Goal: Task Accomplishment & Management: Manage account settings

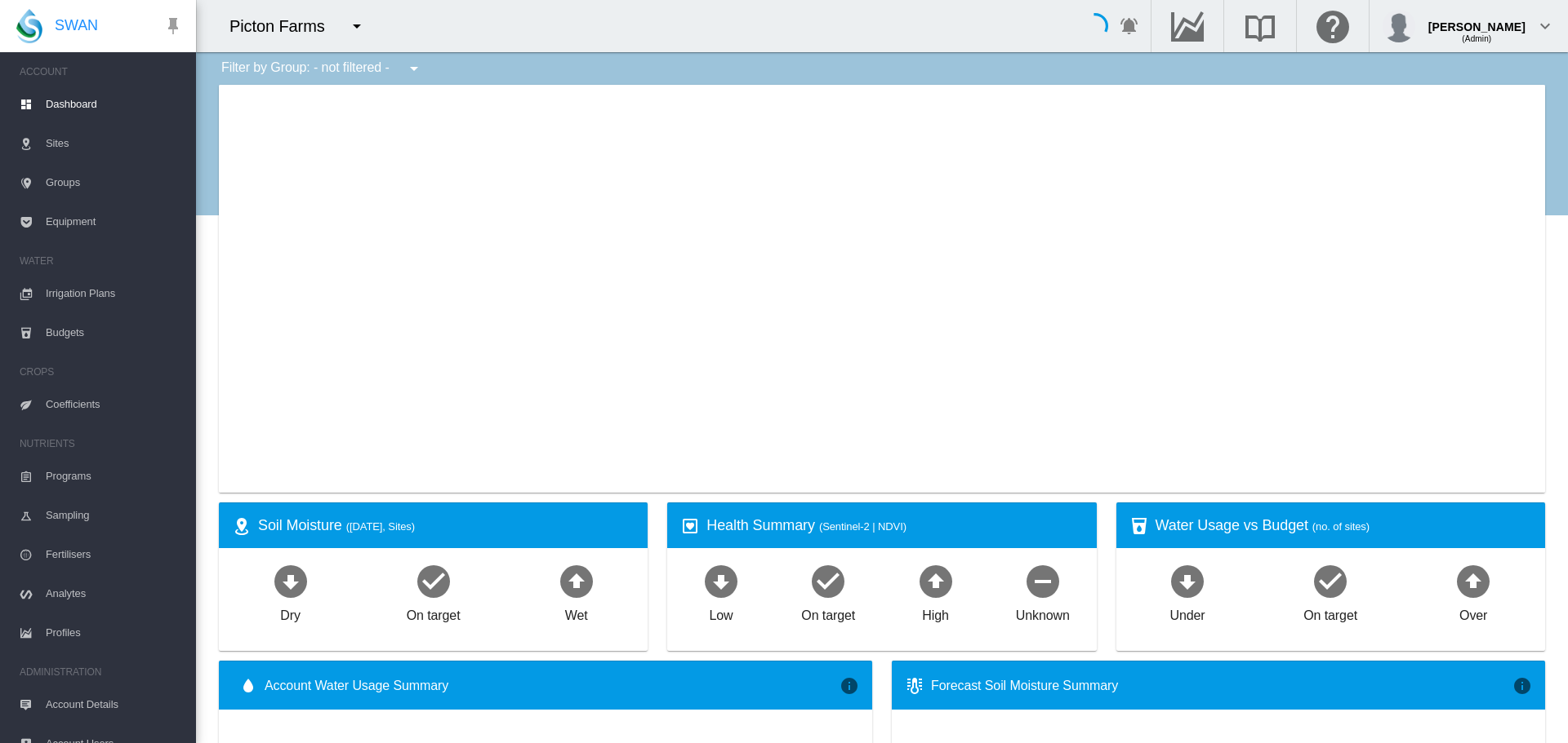
type input "**********"
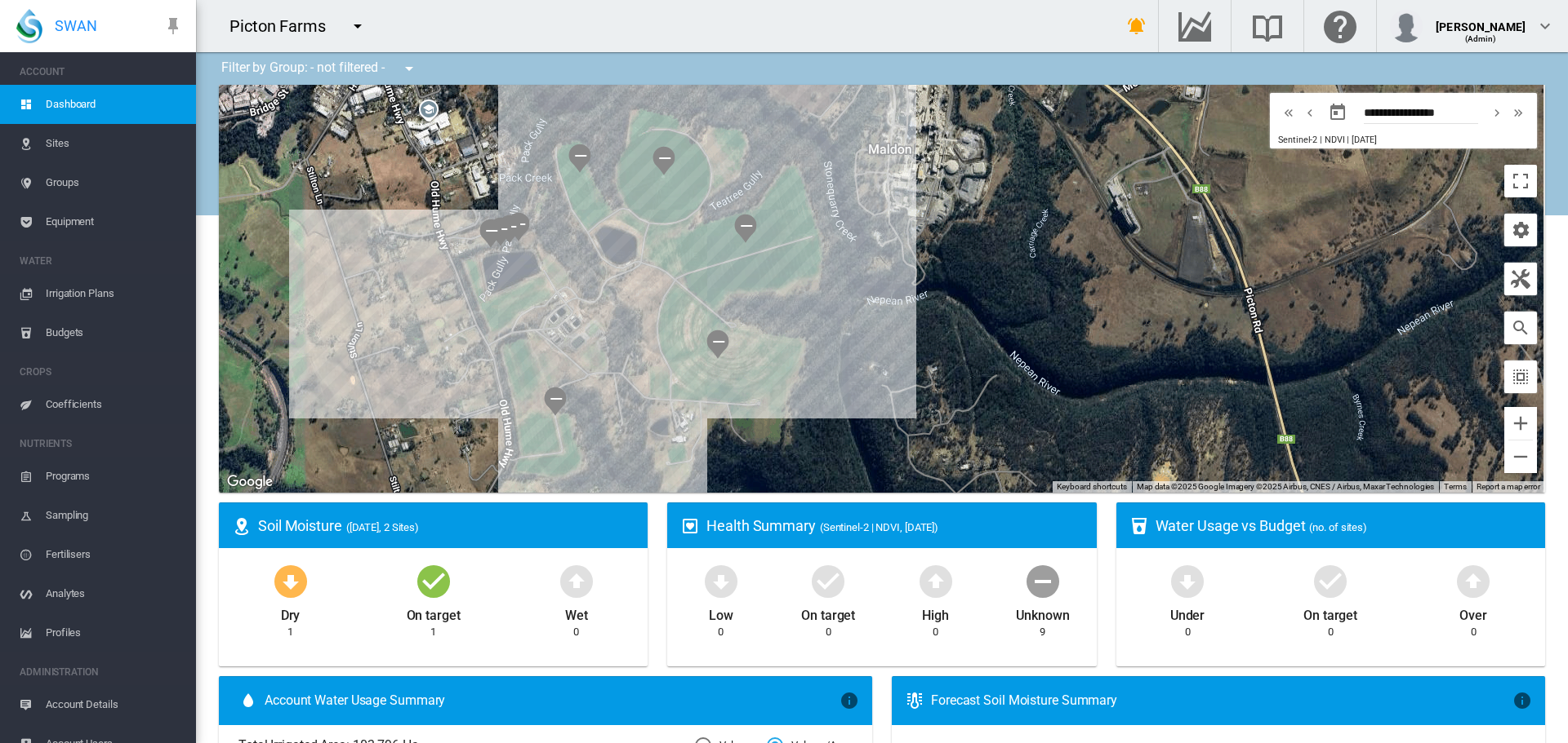
click at [361, 26] on md-icon "icon-menu-down" at bounding box center [357, 26] width 20 height 20
click at [354, 46] on input "*******" at bounding box center [415, 48] width 148 height 38
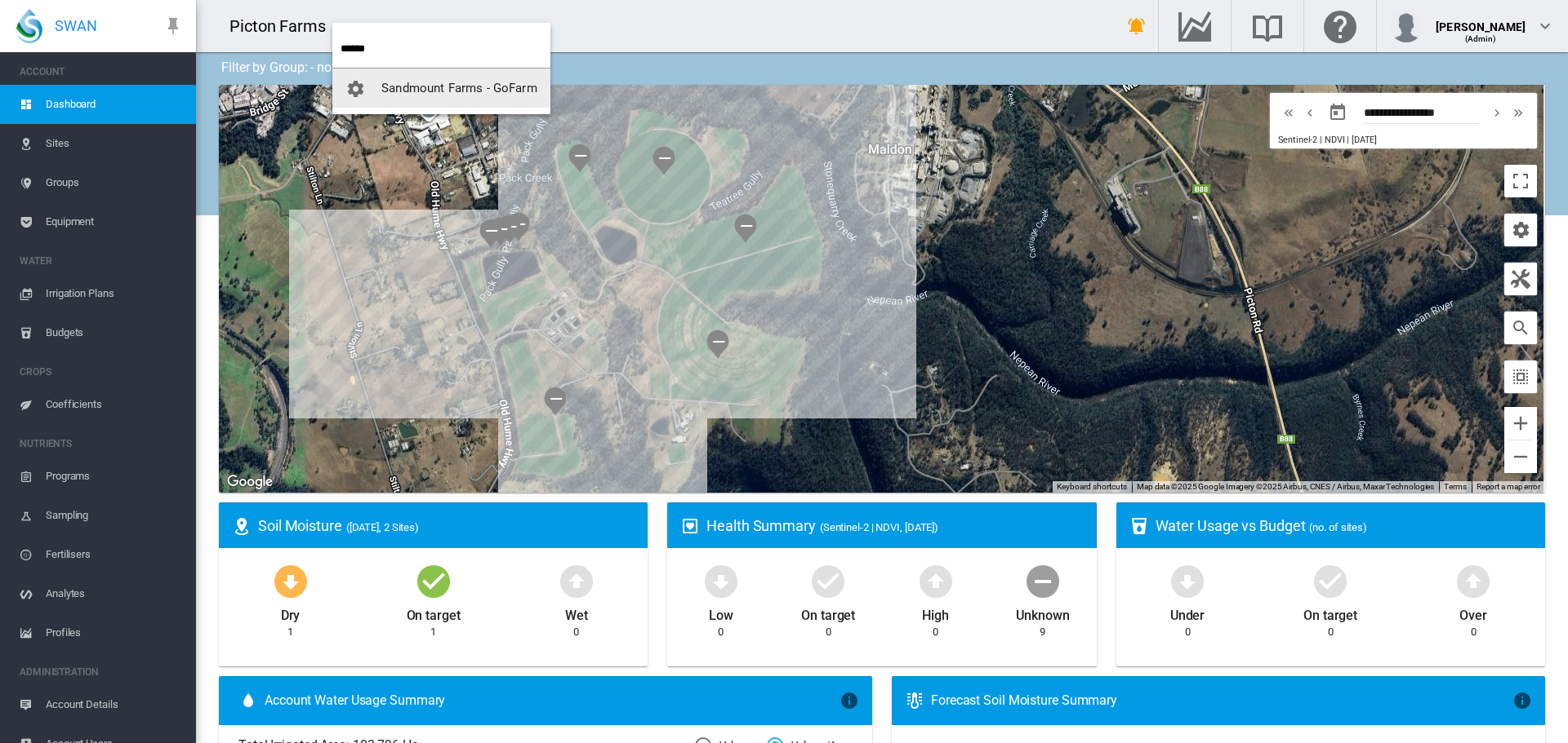
type input "******"
click at [430, 91] on span "Sandmount Farms - GoFarm" at bounding box center [459, 88] width 156 height 15
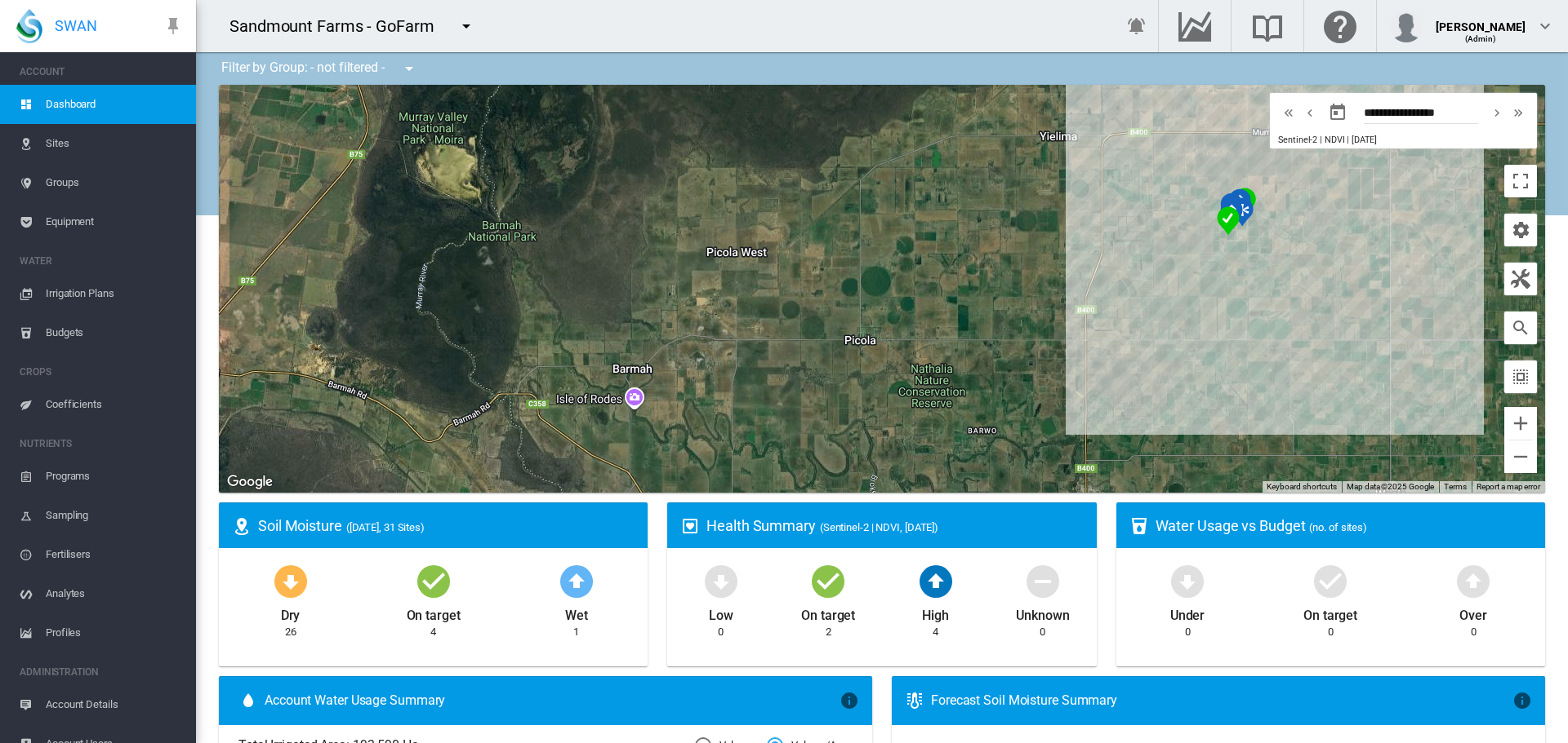
click at [102, 222] on span "Equipment" at bounding box center [114, 222] width 137 height 39
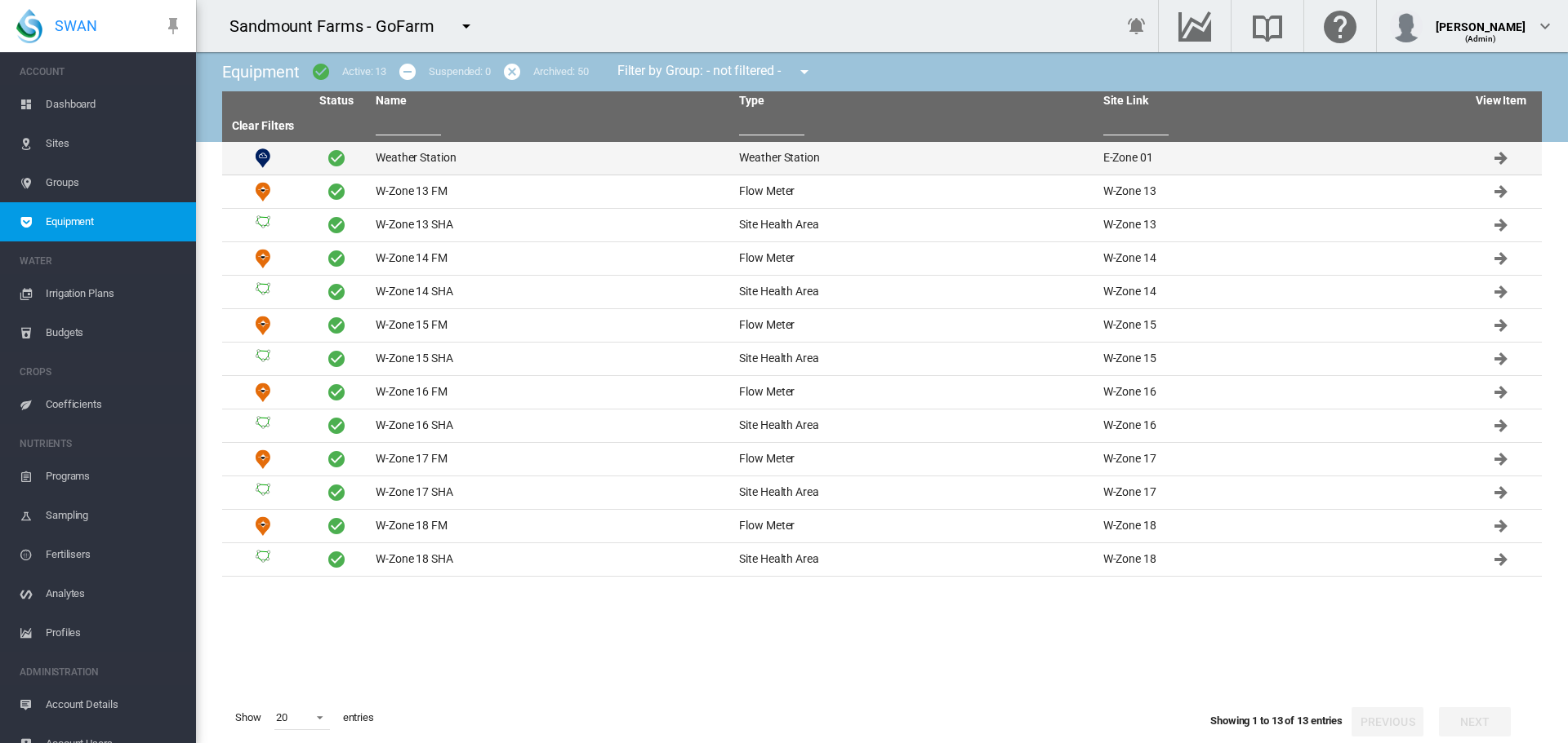
click at [439, 164] on td "Weather Station" at bounding box center [550, 159] width 363 height 33
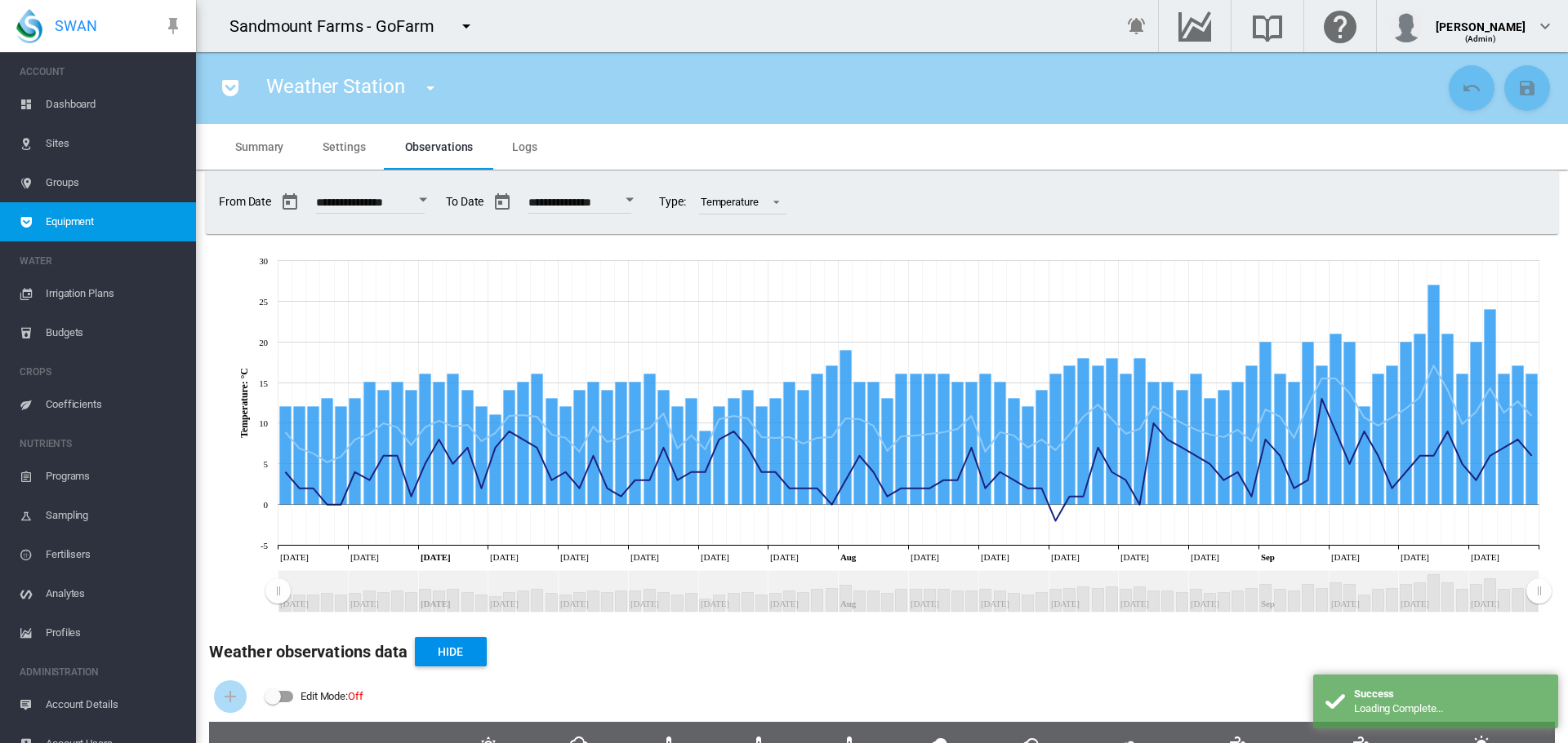
click at [357, 148] on span "Settings" at bounding box center [343, 147] width 42 height 13
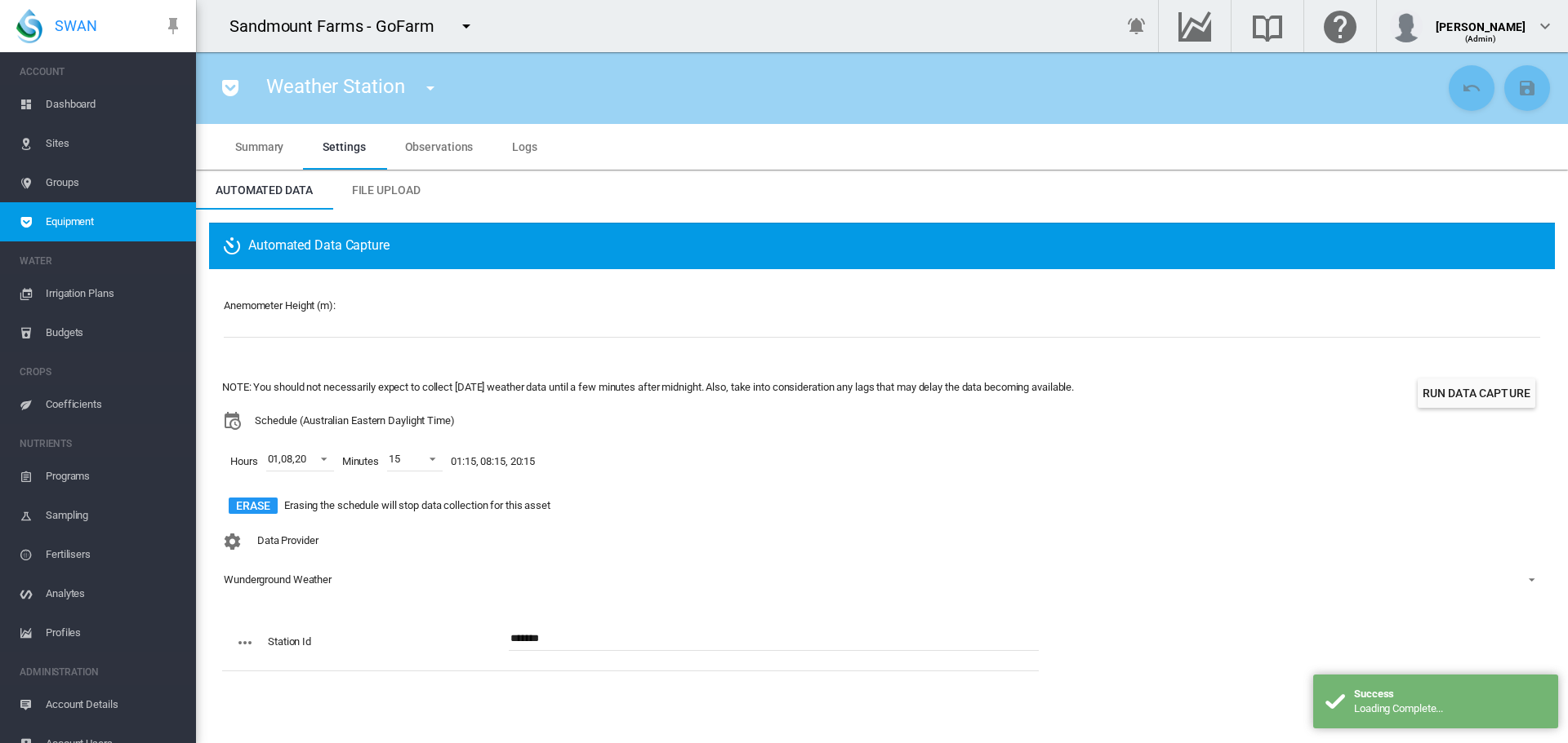
click at [276, 156] on md-tab-item "Summary" at bounding box center [259, 147] width 87 height 46
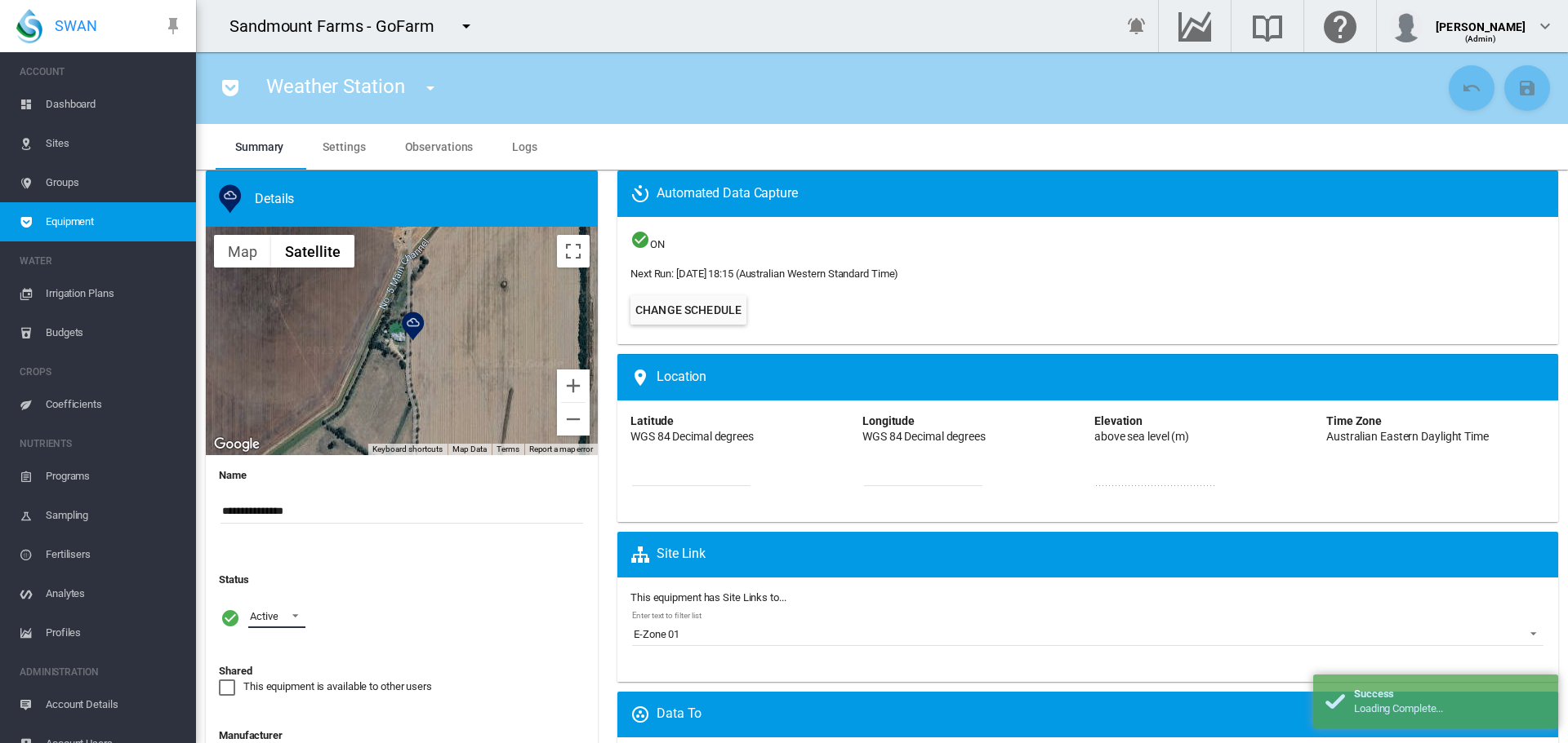
click at [285, 617] on span at bounding box center [291, 614] width 20 height 15
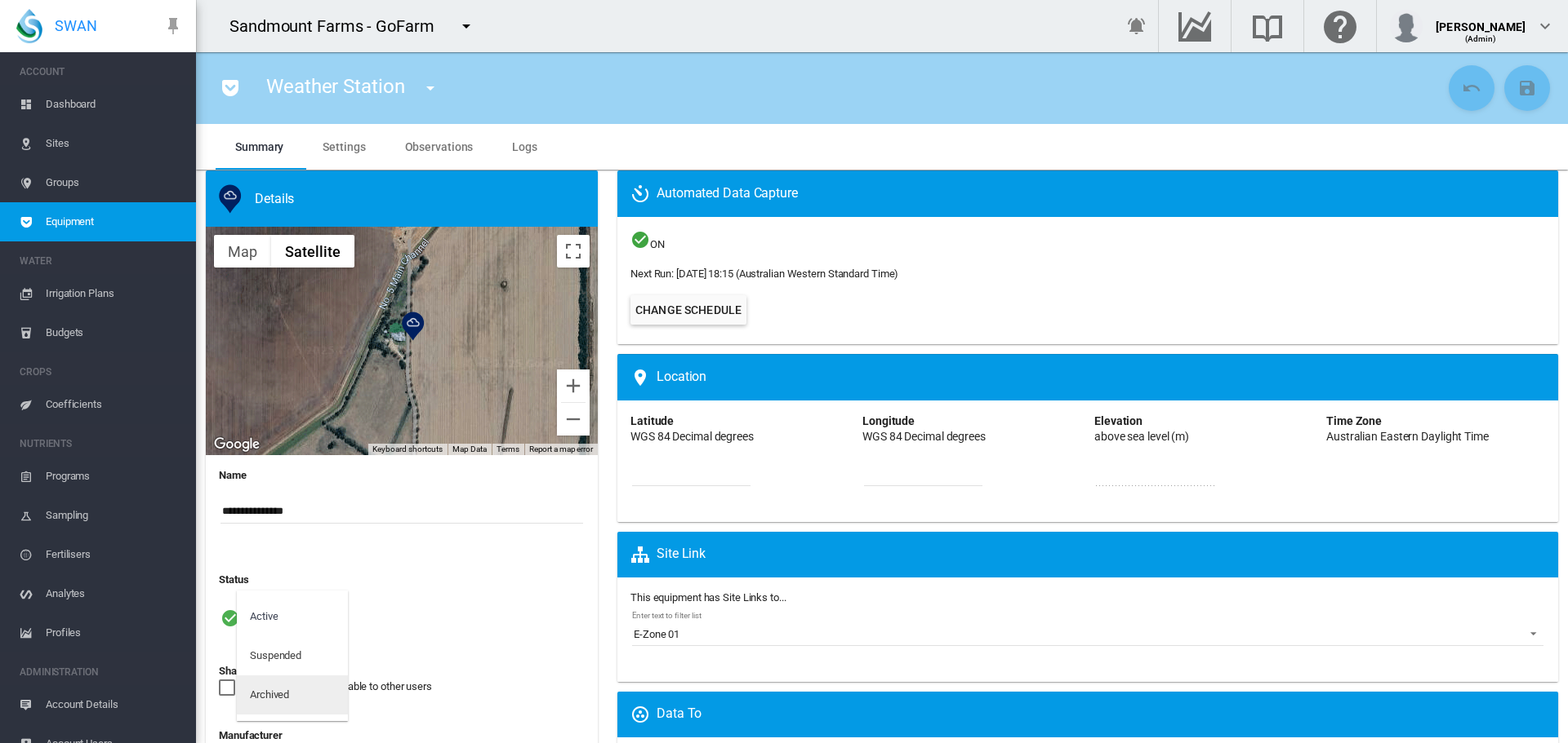
click at [286, 691] on div "Archived" at bounding box center [269, 695] width 39 height 15
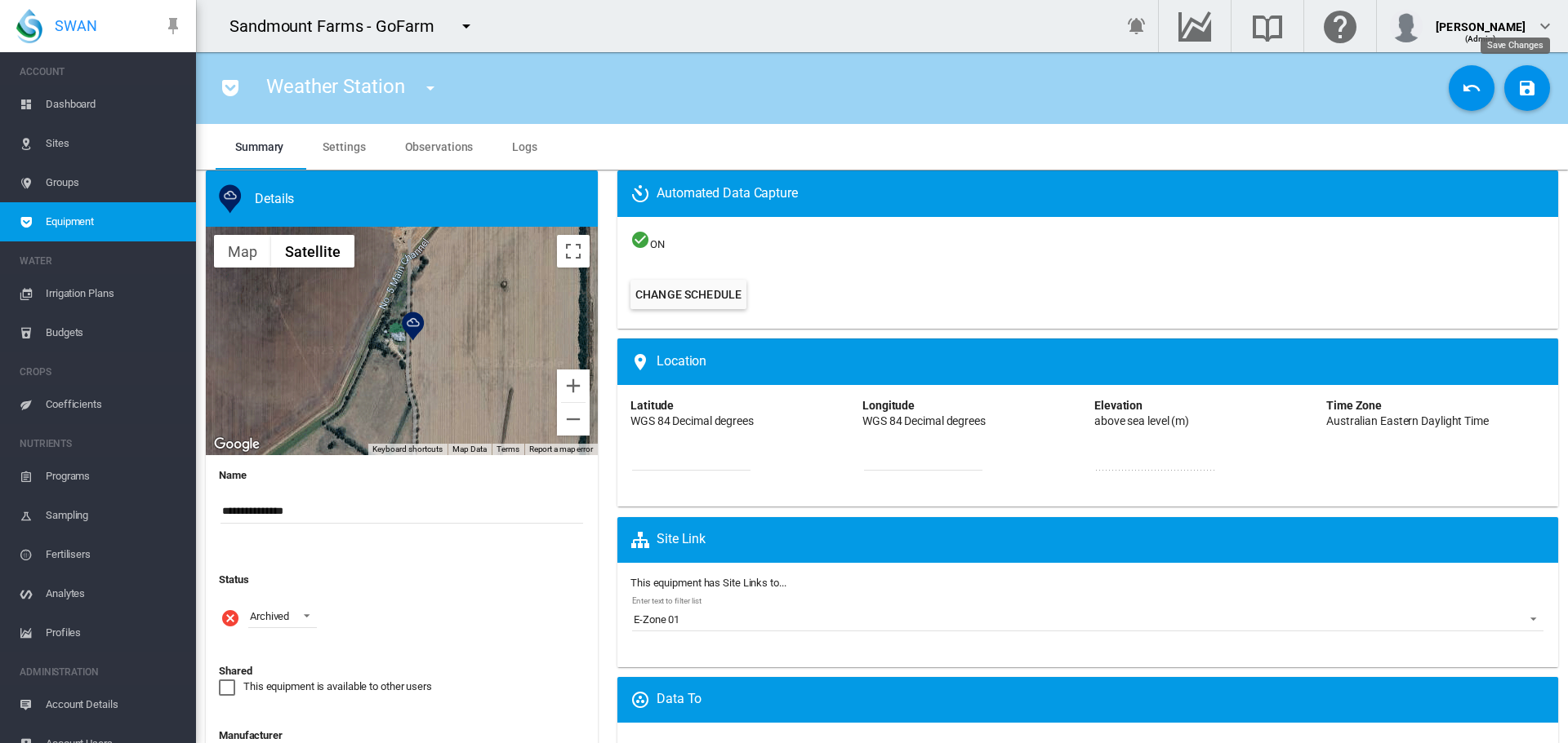
click at [1517, 90] on md-icon "icon-content-save" at bounding box center [1527, 88] width 20 height 20
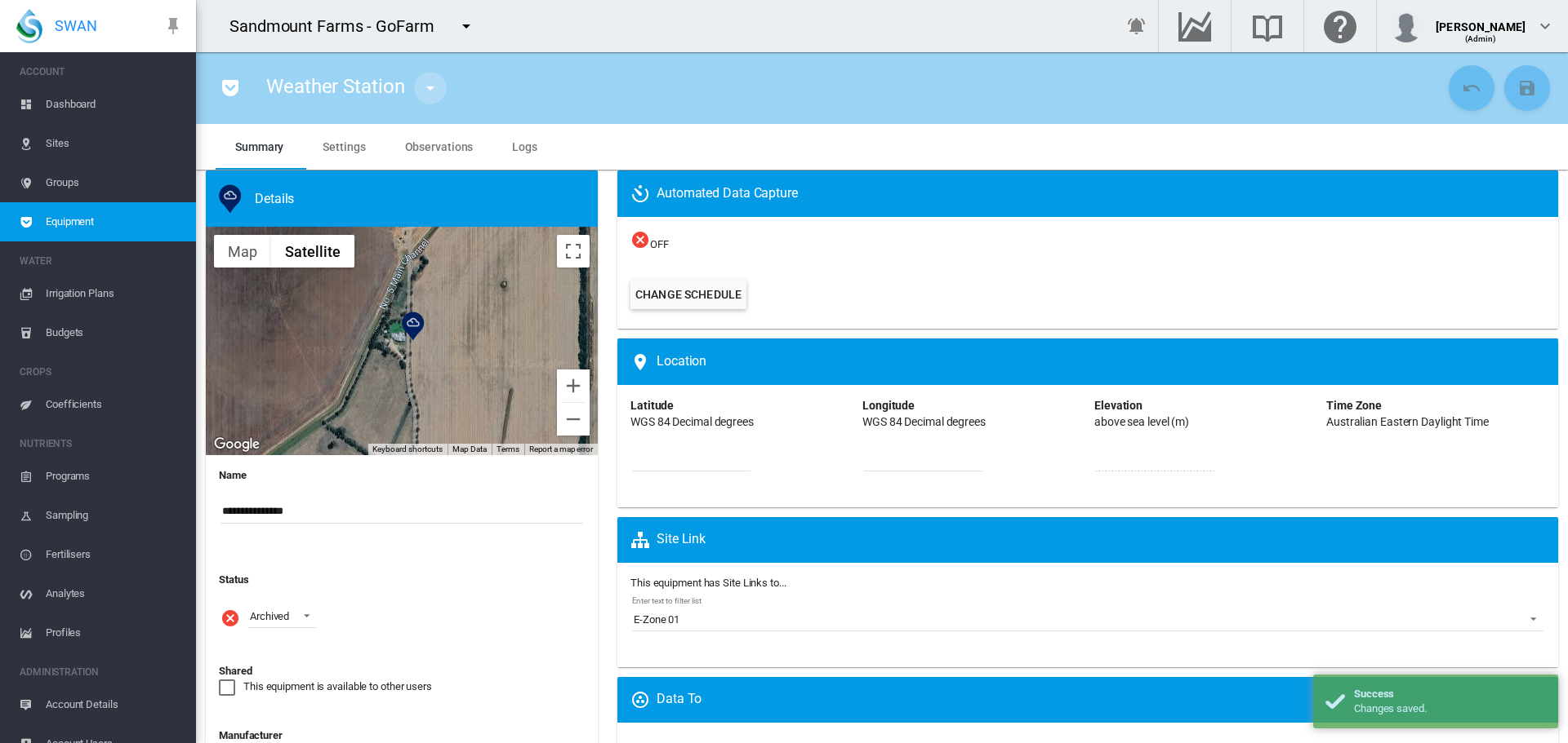
click at [430, 94] on md-icon "icon-menu-down" at bounding box center [430, 88] width 20 height 20
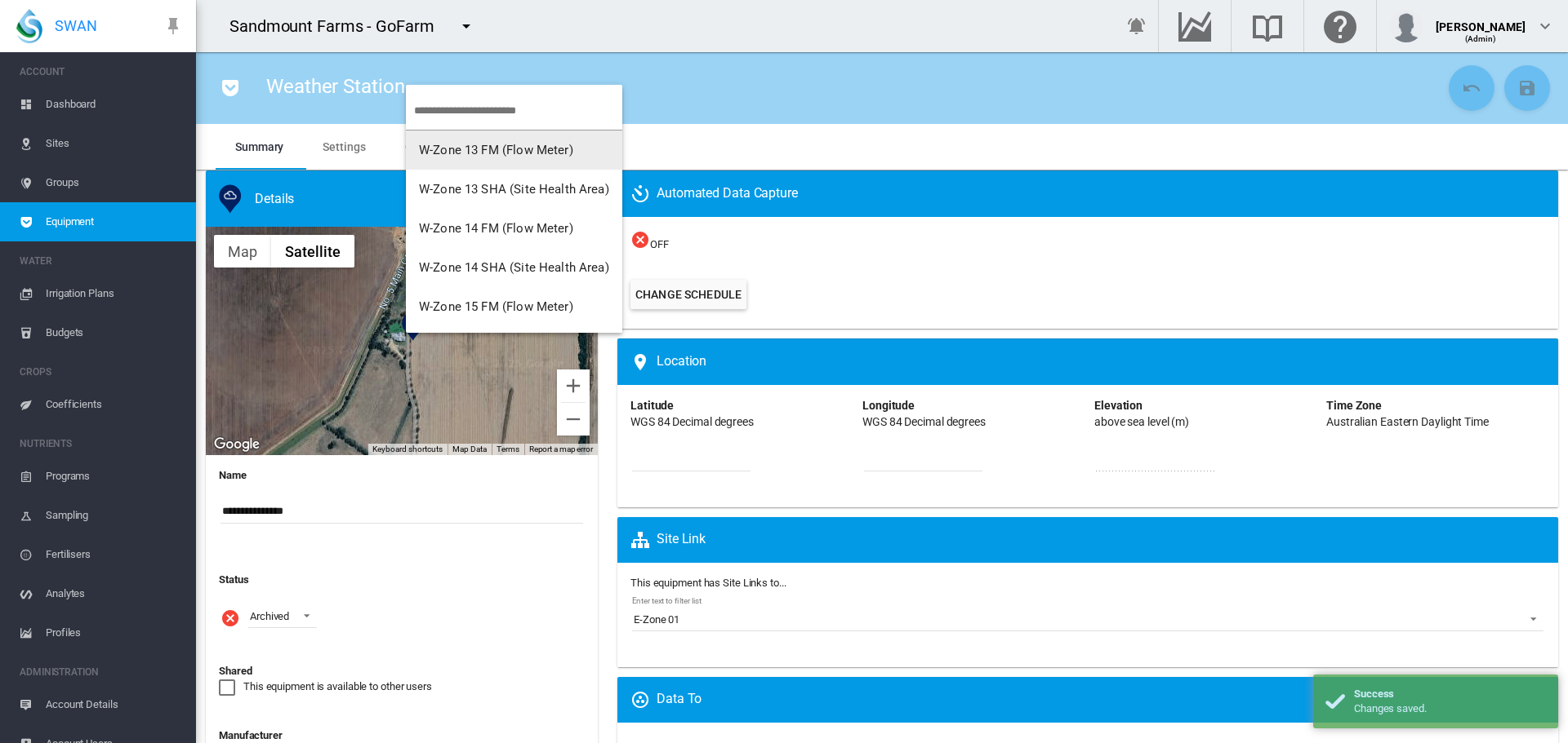
click at [446, 165] on button "W-Zone 13 FM (Flow Meter)" at bounding box center [514, 149] width 216 height 39
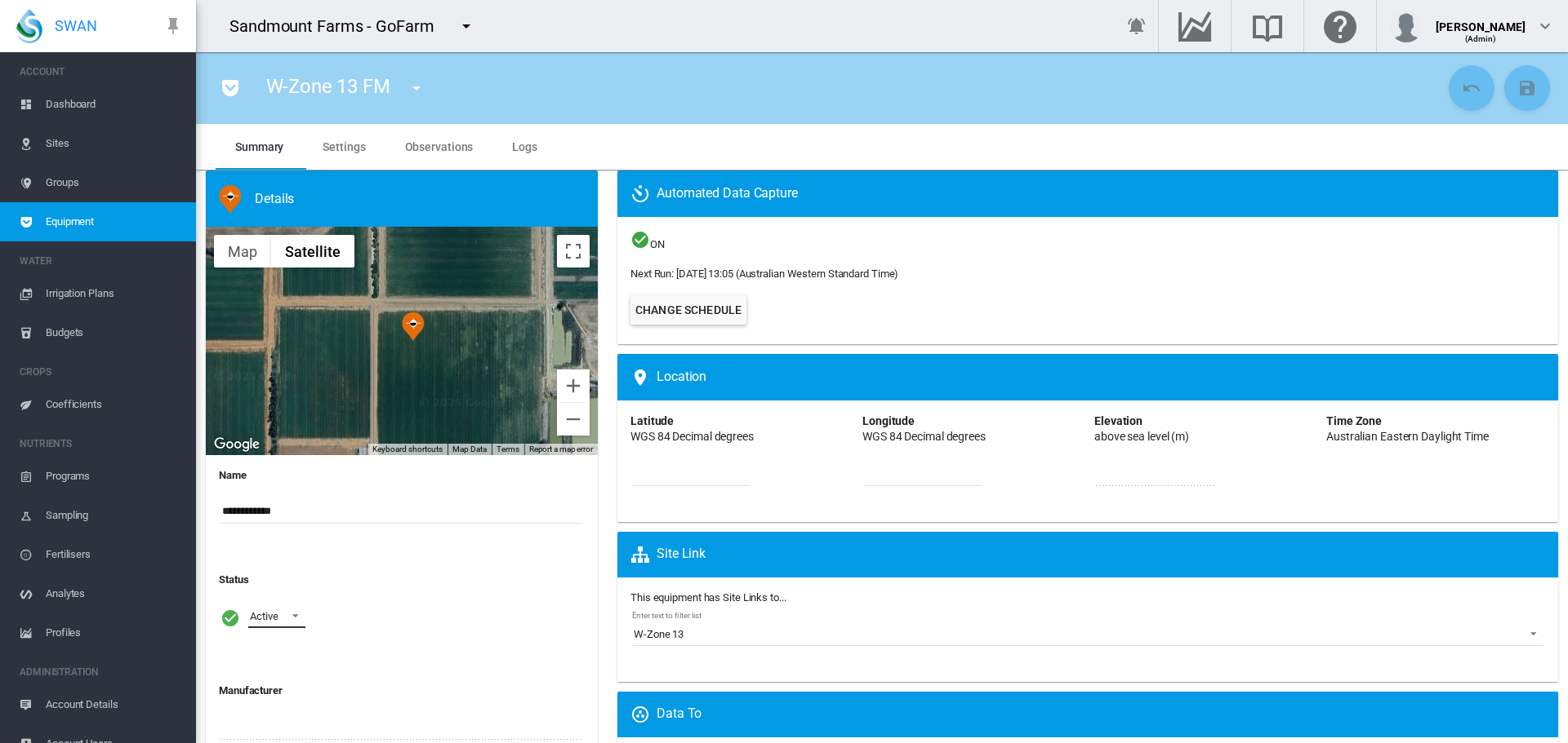
click at [284, 609] on span at bounding box center [291, 614] width 20 height 15
click at [287, 689] on div "Archived" at bounding box center [269, 695] width 39 height 15
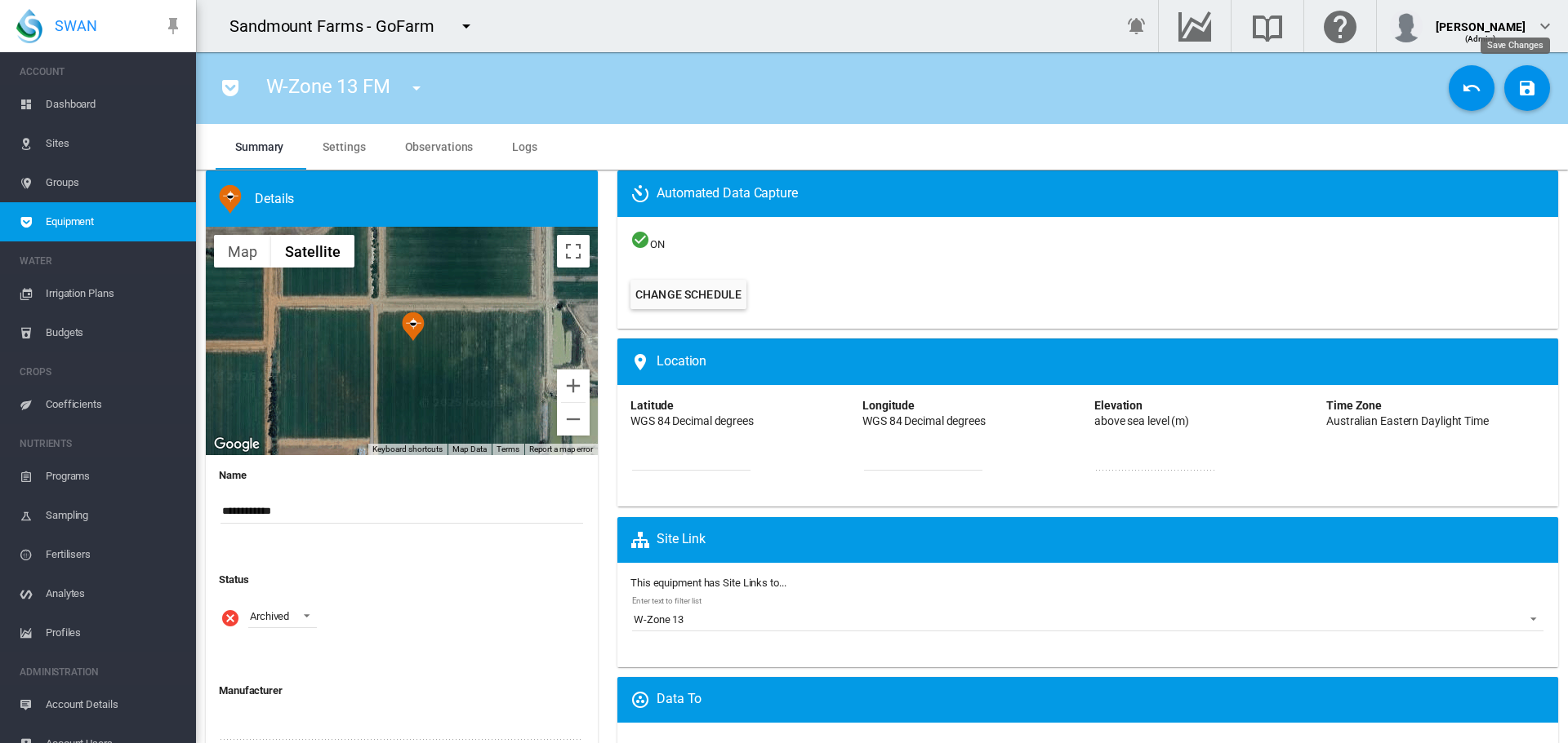
click at [1529, 84] on button "Save Changes" at bounding box center [1527, 88] width 46 height 46
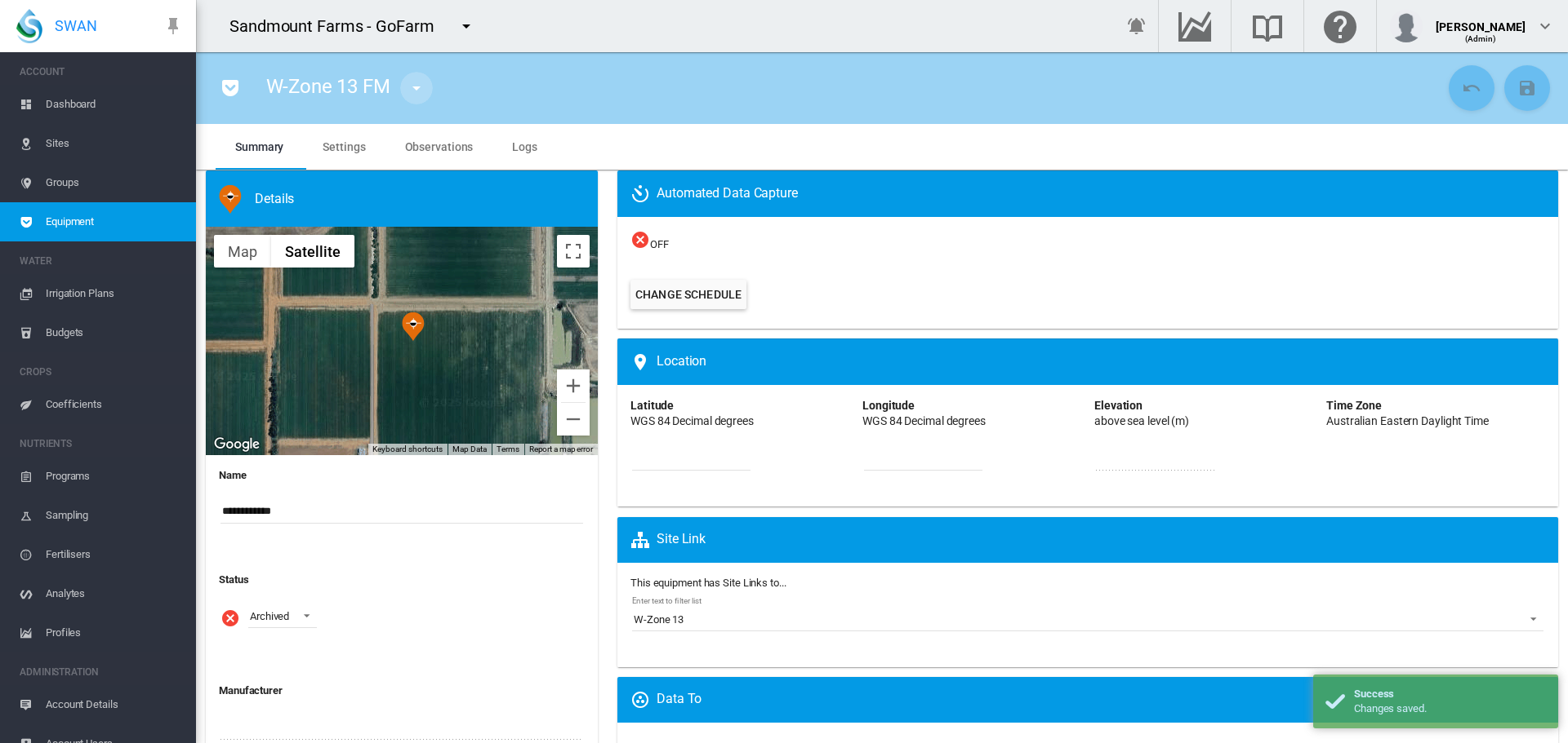
click at [415, 83] on md-icon "icon-menu-down" at bounding box center [416, 88] width 20 height 20
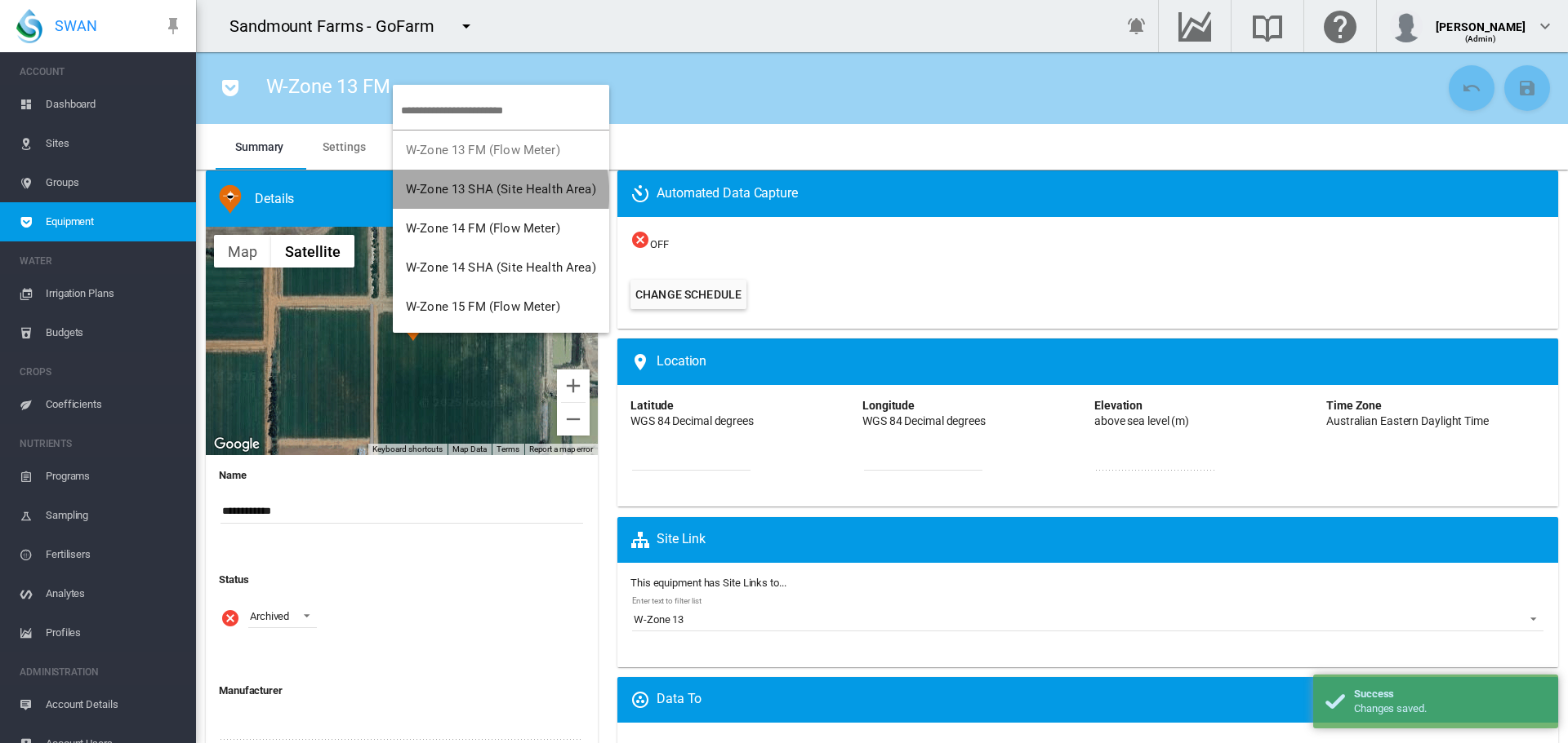
click at [482, 193] on span "W-Zone 13 SHA (Site Health Area)" at bounding box center [501, 189] width 191 height 15
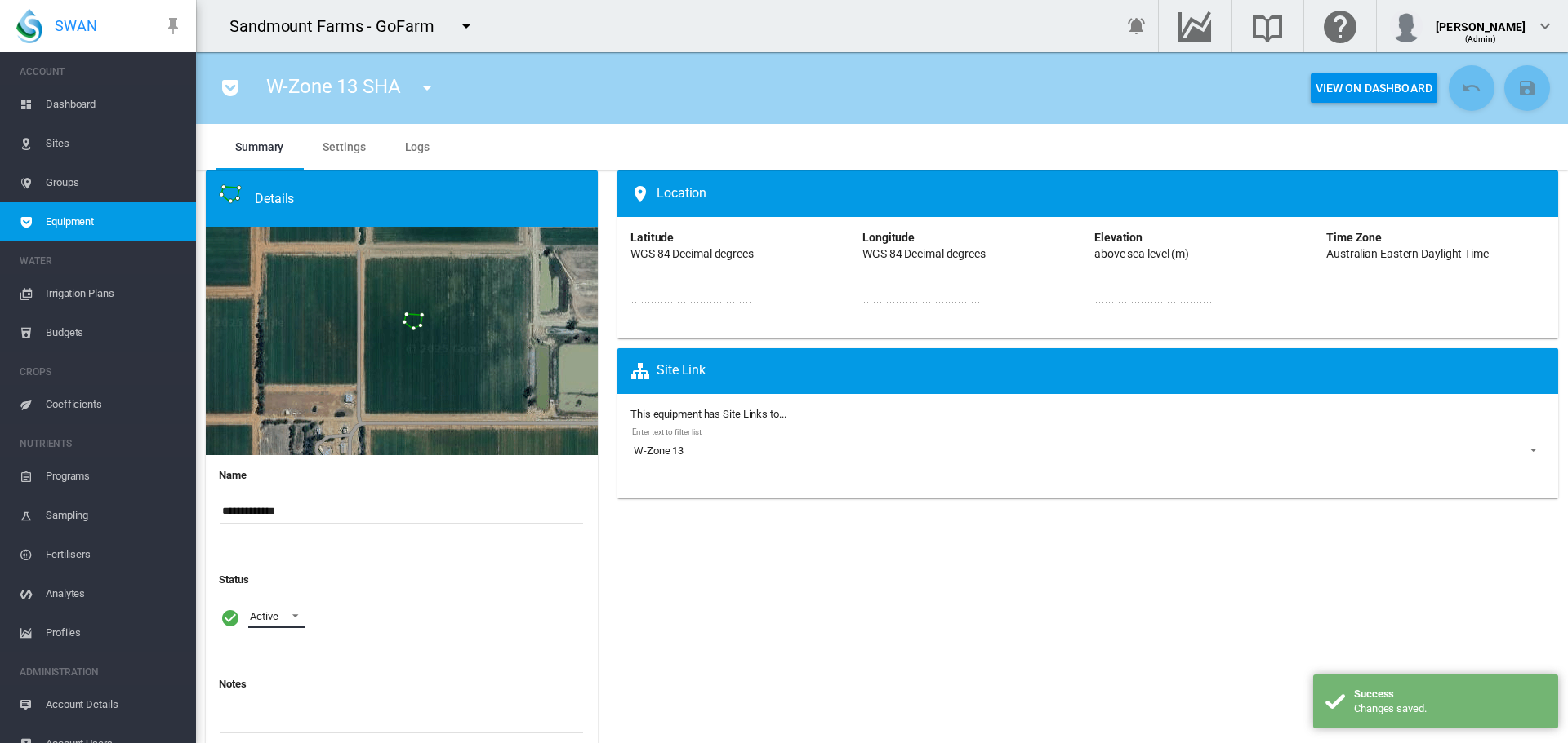
click at [289, 613] on span at bounding box center [291, 614] width 20 height 15
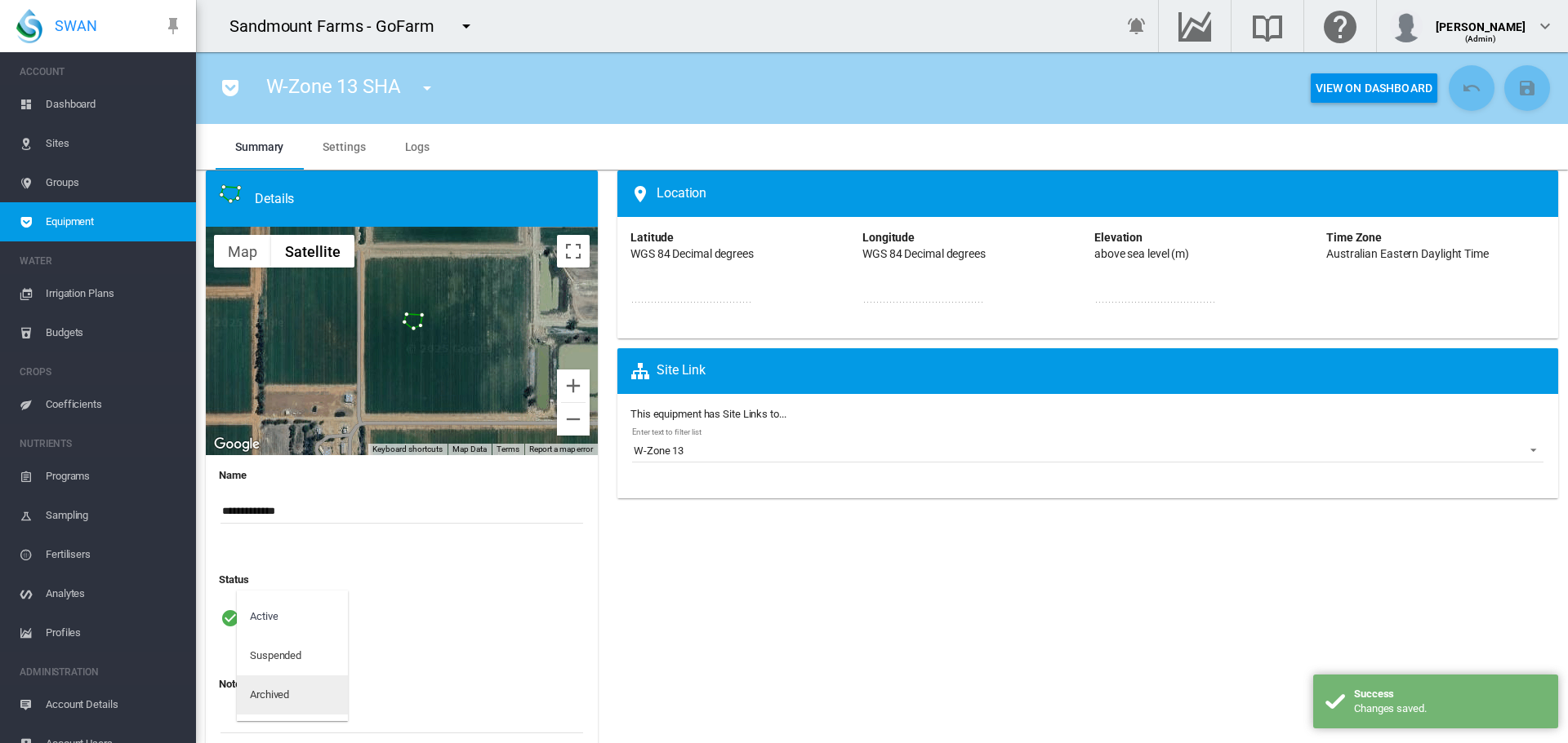
drag, startPoint x: 296, startPoint y: 695, endPoint x: 373, endPoint y: 652, distance: 88.2
click at [296, 692] on md-option "Archived" at bounding box center [292, 695] width 111 height 39
click at [1525, 84] on md-icon "icon-content-save" at bounding box center [1527, 88] width 20 height 20
click at [429, 93] on md-icon "icon-menu-down" at bounding box center [427, 88] width 20 height 20
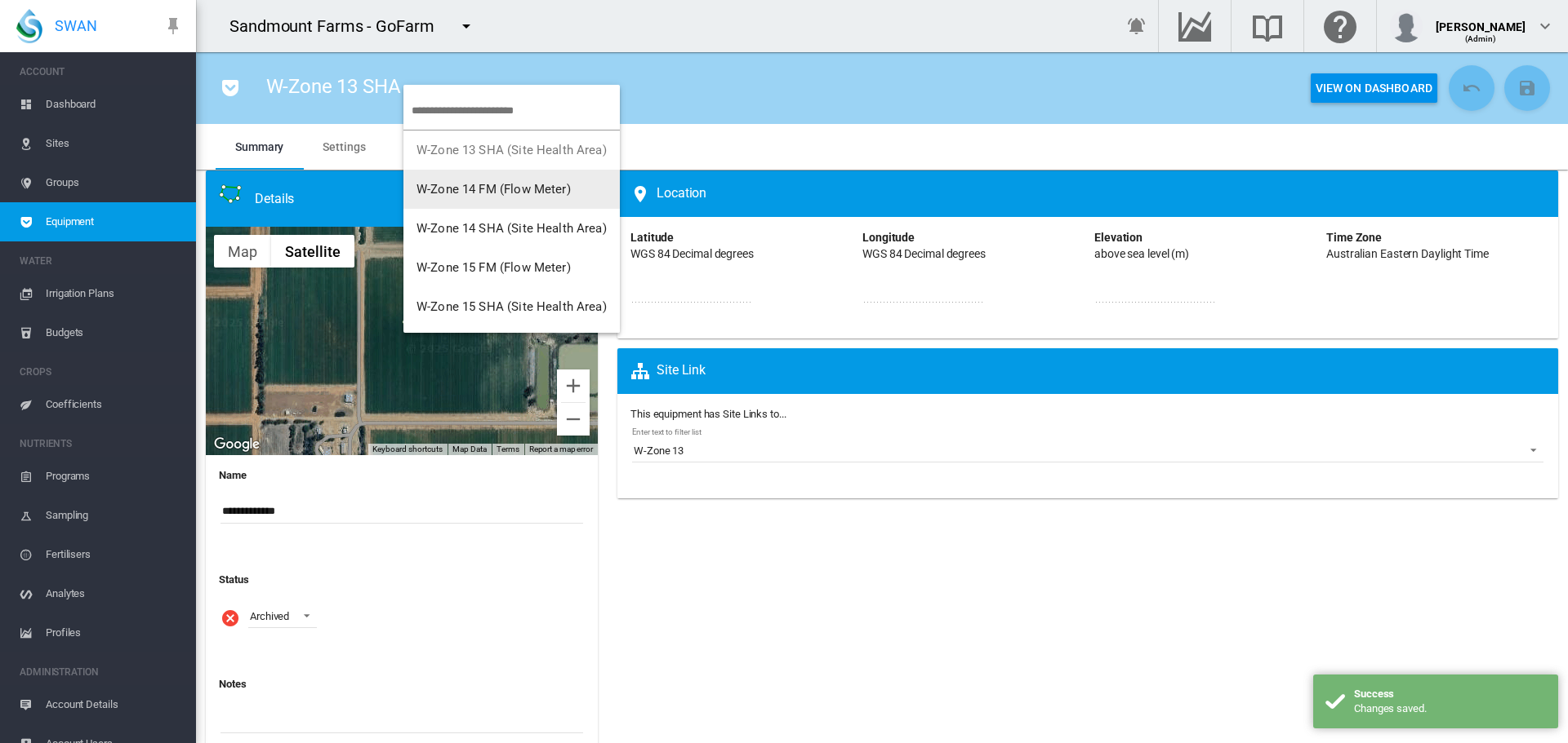
click at [449, 199] on button "W-Zone 14 FM (Flow Meter)" at bounding box center [511, 189] width 216 height 39
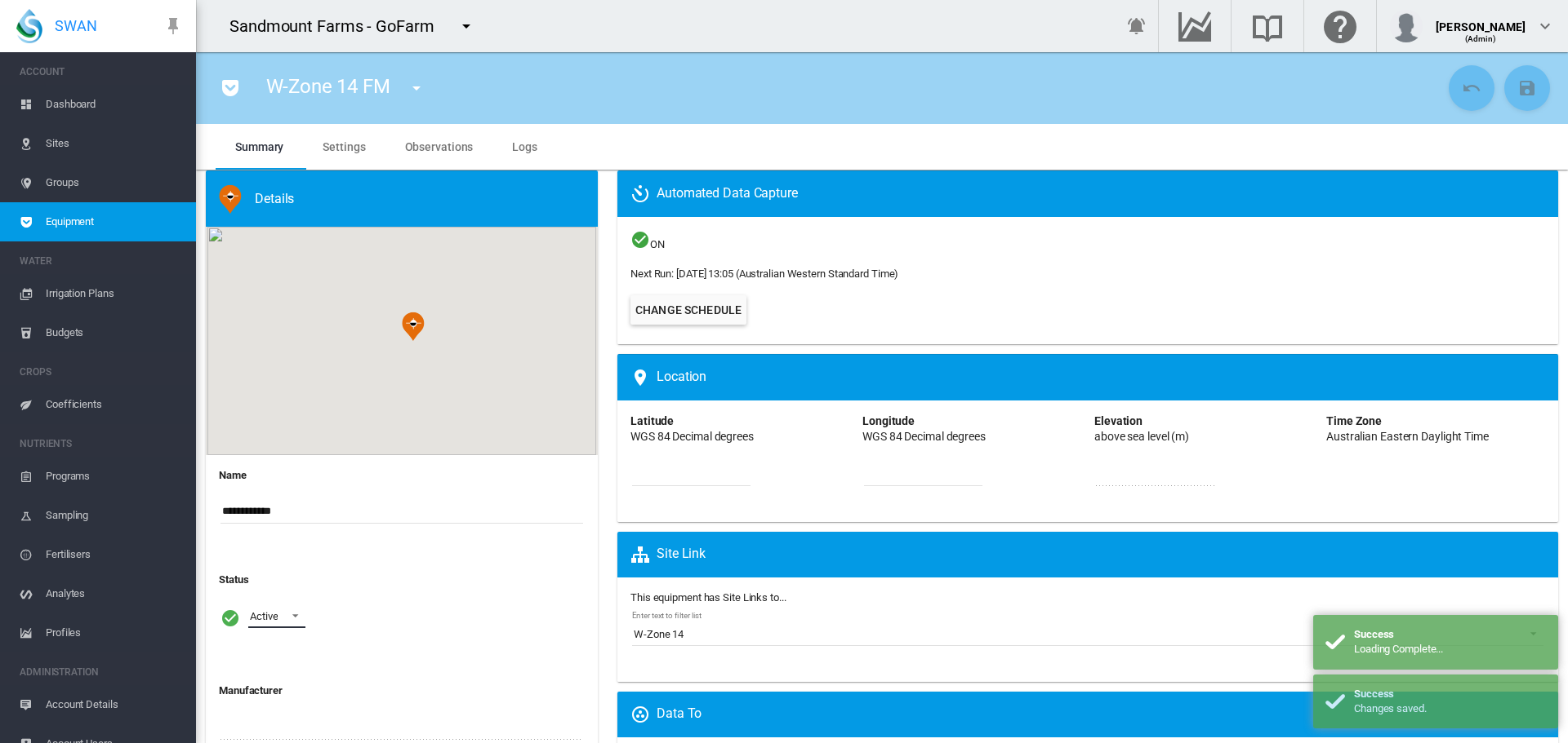
click at [298, 619] on span at bounding box center [291, 614] width 20 height 15
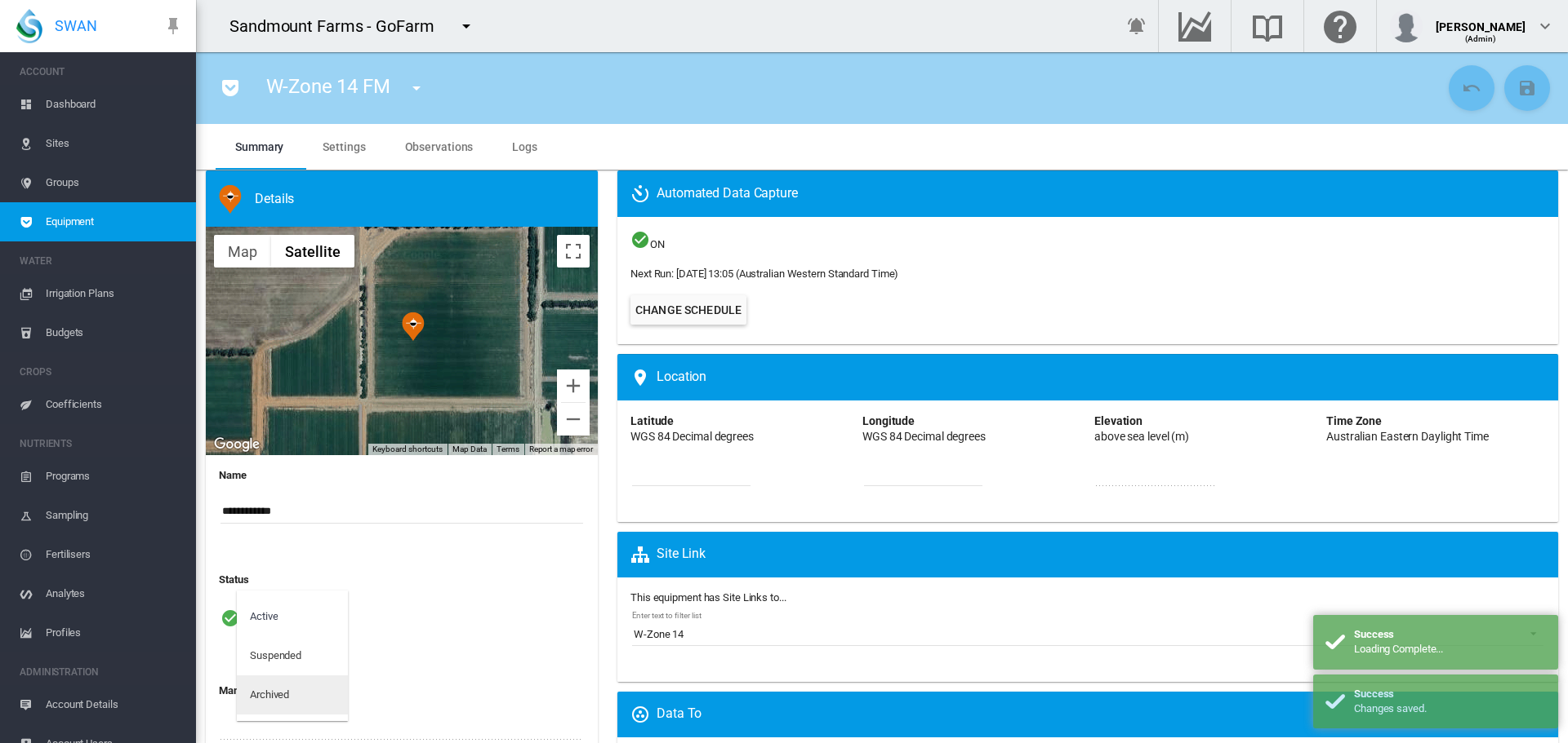
click at [301, 695] on md-option "Archived" at bounding box center [292, 695] width 111 height 39
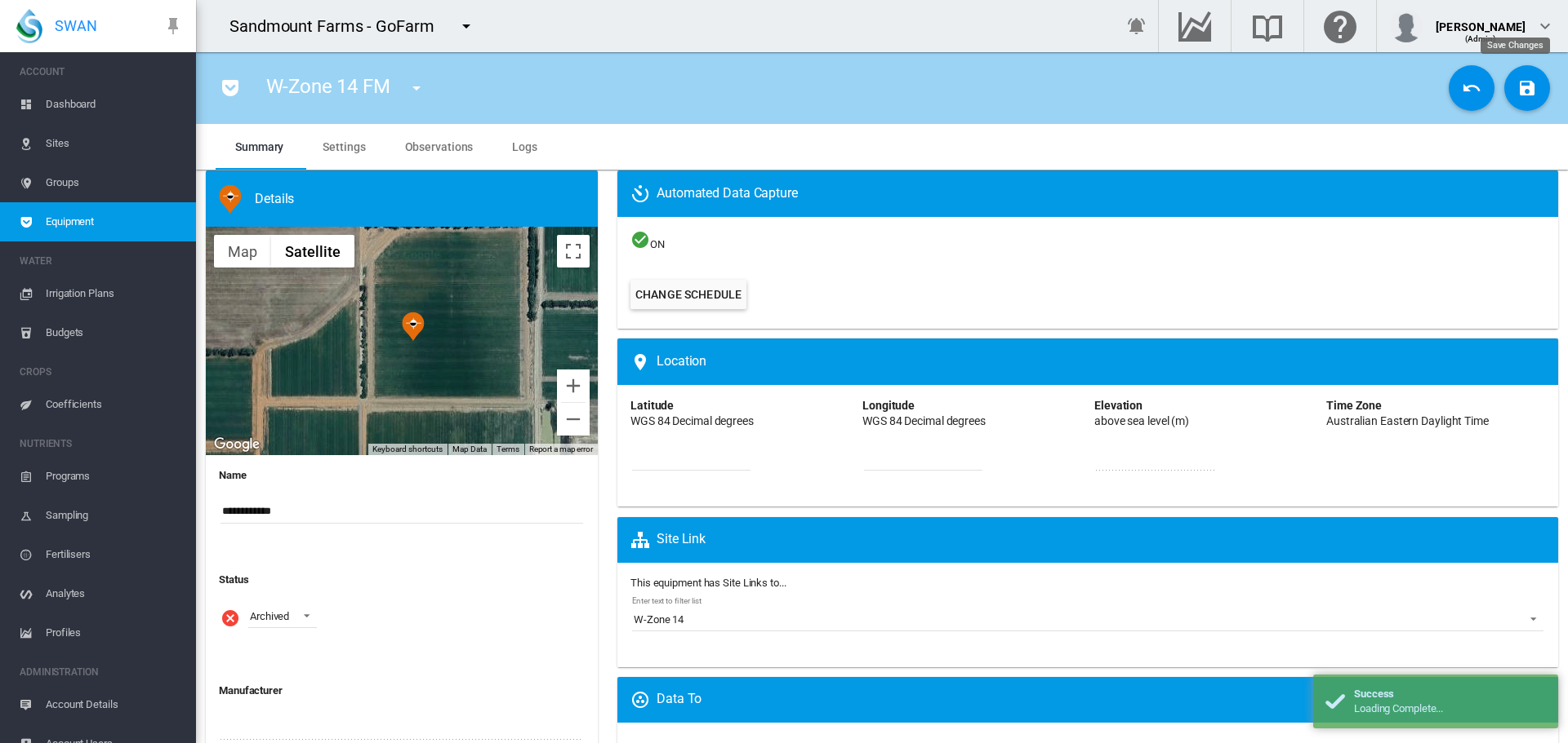
click at [1526, 92] on button "Save Changes" at bounding box center [1527, 88] width 46 height 46
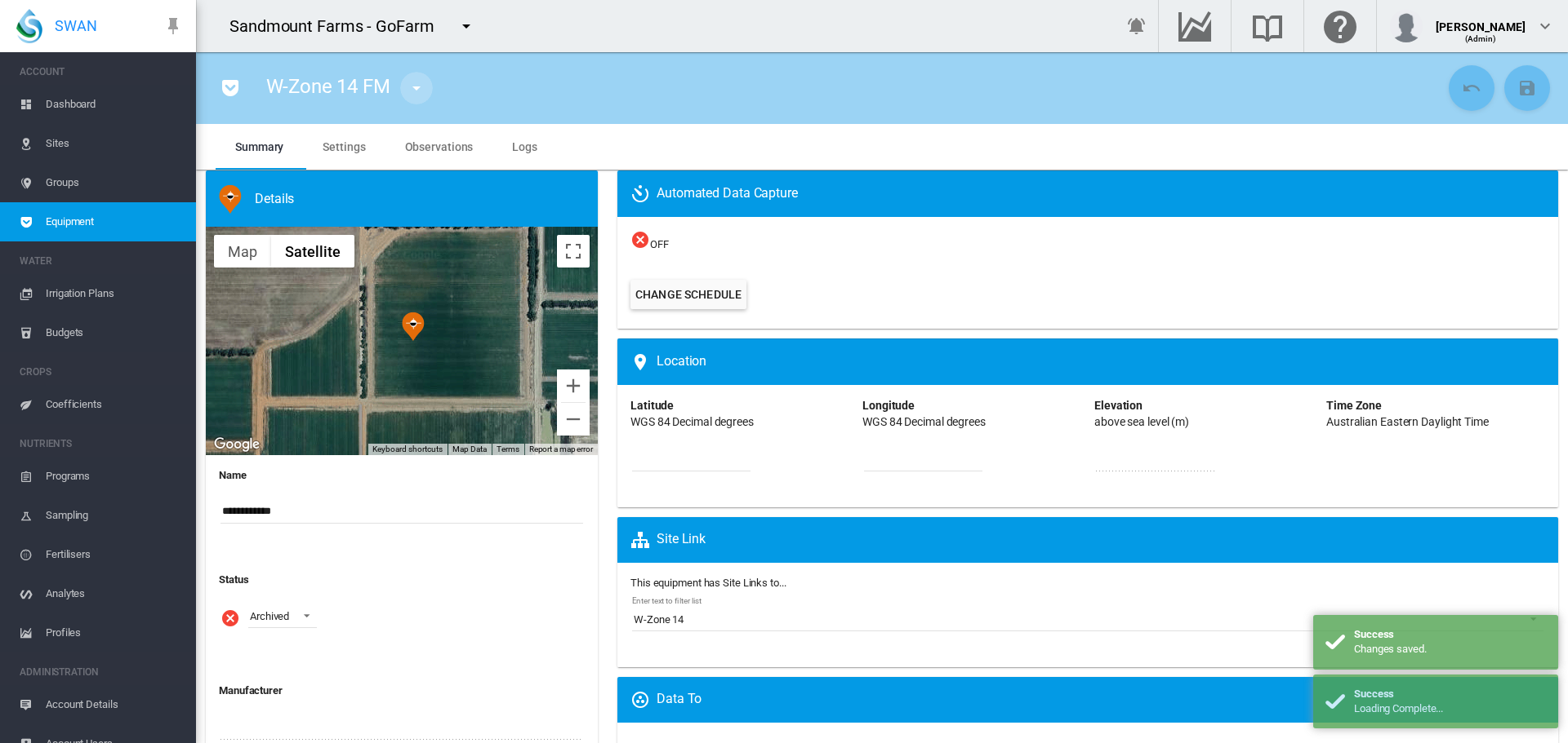
click at [413, 82] on md-icon "icon-menu-down" at bounding box center [416, 88] width 20 height 20
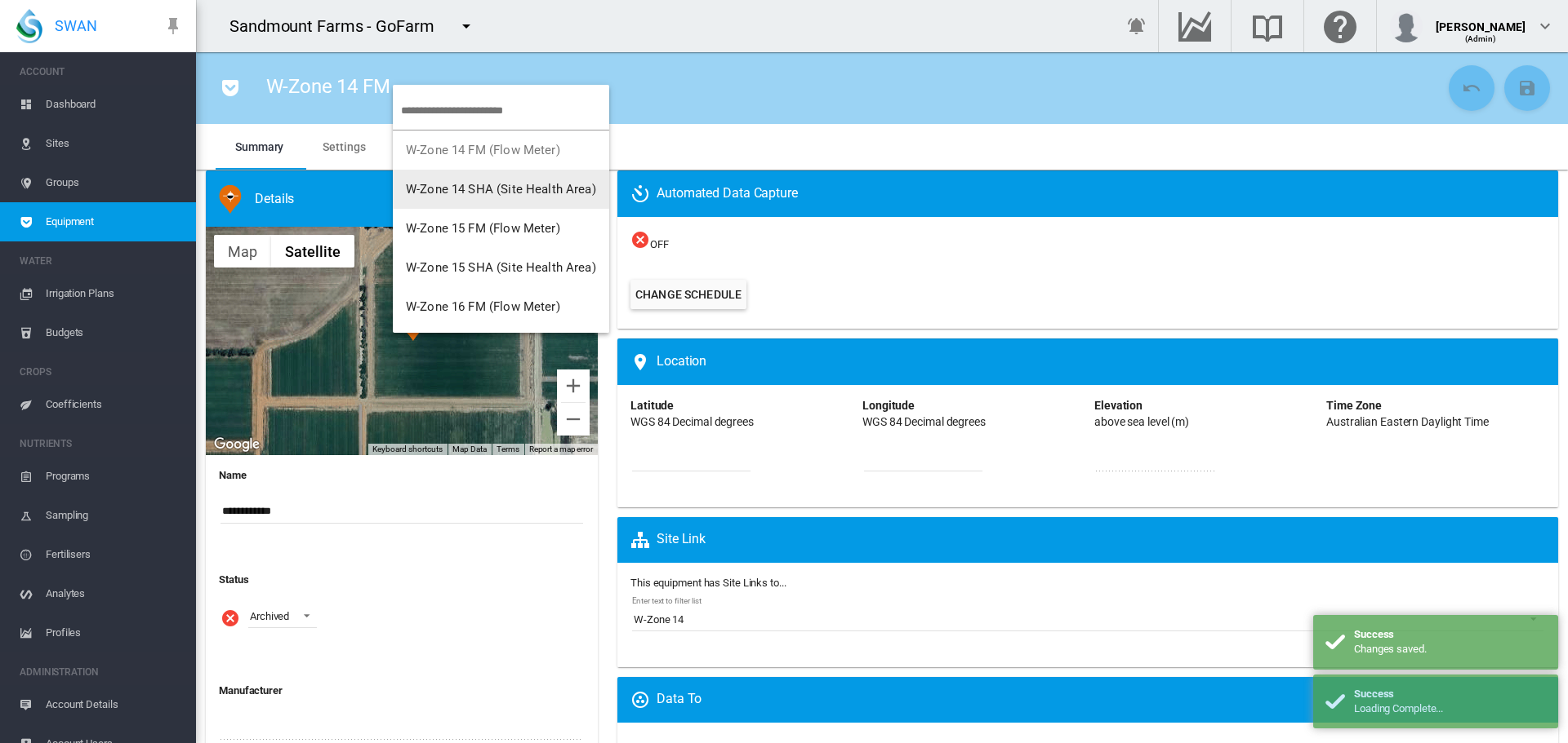
click at [471, 191] on span "W-Zone 14 SHA (Site Health Area)" at bounding box center [501, 189] width 191 height 15
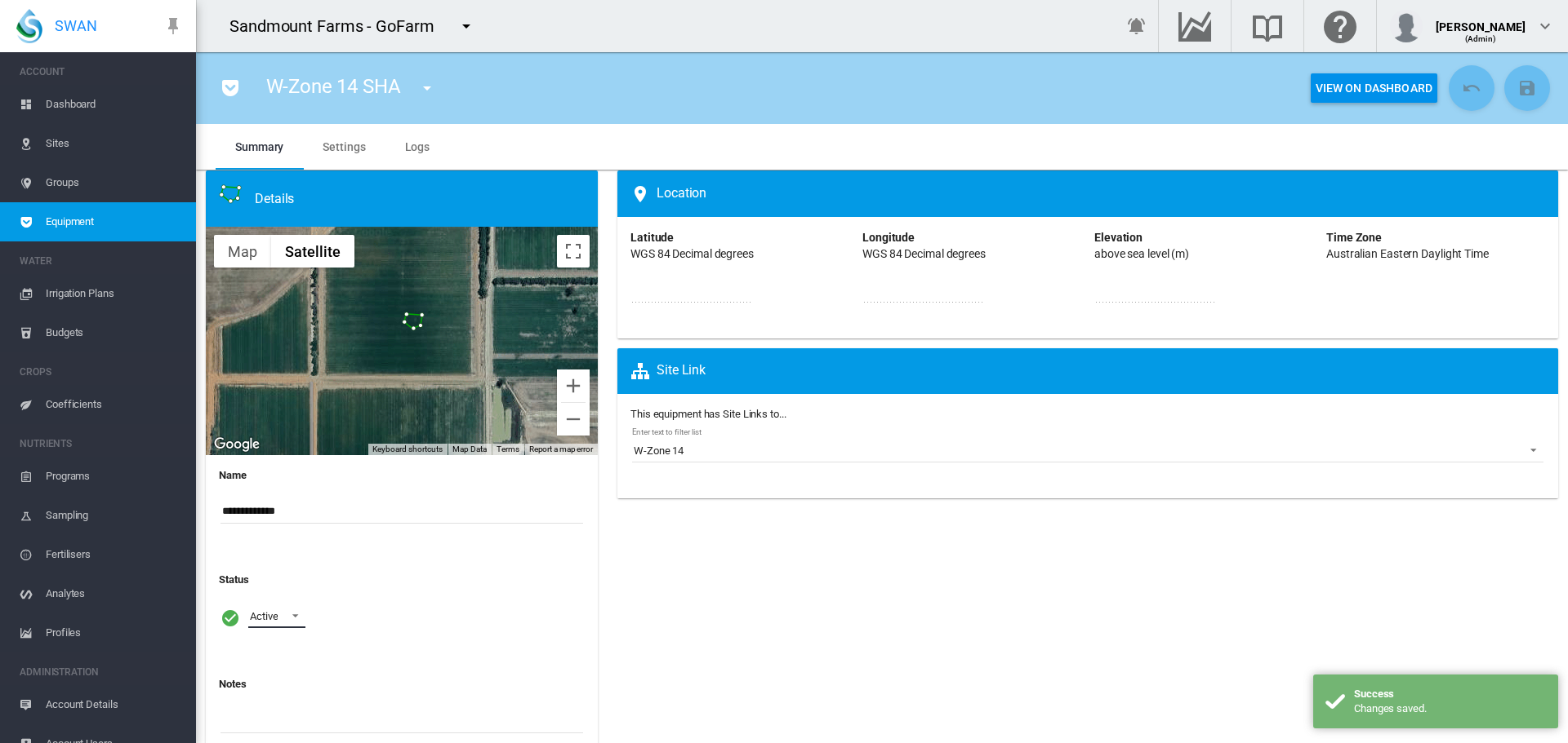
click at [288, 620] on span at bounding box center [291, 614] width 20 height 15
click at [303, 690] on md-option "Archived" at bounding box center [292, 695] width 111 height 39
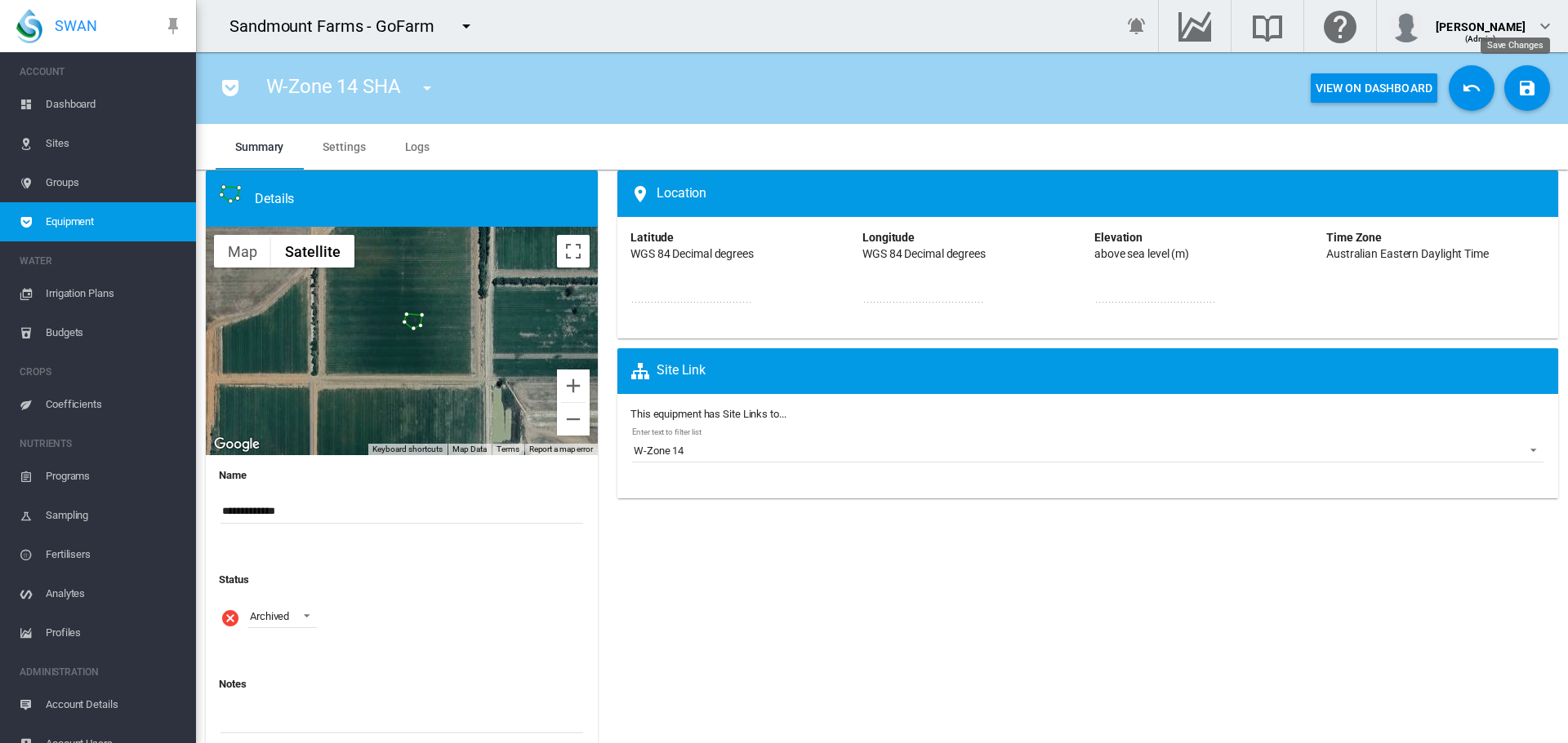
drag, startPoint x: 1527, startPoint y: 84, endPoint x: 1357, endPoint y: 103, distance: 171.1
click at [1526, 86] on button "Save Changes" at bounding box center [1527, 88] width 46 height 46
click at [426, 96] on md-icon "icon-menu-down" at bounding box center [427, 88] width 20 height 20
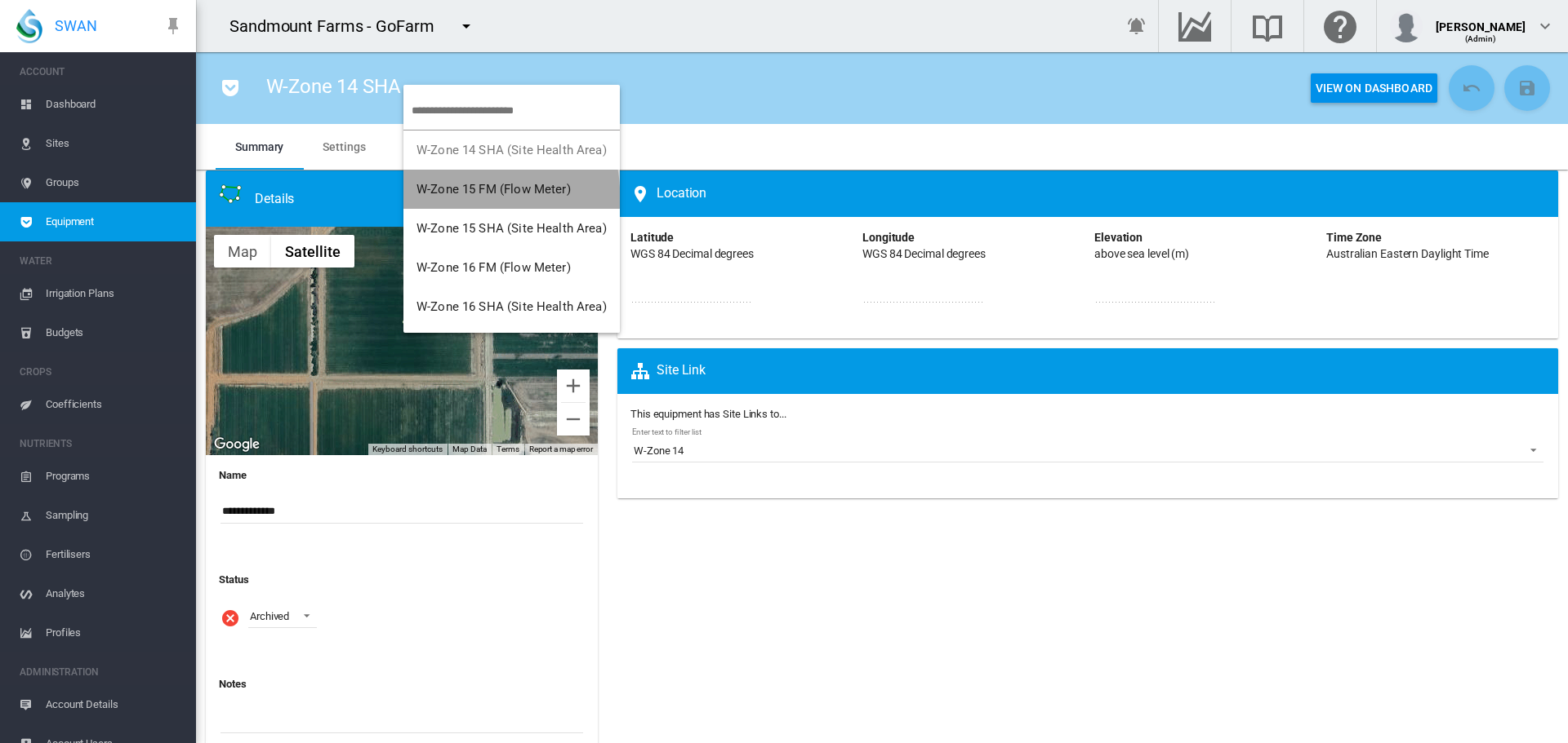
click at [442, 197] on button "W-Zone 15 FM (Flow Meter)" at bounding box center [511, 189] width 216 height 39
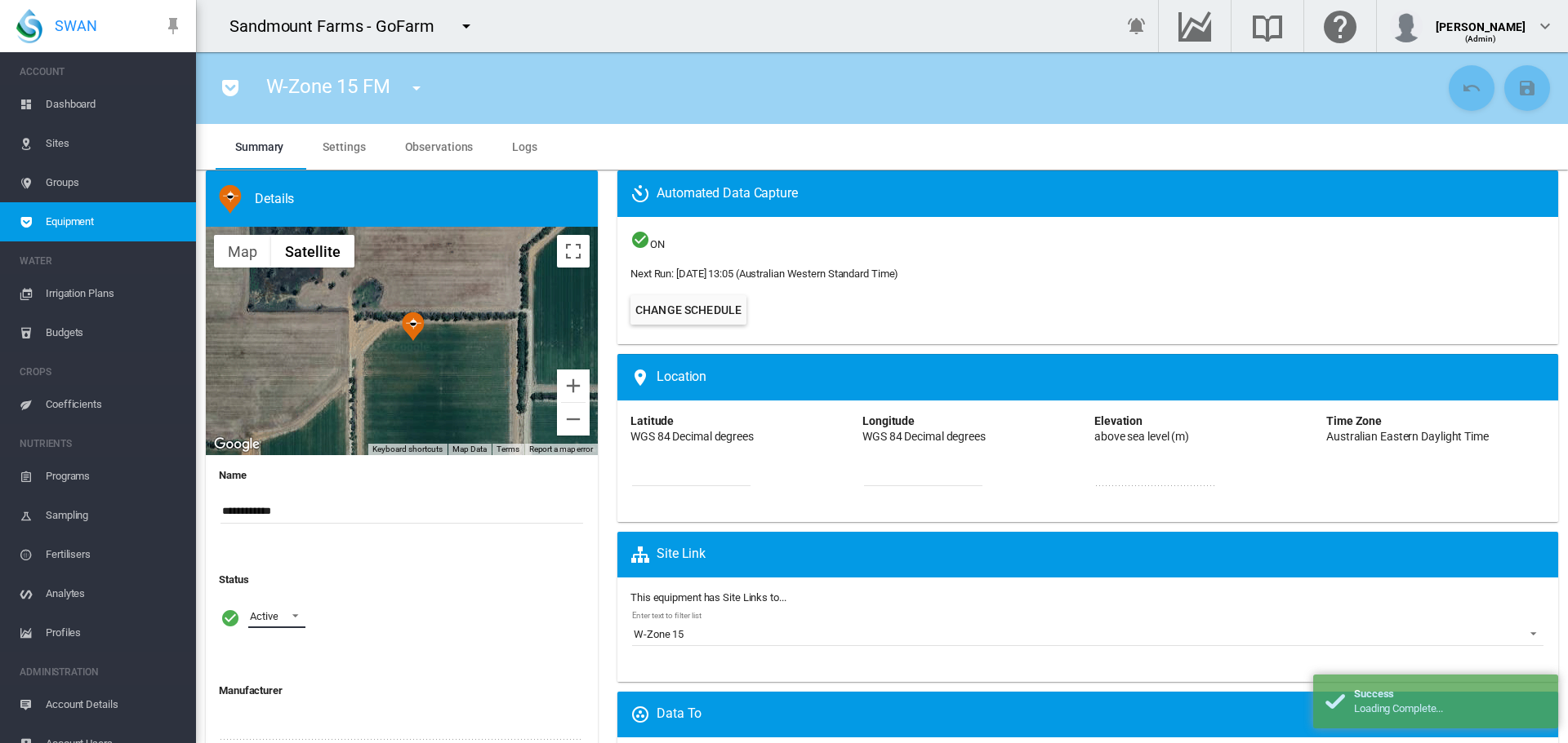
click at [279, 622] on md-select-value "Active" at bounding box center [277, 616] width 57 height 24
click at [287, 704] on md-option "Archived" at bounding box center [292, 695] width 111 height 39
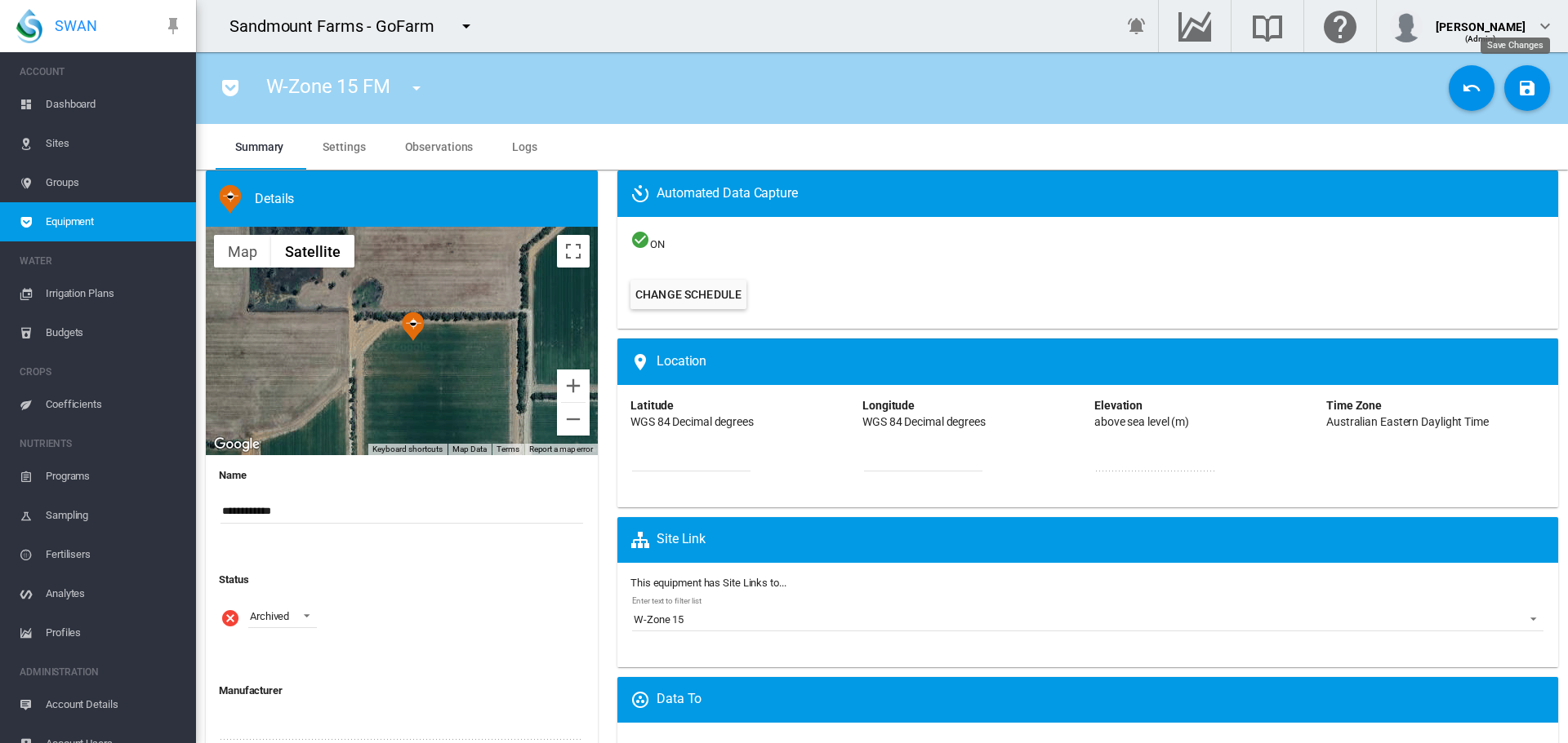
click at [1515, 77] on button "Save Changes" at bounding box center [1527, 88] width 46 height 46
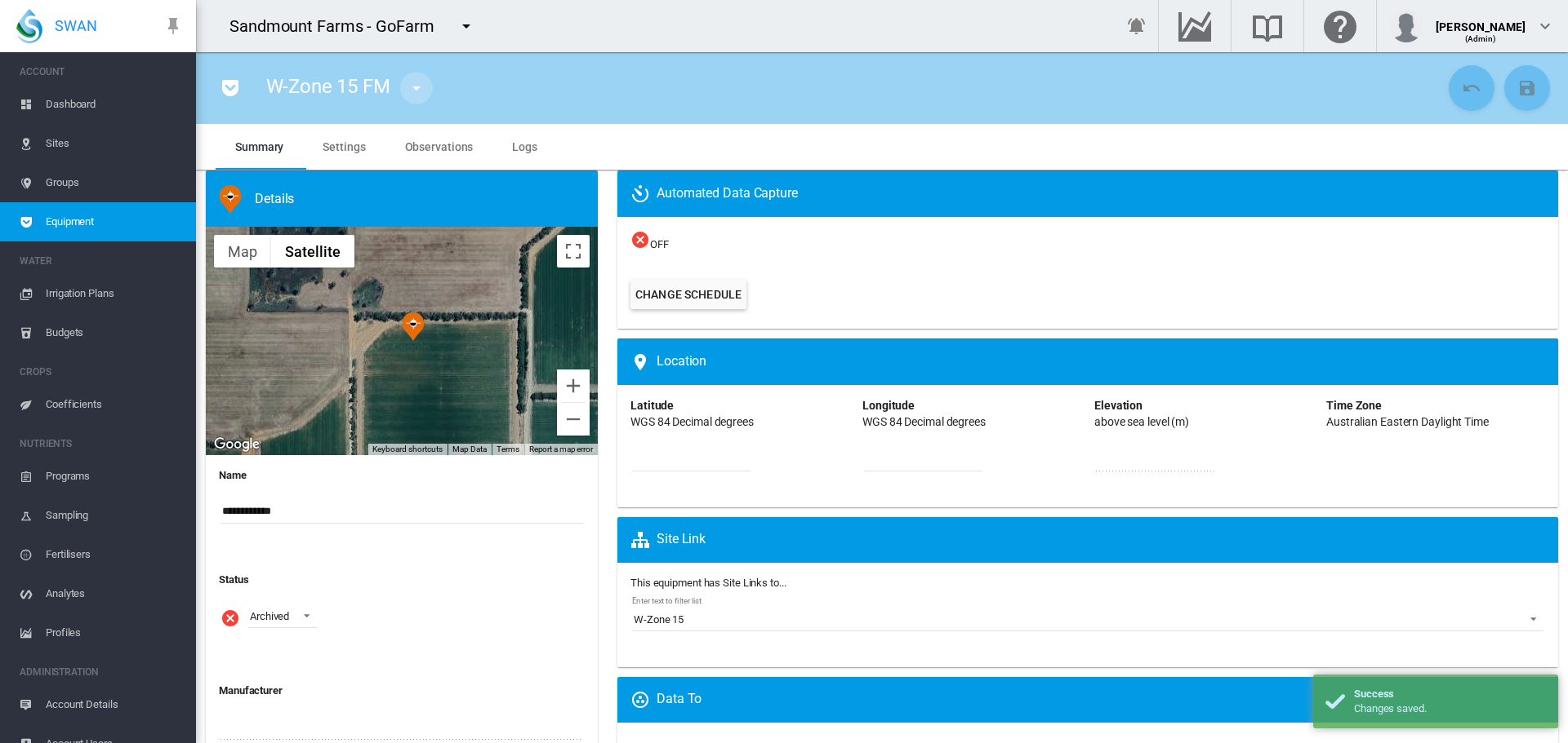
click at [418, 91] on md-icon "icon-menu-down" at bounding box center [416, 88] width 20 height 20
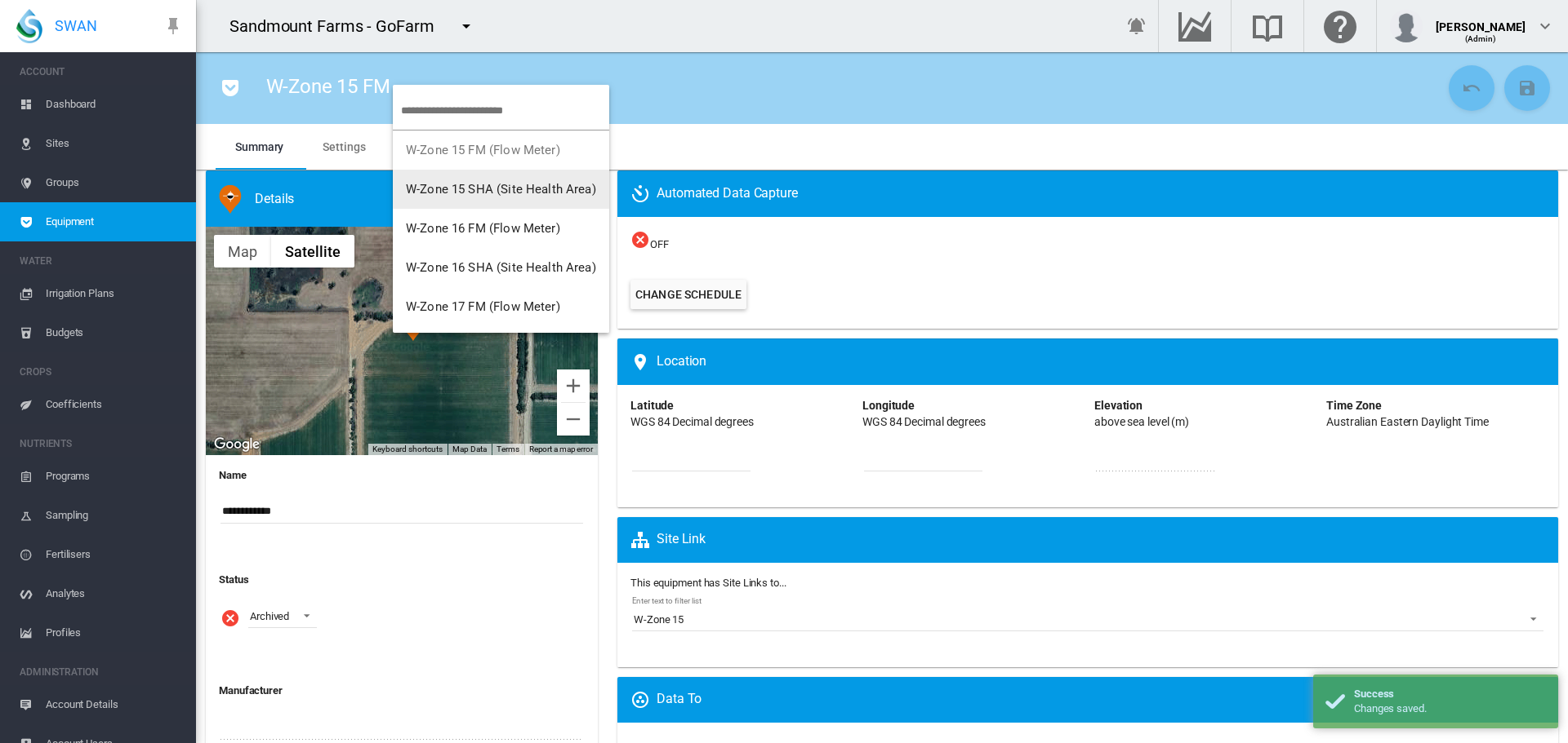
click at [461, 181] on button "W-Zone 15 SHA (Site Health Area)" at bounding box center [500, 189] width 216 height 39
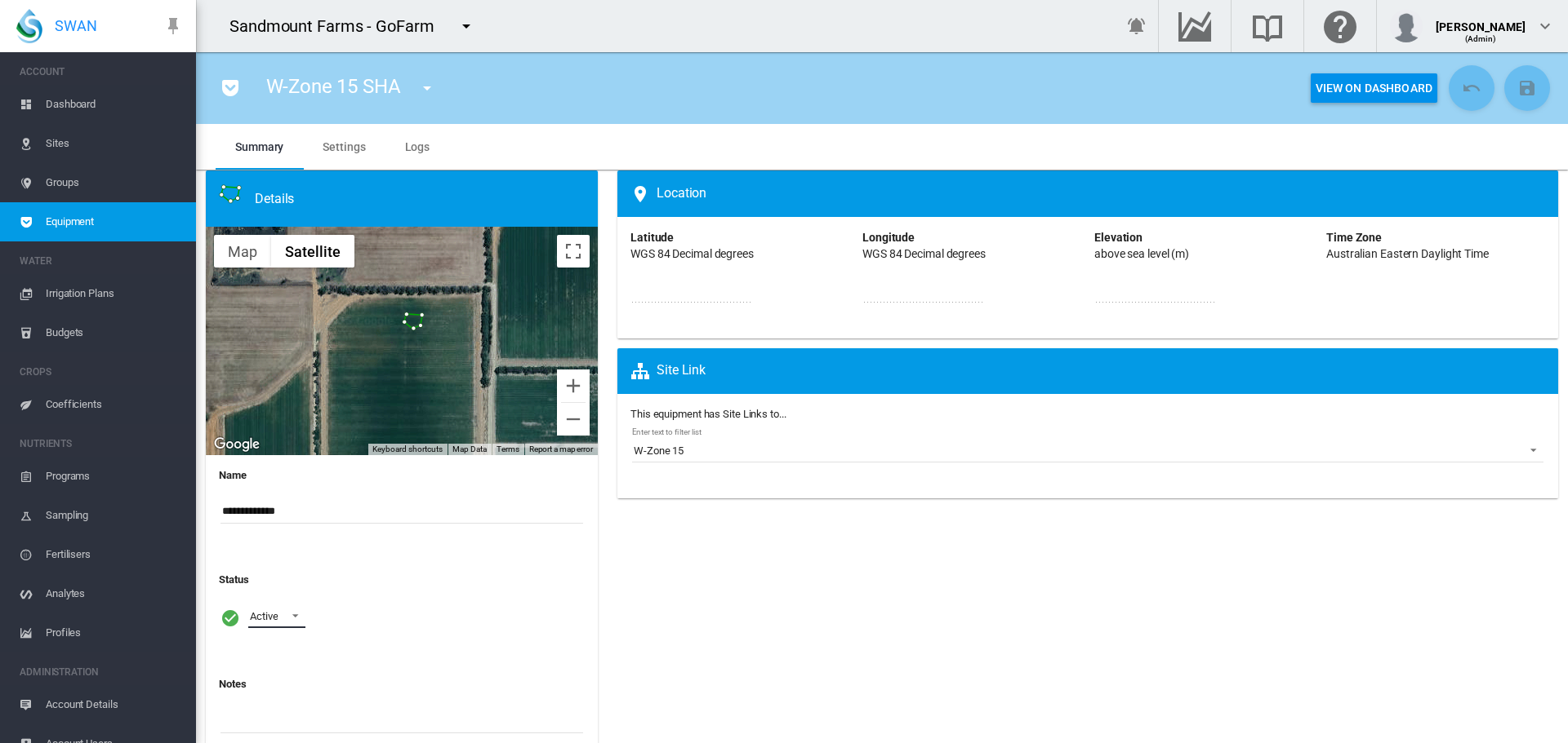
click at [294, 616] on span at bounding box center [291, 614] width 20 height 15
drag, startPoint x: 299, startPoint y: 697, endPoint x: 315, endPoint y: 681, distance: 22.6
click at [302, 695] on md-option "Archived" at bounding box center [292, 695] width 111 height 39
click at [1504, 99] on button "Save Changes" at bounding box center [1527, 88] width 46 height 46
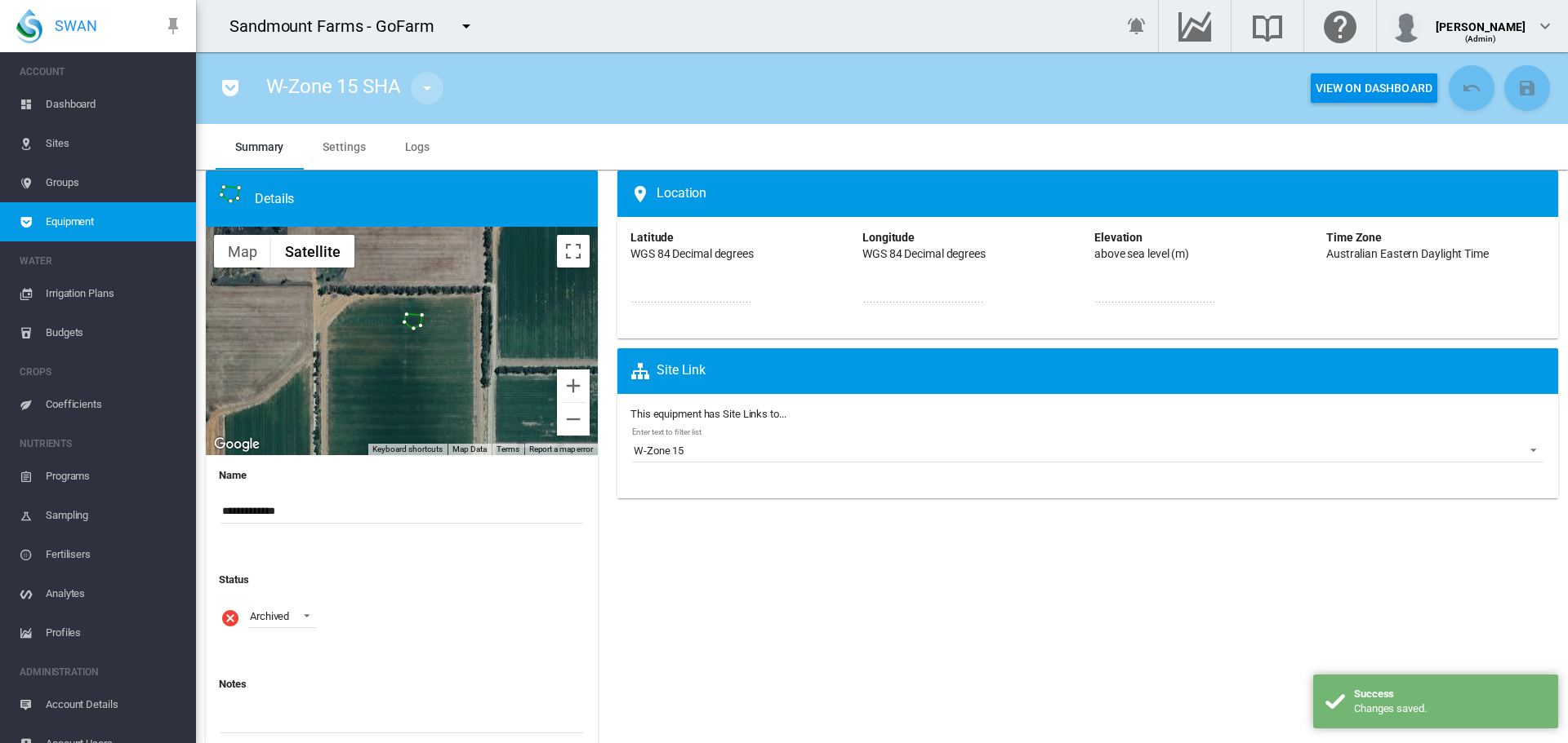
click at [425, 89] on md-icon "icon-menu-down" at bounding box center [427, 88] width 20 height 20
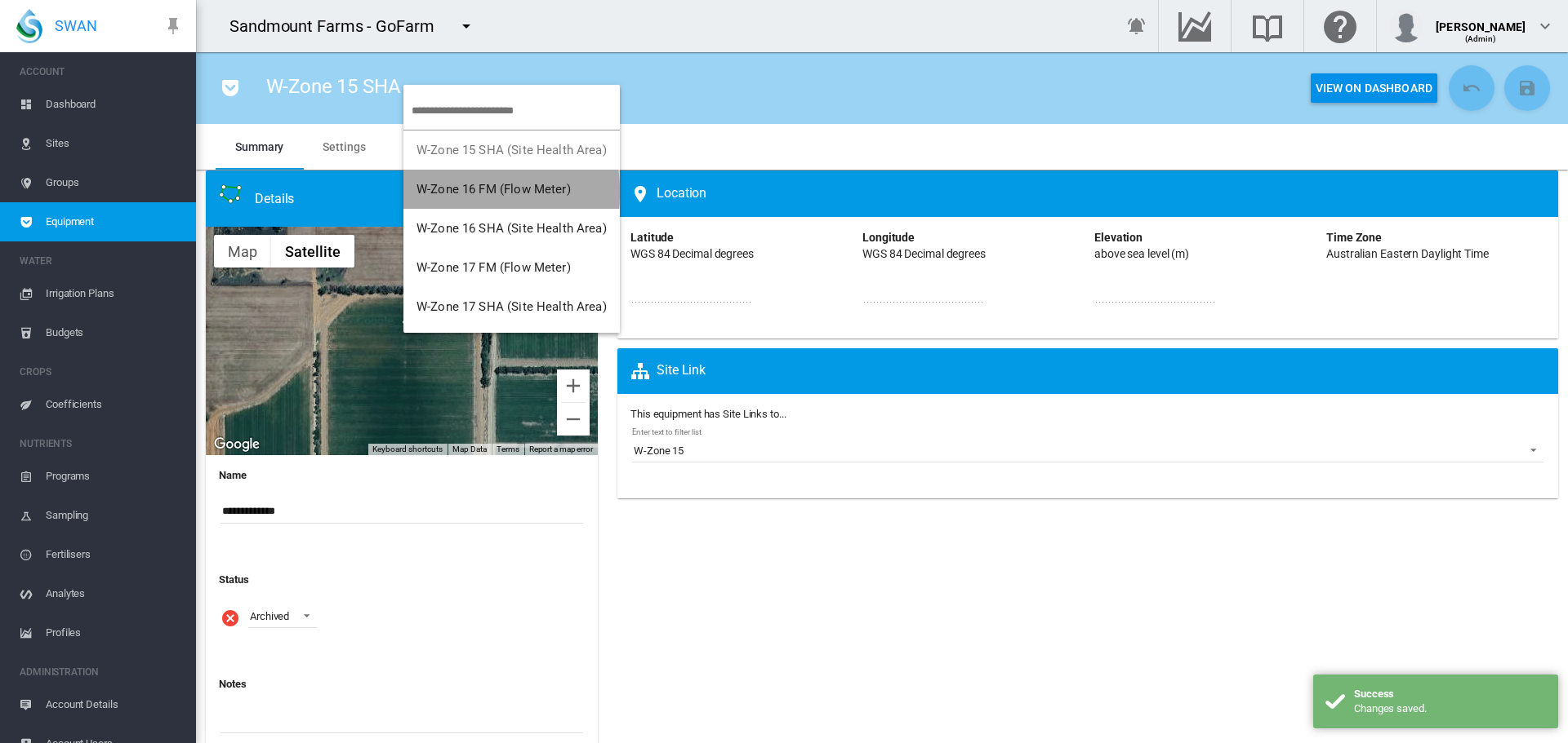
click at [469, 191] on span "W-Zone 16 FM (Flow Meter)" at bounding box center [493, 189] width 154 height 15
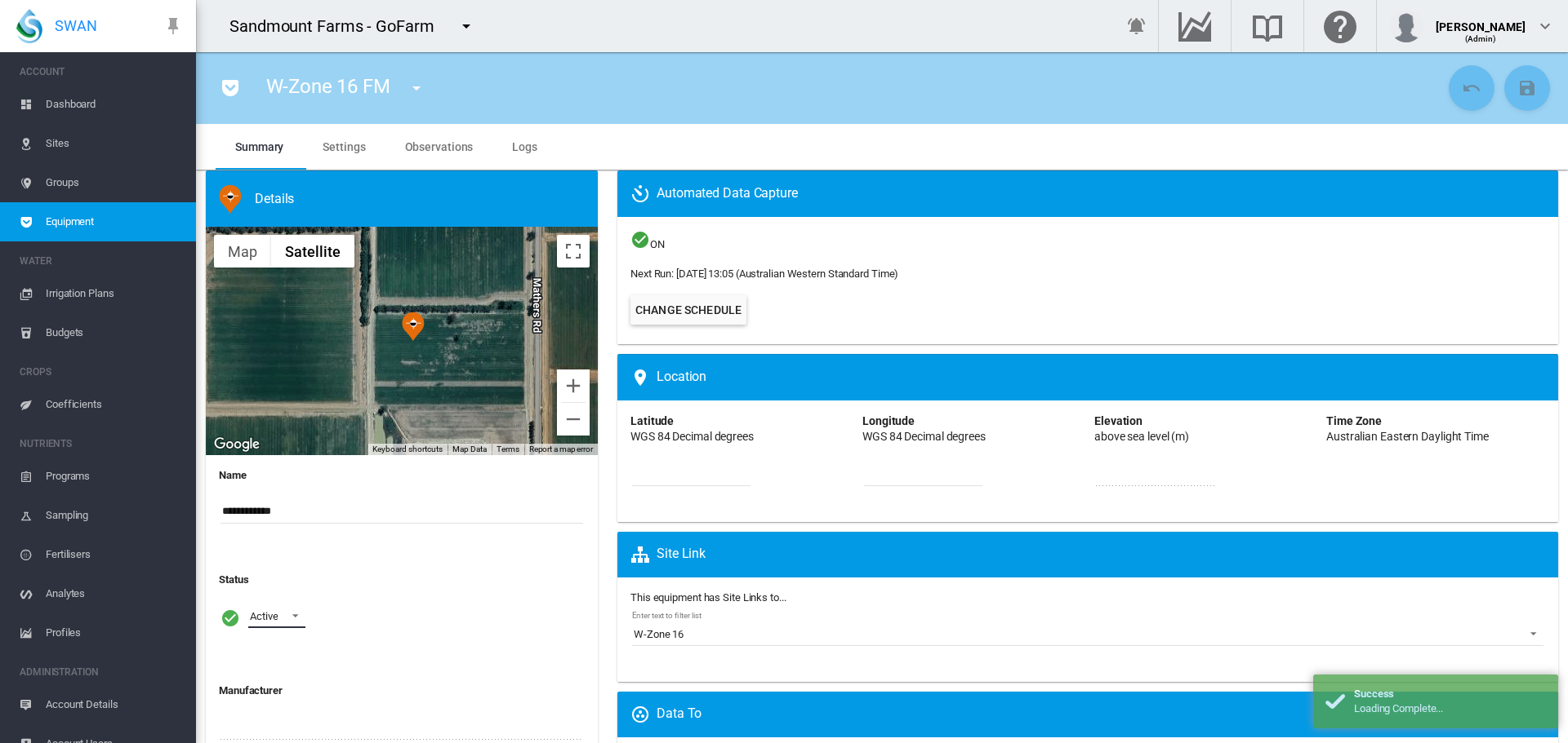
click at [289, 615] on span at bounding box center [291, 614] width 20 height 15
click at [273, 696] on div "Archived" at bounding box center [269, 695] width 39 height 15
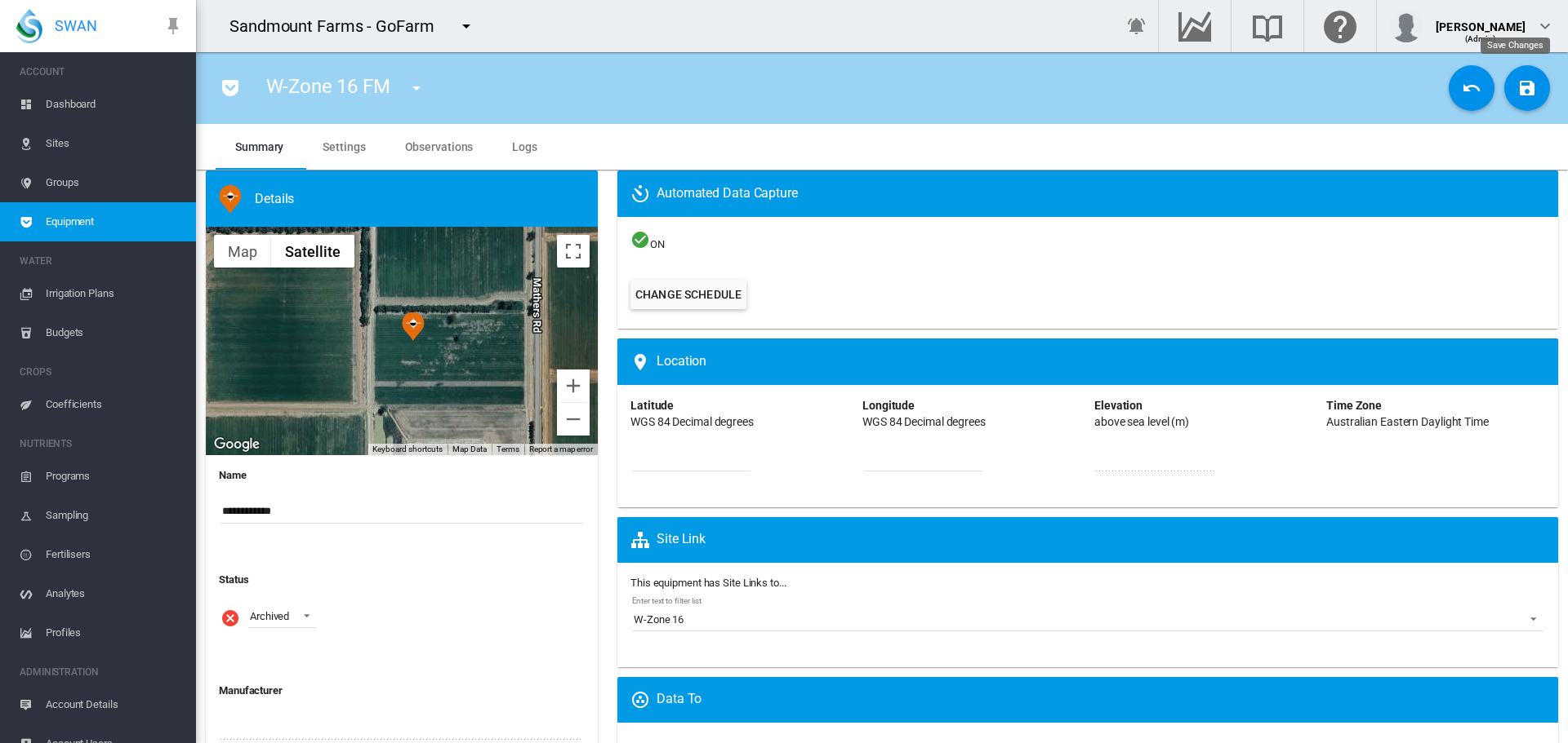
click at [1527, 84] on button "Save Changes" at bounding box center [1527, 88] width 46 height 46
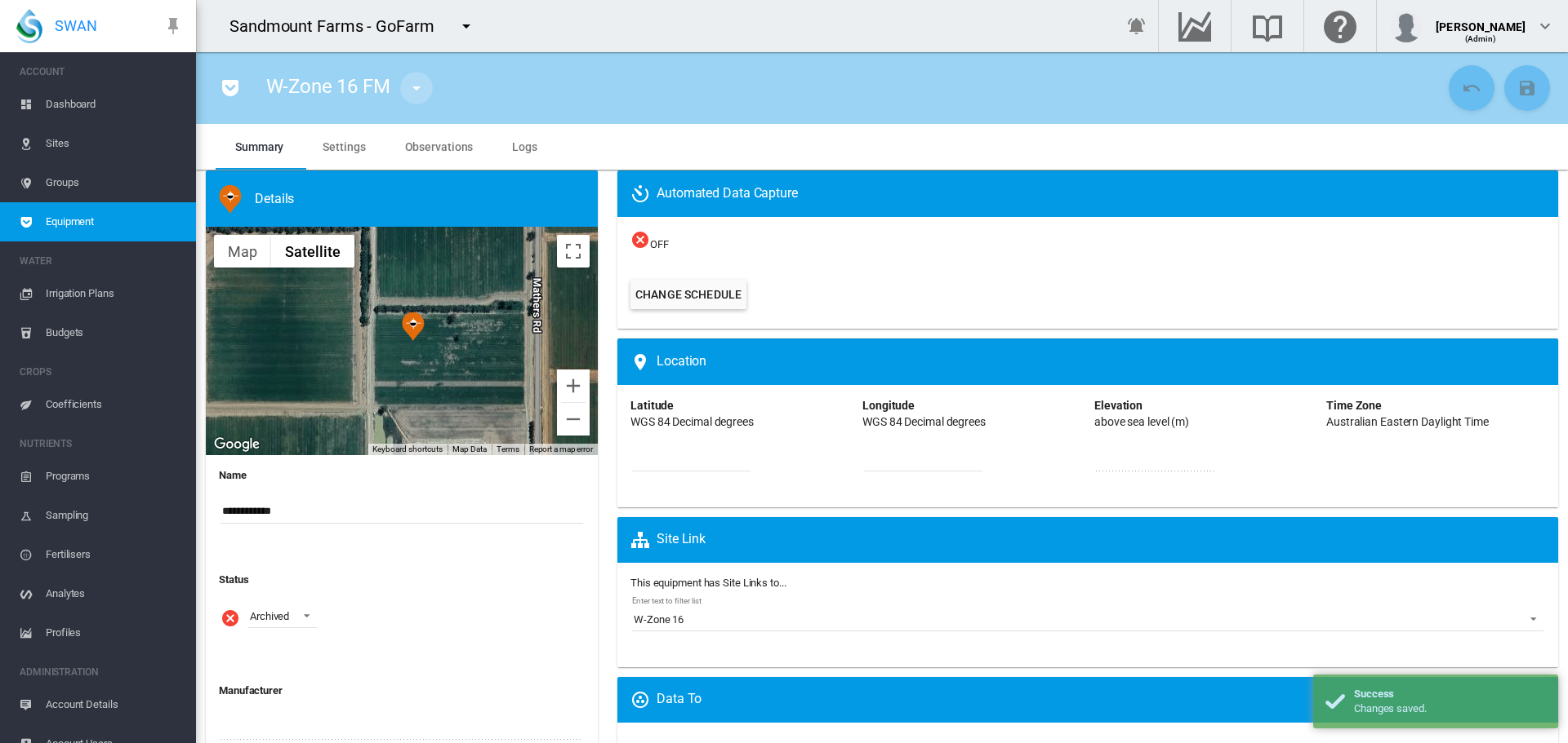
click at [416, 89] on md-icon "icon-menu-down" at bounding box center [416, 88] width 20 height 20
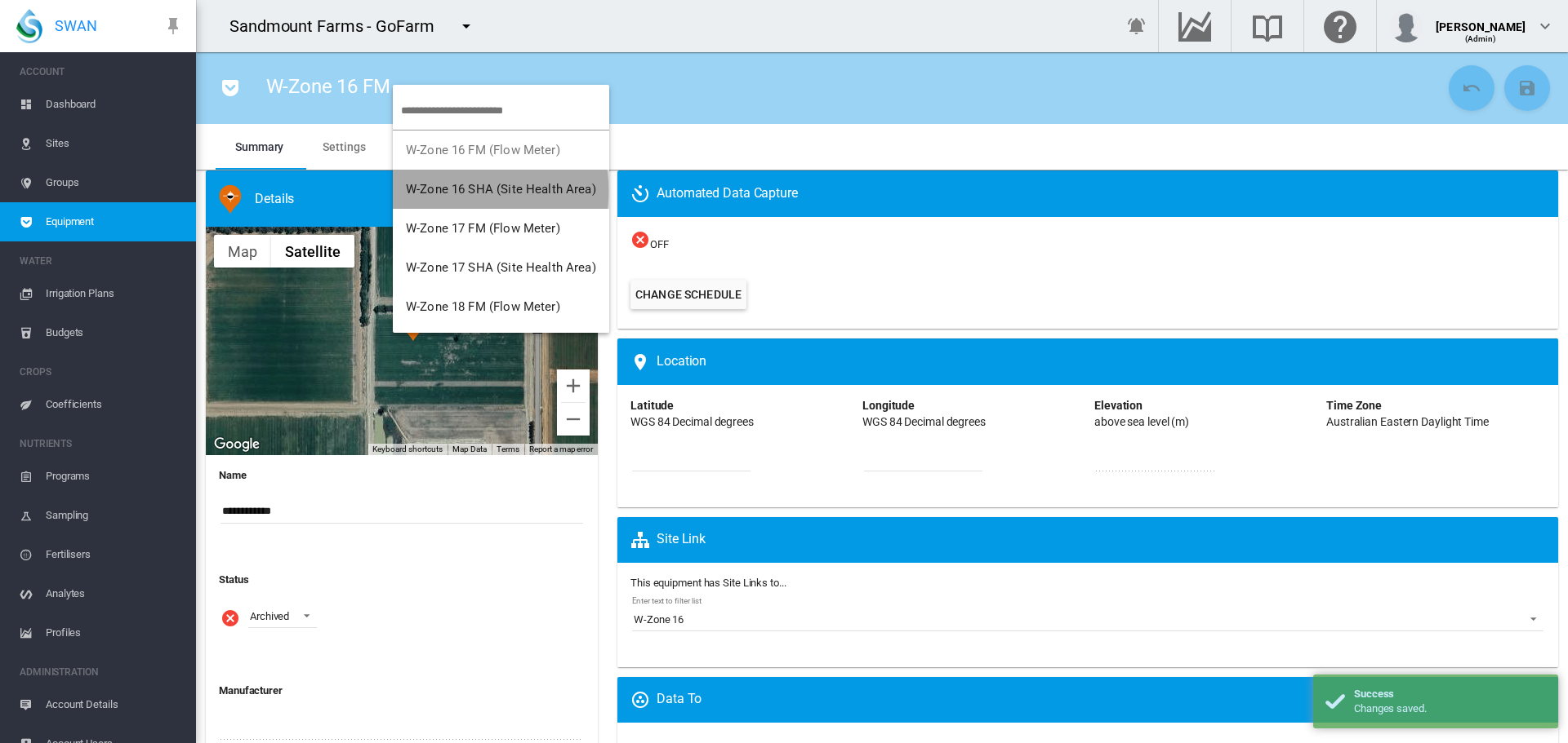
click at [439, 191] on span "W-Zone 16 SHA (Site Health Area)" at bounding box center [501, 189] width 191 height 15
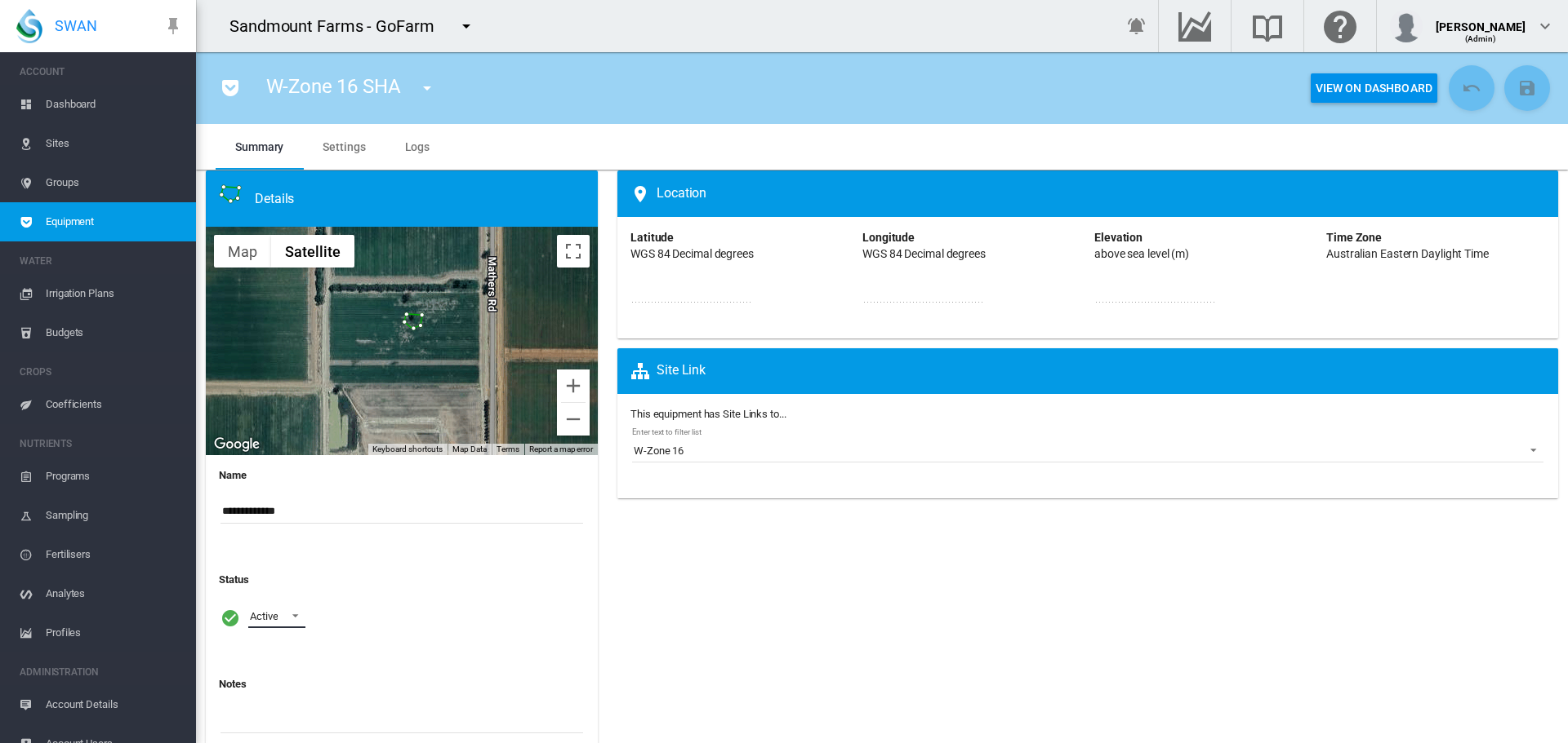
click at [292, 614] on span at bounding box center [291, 614] width 20 height 15
click at [293, 690] on md-option "Archived" at bounding box center [292, 695] width 111 height 39
click at [1517, 86] on md-icon "icon-content-save" at bounding box center [1527, 88] width 20 height 20
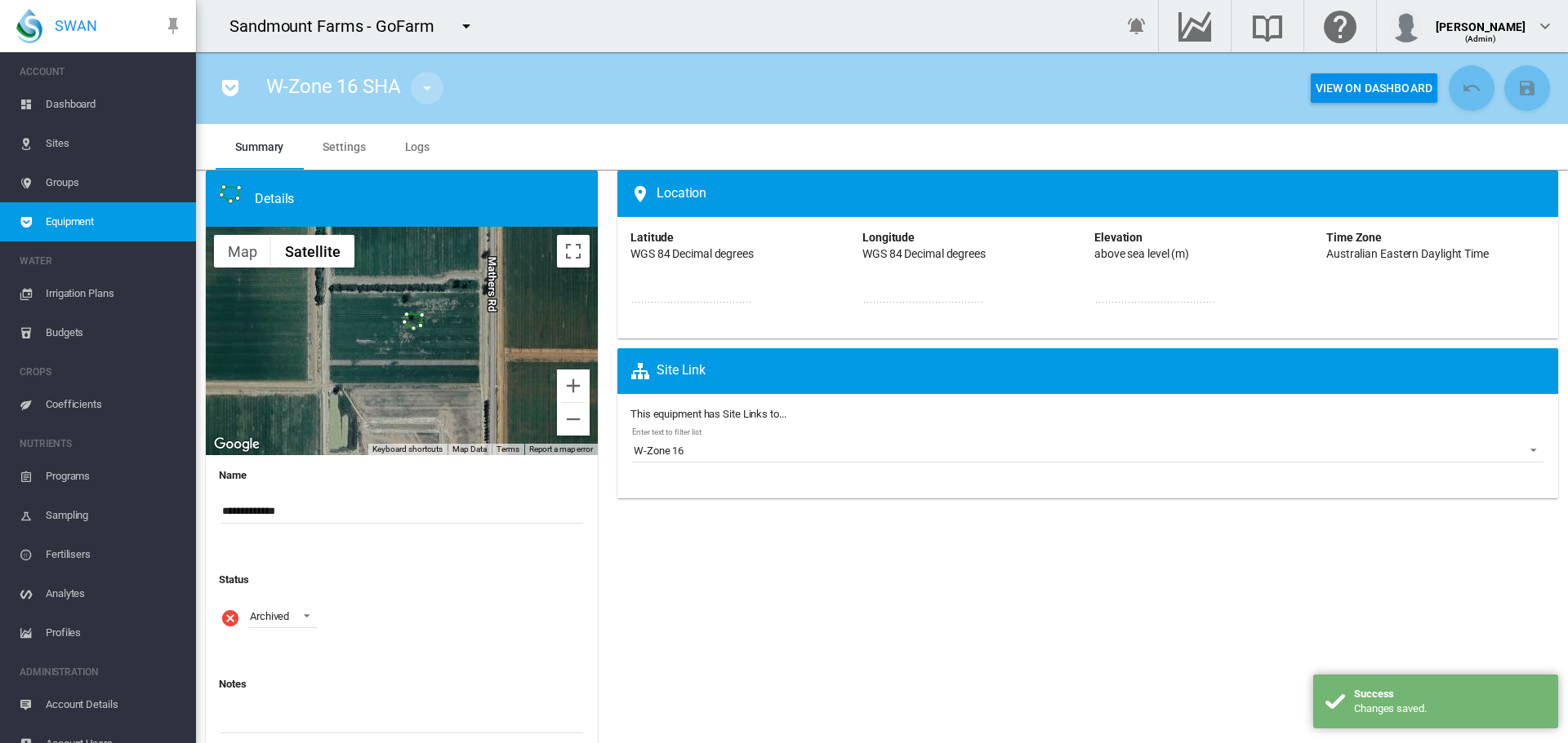
click at [422, 84] on md-icon "icon-menu-down" at bounding box center [427, 88] width 20 height 20
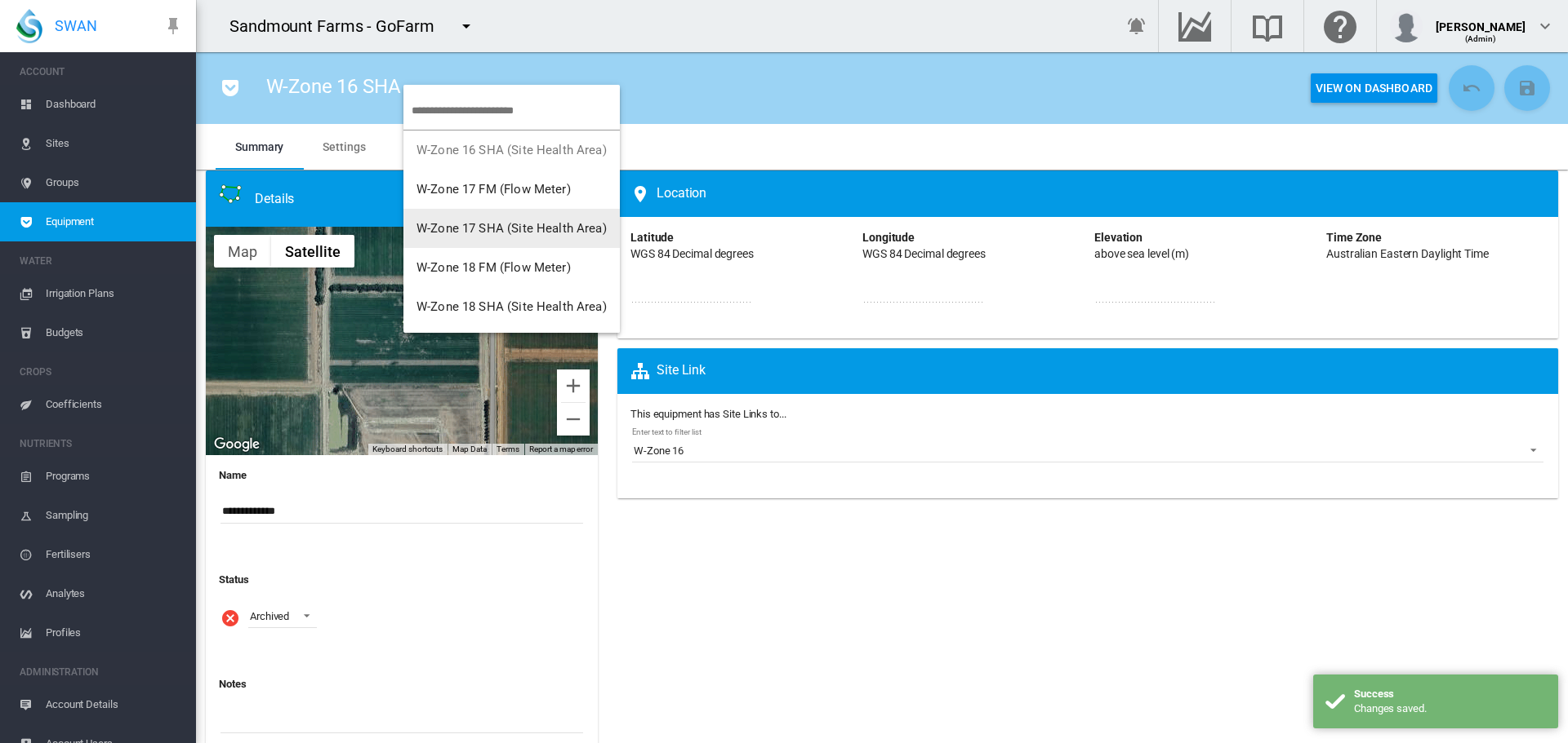
click at [467, 229] on span "W-Zone 17 SHA (Site Health Area)" at bounding box center [511, 228] width 191 height 15
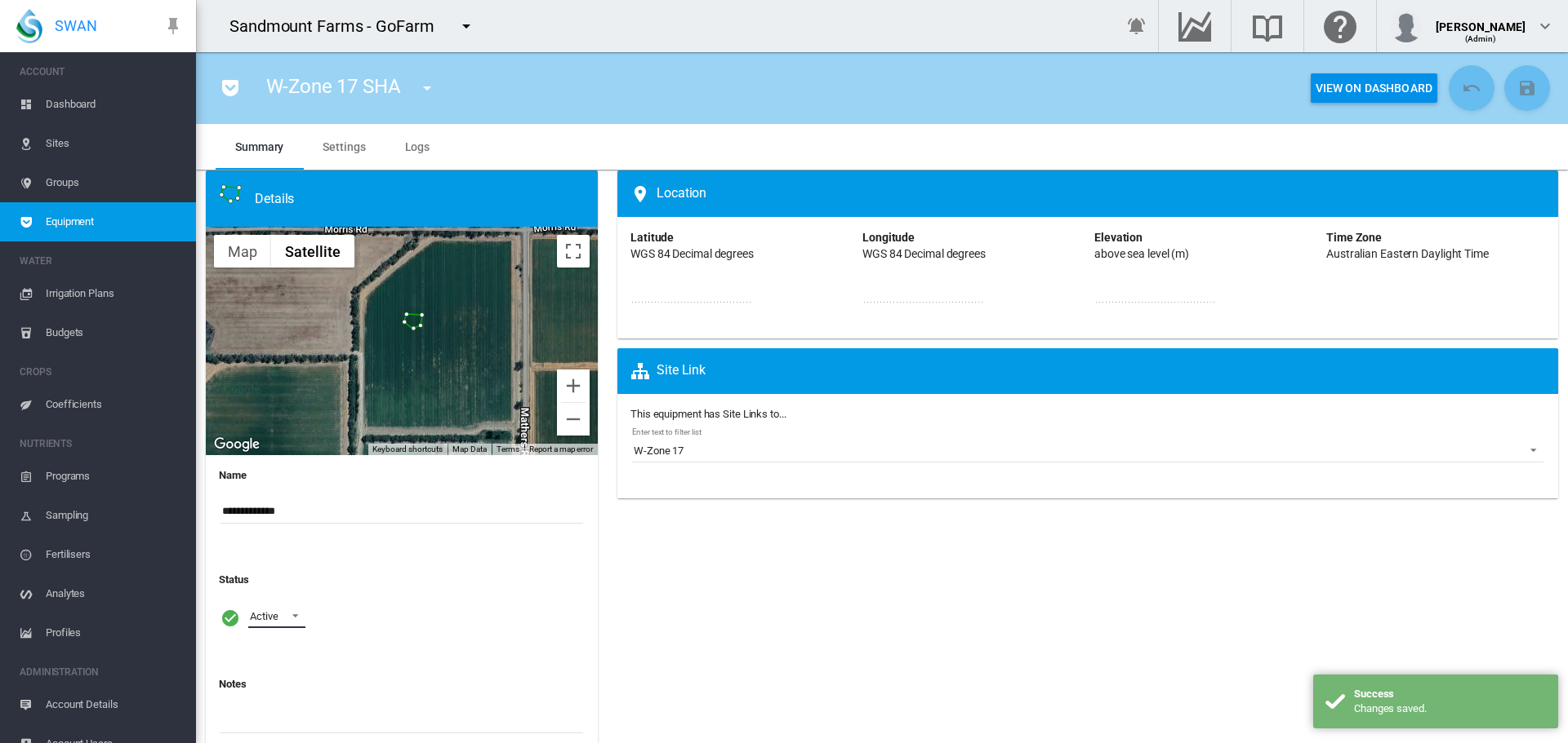
click at [286, 613] on span at bounding box center [291, 614] width 20 height 15
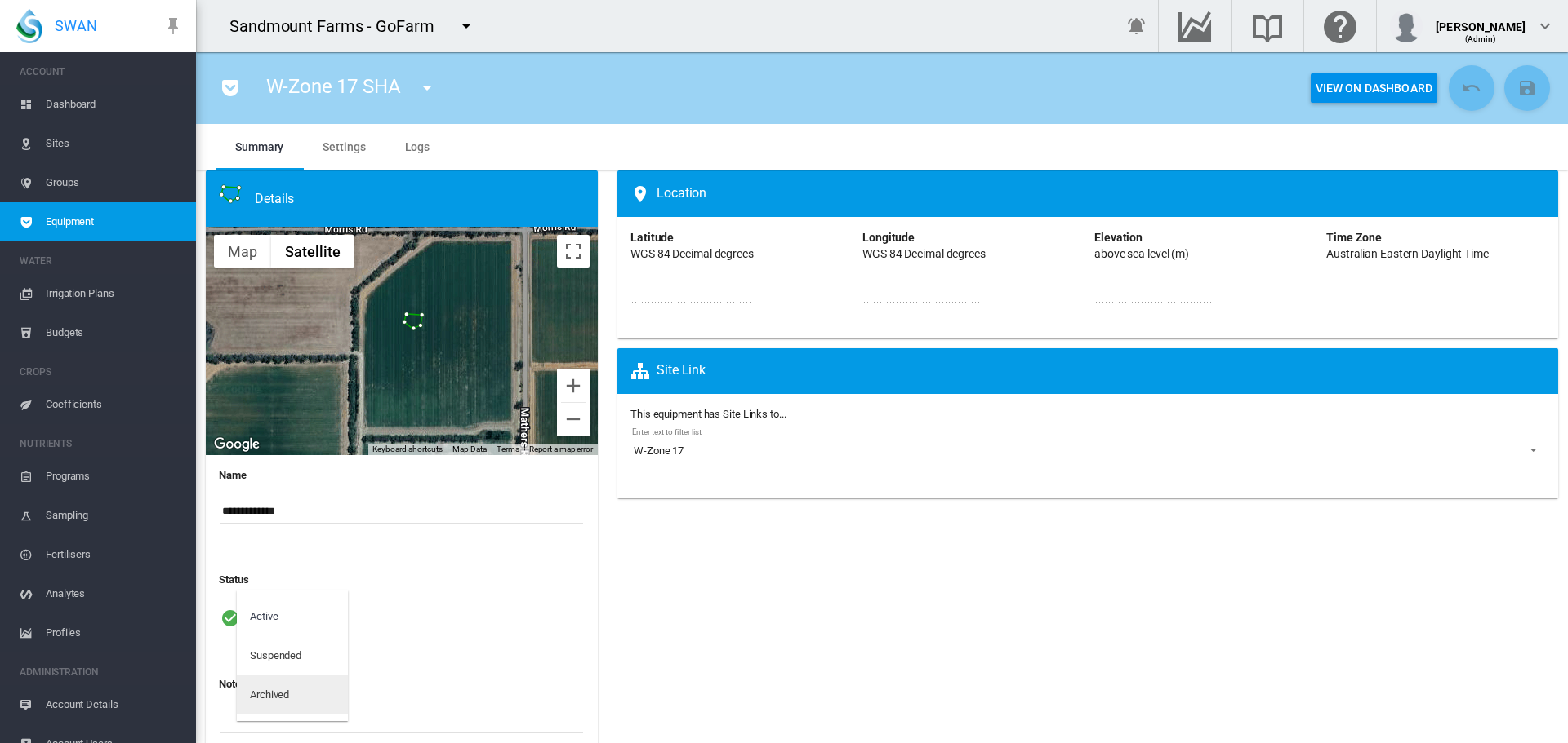
click at [297, 707] on md-option "Archived" at bounding box center [292, 695] width 111 height 39
click at [1517, 91] on md-icon "icon-content-save" at bounding box center [1527, 88] width 20 height 20
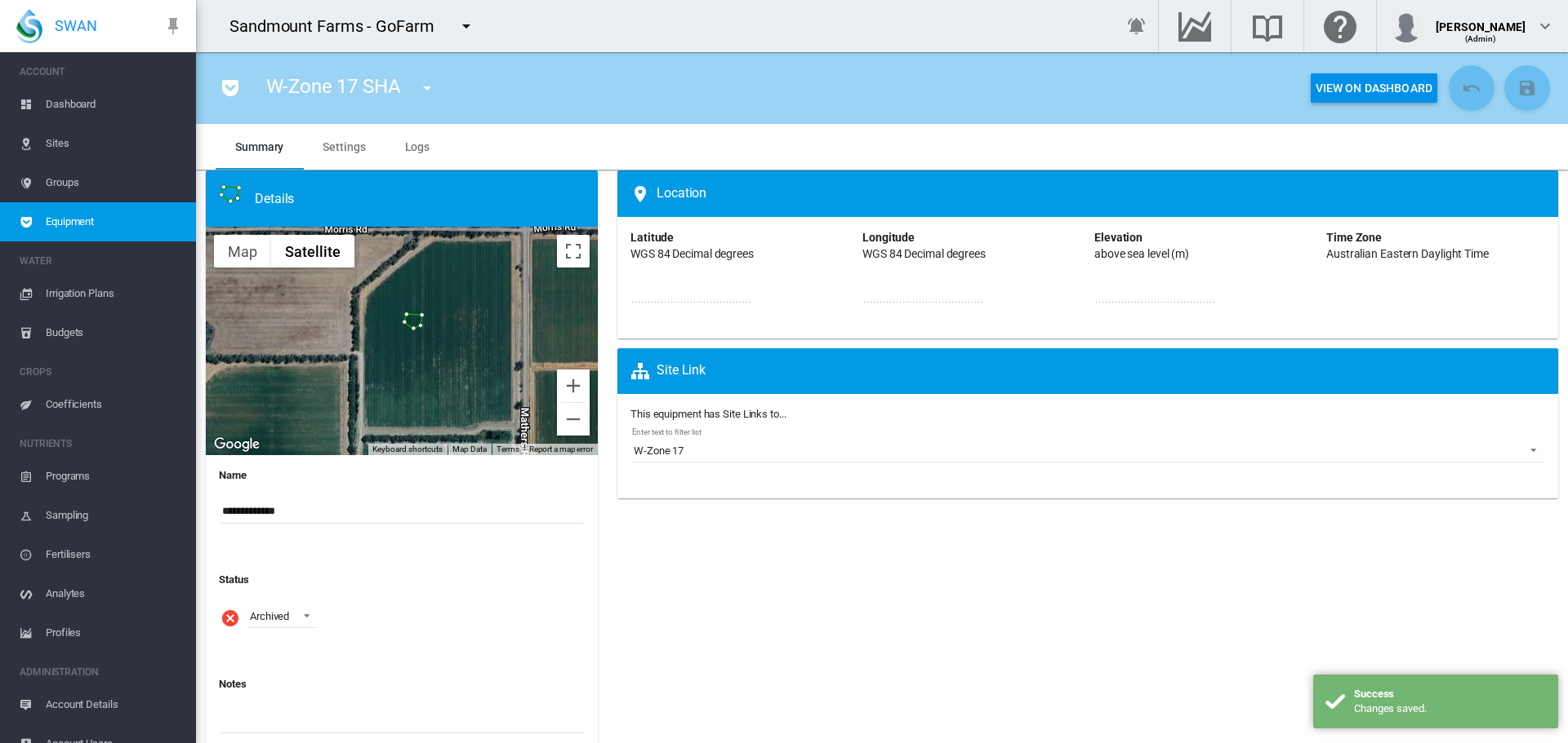
click at [419, 91] on md-icon "icon-menu-down" at bounding box center [427, 88] width 20 height 20
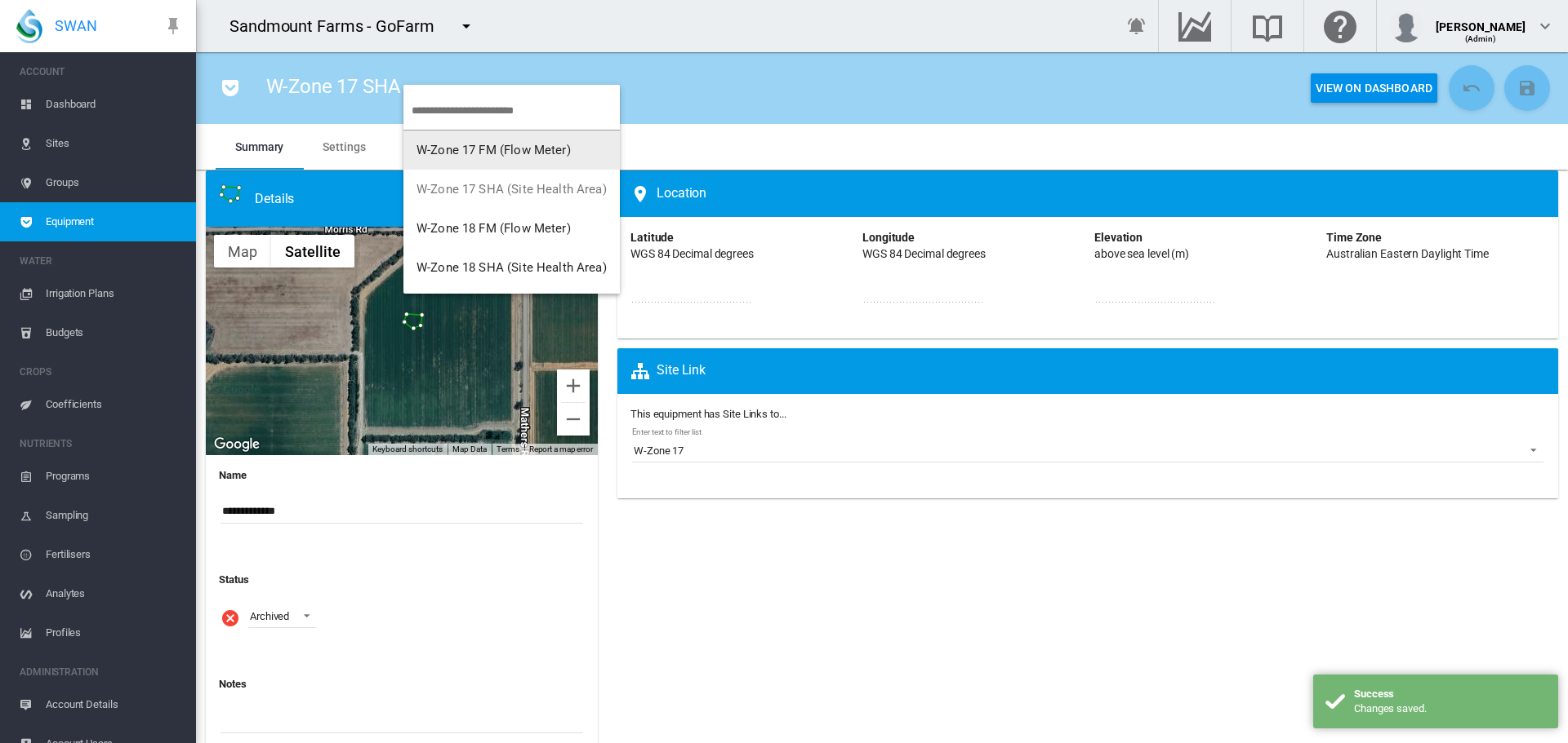
click at [448, 156] on span "W-Zone 17 FM (Flow Meter)" at bounding box center [493, 150] width 154 height 15
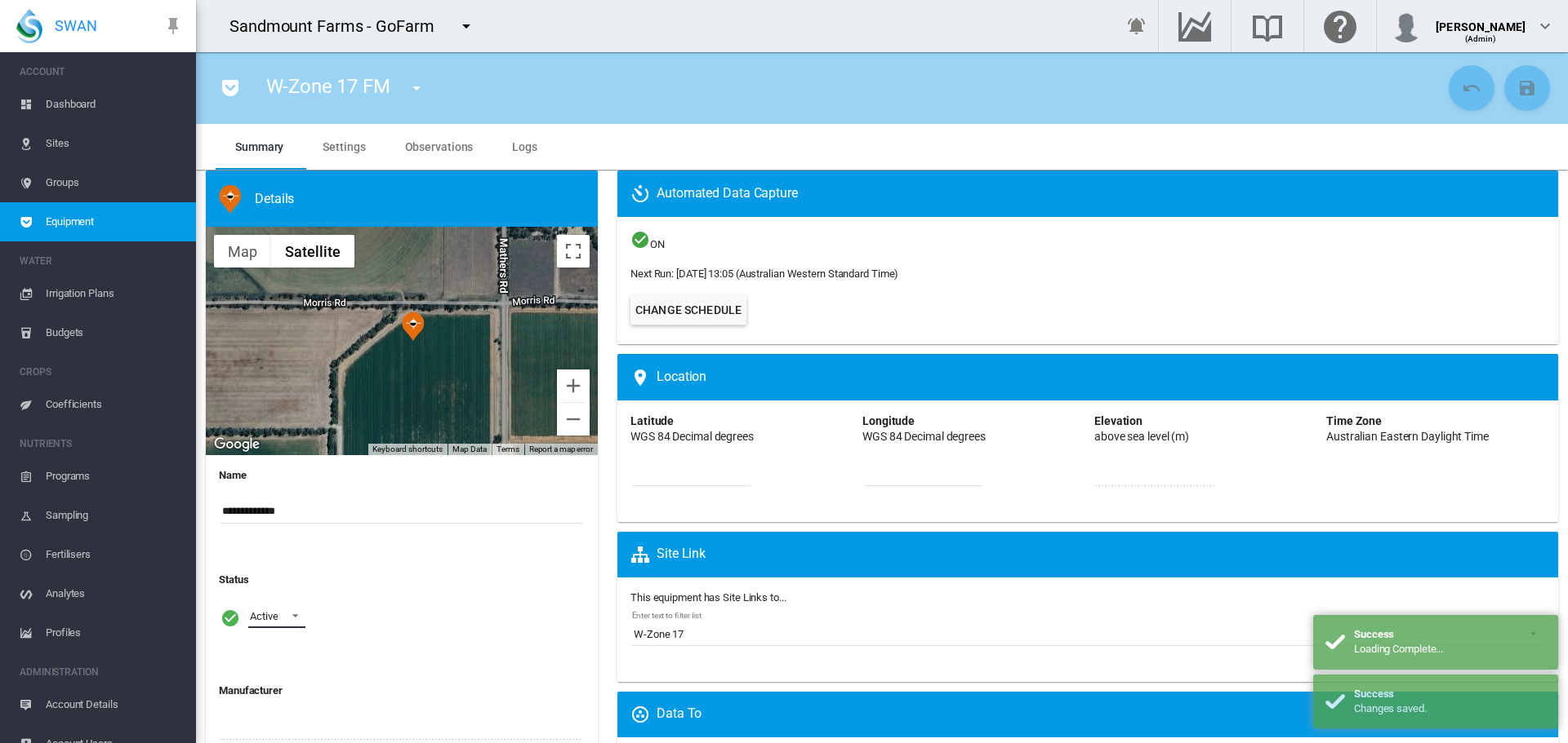
click at [278, 621] on div "Active" at bounding box center [264, 616] width 28 height 12
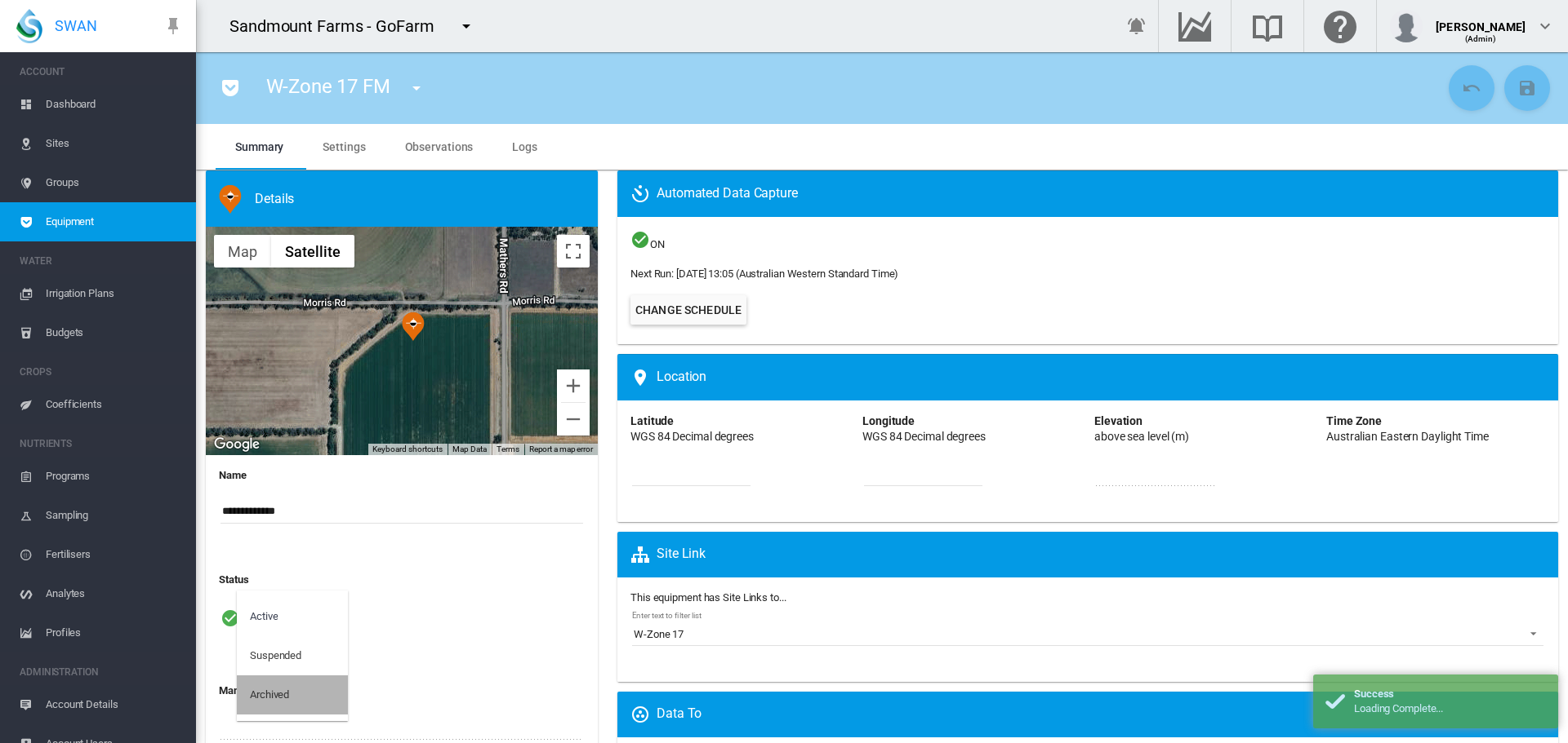
drag, startPoint x: 323, startPoint y: 699, endPoint x: 371, endPoint y: 671, distance: 55.6
click at [324, 698] on md-option "Archived" at bounding box center [292, 695] width 111 height 39
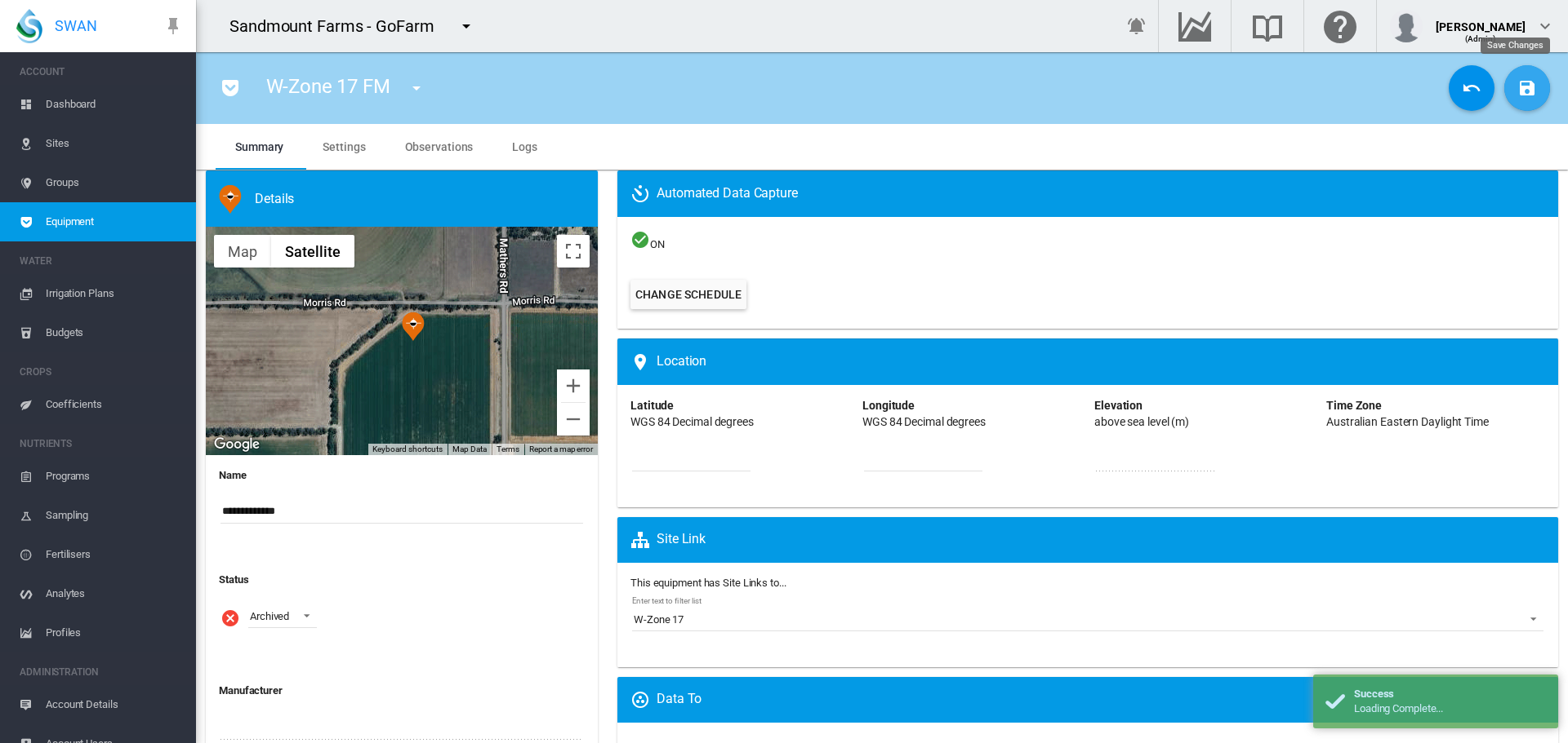
click at [1508, 102] on button "Save Changes" at bounding box center [1527, 88] width 46 height 46
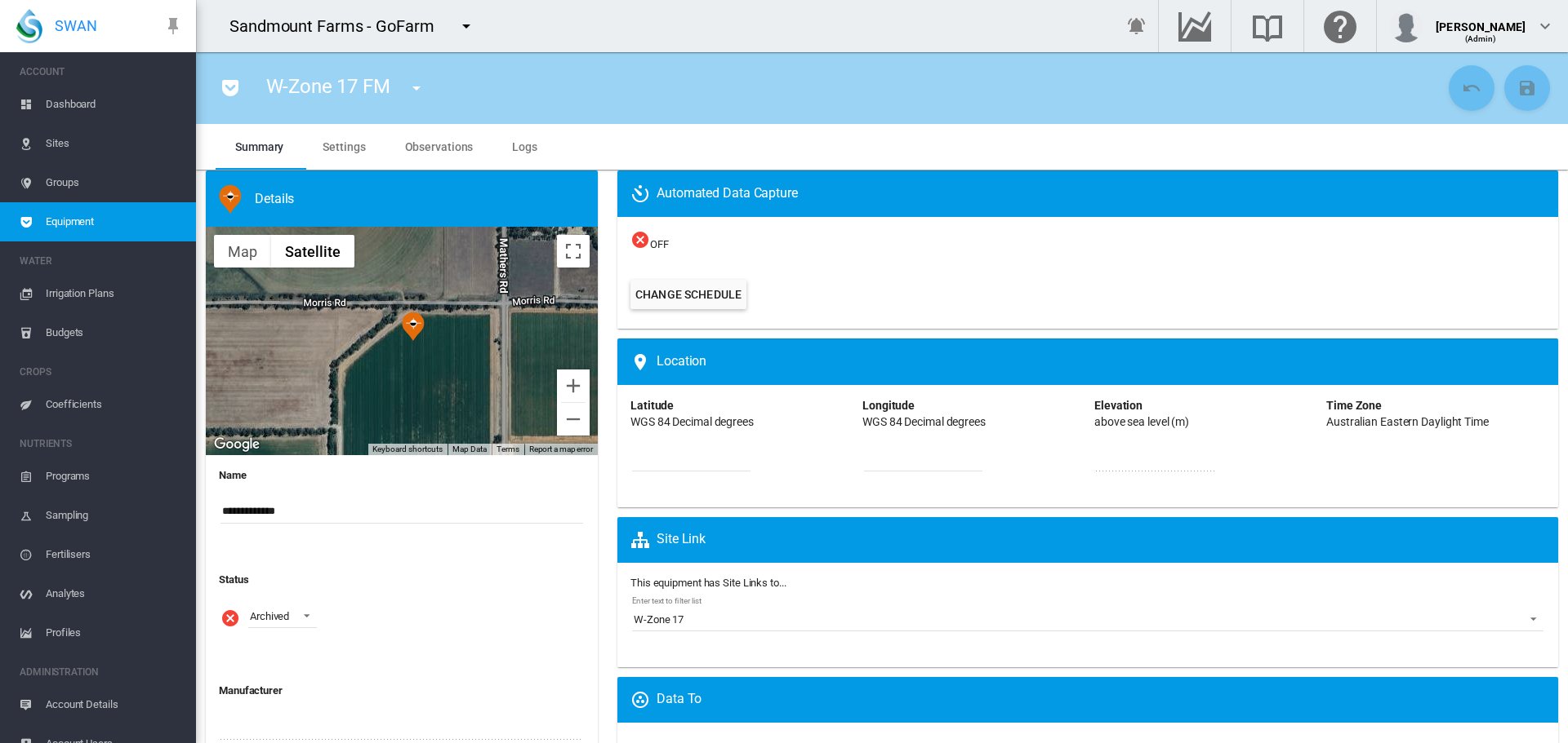
click at [409, 87] on md-icon "icon-menu-down" at bounding box center [416, 88] width 20 height 20
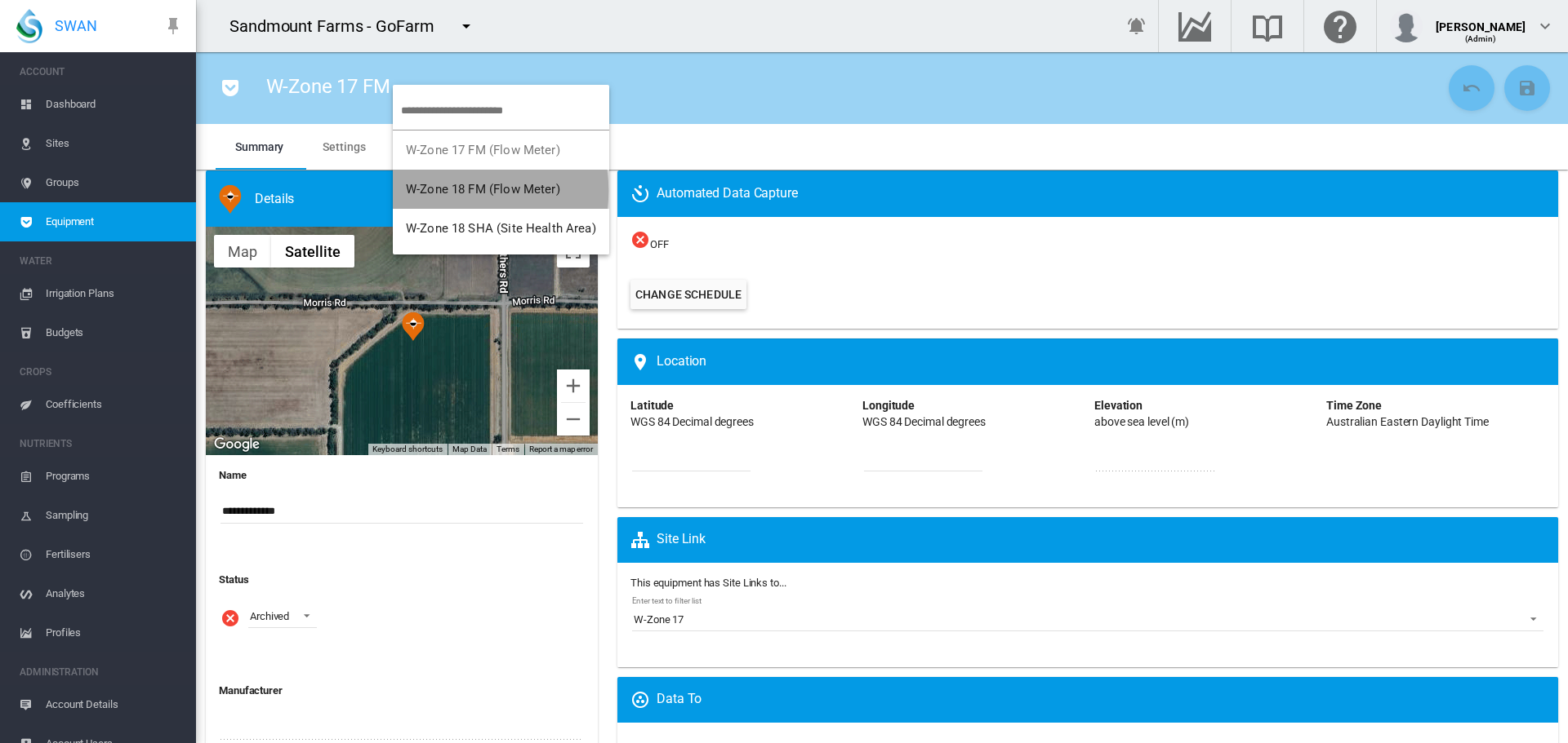
click at [447, 191] on span "W-Zone 18 FM (Flow Meter)" at bounding box center [483, 189] width 154 height 15
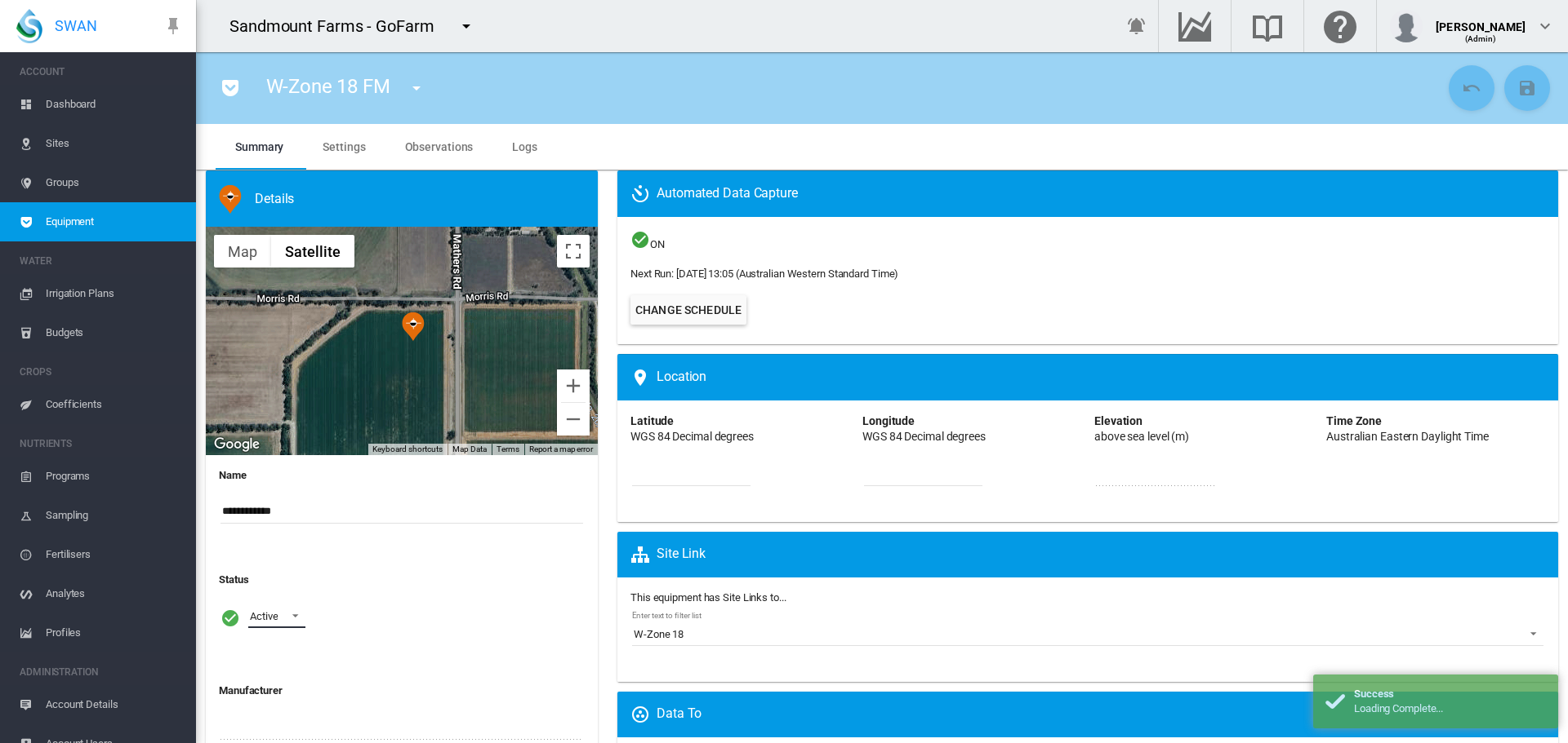
click at [268, 609] on span "Active" at bounding box center [264, 616] width 28 height 15
click at [270, 696] on div "Archived" at bounding box center [269, 695] width 39 height 15
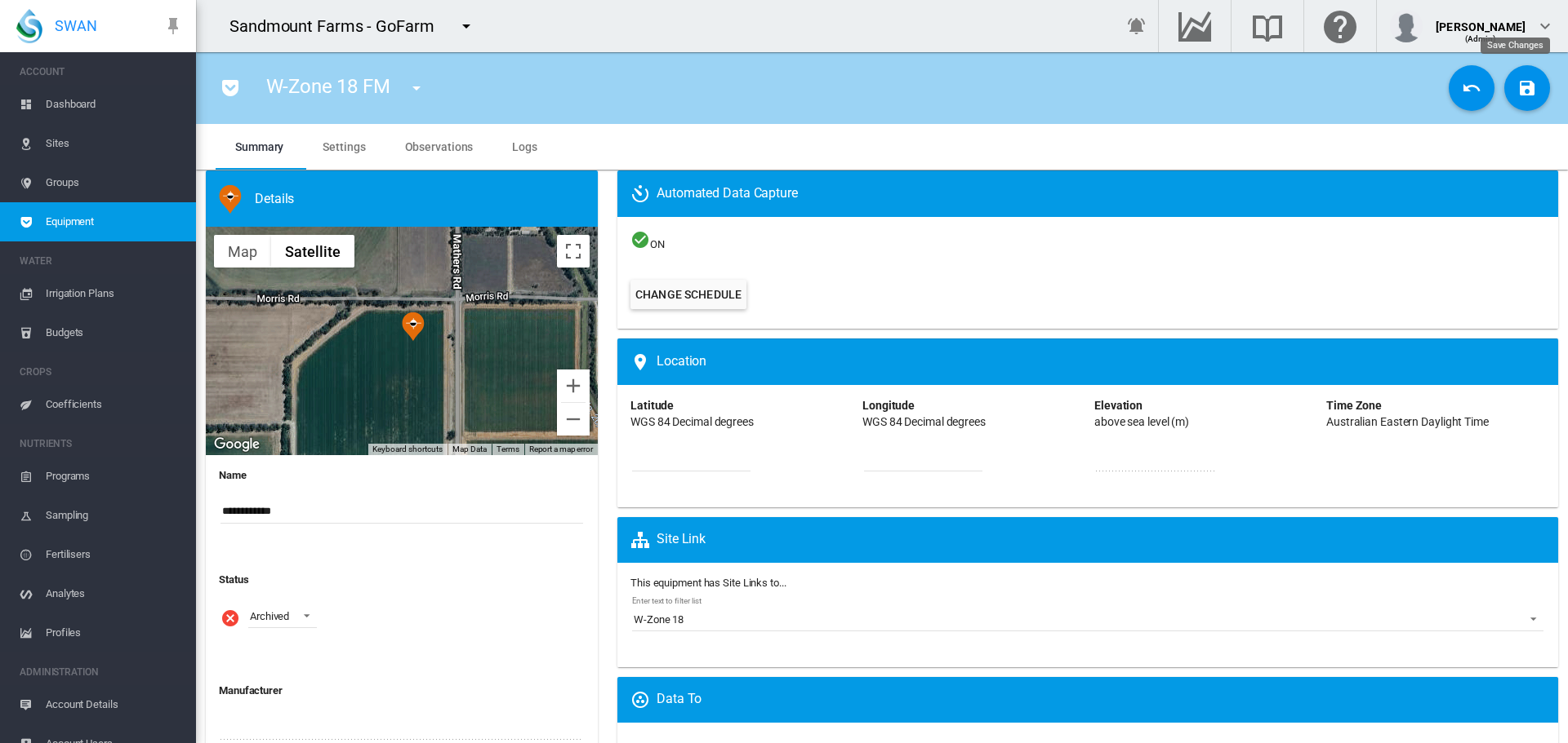
click at [1517, 86] on md-icon "icon-content-save" at bounding box center [1527, 88] width 20 height 20
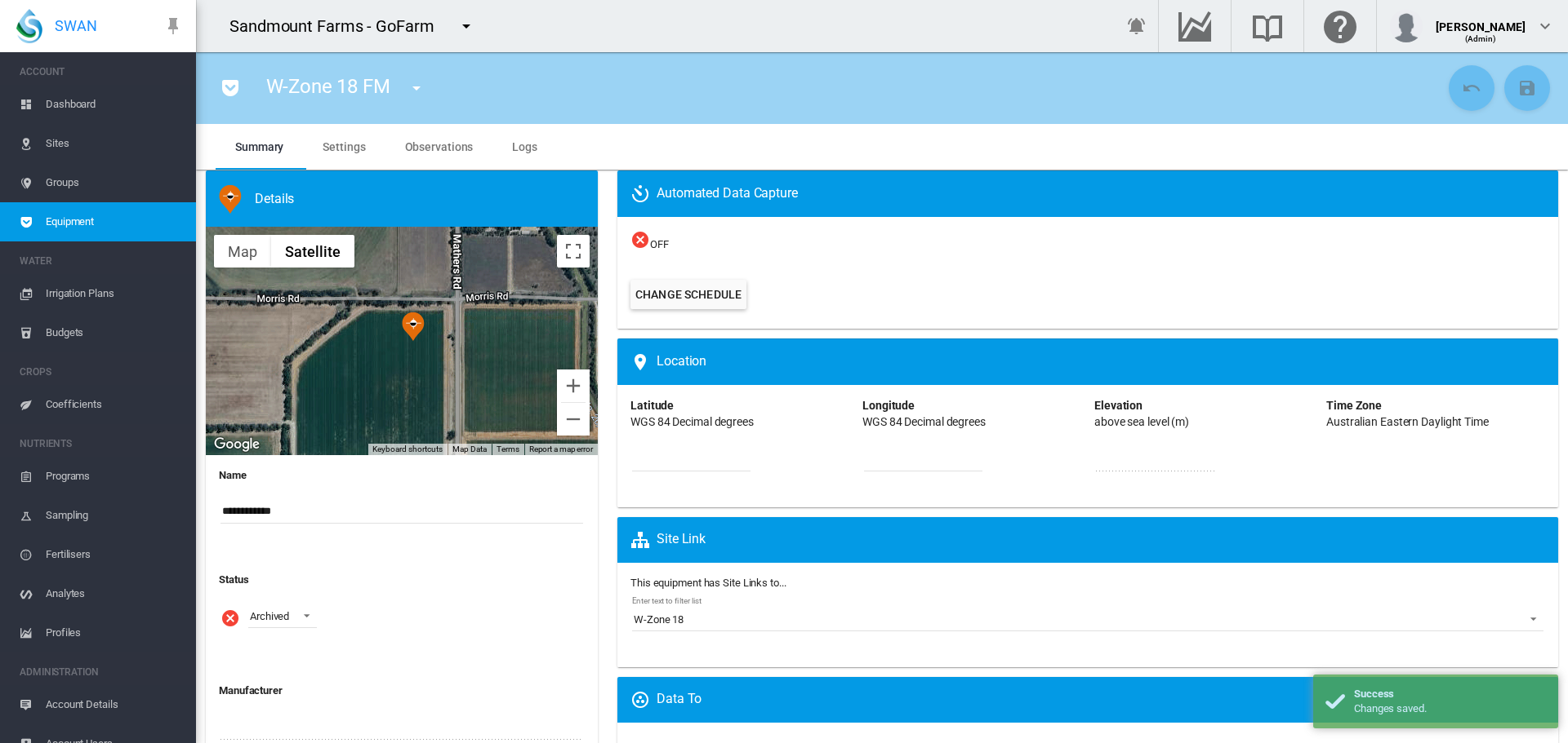
click at [414, 84] on md-icon "icon-menu-down" at bounding box center [416, 88] width 20 height 20
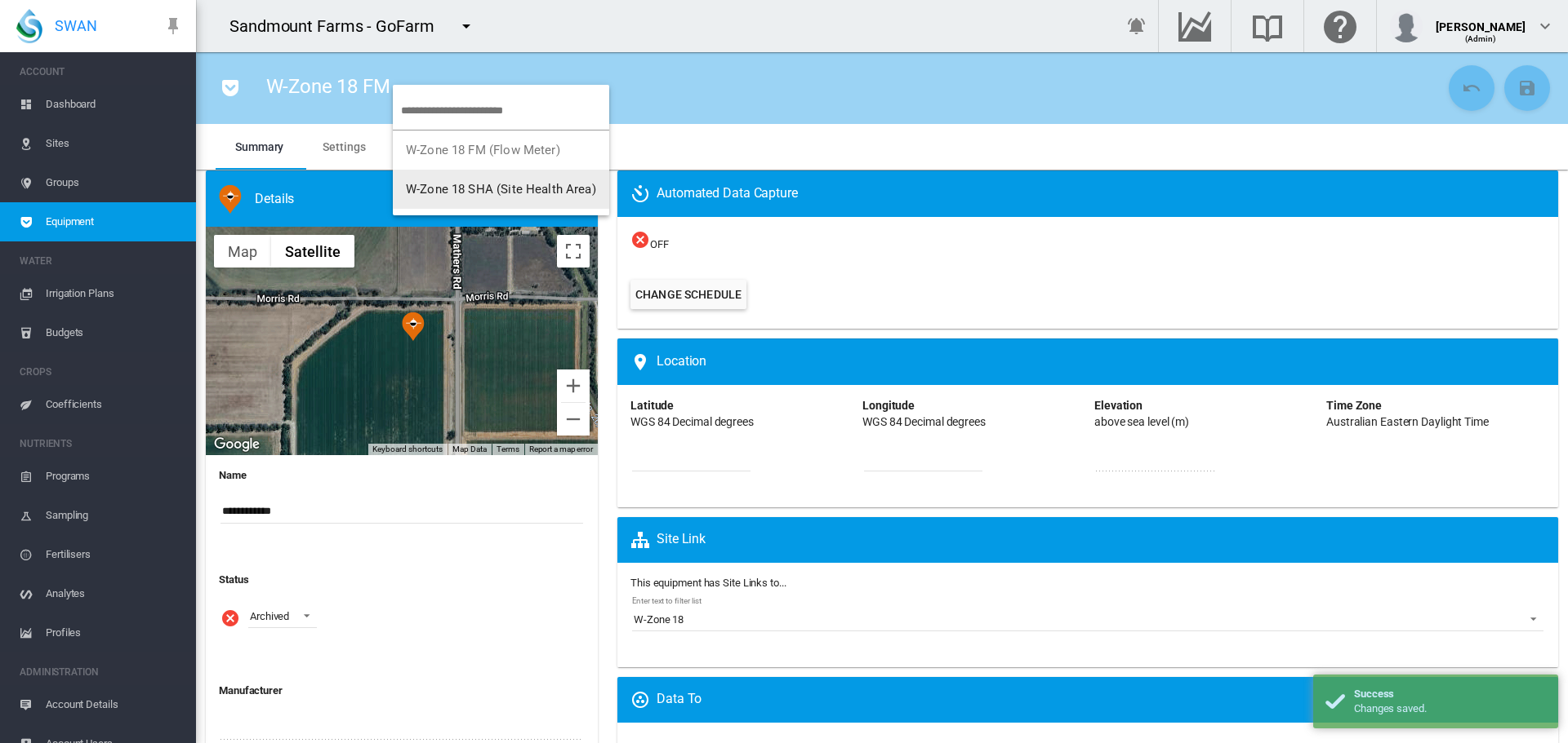
click at [456, 190] on span "W-Zone 18 SHA (Site Health Area)" at bounding box center [501, 189] width 191 height 15
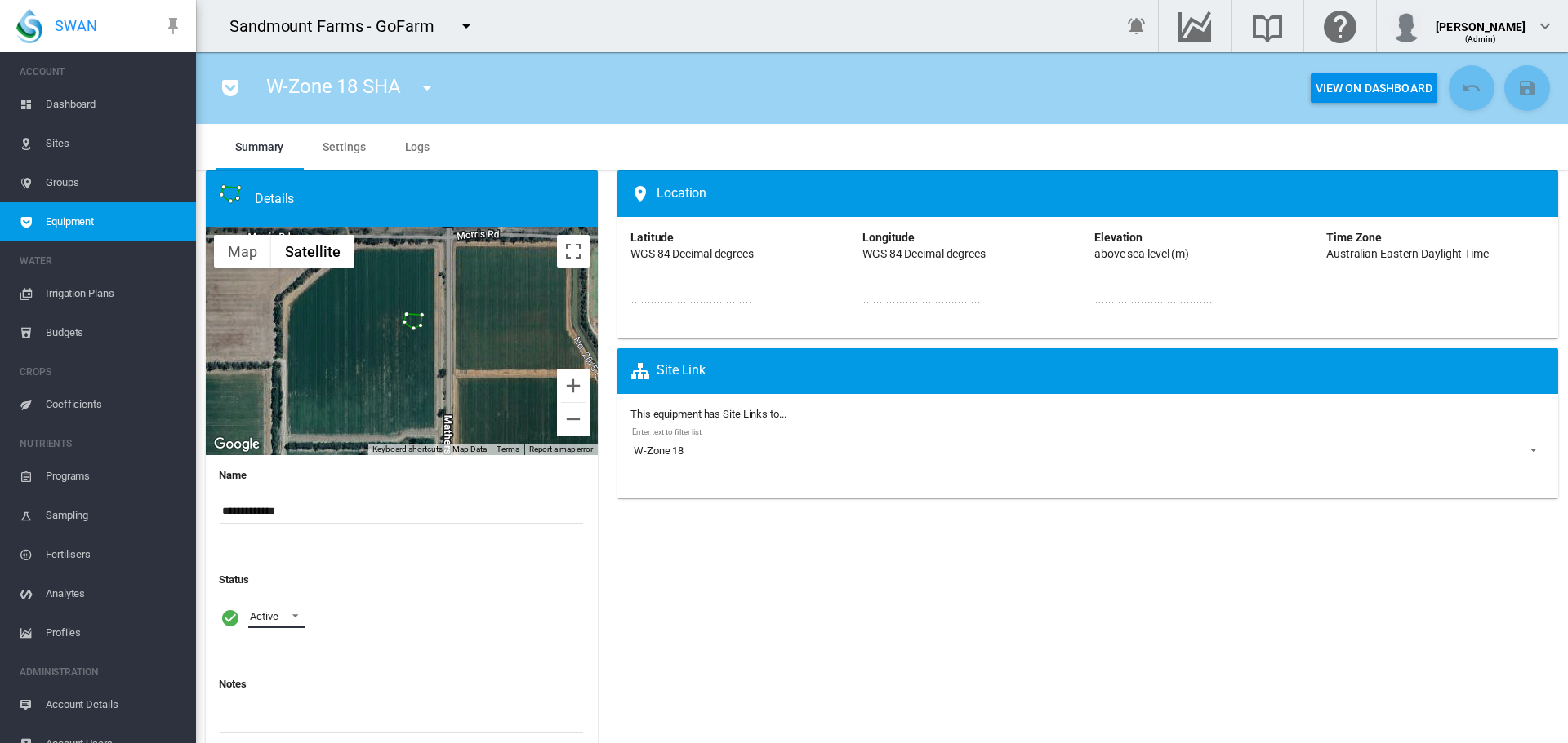
click at [283, 609] on span at bounding box center [291, 614] width 20 height 15
click at [295, 709] on md-option "Archived" at bounding box center [292, 695] width 111 height 39
click at [1517, 91] on md-icon "icon-content-save" at bounding box center [1527, 88] width 20 height 20
click at [97, 137] on span "Sites" at bounding box center [114, 143] width 137 height 39
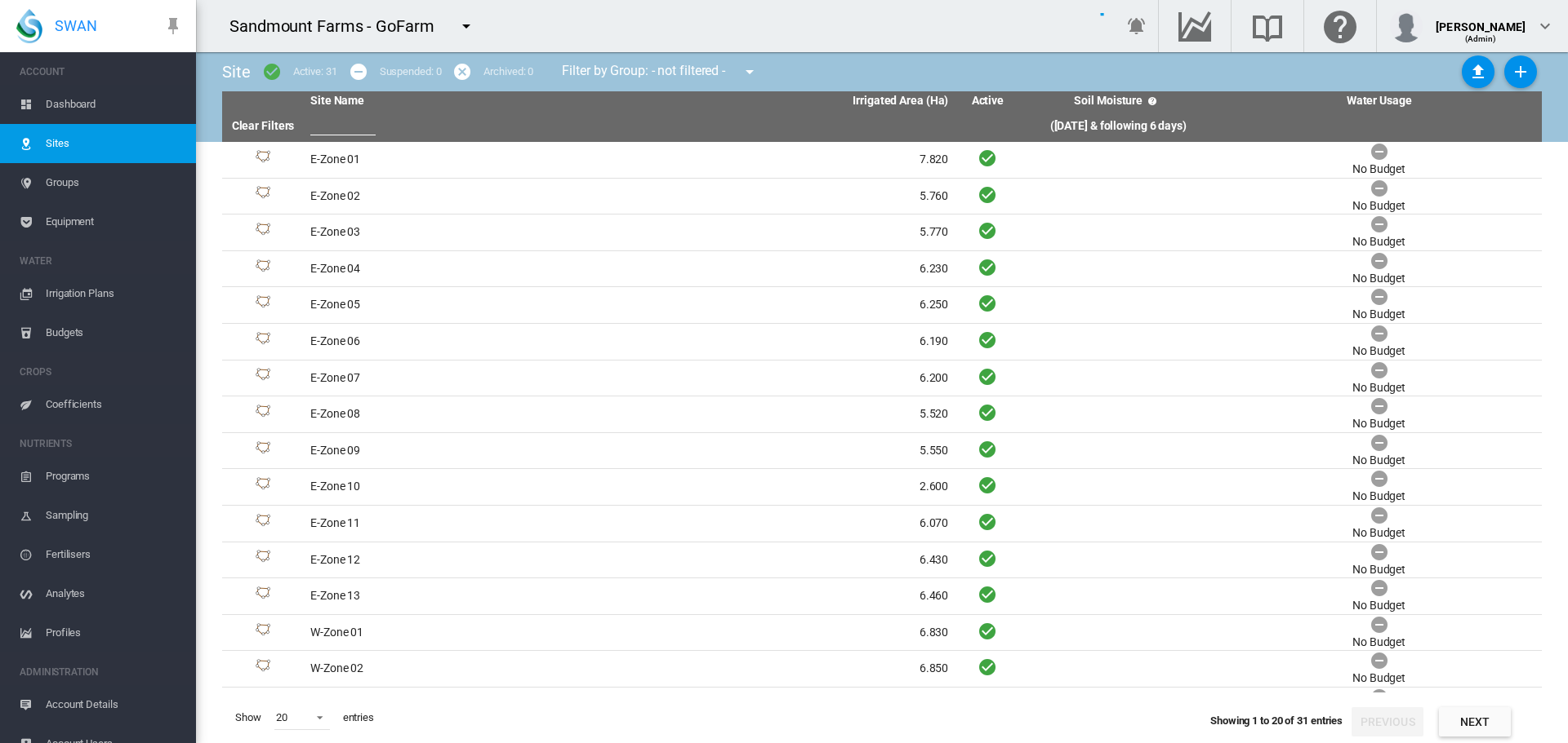
click at [95, 232] on span "Equipment" at bounding box center [114, 222] width 137 height 39
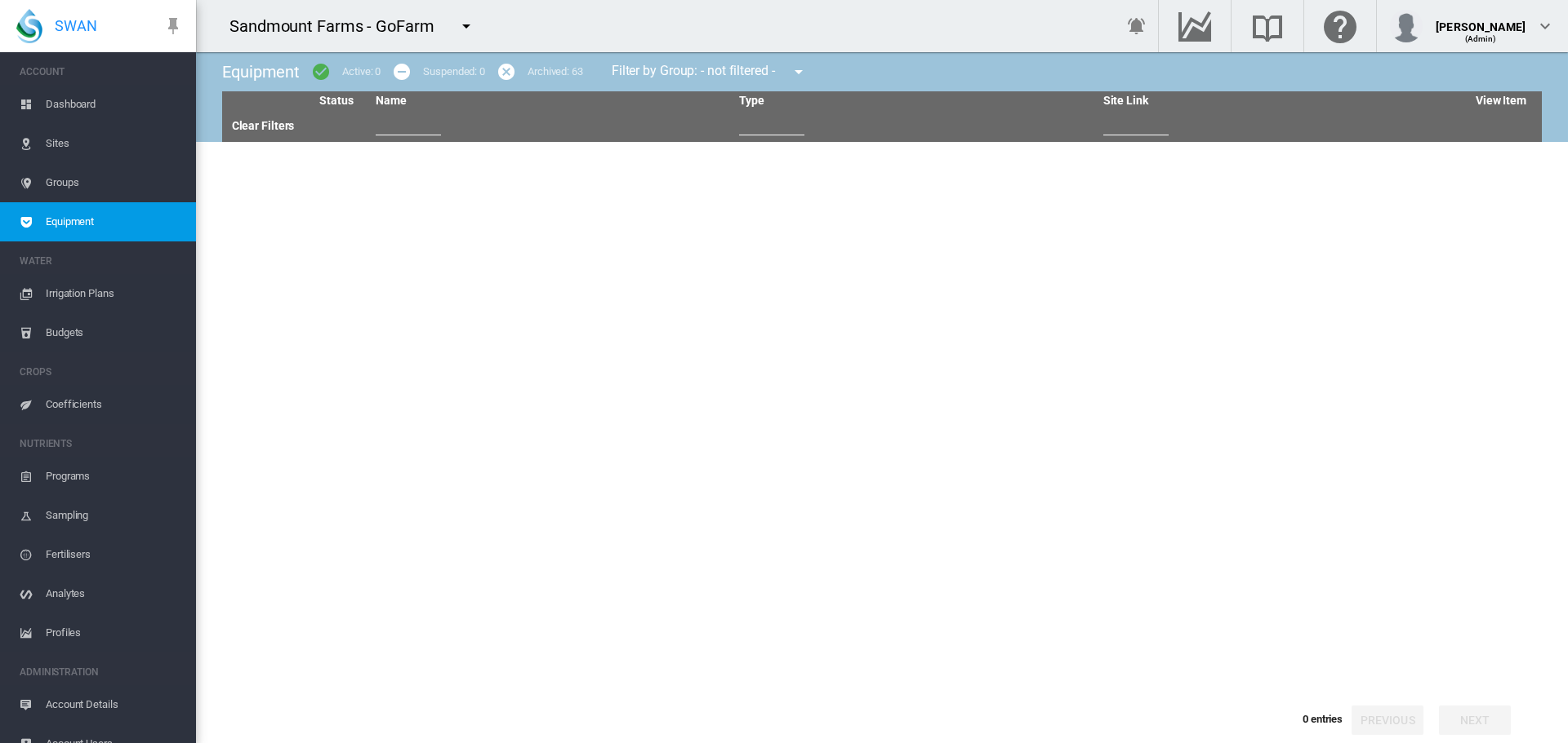
click at [79, 142] on span "Sites" at bounding box center [114, 143] width 137 height 39
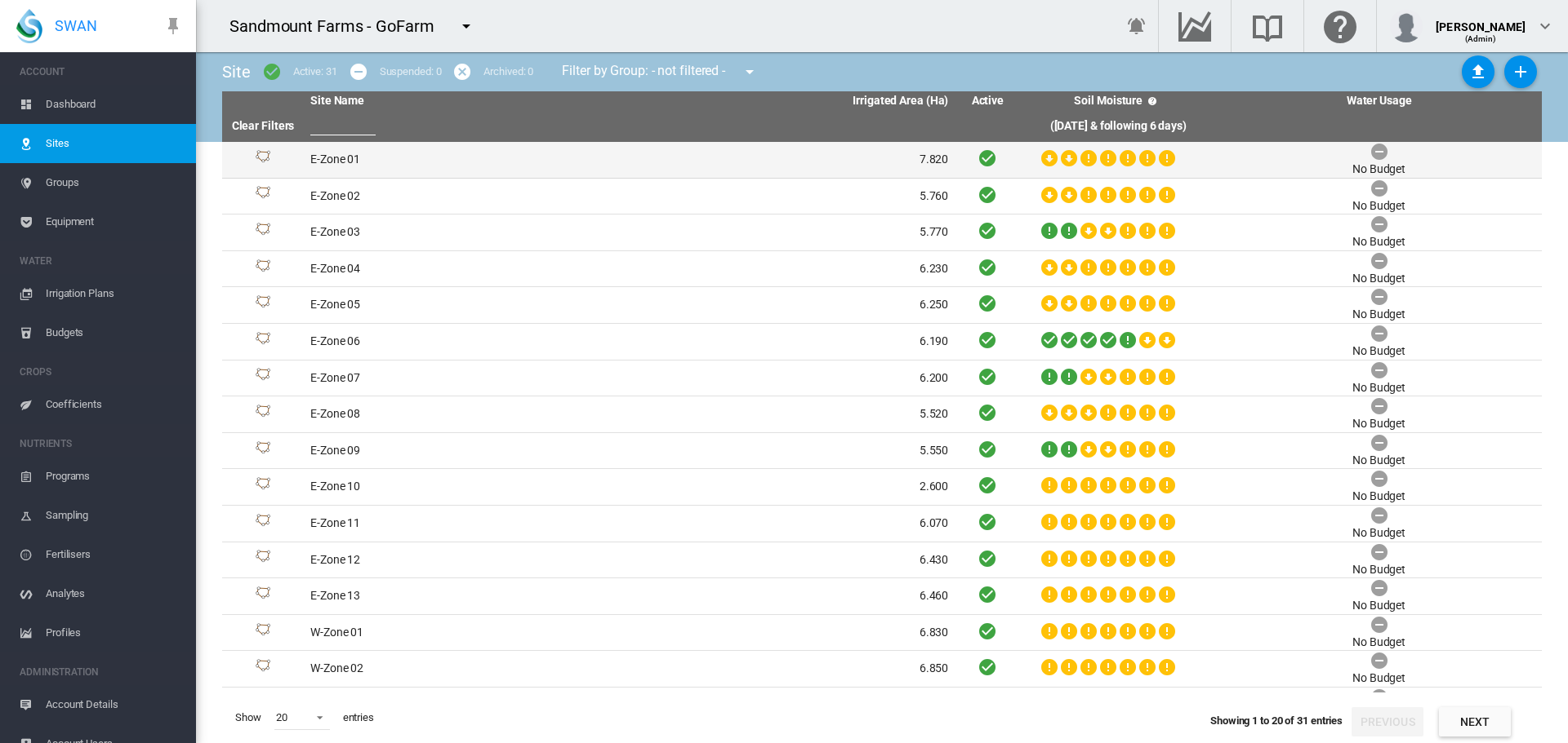
click at [367, 158] on td "E-Zone 01" at bounding box center [467, 160] width 326 height 36
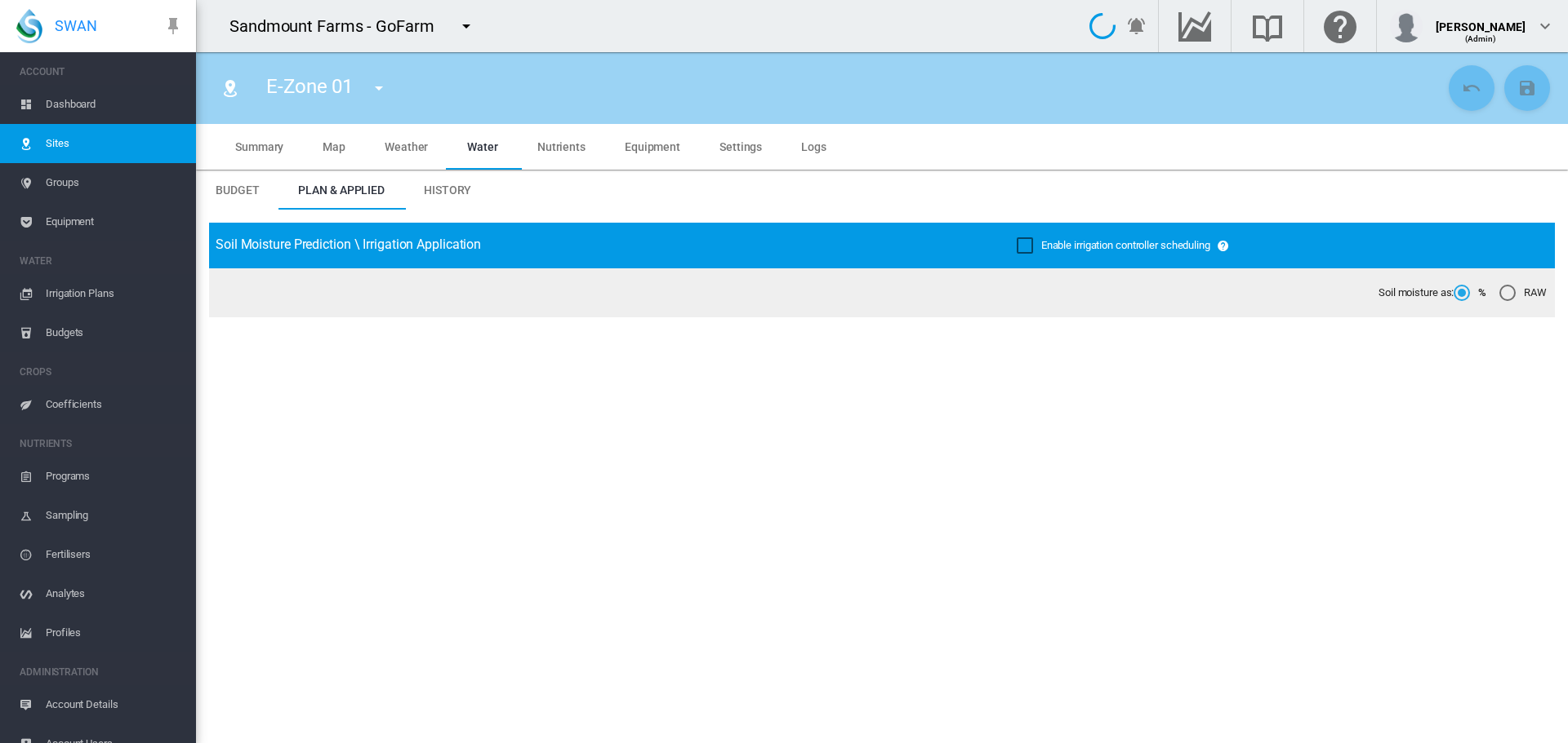
type input "*********"
type input "*****"
type input "*********"
type input "***"
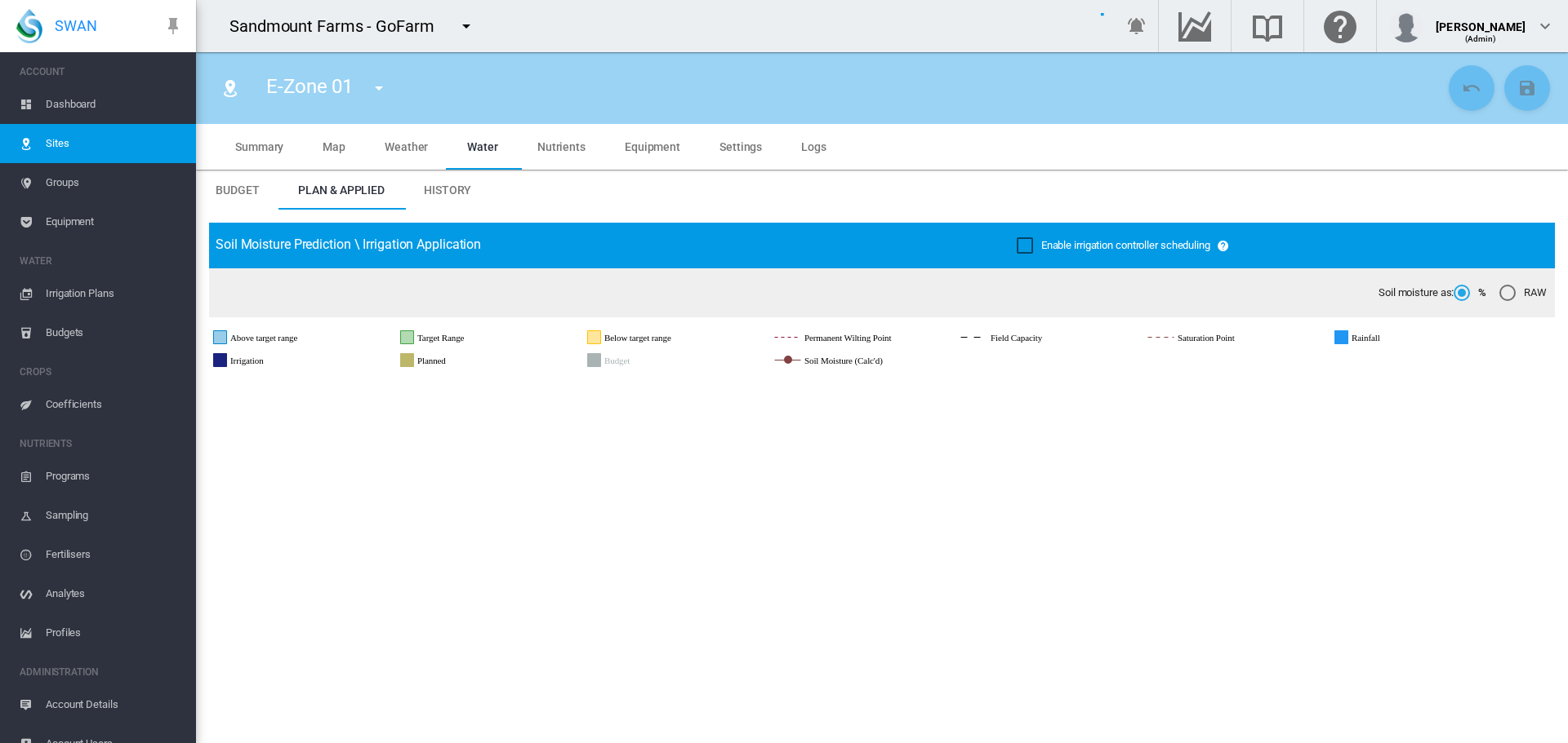
click at [269, 155] on md-tab-item "Summary" at bounding box center [259, 147] width 87 height 46
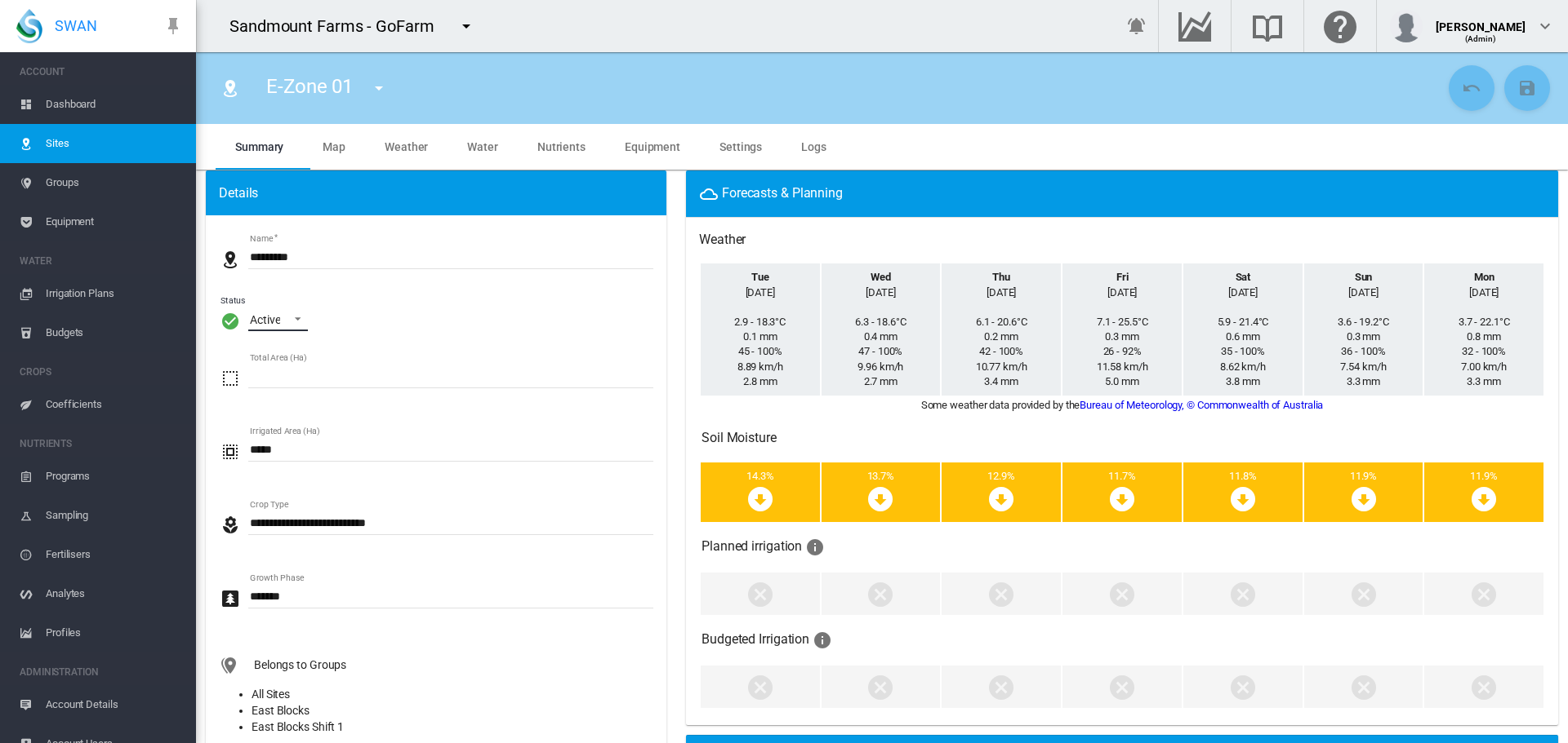
click at [291, 318] on span "\a Status\a : \a Active\a" at bounding box center [293, 317] width 20 height 15
click at [292, 395] on div "Archived" at bounding box center [272, 398] width 43 height 16
click at [1518, 91] on md-icon "icon-content-save" at bounding box center [1527, 88] width 20 height 20
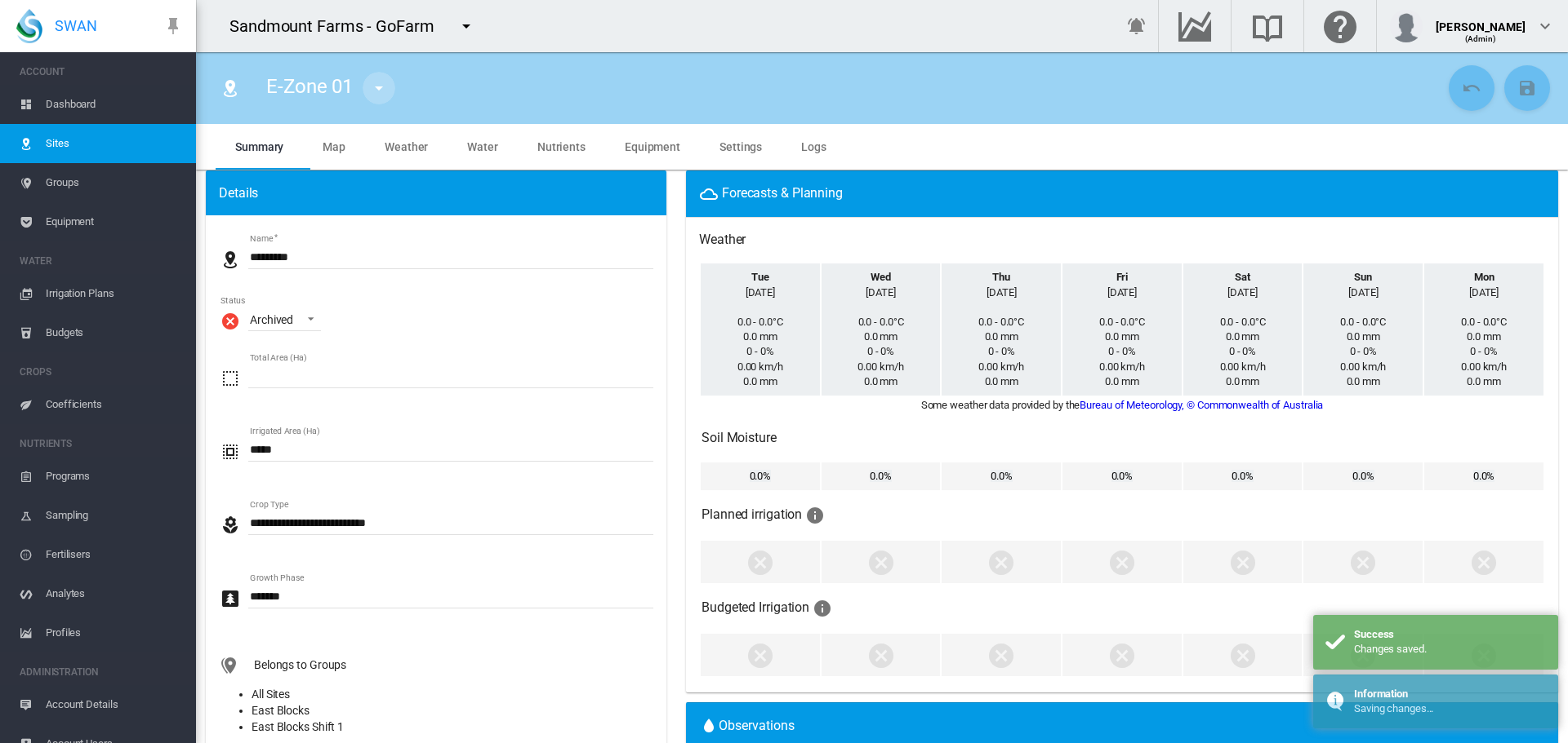
click at [387, 79] on md-icon "icon-menu-down" at bounding box center [379, 88] width 20 height 20
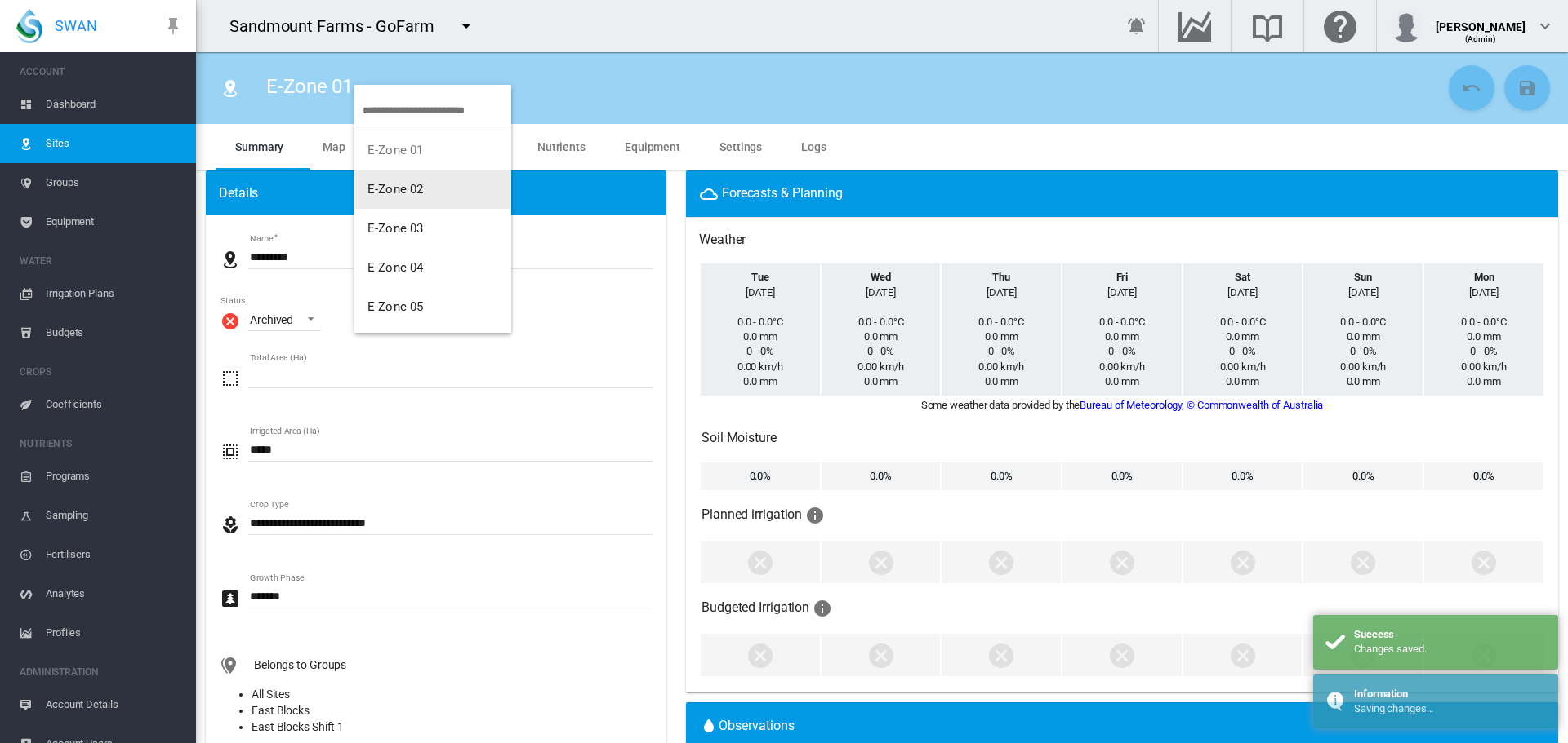
click at [398, 178] on button "E-Zone 02" at bounding box center [433, 189] width 157 height 39
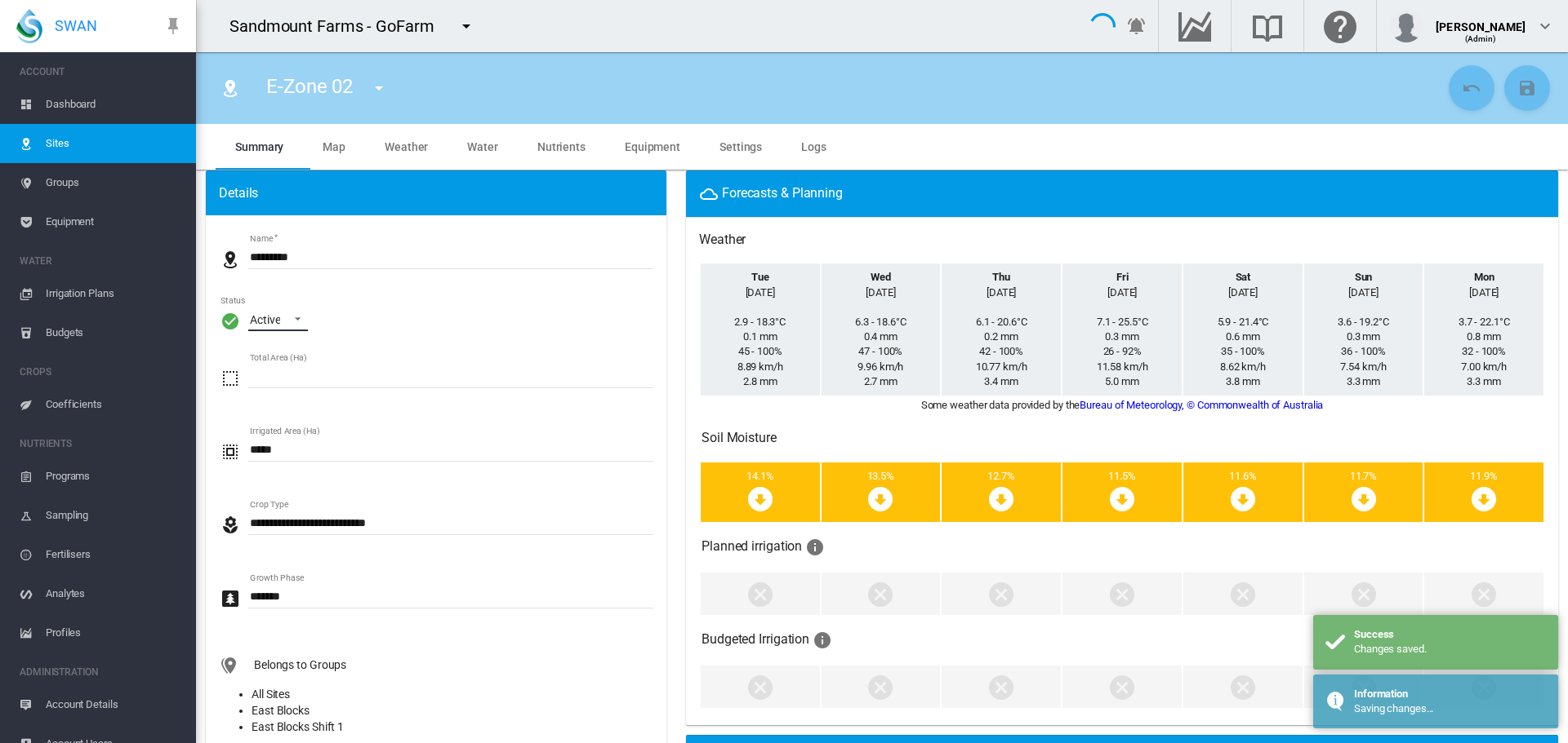
click at [295, 320] on span "\a Status\a : \a Active\a" at bounding box center [293, 317] width 20 height 15
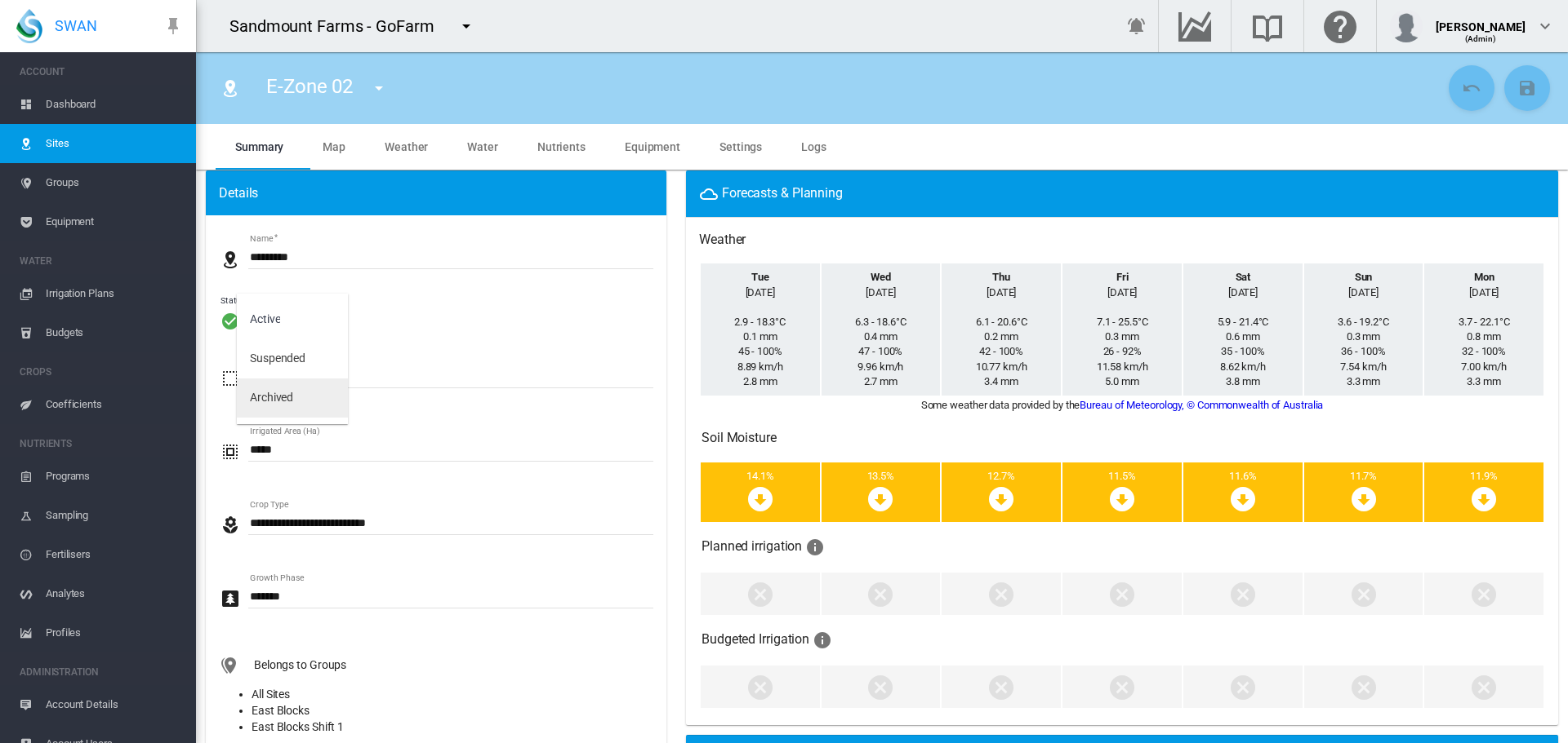
click at [304, 393] on md-option "Archived" at bounding box center [292, 397] width 111 height 39
click at [1517, 92] on md-icon "icon-content-save" at bounding box center [1527, 88] width 20 height 20
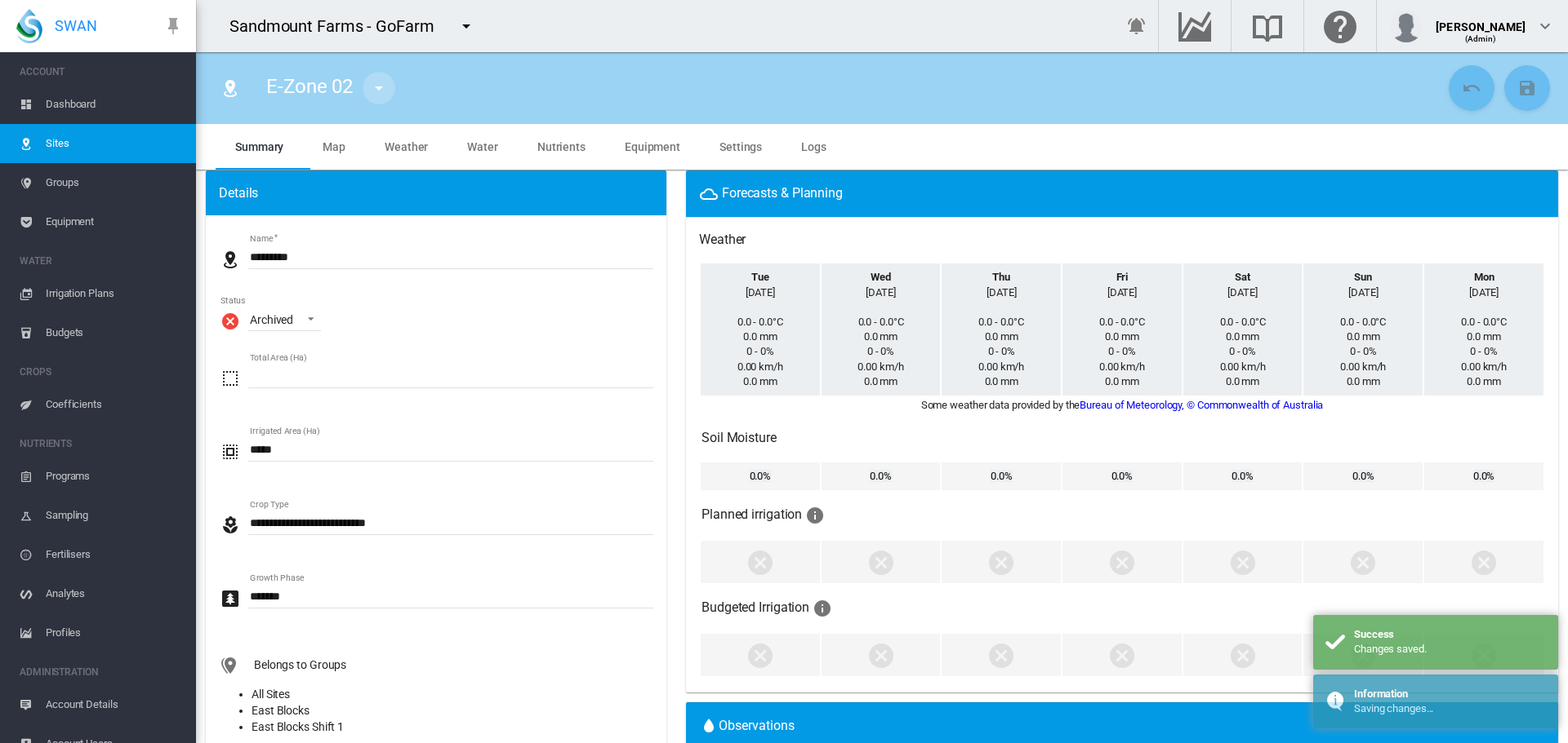
click at [371, 83] on md-icon "icon-menu-down" at bounding box center [379, 88] width 20 height 20
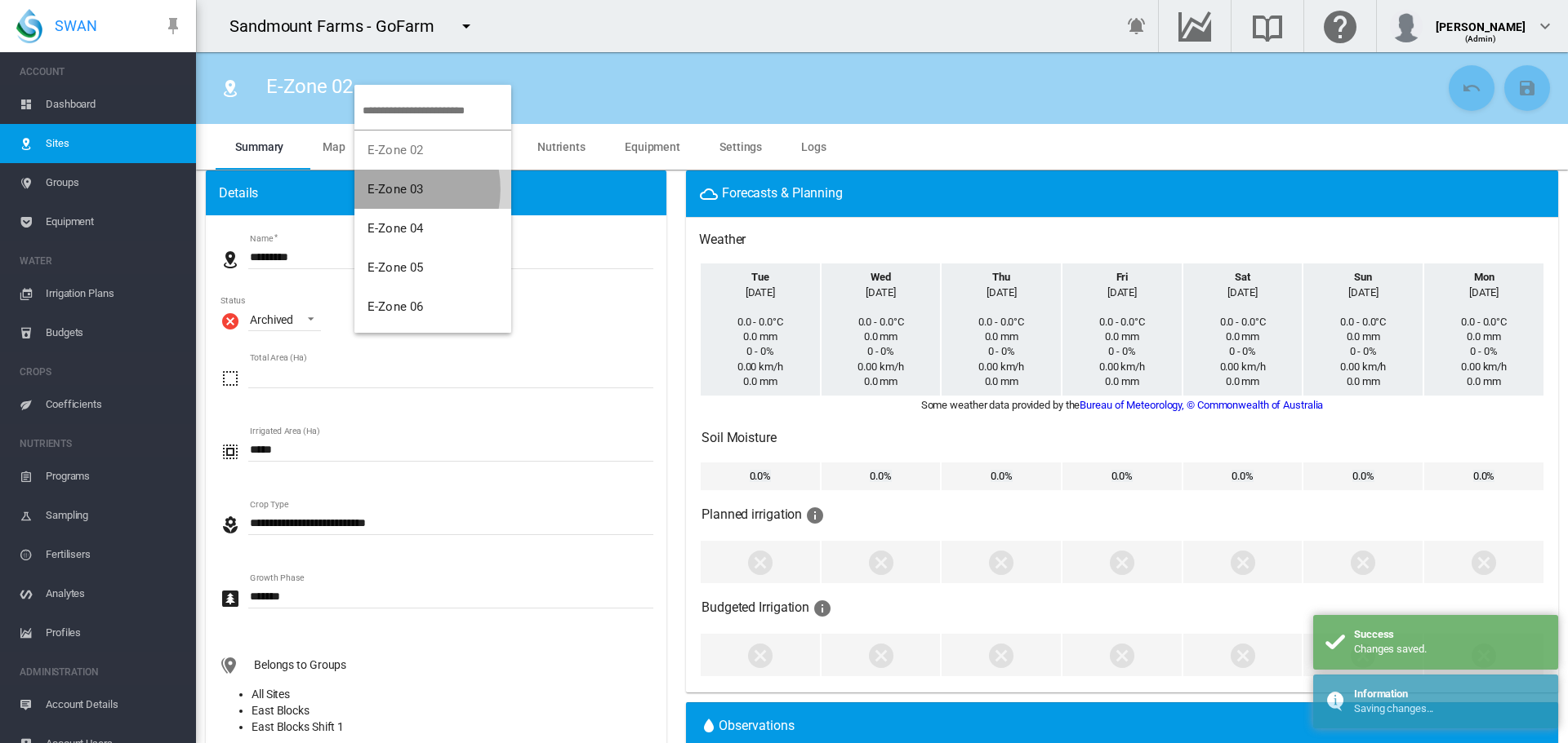
click at [390, 190] on span "E-Zone 03" at bounding box center [395, 189] width 55 height 15
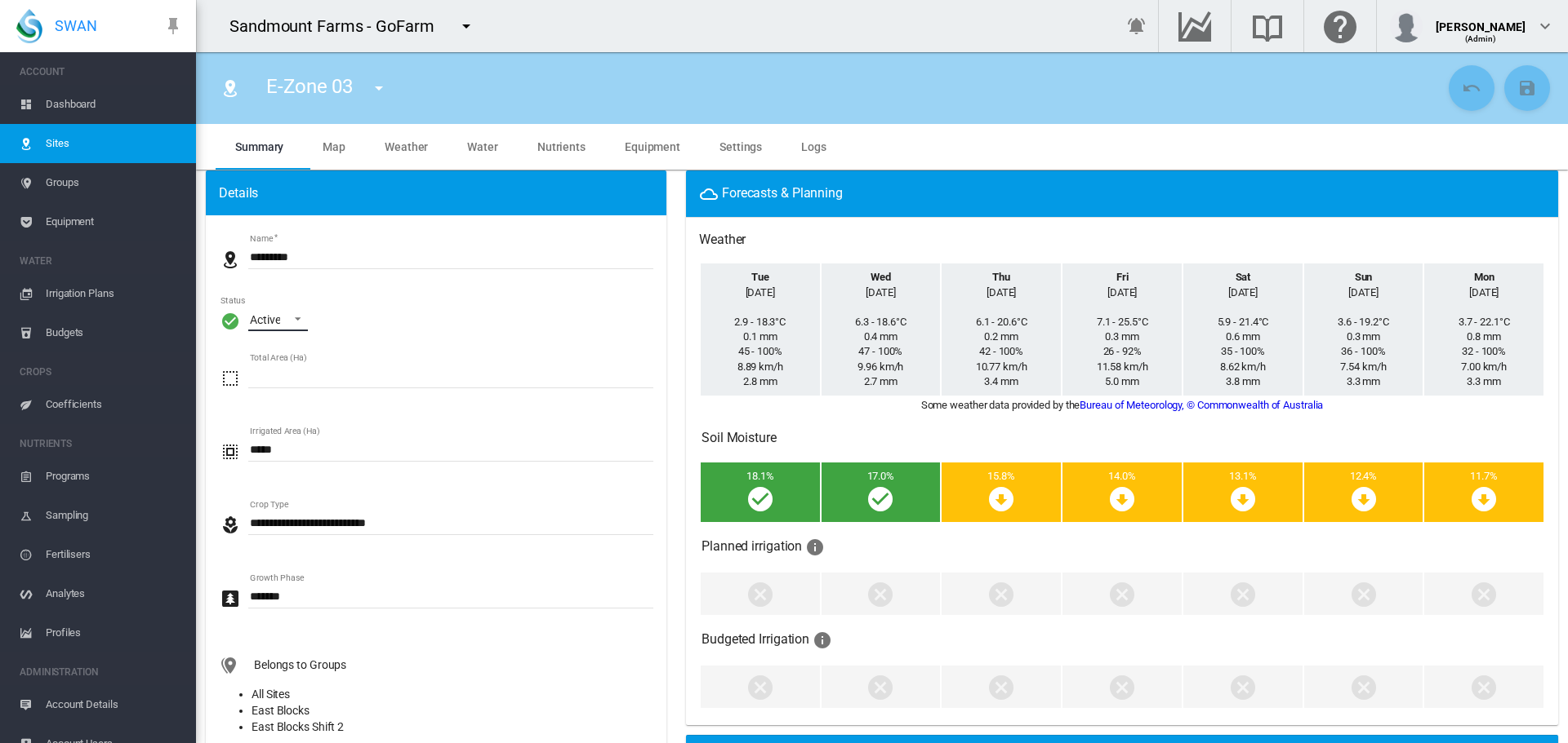
click at [273, 319] on div "Active" at bounding box center [265, 320] width 30 height 13
click at [309, 395] on md-option "Archived" at bounding box center [292, 397] width 111 height 39
click at [1522, 92] on md-icon "icon-content-save" at bounding box center [1527, 88] width 20 height 20
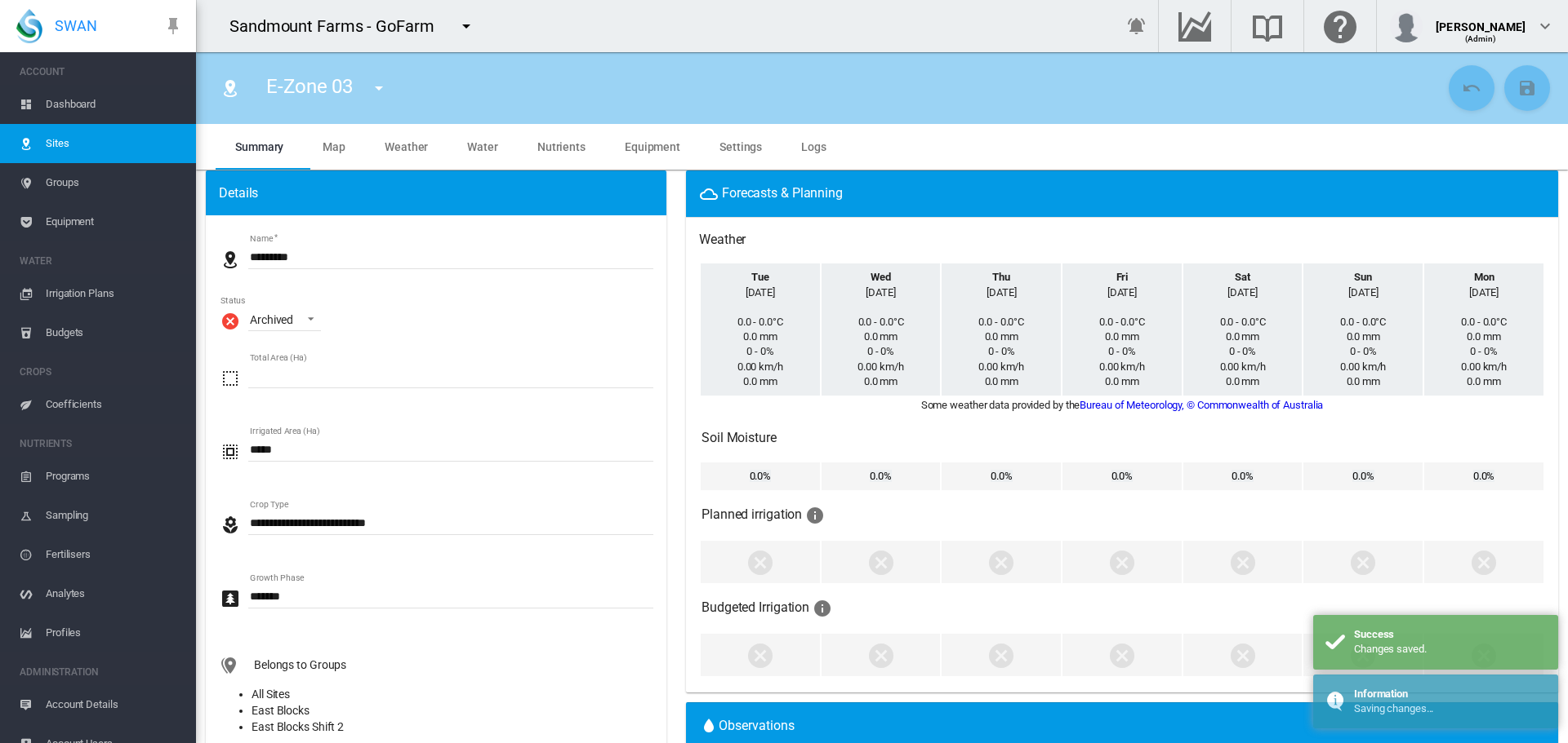
click at [374, 83] on md-icon "icon-menu-down" at bounding box center [379, 88] width 20 height 20
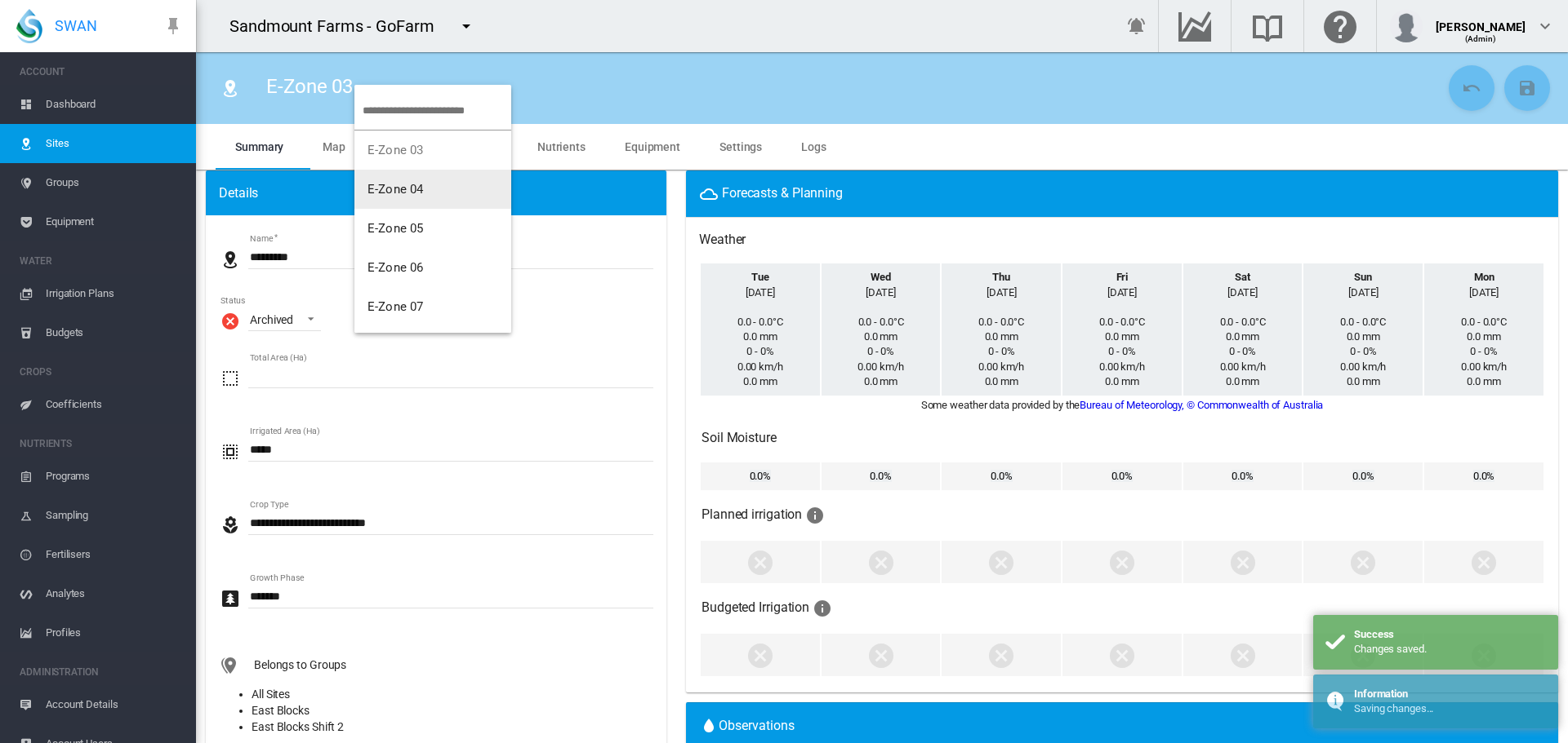
click at [425, 195] on button "E-Zone 04" at bounding box center [433, 189] width 157 height 39
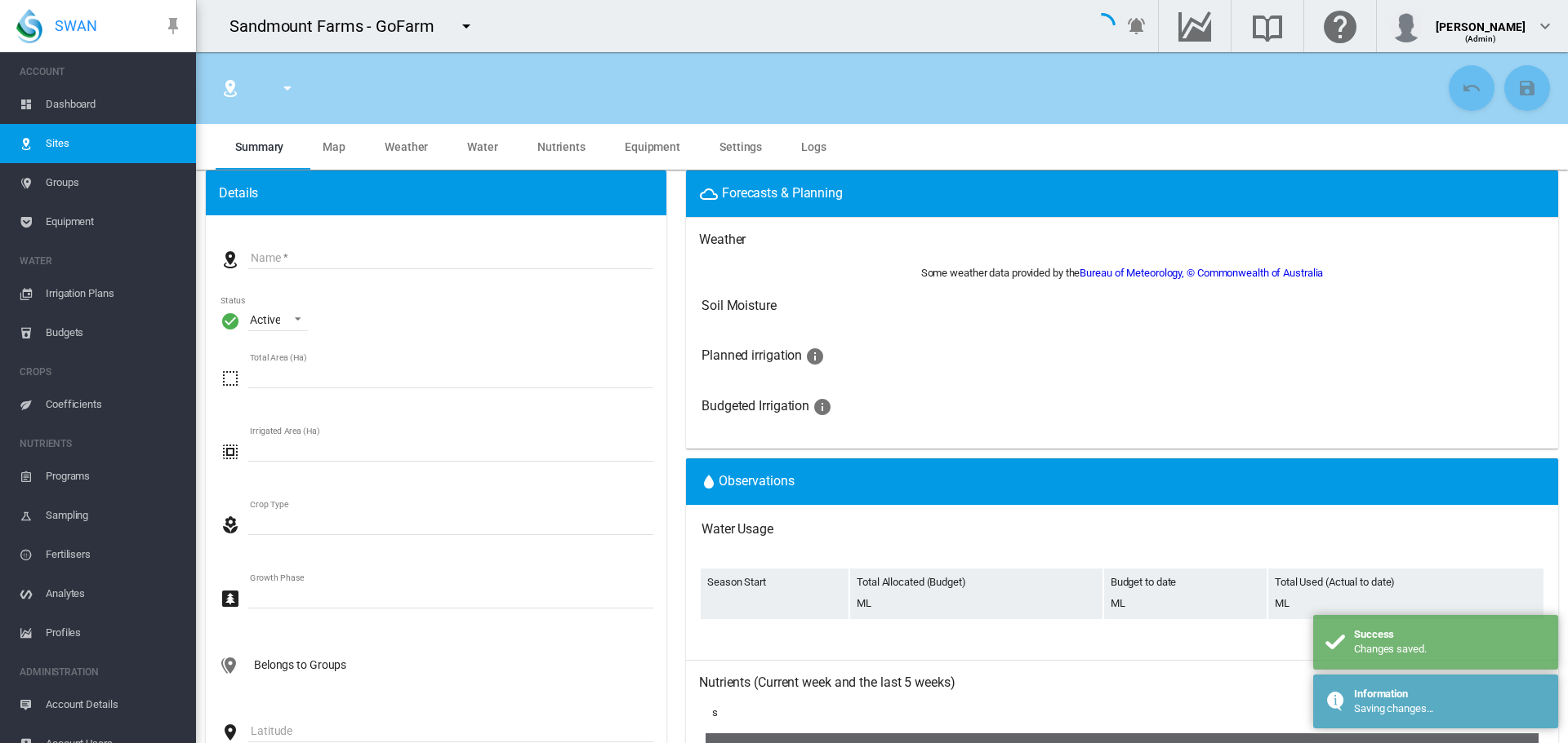
type input "*********"
type input "***"
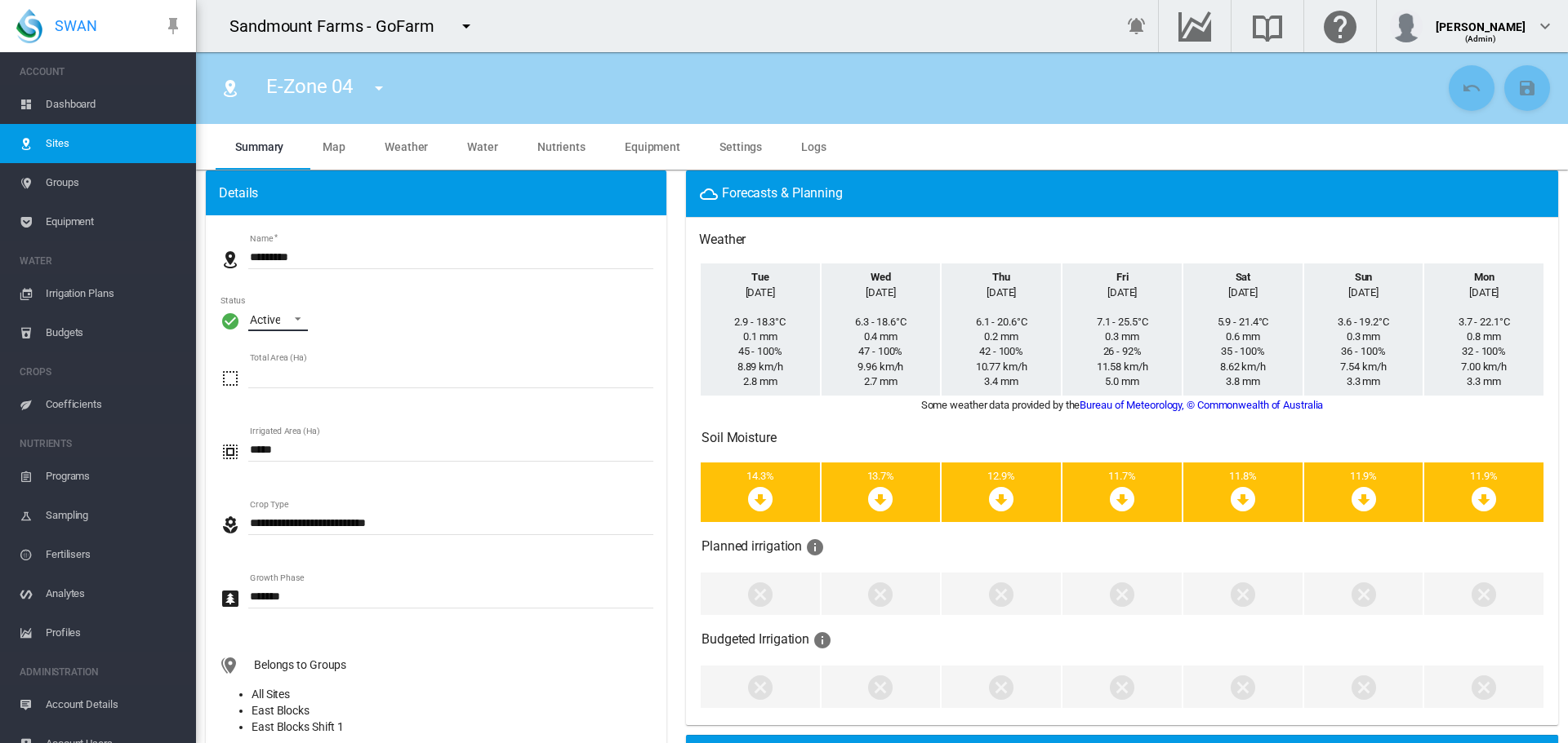
click at [286, 323] on span "\a Status\a : \a Active\a" at bounding box center [293, 317] width 20 height 15
click at [299, 393] on md-option "Archived" at bounding box center [292, 397] width 111 height 39
click at [1517, 86] on md-icon "icon-content-save" at bounding box center [1527, 88] width 20 height 20
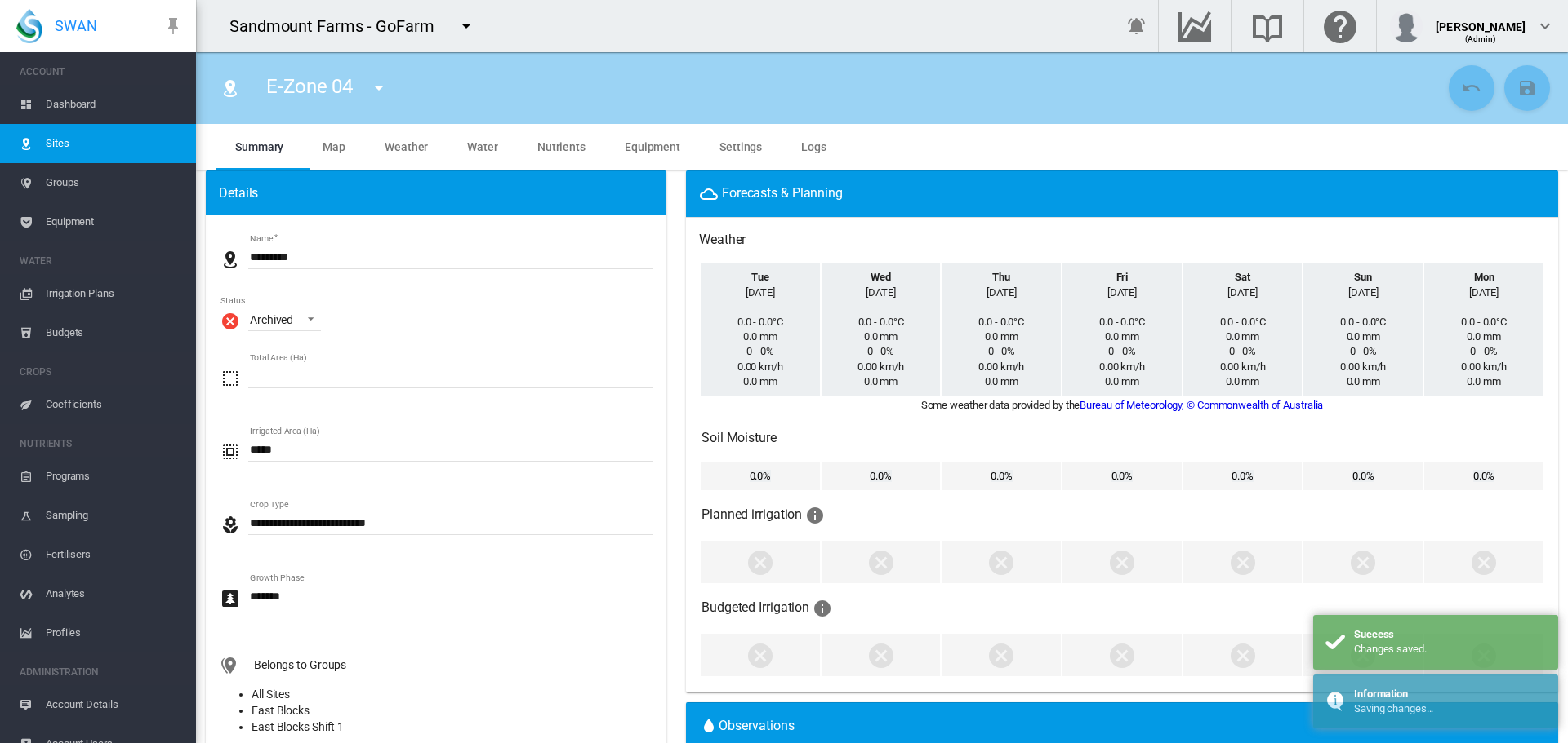
click at [382, 91] on md-icon "icon-menu-down" at bounding box center [379, 88] width 20 height 20
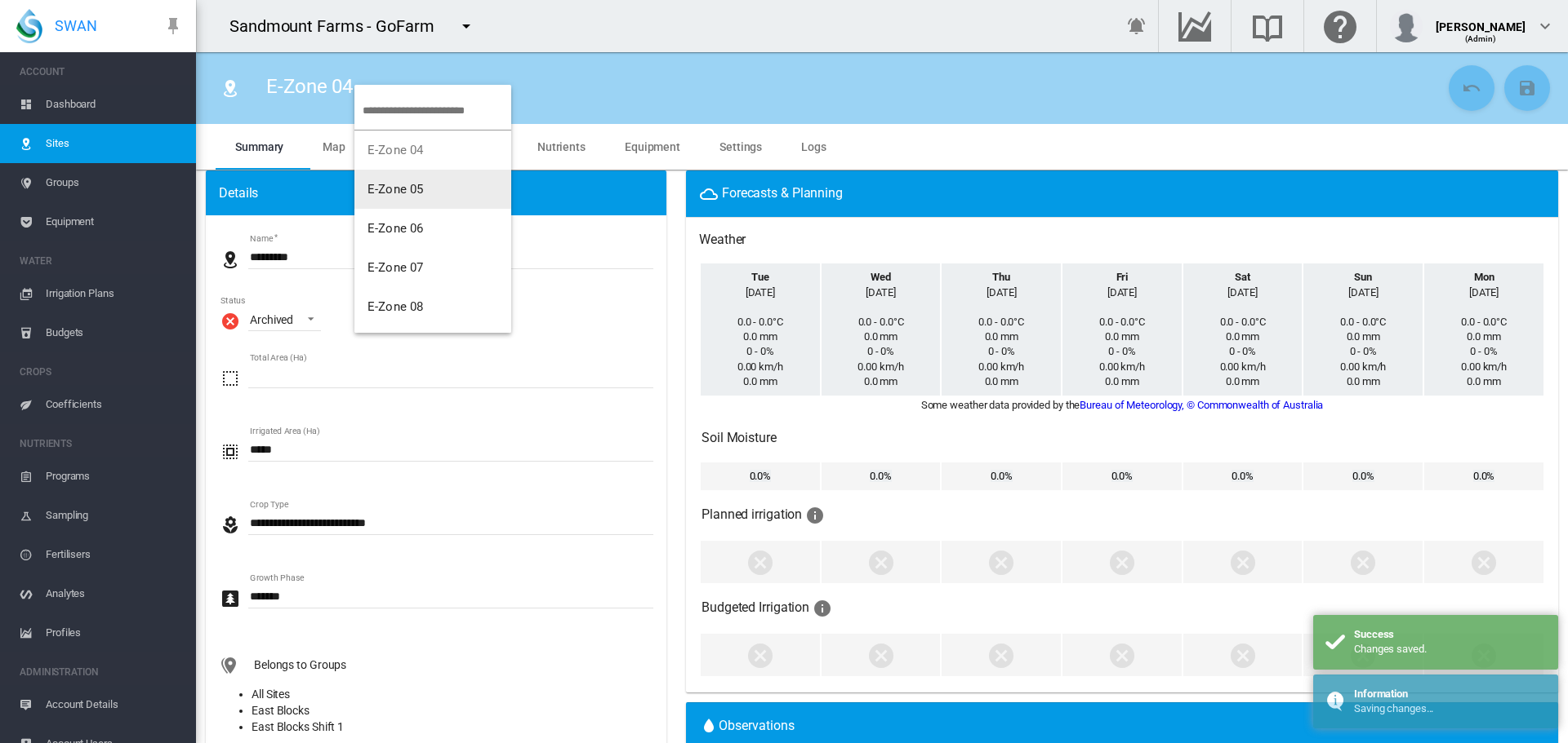
click at [448, 189] on button "E-Zone 05" at bounding box center [433, 189] width 157 height 39
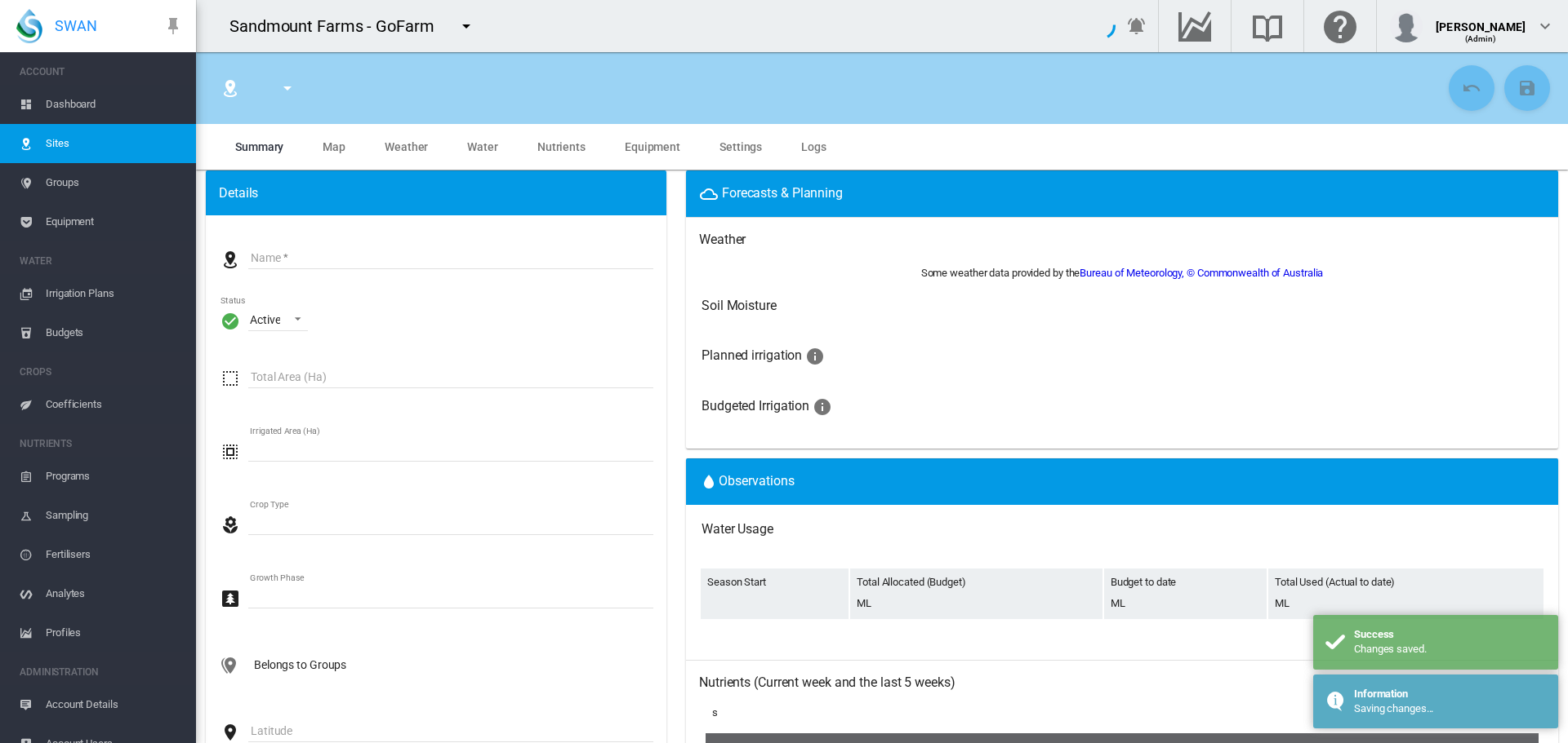
type input "*********"
type input "*****"
type input "*********"
type input "***"
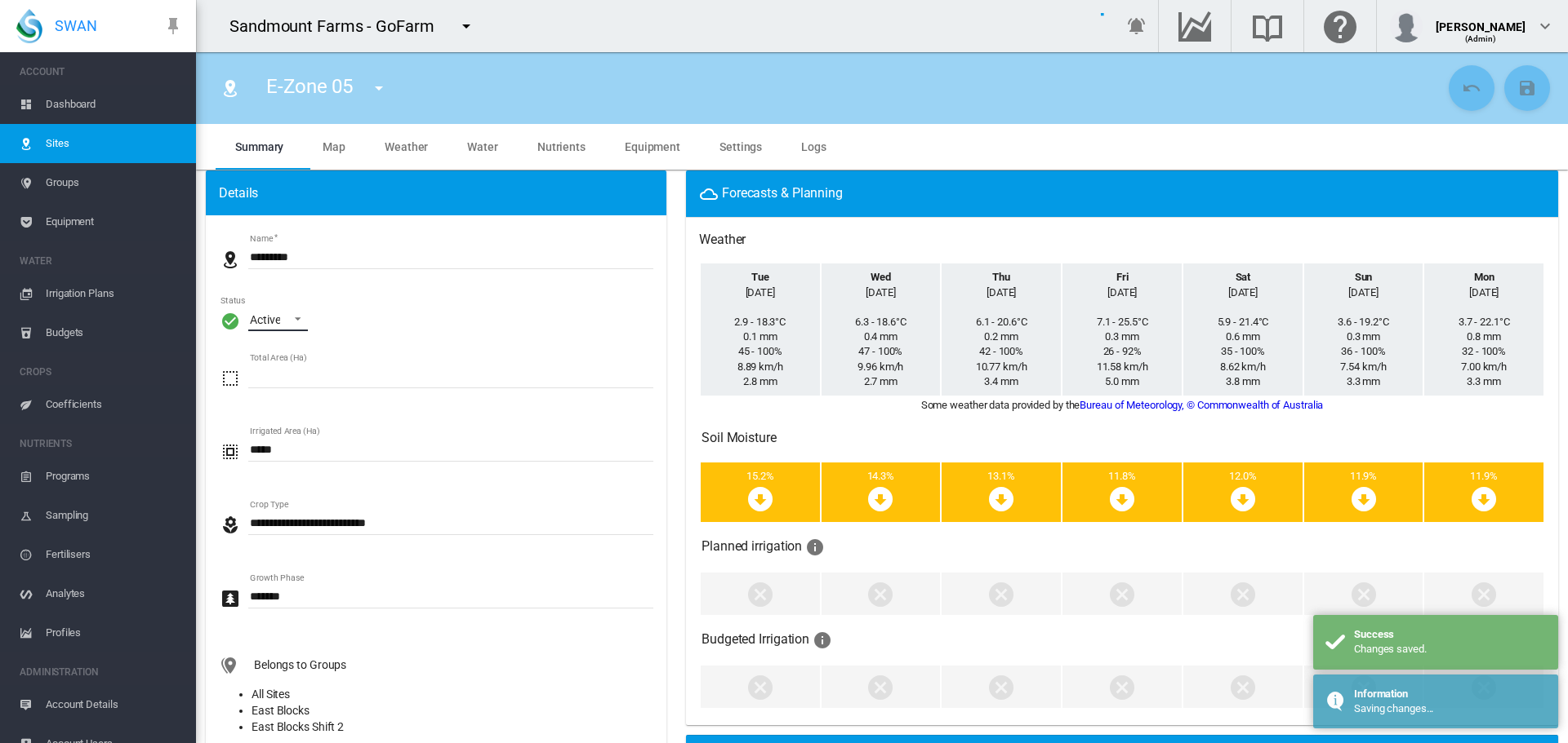
click at [290, 330] on md-select-value "Active" at bounding box center [278, 319] width 60 height 24
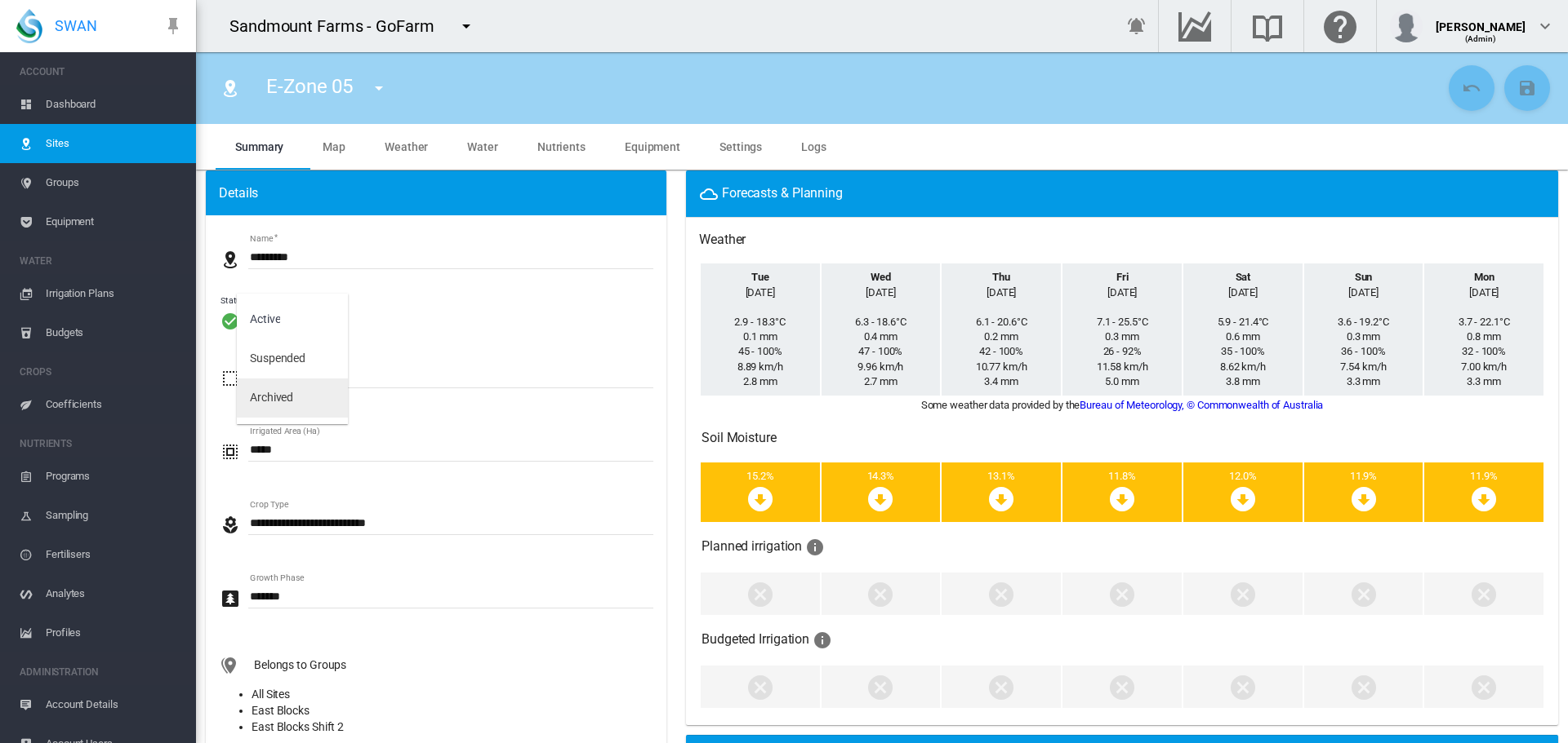
click at [302, 409] on md-option "Archived" at bounding box center [292, 397] width 111 height 39
click at [1525, 88] on md-icon "icon-content-save" at bounding box center [1527, 88] width 20 height 20
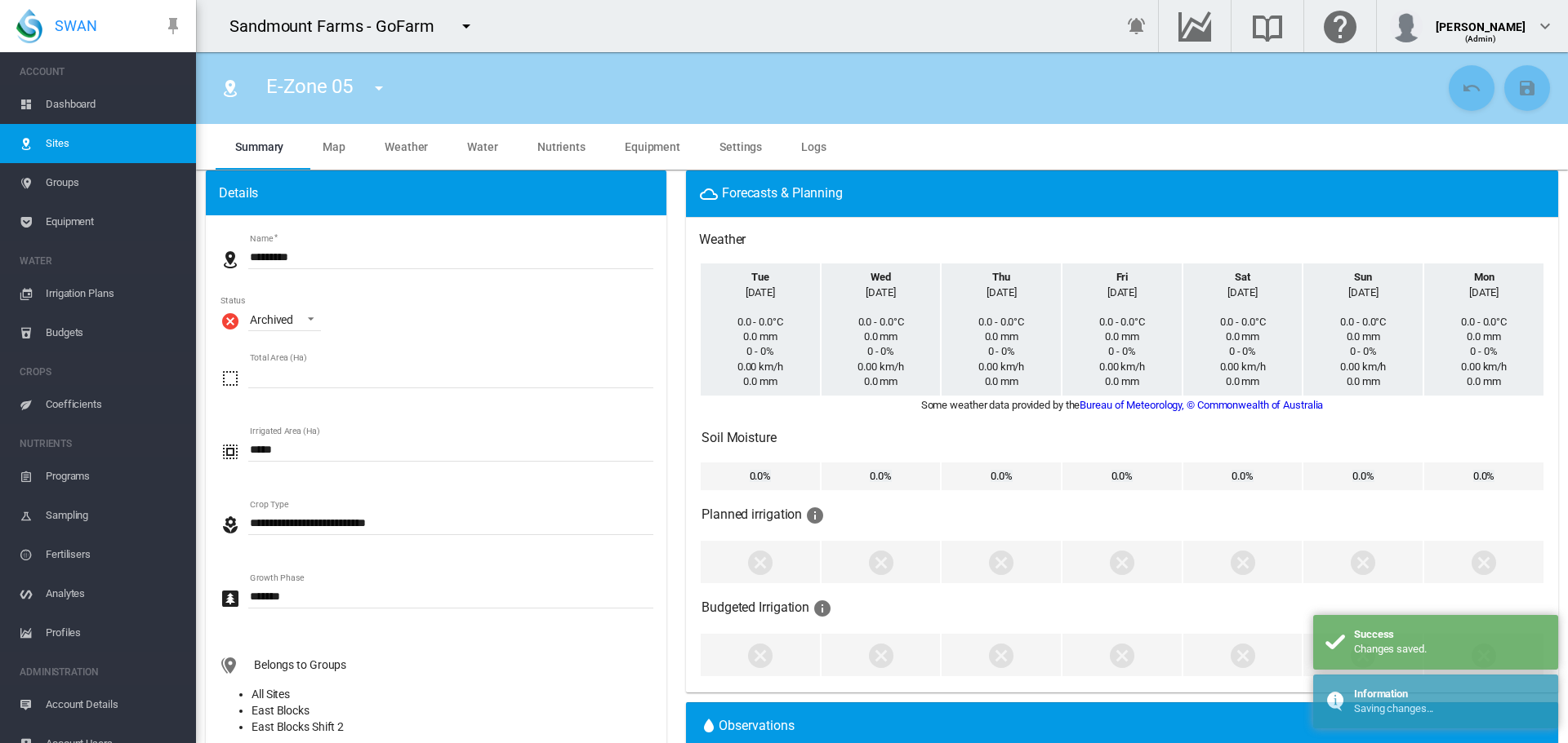
click at [376, 97] on md-icon "icon-menu-down" at bounding box center [379, 88] width 20 height 20
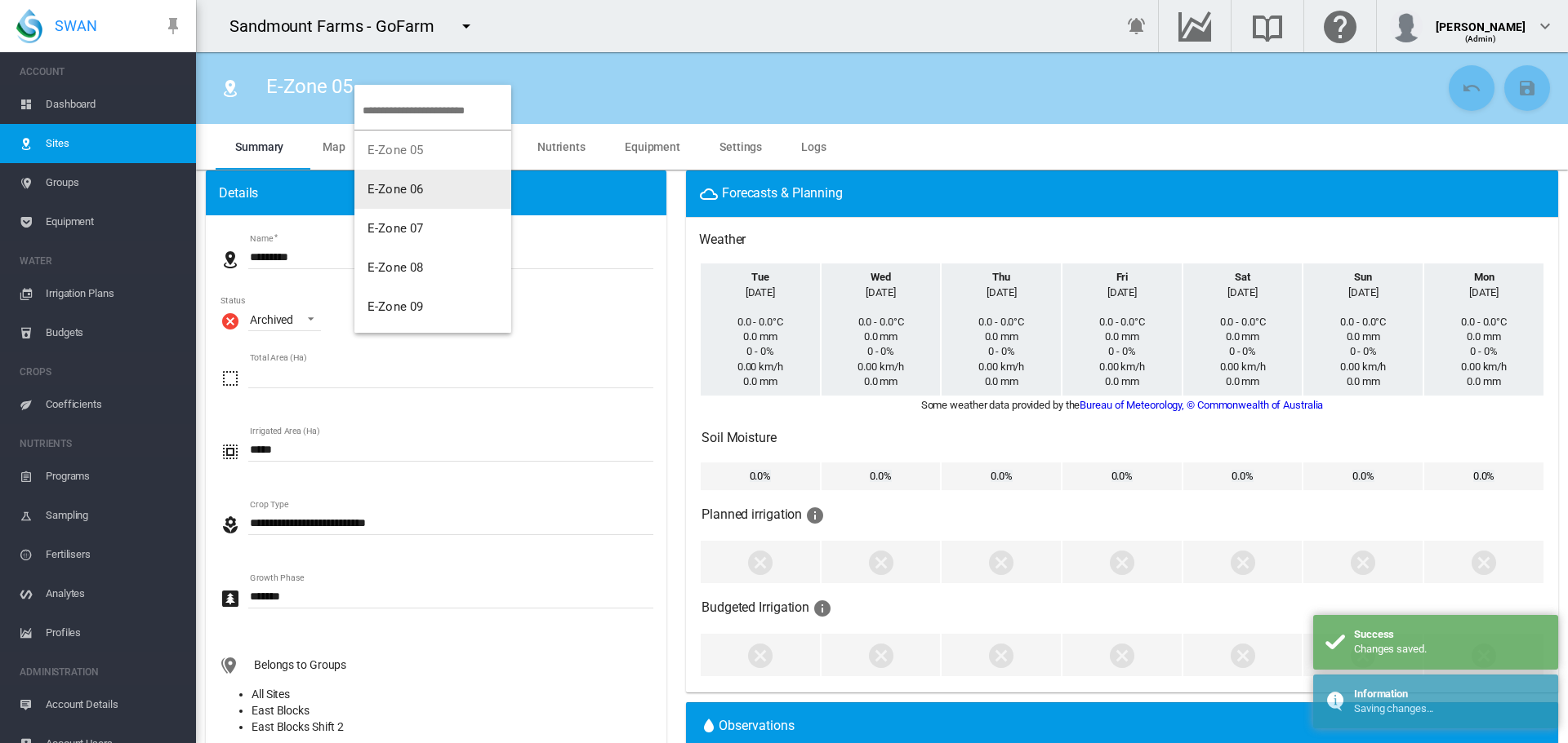
click at [389, 202] on button "E-Zone 06" at bounding box center [433, 189] width 157 height 39
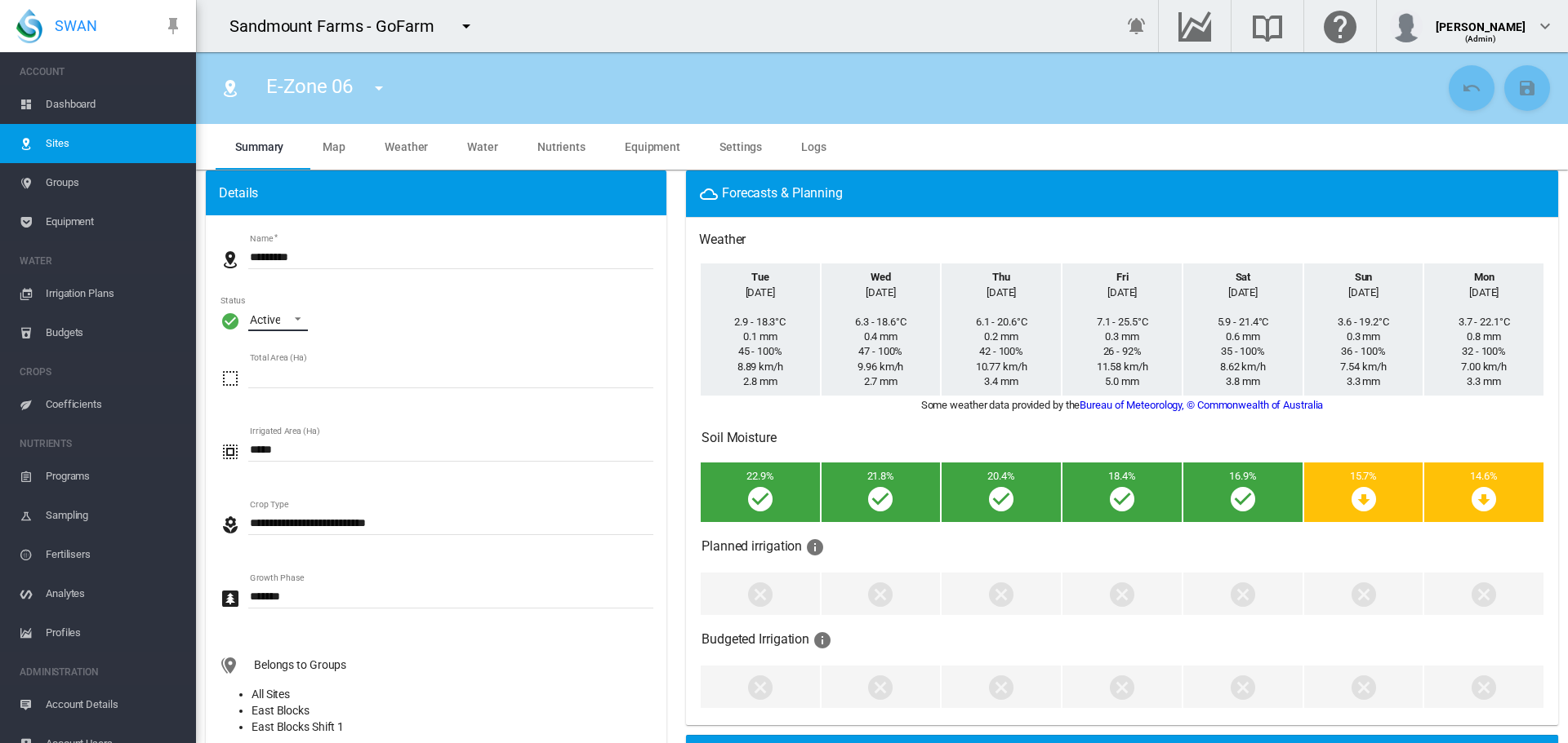
click at [292, 315] on span "\a Status\a : \a Active\a" at bounding box center [293, 317] width 20 height 15
click at [299, 409] on md-option "Archived" at bounding box center [292, 397] width 111 height 39
click at [1518, 93] on md-icon "icon-content-save" at bounding box center [1527, 88] width 20 height 20
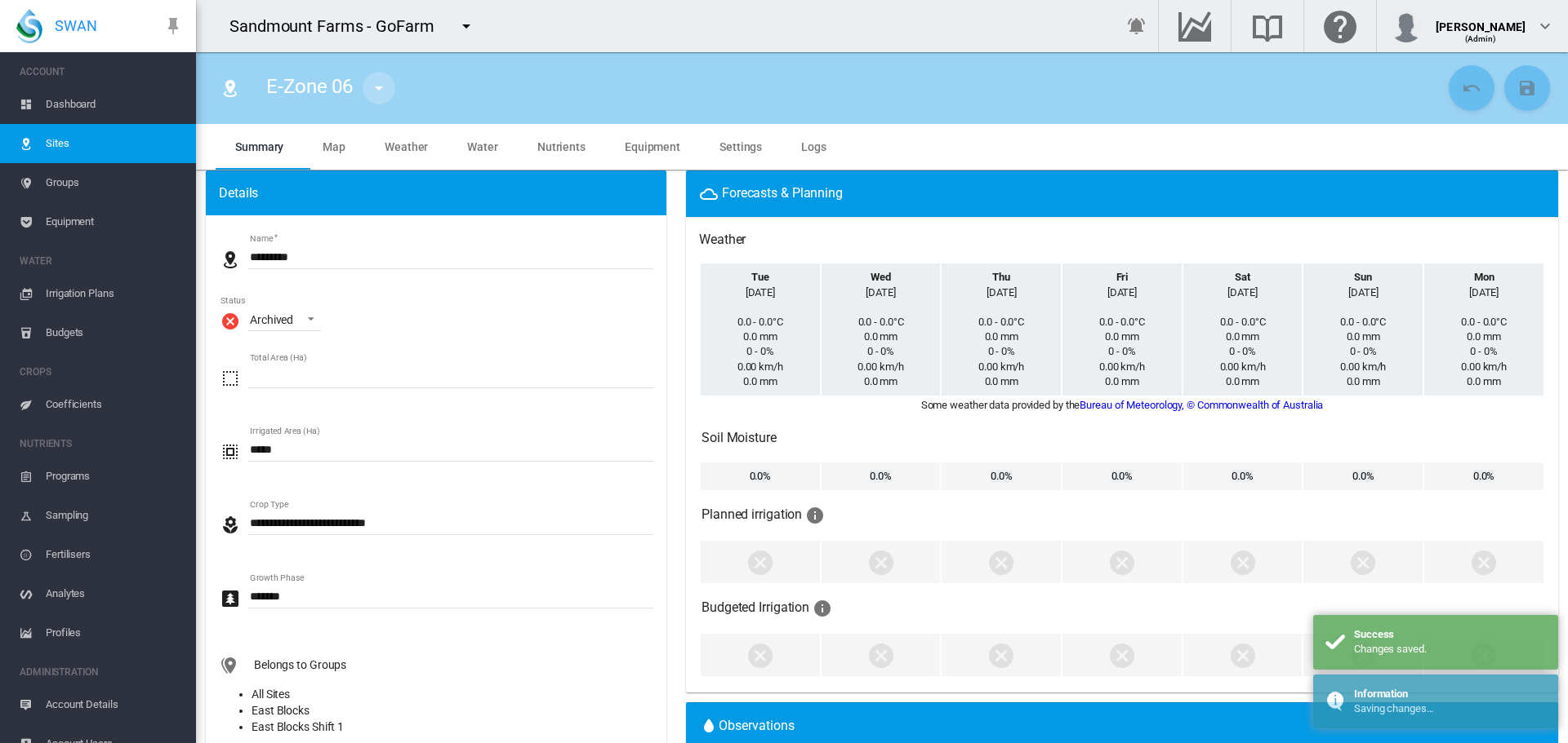
click at [381, 92] on md-icon "icon-menu-down" at bounding box center [379, 88] width 20 height 20
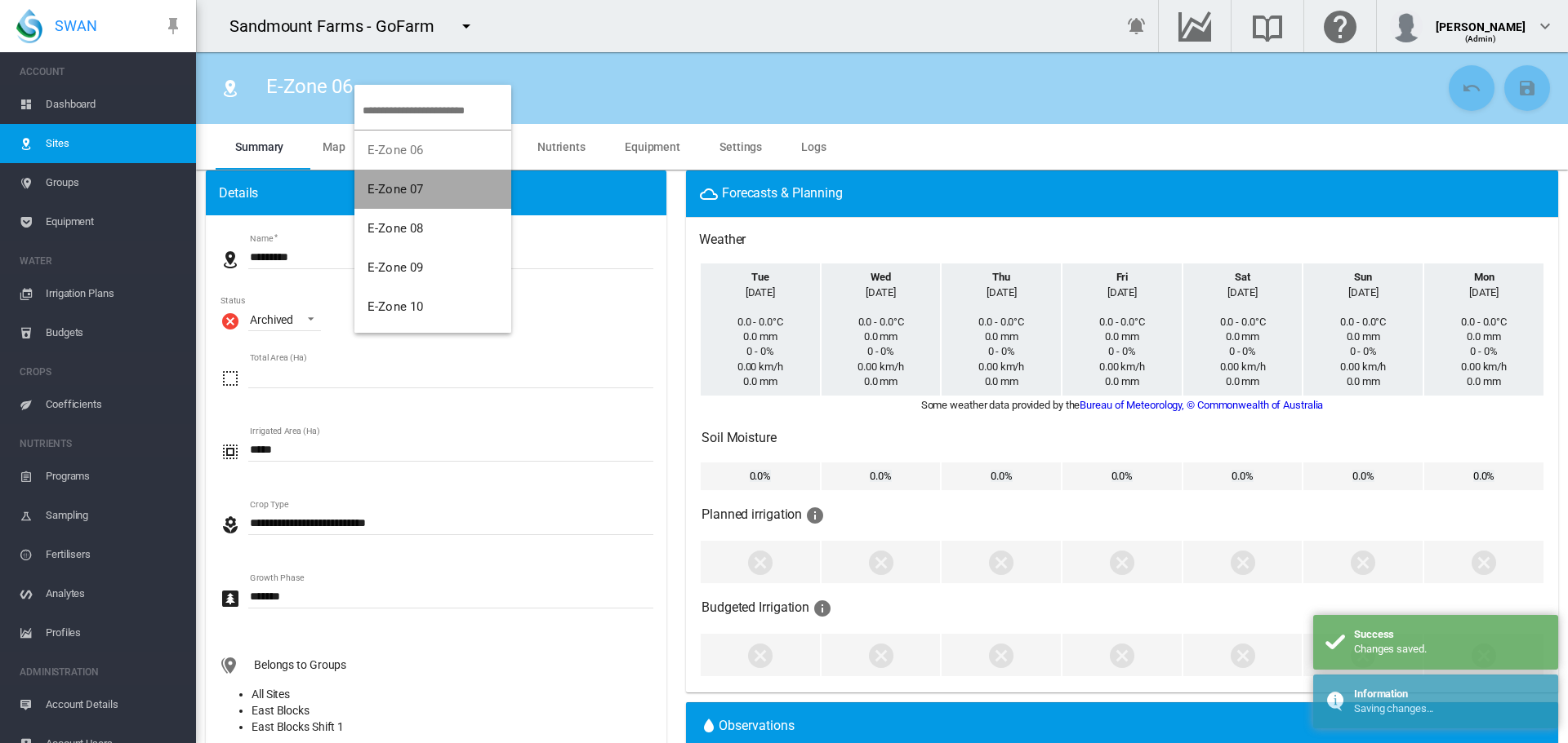
click at [435, 191] on button "E-Zone 07" at bounding box center [433, 189] width 157 height 39
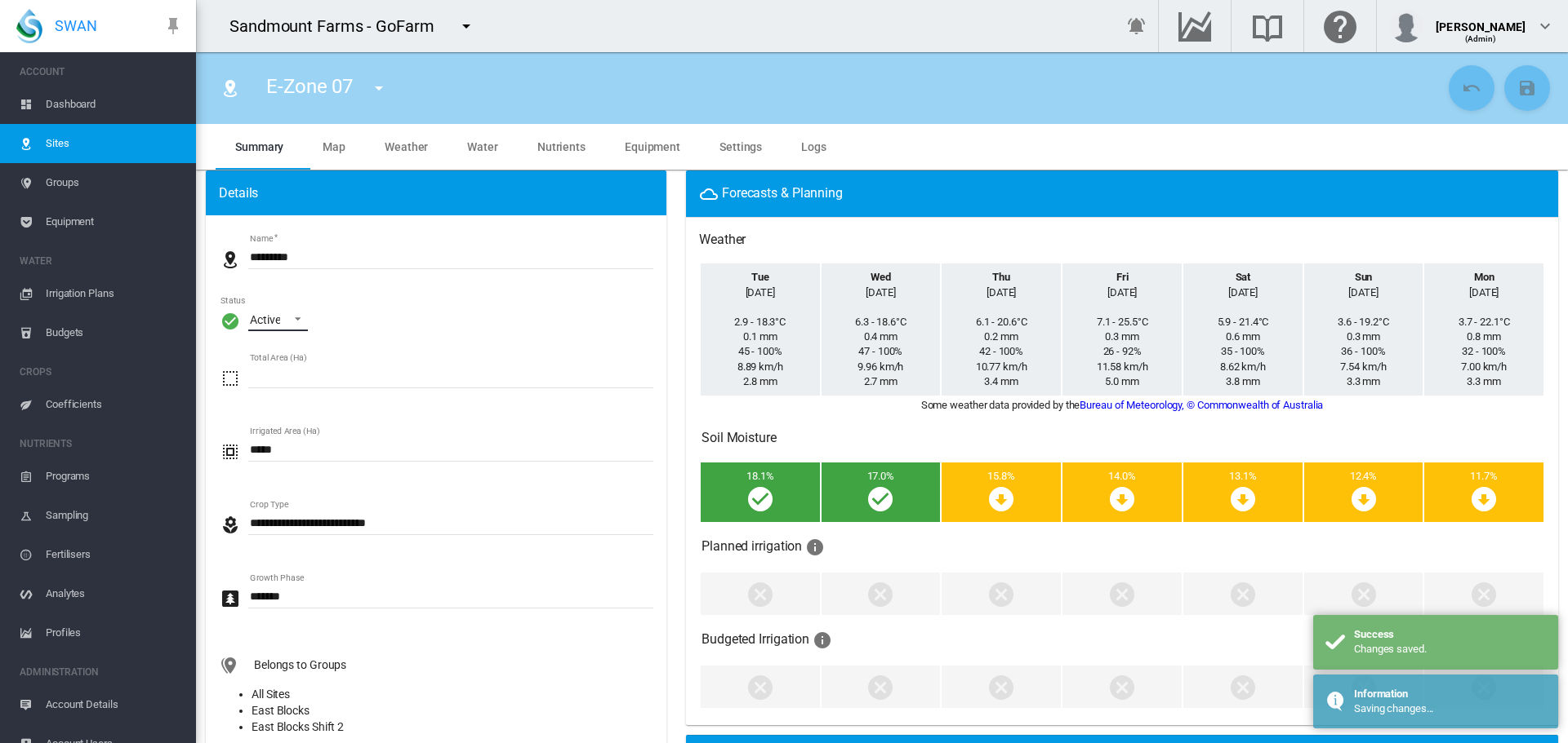
click at [289, 317] on span "\a Status\a : \a Active\a" at bounding box center [293, 317] width 20 height 15
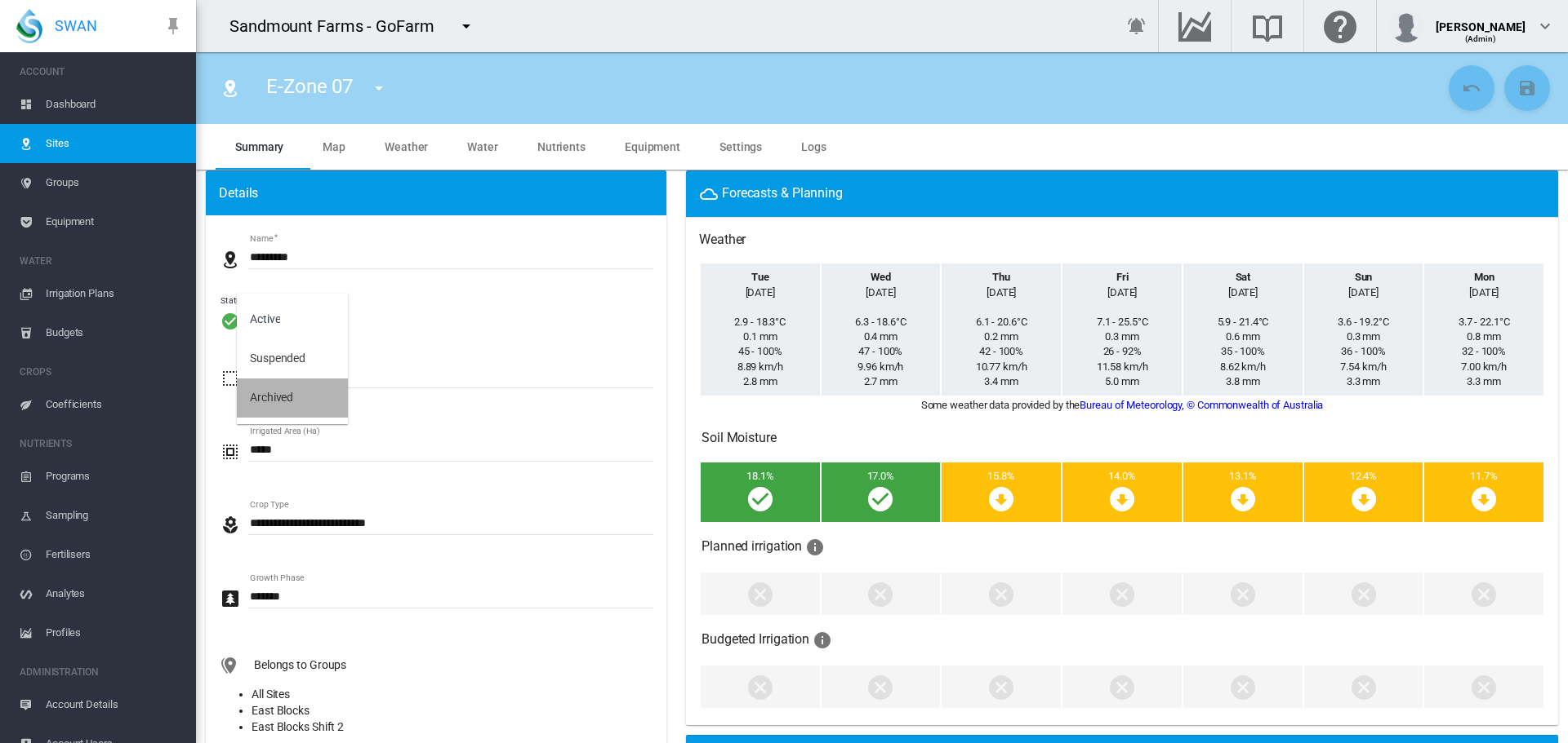
click at [303, 396] on md-option "Archived" at bounding box center [292, 397] width 111 height 39
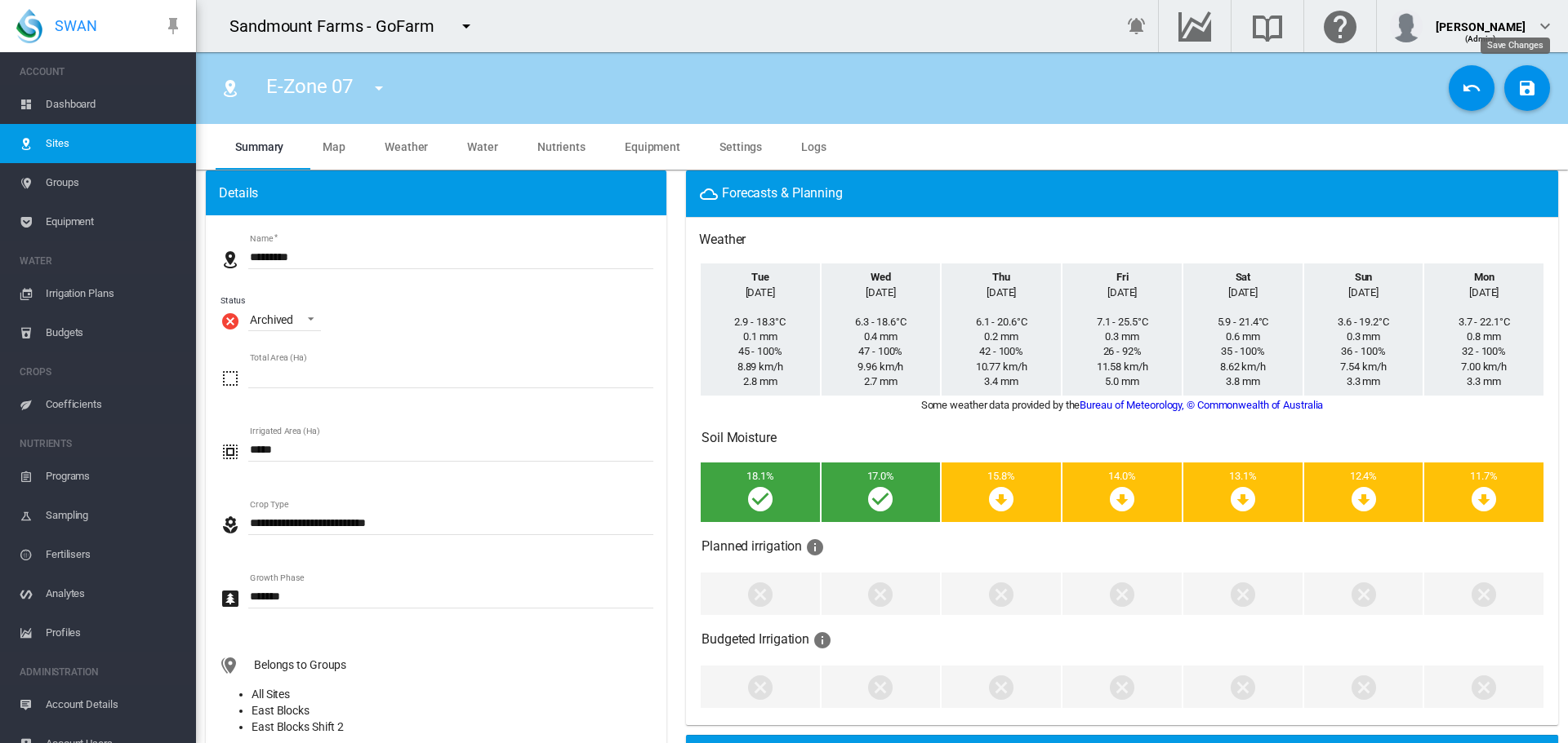
click at [1517, 89] on md-icon "icon-content-save" at bounding box center [1527, 88] width 20 height 20
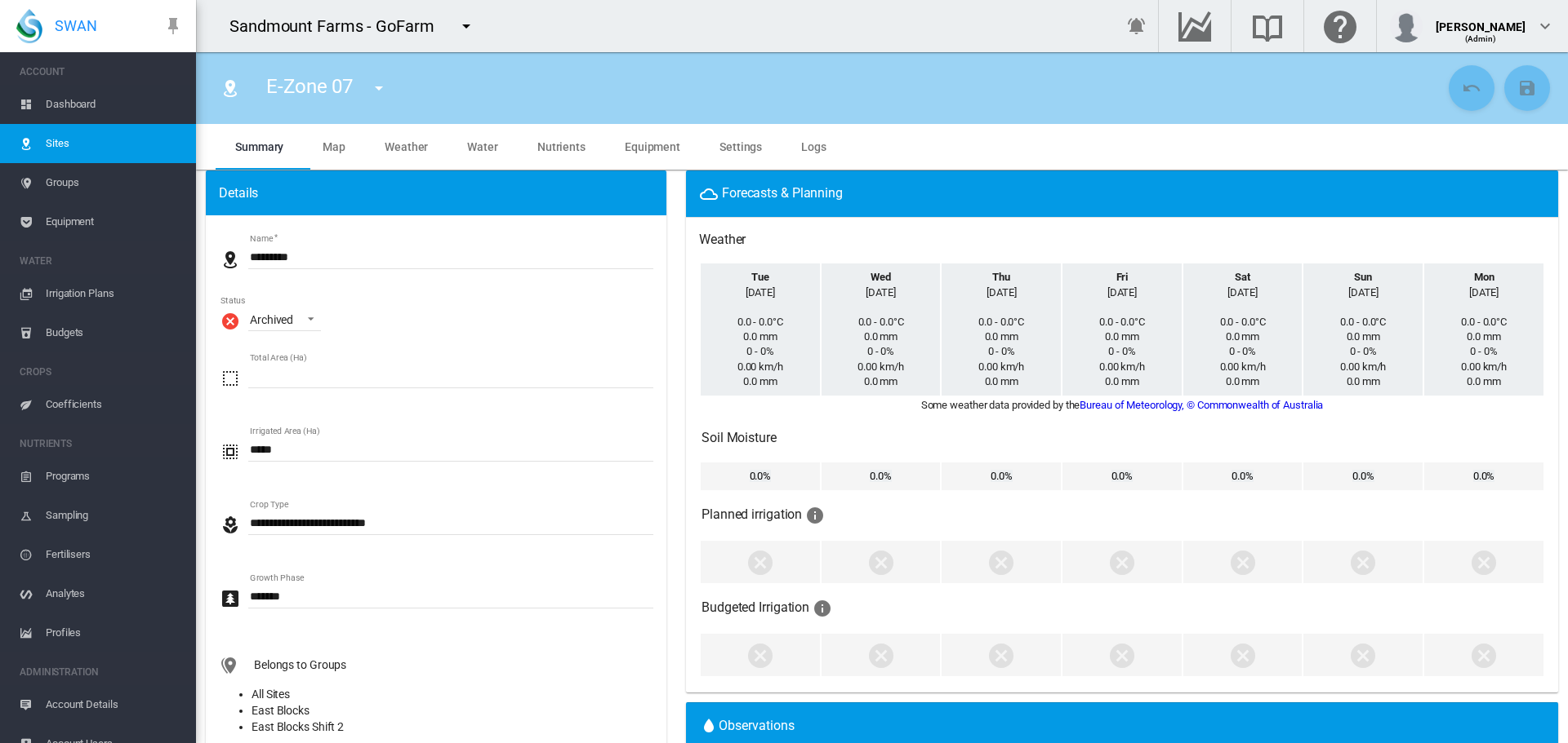
click at [379, 96] on md-icon "icon-menu-down" at bounding box center [379, 88] width 20 height 20
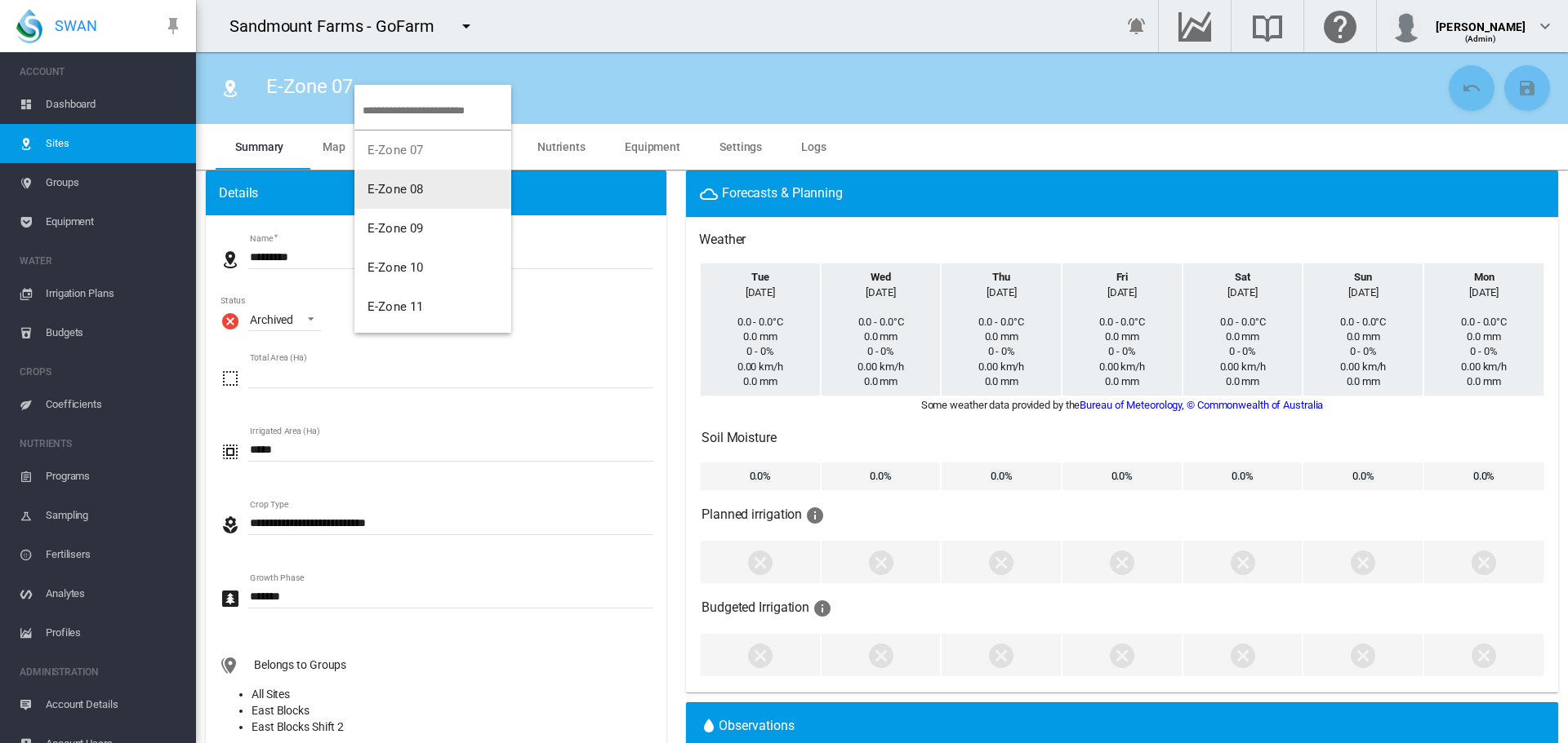
click at [446, 199] on button "E-Zone 08" at bounding box center [433, 189] width 157 height 39
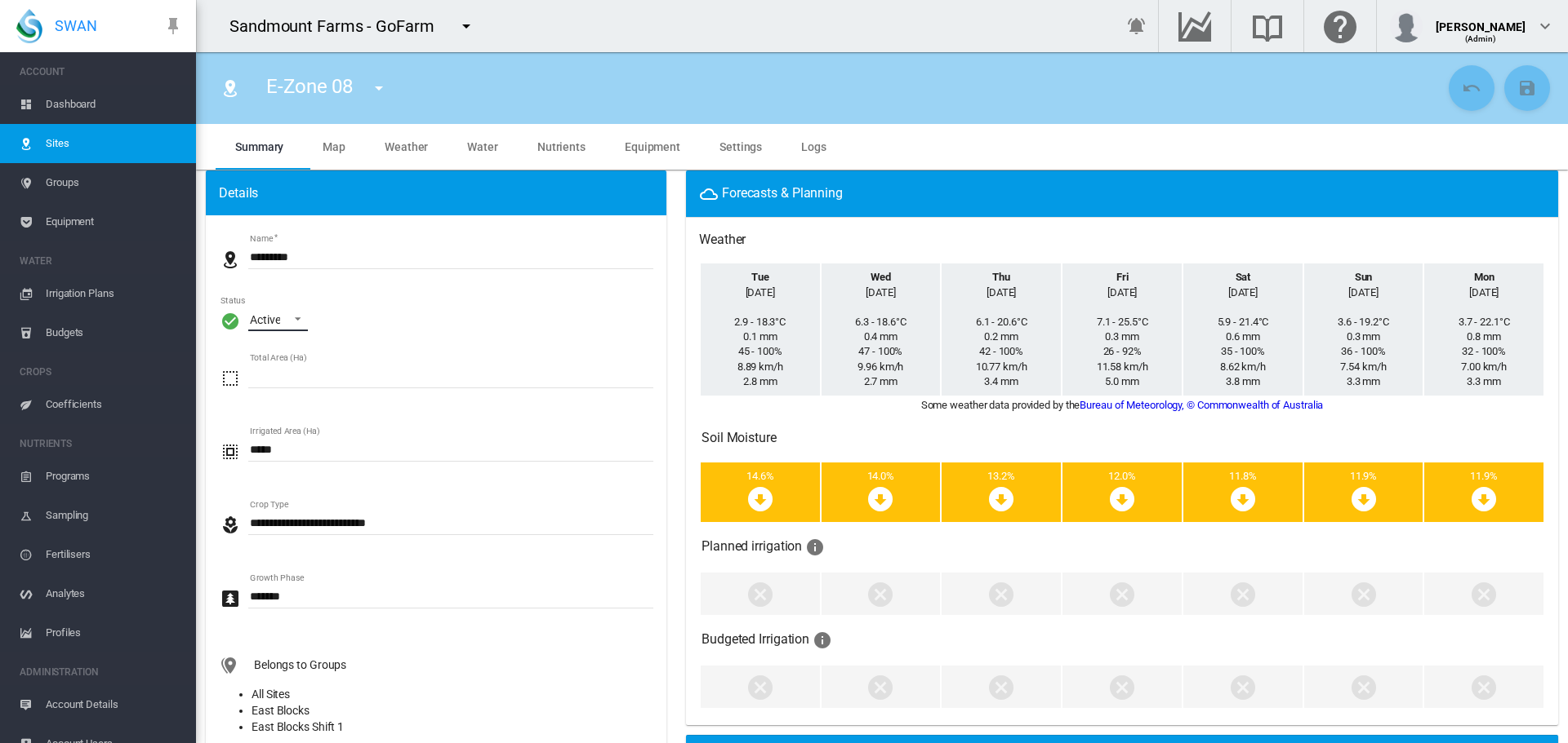
click at [269, 328] on span "Active" at bounding box center [265, 321] width 30 height 16
click at [293, 394] on div "Archived" at bounding box center [272, 398] width 43 height 16
click at [1519, 94] on md-icon "icon-content-save" at bounding box center [1527, 88] width 20 height 20
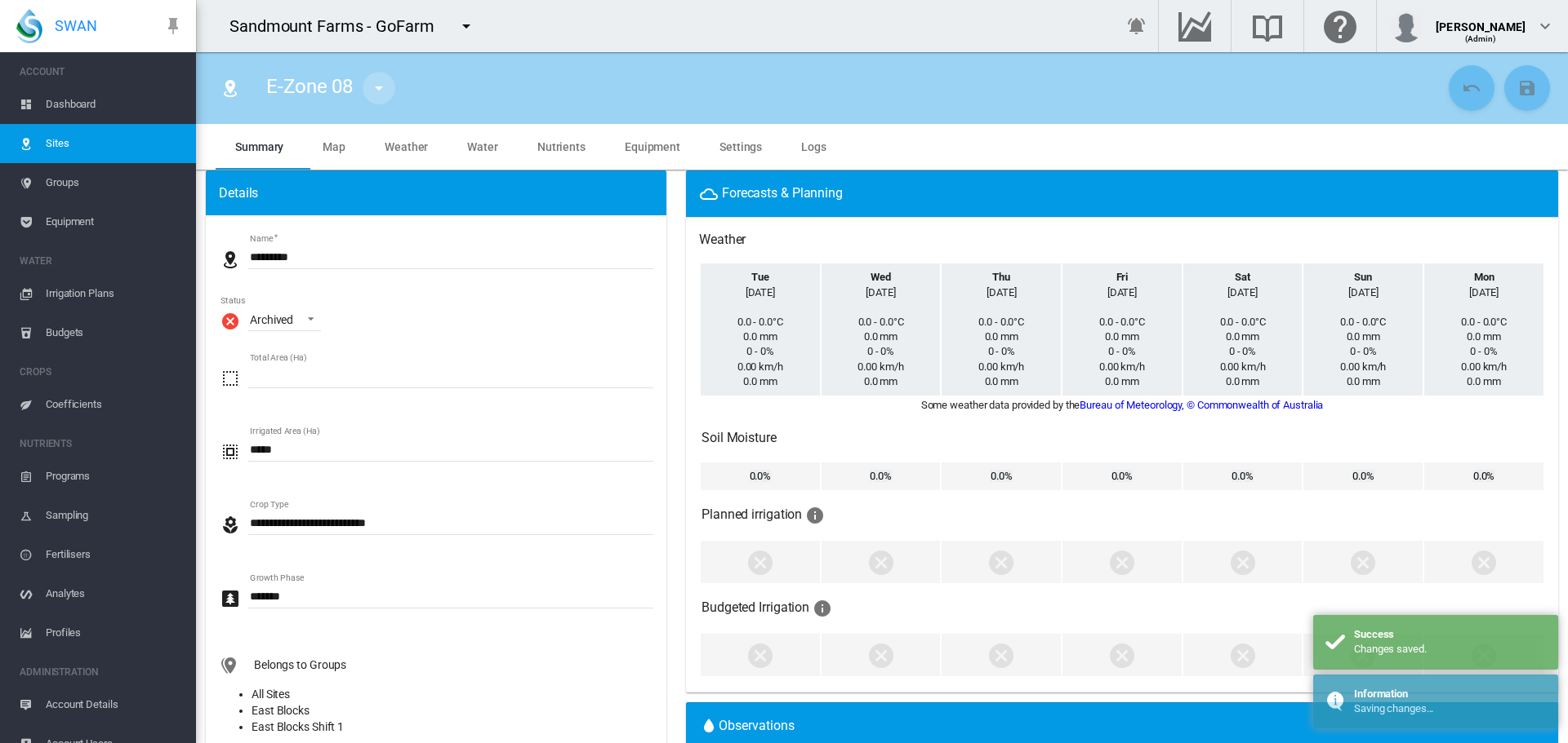
click at [379, 91] on md-icon "icon-menu-down" at bounding box center [379, 88] width 20 height 20
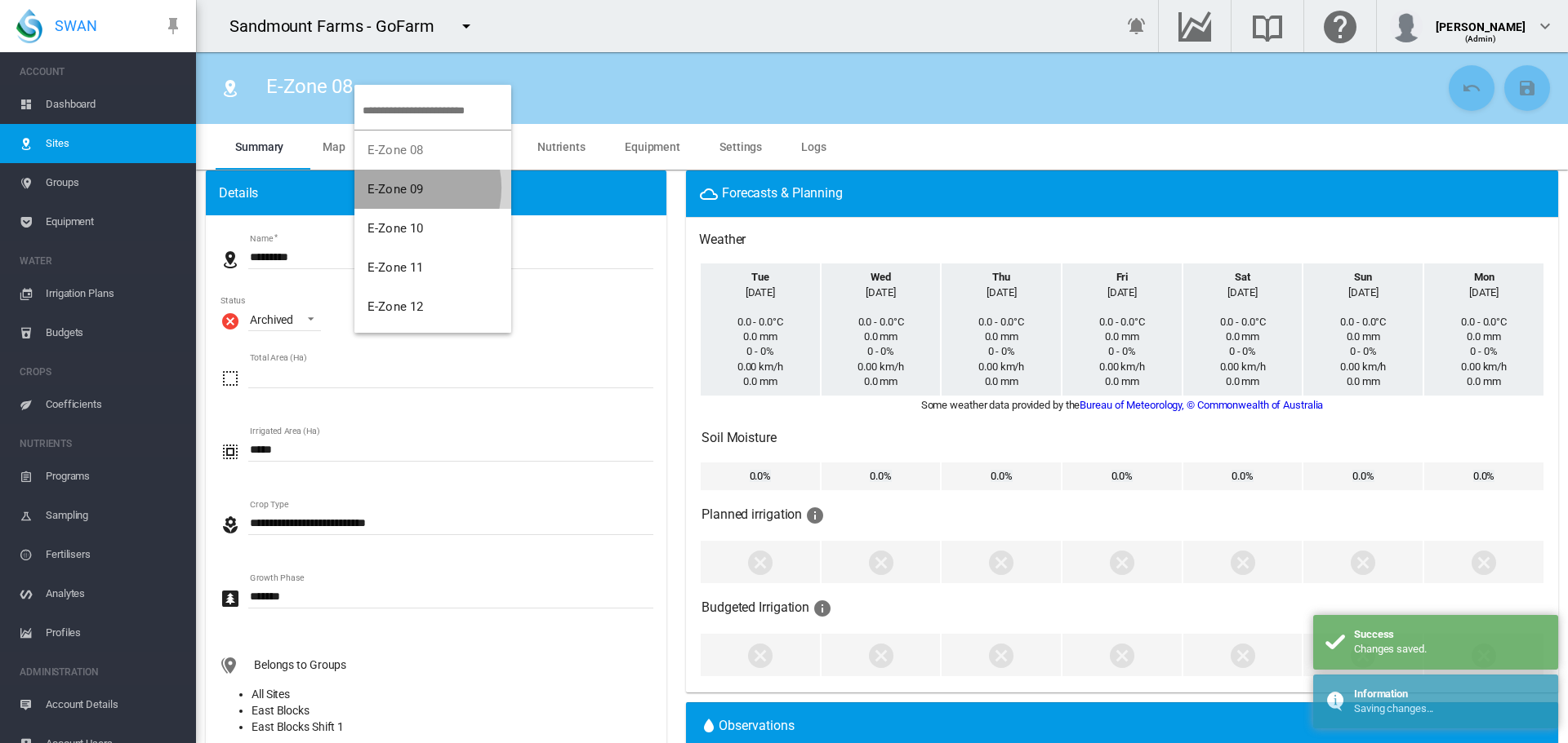
click at [404, 188] on span "E-Zone 09" at bounding box center [395, 189] width 55 height 15
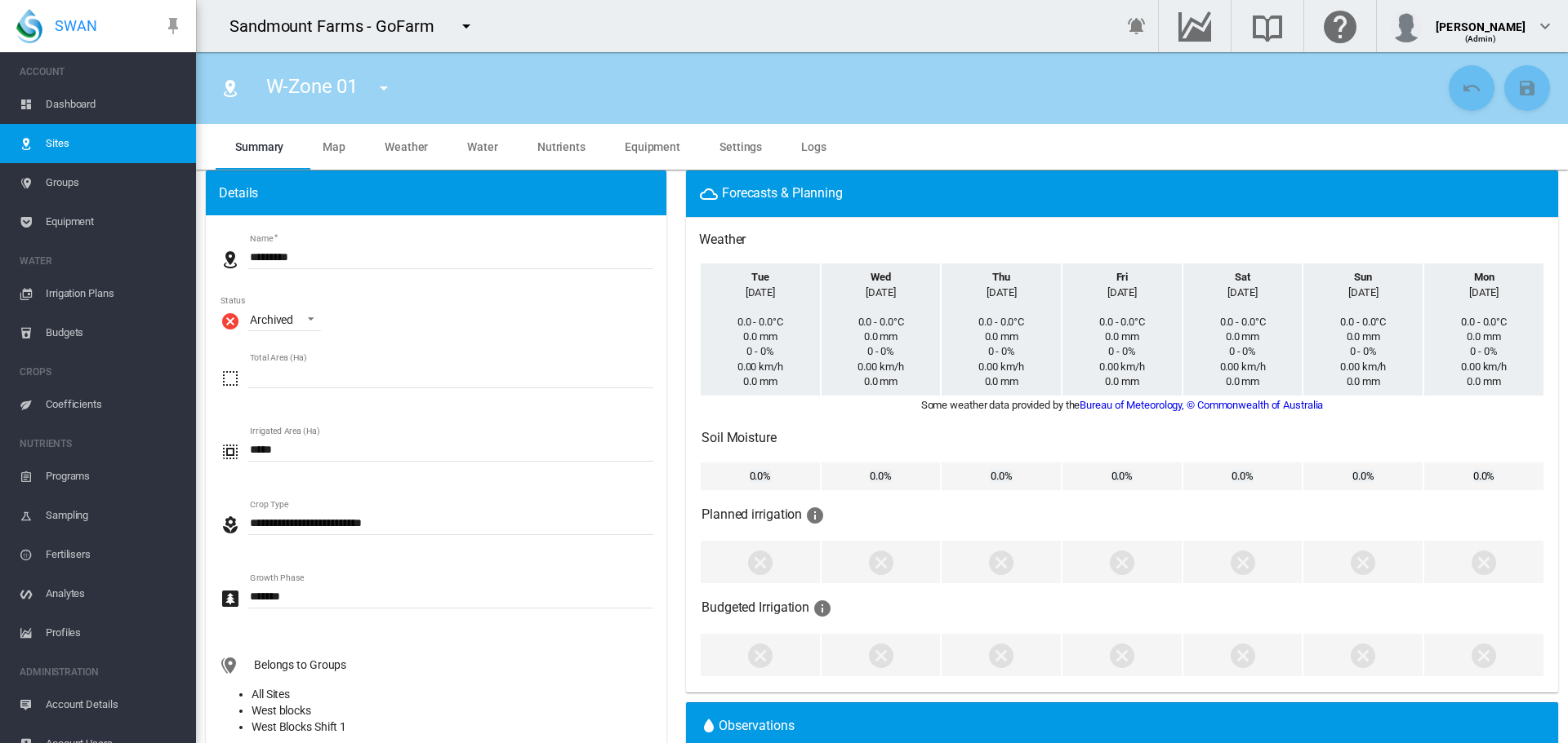
click at [388, 91] on md-icon "icon-menu-down" at bounding box center [384, 88] width 20 height 20
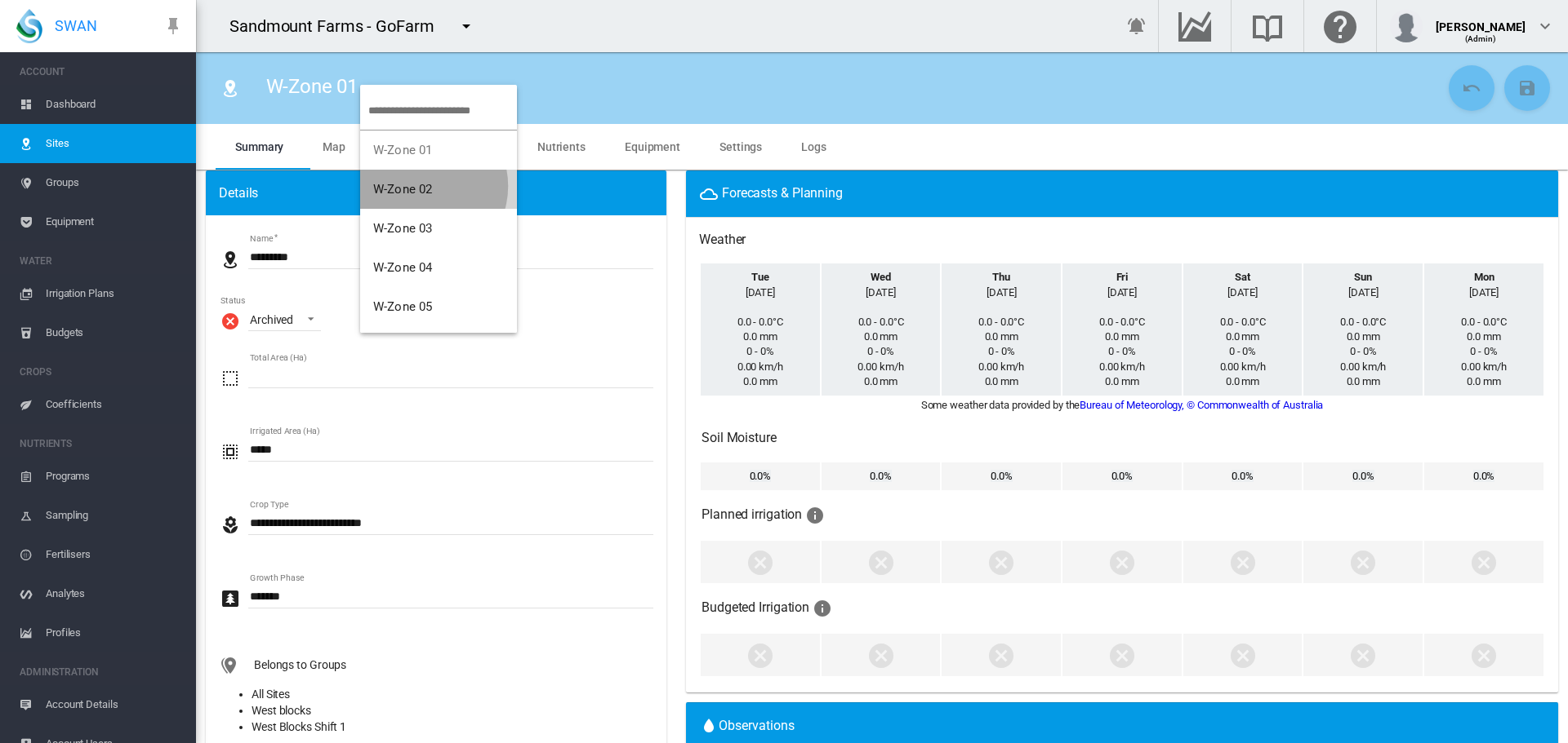
click at [422, 186] on span "W-Zone 02" at bounding box center [403, 189] width 59 height 15
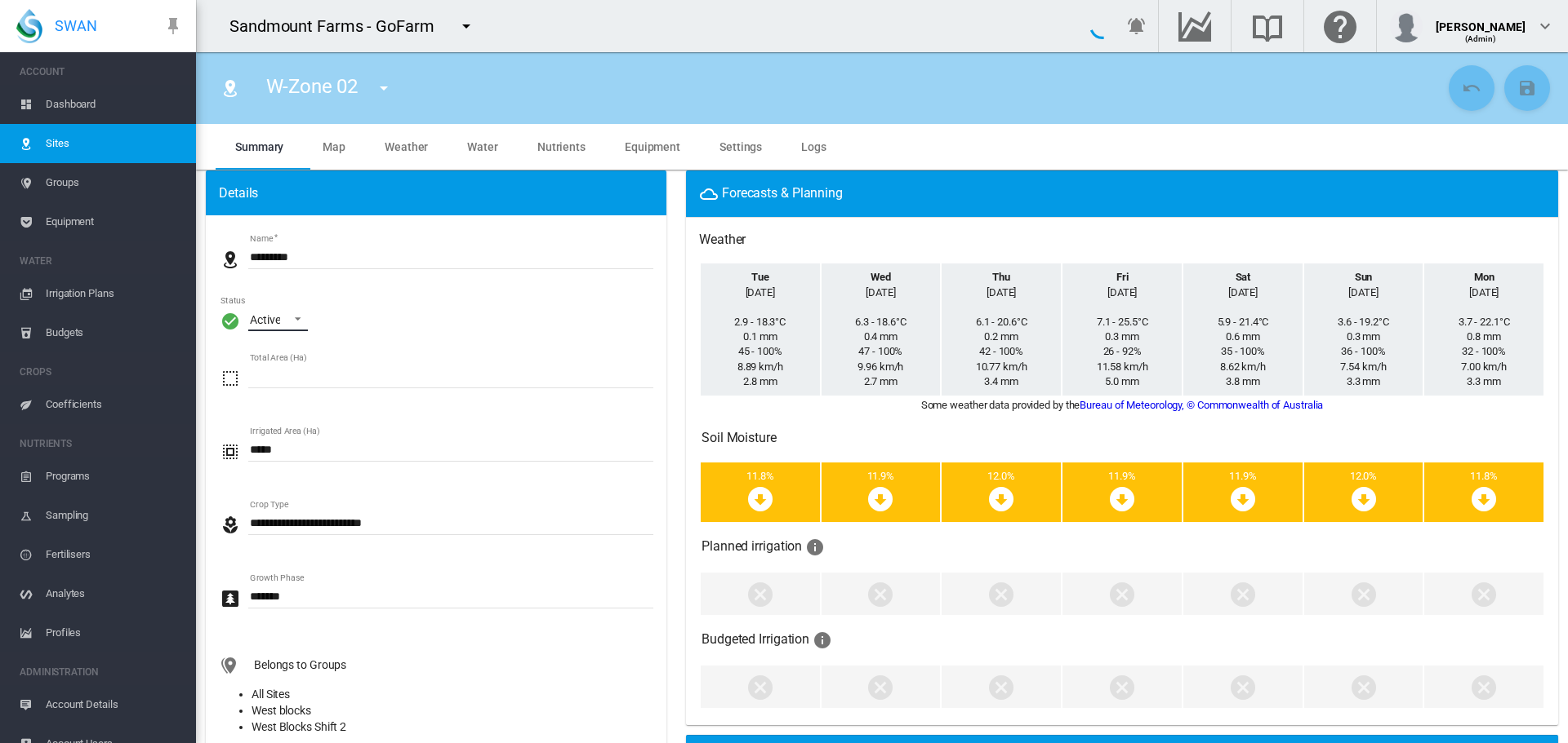
click at [298, 315] on span "\a Status\a : \a Active\a" at bounding box center [293, 317] width 20 height 15
click at [298, 401] on md-option "Archived" at bounding box center [292, 397] width 111 height 39
click at [1528, 90] on button "Save Changes" at bounding box center [1527, 88] width 46 height 46
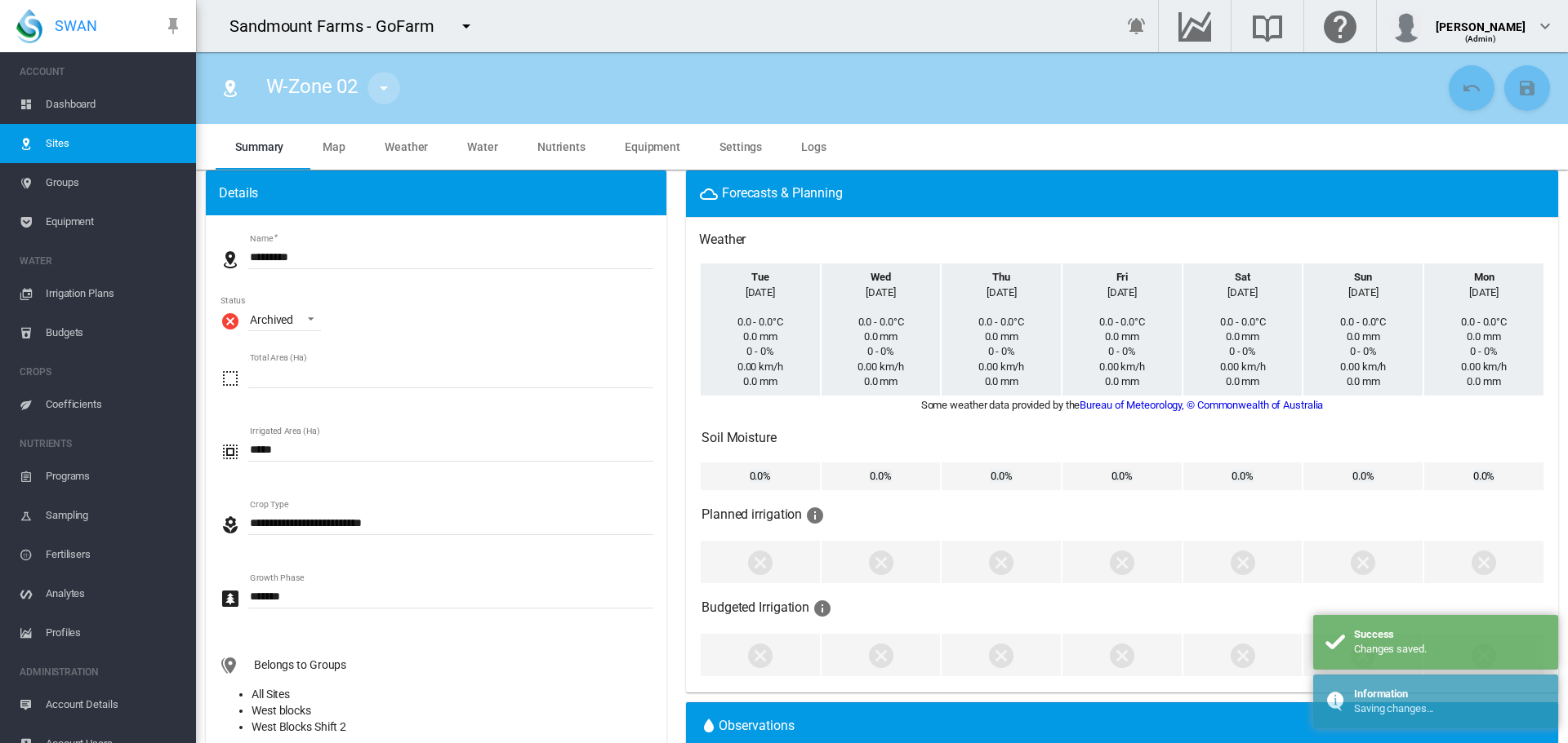
click at [391, 81] on md-icon "icon-menu-down" at bounding box center [384, 88] width 20 height 20
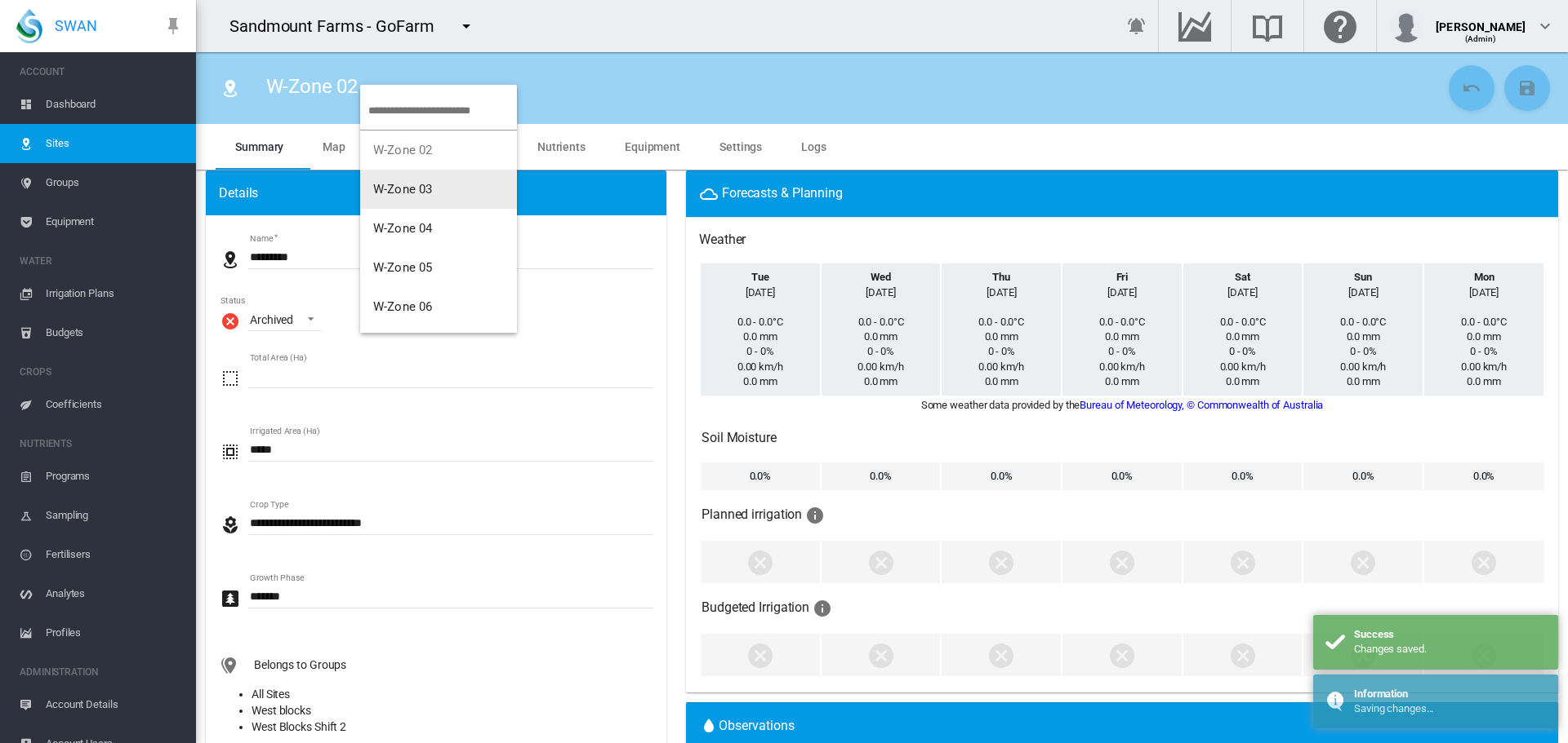
click at [442, 192] on button "W-Zone 03" at bounding box center [439, 189] width 157 height 39
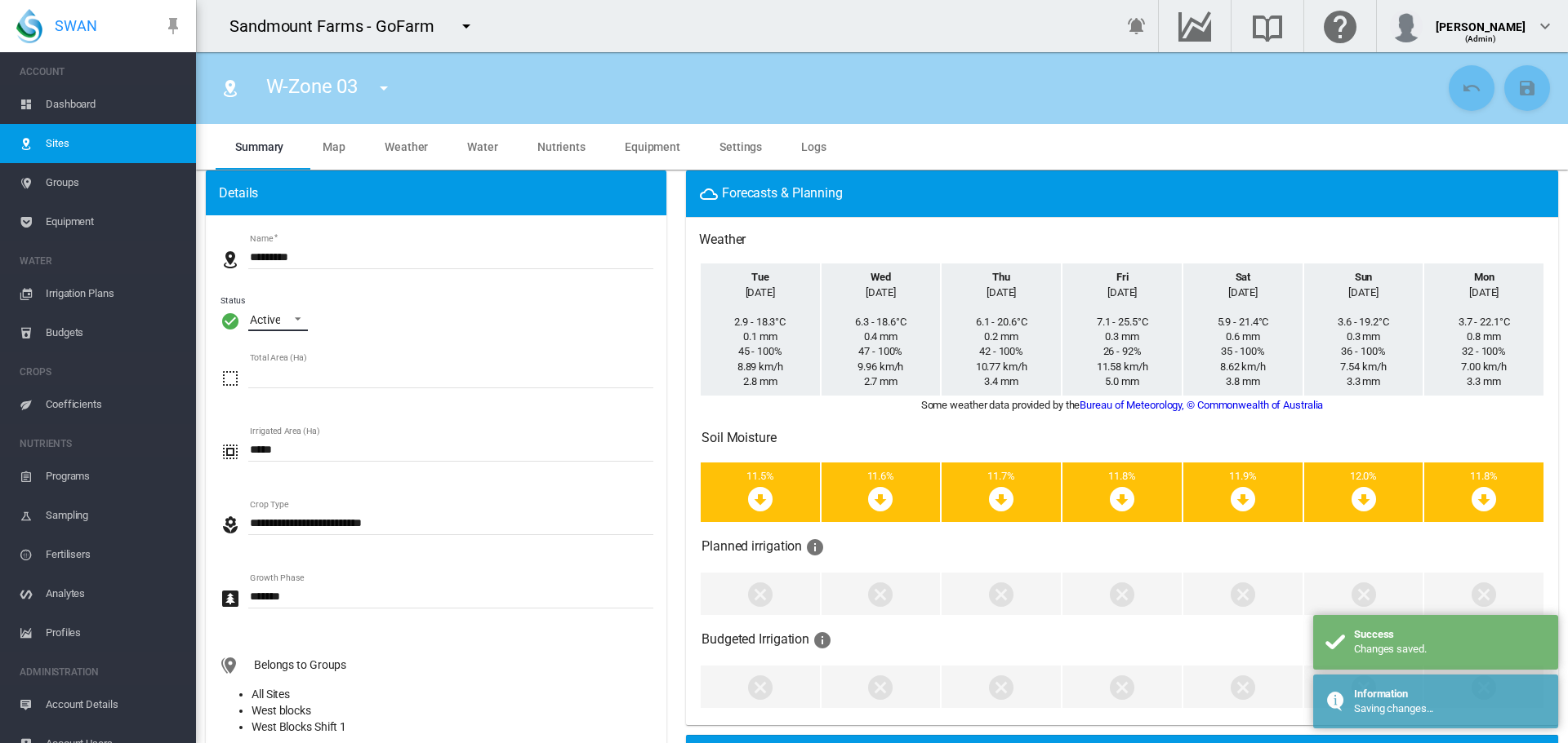
click at [293, 320] on span "\a Status\a : \a Active\a" at bounding box center [293, 317] width 20 height 15
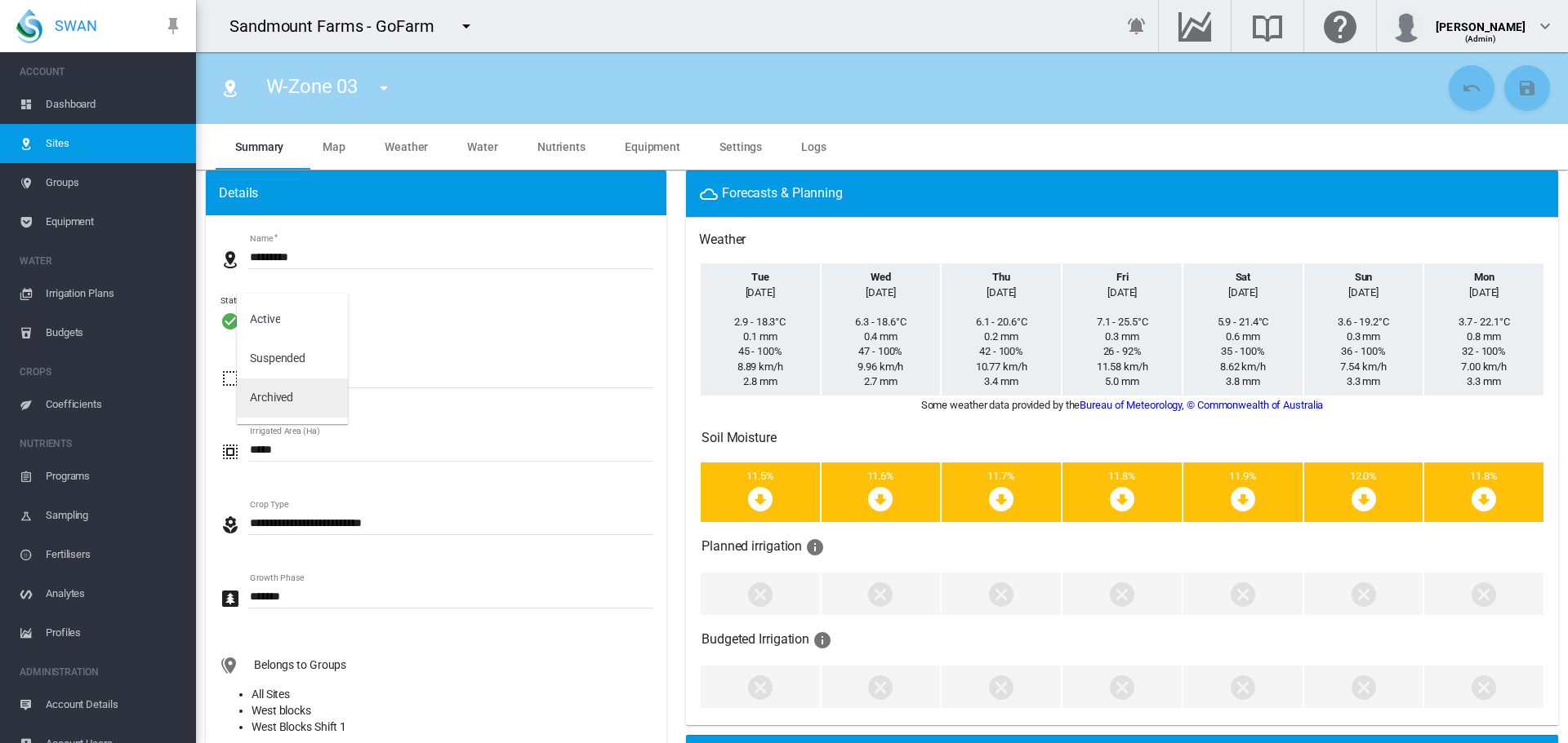
click at [300, 395] on md-option "Archived" at bounding box center [292, 397] width 111 height 39
click at [1504, 84] on button "Save Changes" at bounding box center [1527, 88] width 46 height 46
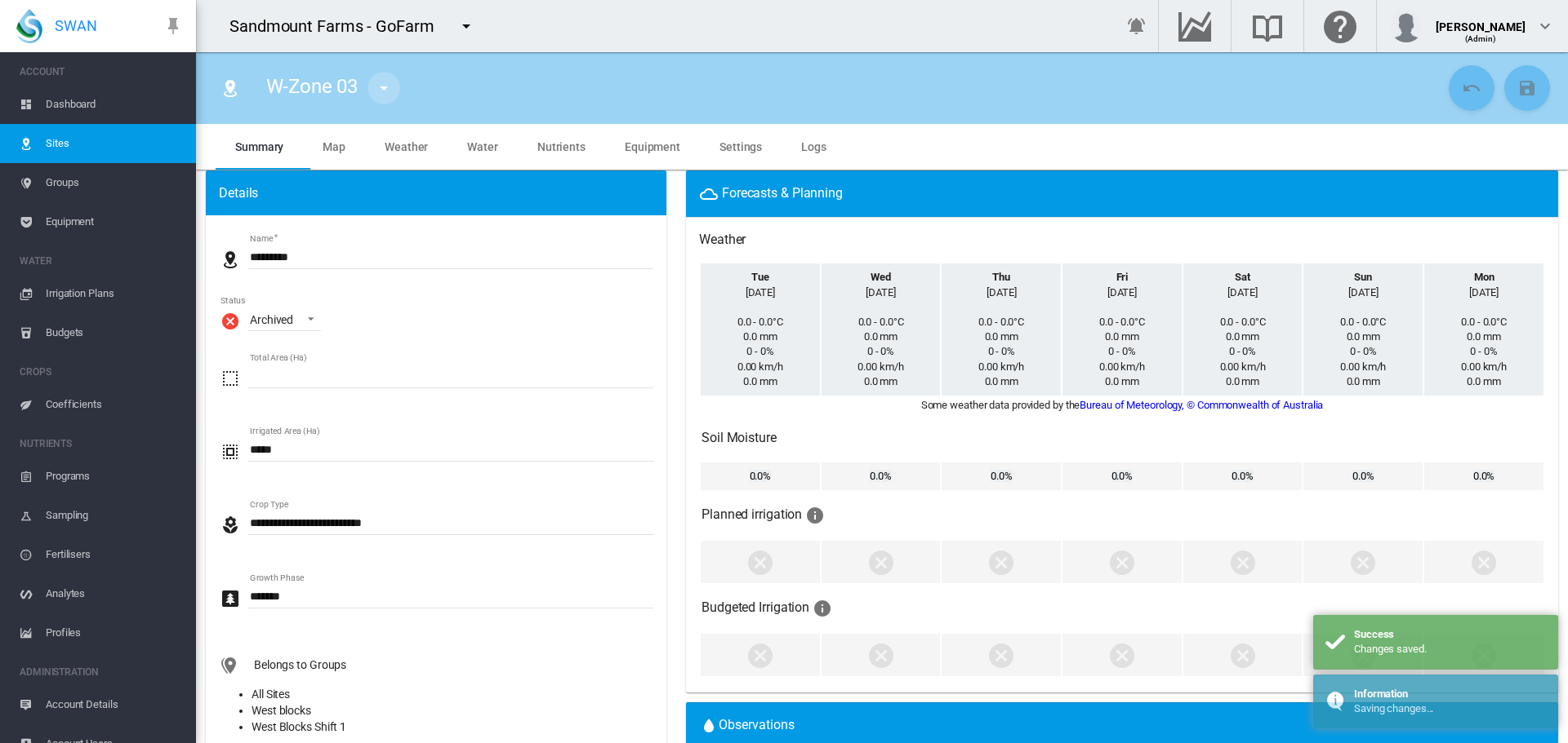
click at [389, 94] on md-icon "icon-menu-down" at bounding box center [384, 88] width 20 height 20
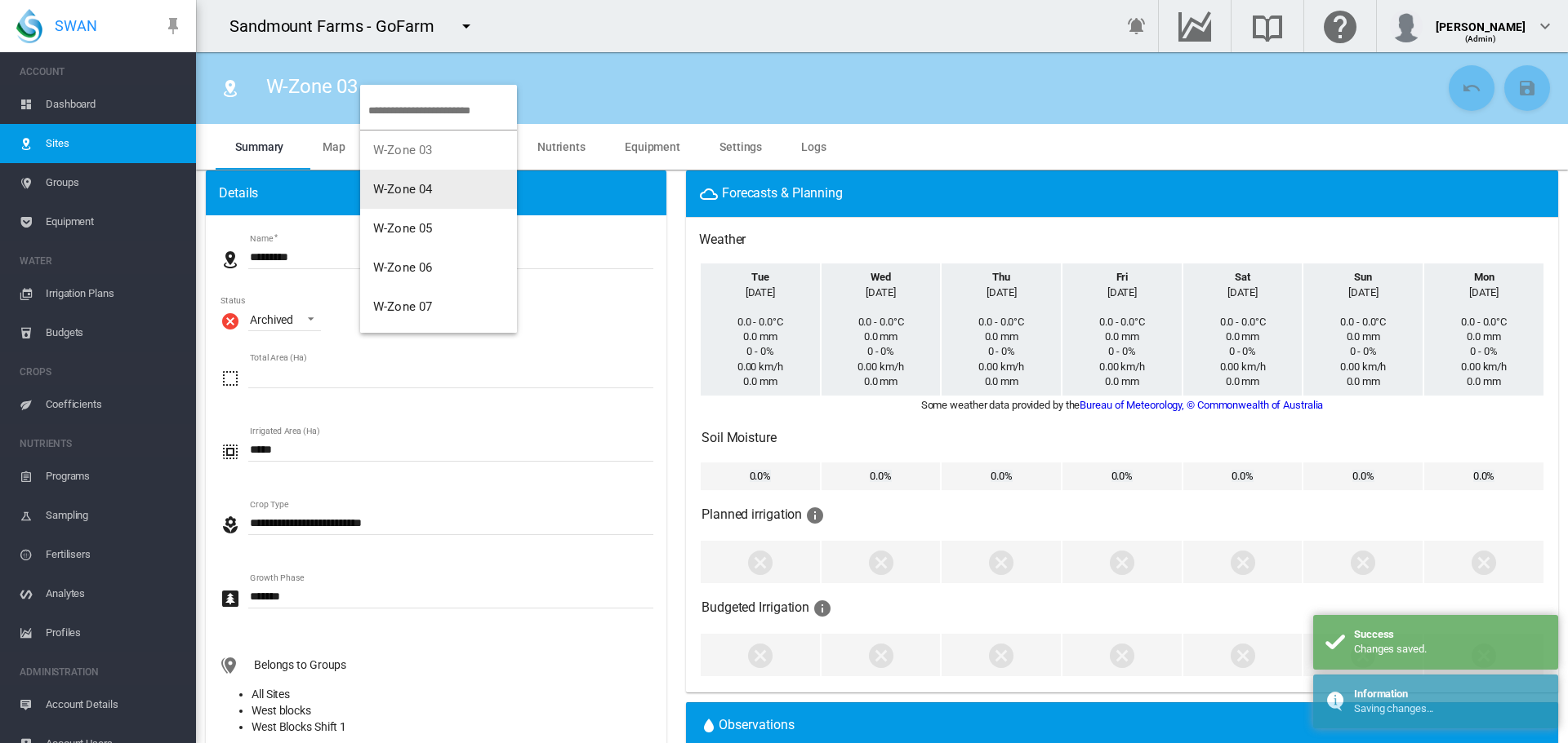
click at [405, 178] on button "W-Zone 04" at bounding box center [439, 189] width 157 height 39
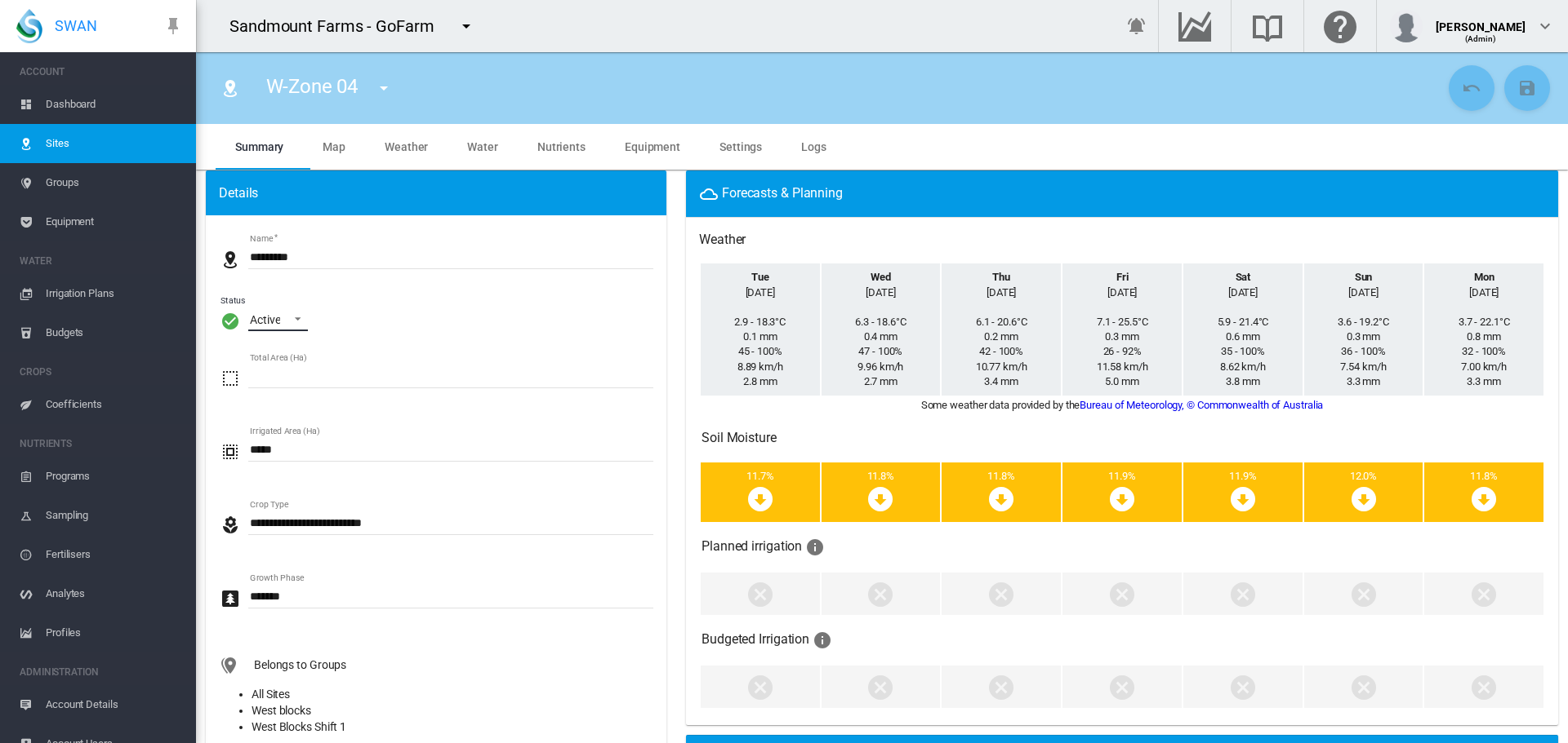
click at [298, 328] on md-select-value "Active" at bounding box center [278, 319] width 60 height 24
click at [304, 395] on md-option "Archived" at bounding box center [292, 397] width 111 height 39
click at [1519, 97] on md-icon "icon-content-save" at bounding box center [1527, 88] width 20 height 20
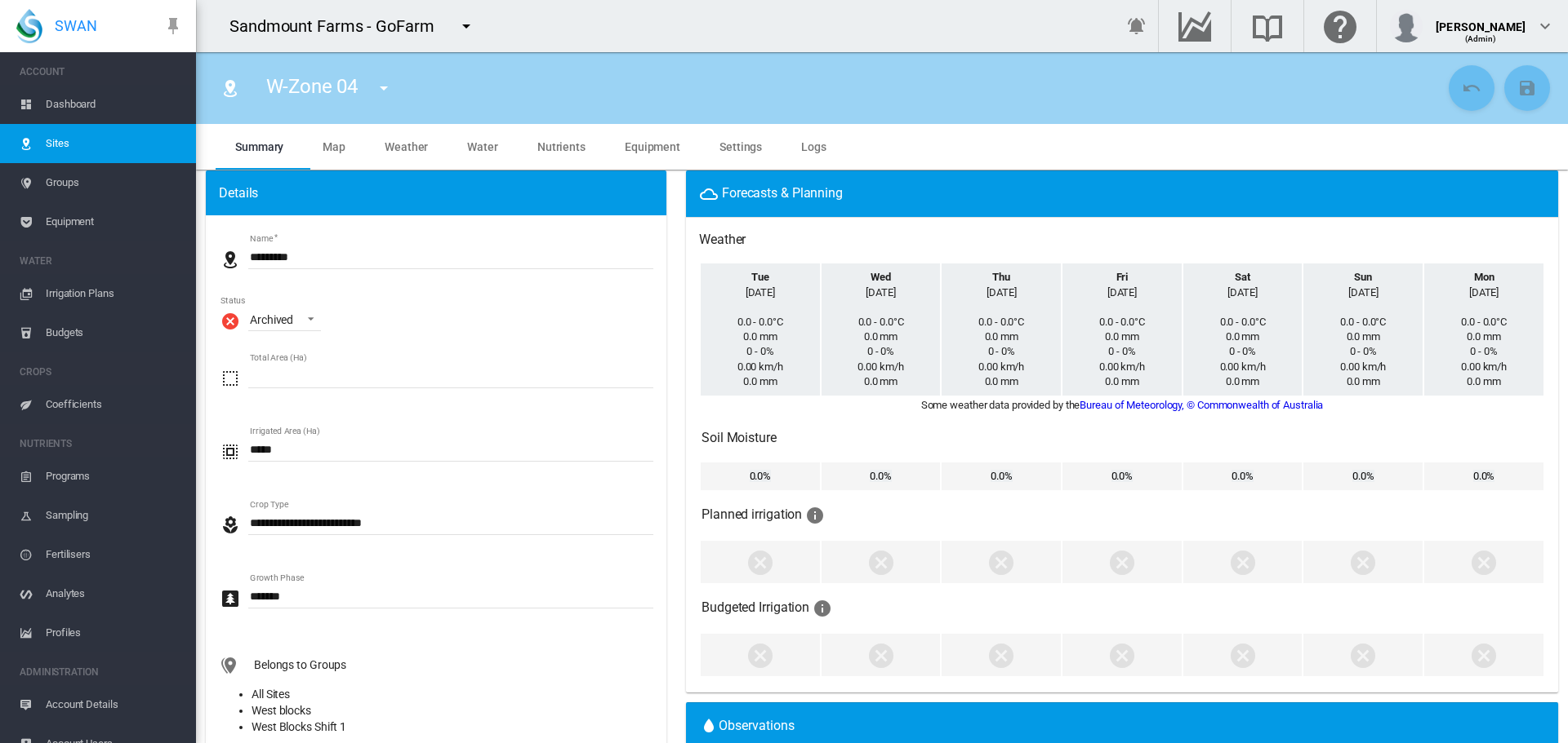
click at [393, 83] on md-icon "icon-menu-down" at bounding box center [384, 88] width 20 height 20
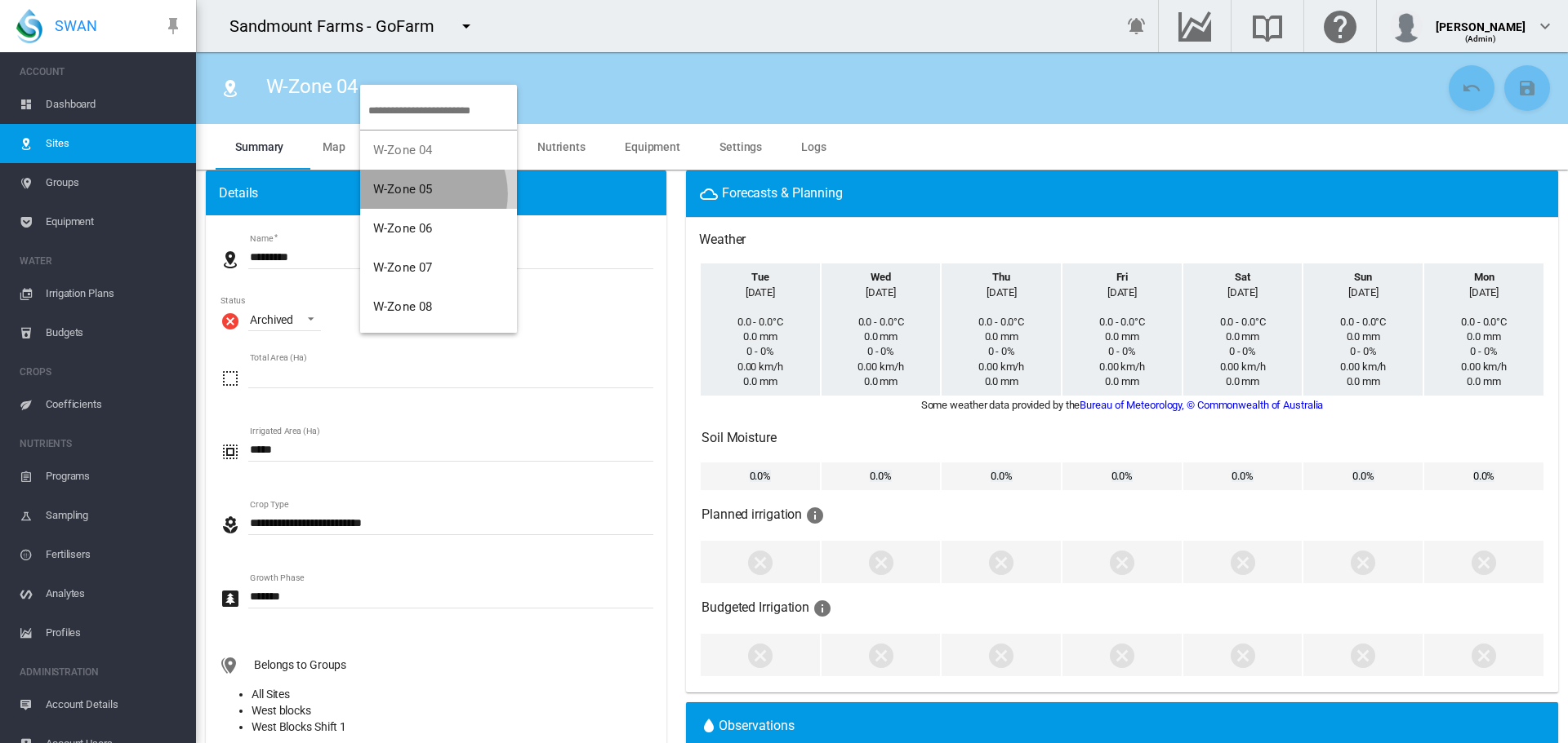
click at [418, 194] on span "W-Zone 05" at bounding box center [403, 189] width 59 height 15
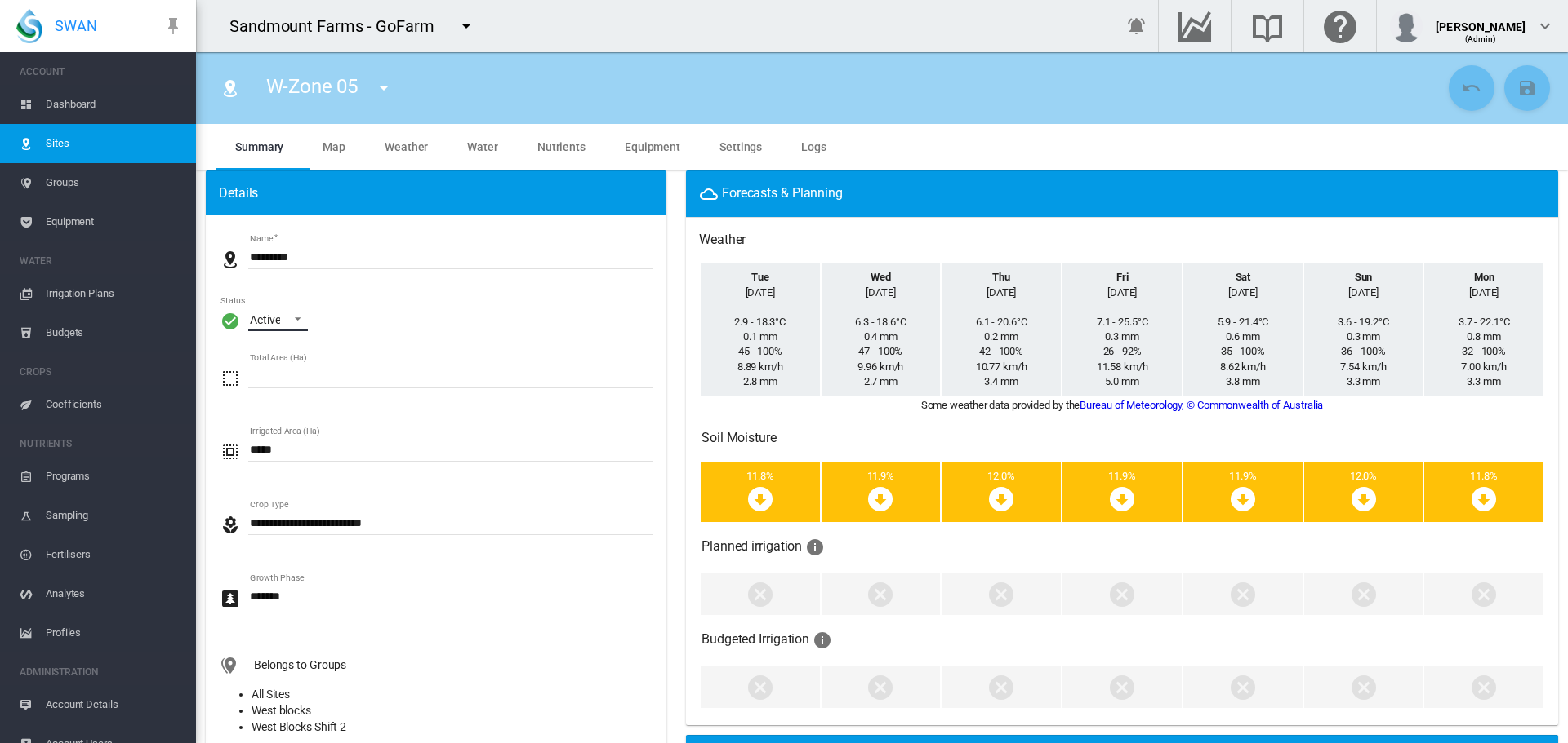
click at [282, 323] on md-select-value "Active" at bounding box center [278, 319] width 60 height 24
click at [293, 395] on div "Archived" at bounding box center [272, 398] width 43 height 16
click at [1517, 90] on md-icon "icon-content-save" at bounding box center [1527, 88] width 20 height 20
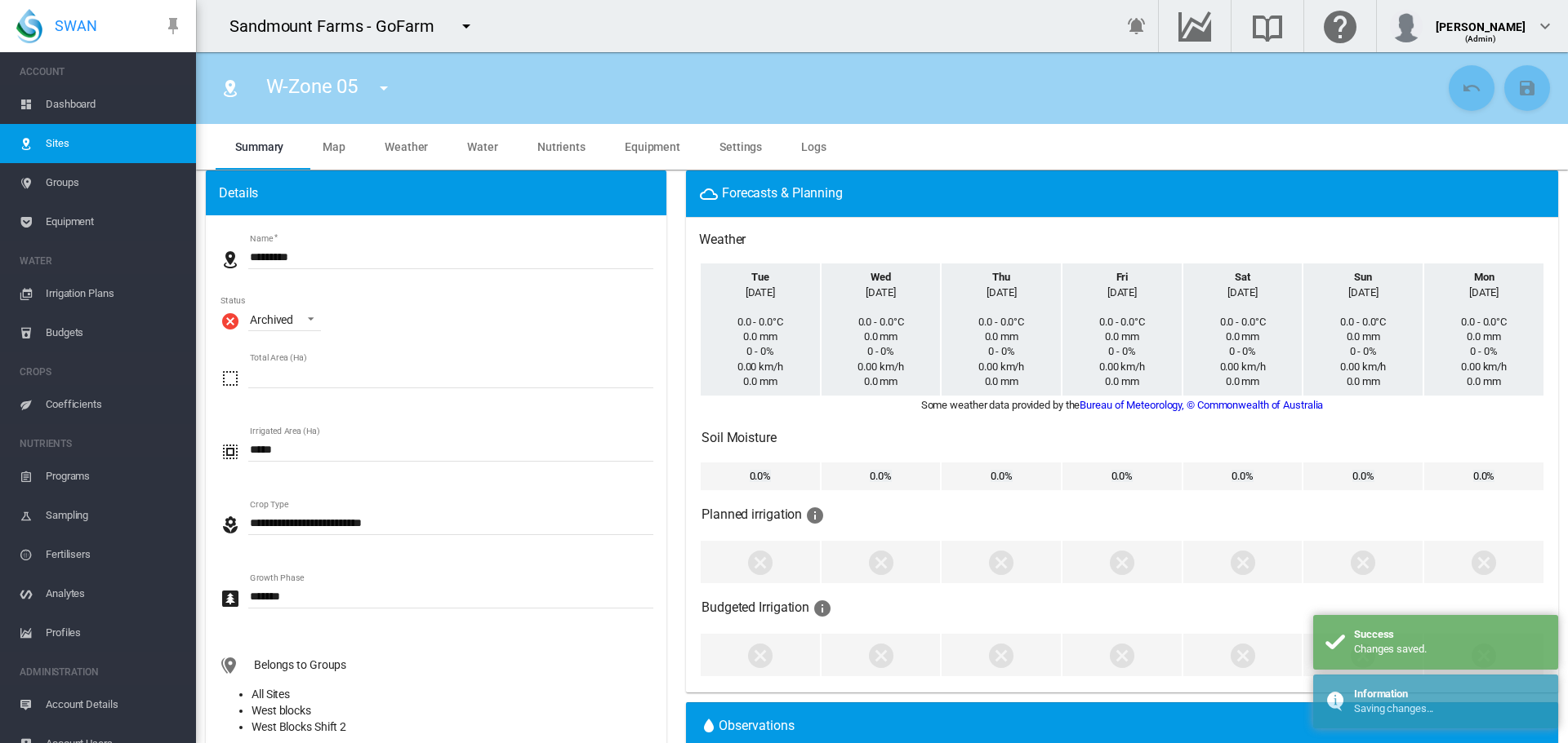
click at [383, 84] on md-icon "icon-menu-down" at bounding box center [384, 88] width 20 height 20
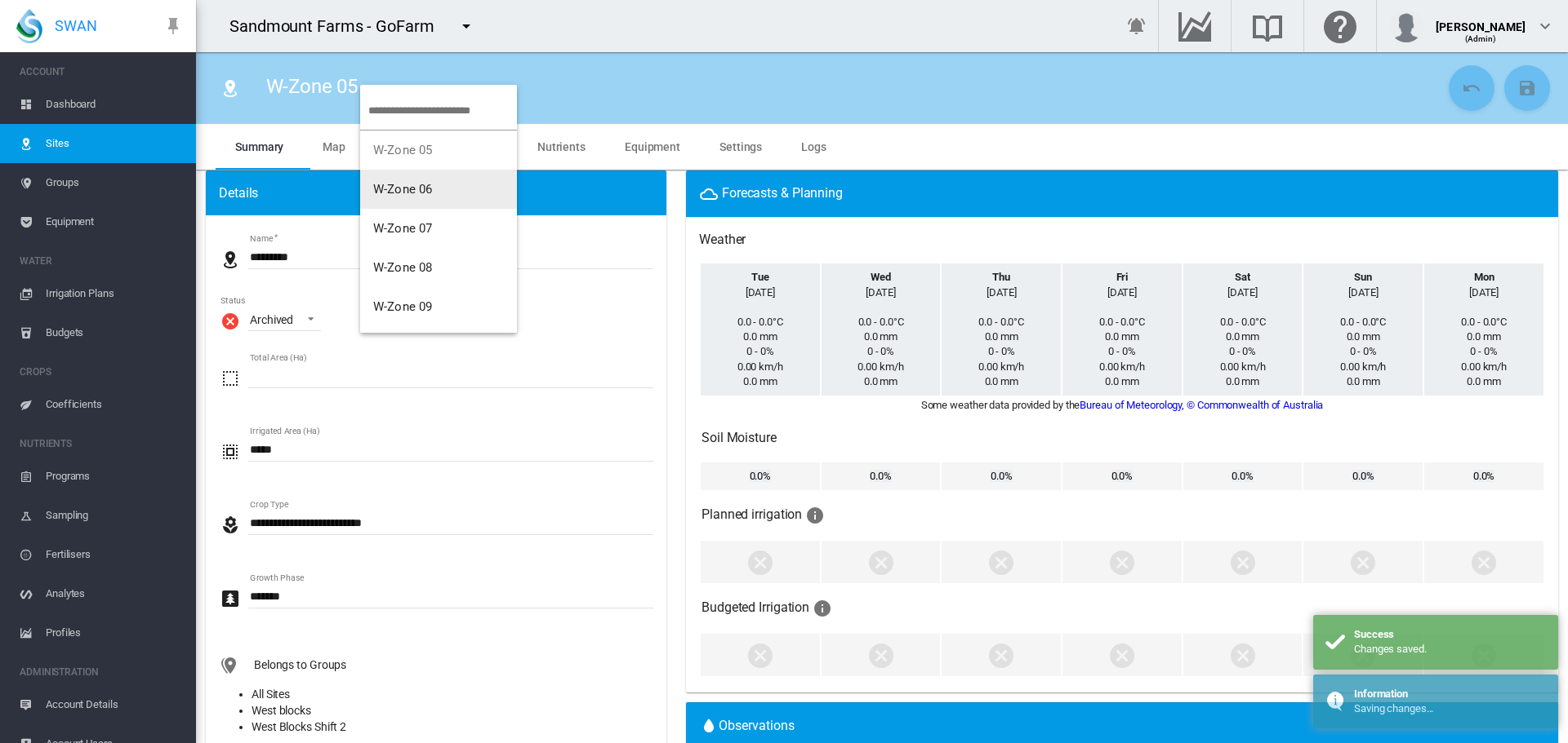
click at [382, 190] on span "W-Zone 06" at bounding box center [403, 189] width 59 height 15
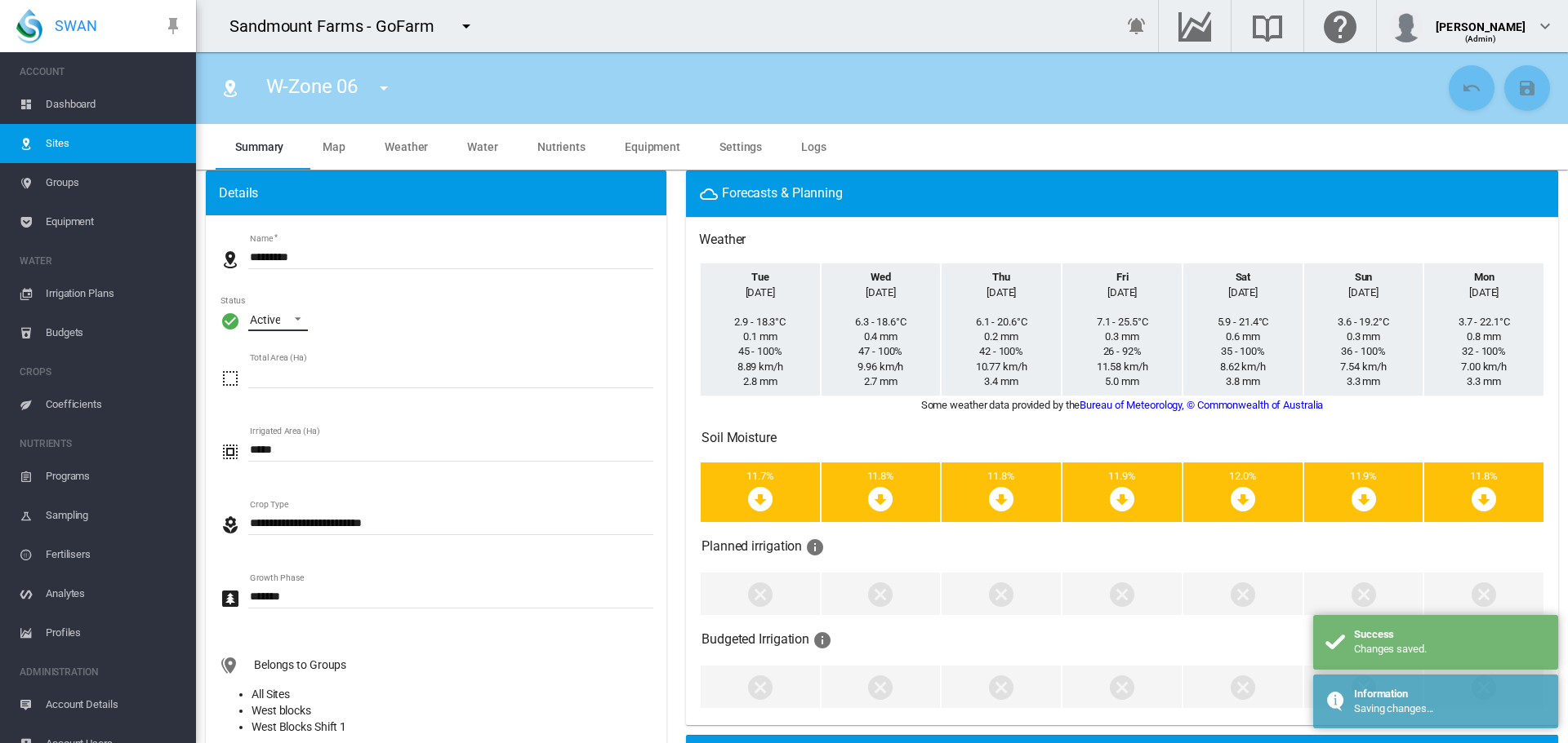
click at [279, 327] on div "Active" at bounding box center [265, 320] width 30 height 13
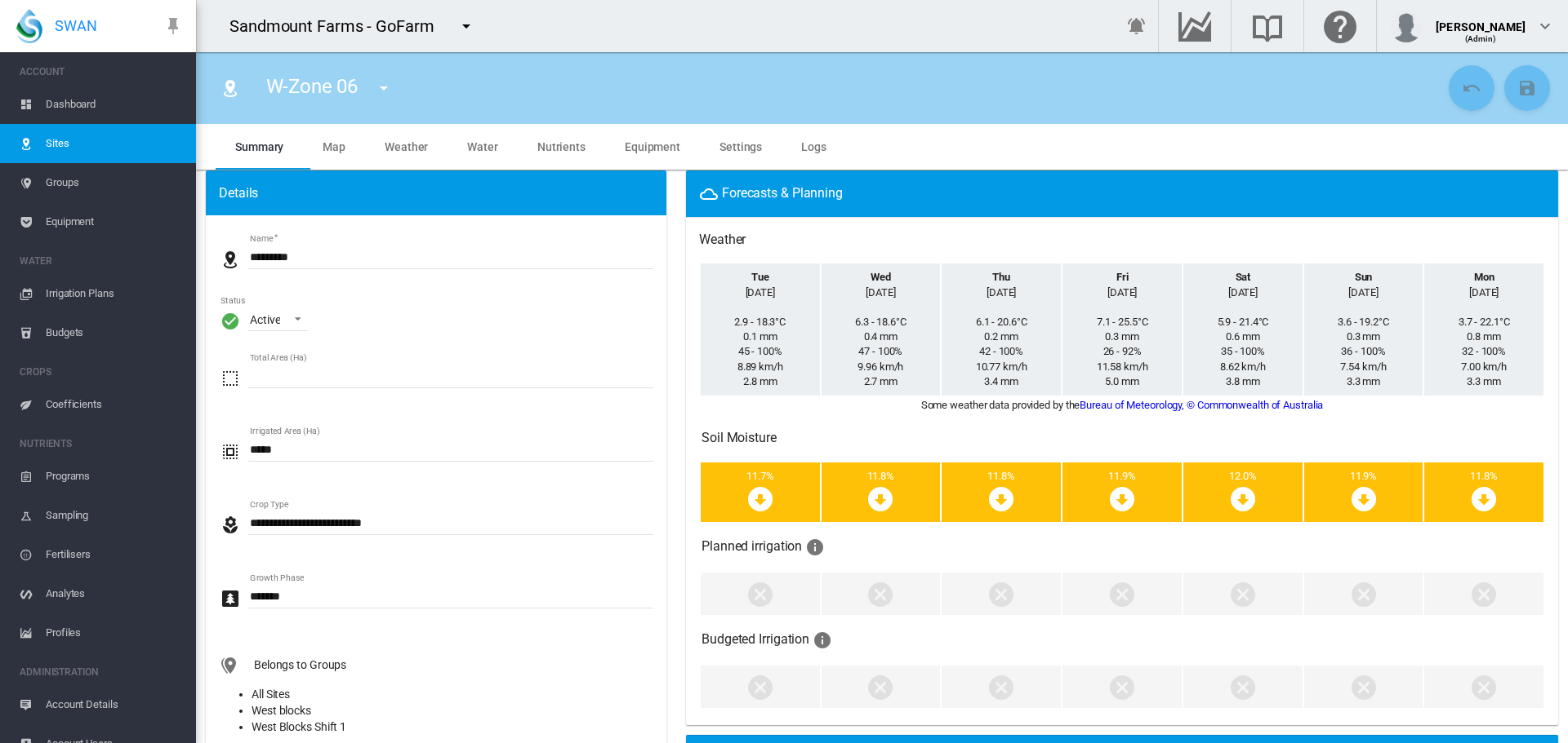
click at [285, 390] on md-input-container "Total Area (Ha) *****" at bounding box center [436, 391] width 435 height 59
click at [257, 310] on md-select-value "Active" at bounding box center [278, 319] width 60 height 24
click at [312, 390] on md-option "Archived" at bounding box center [292, 397] width 111 height 39
click at [1517, 94] on md-icon "icon-content-save" at bounding box center [1527, 88] width 20 height 20
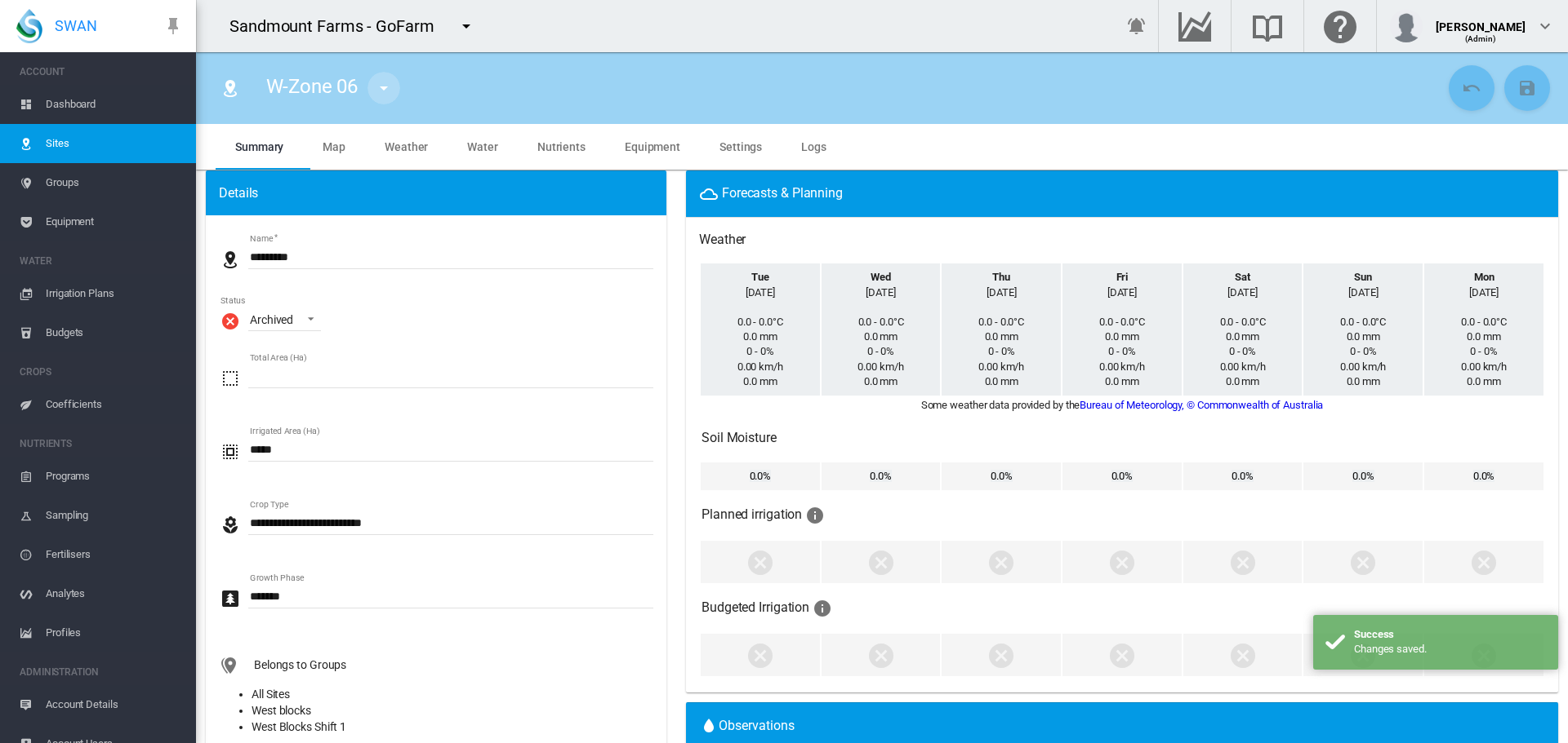
click at [379, 86] on md-icon "icon-menu-down" at bounding box center [384, 88] width 20 height 20
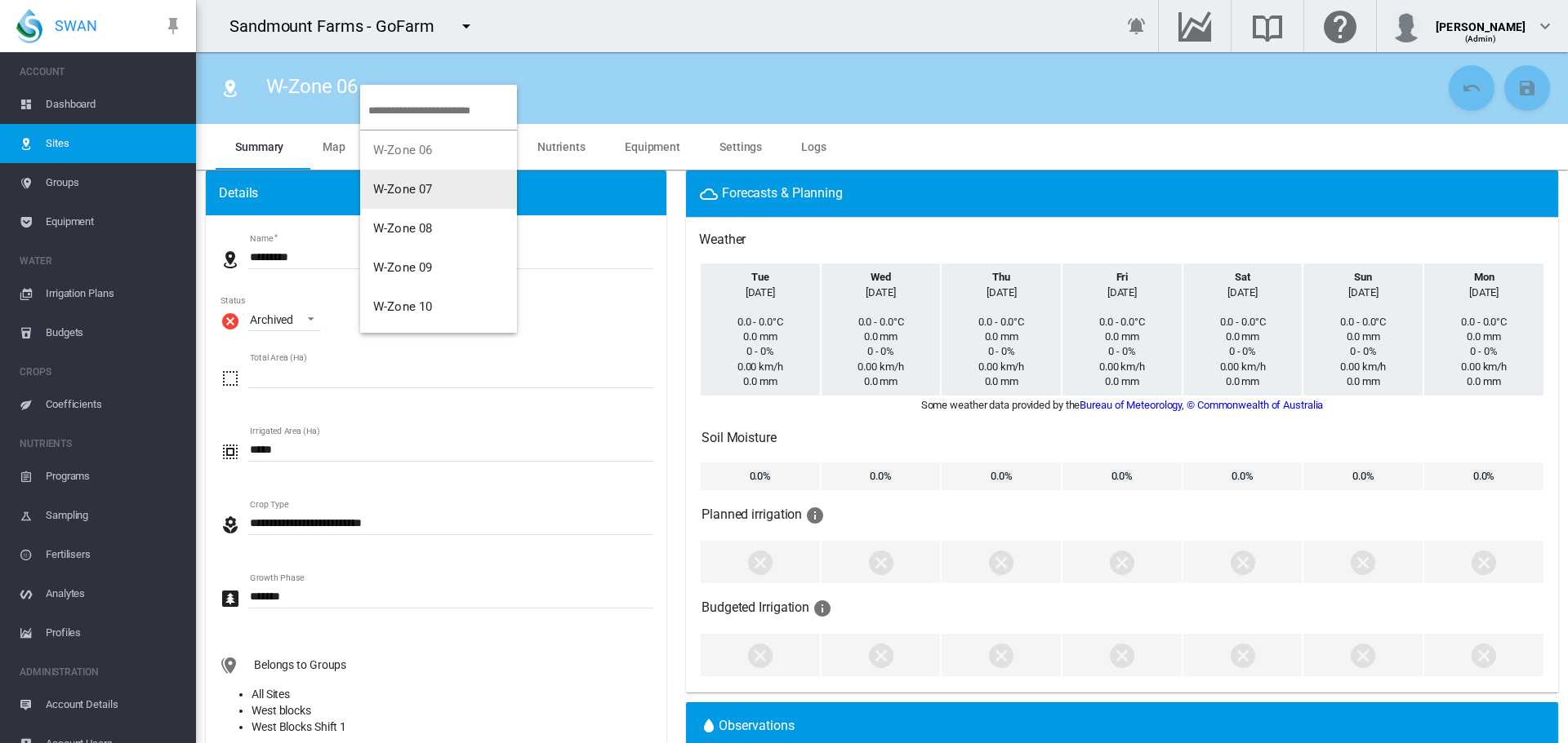
click at [405, 191] on span "W-Zone 07" at bounding box center [403, 189] width 59 height 15
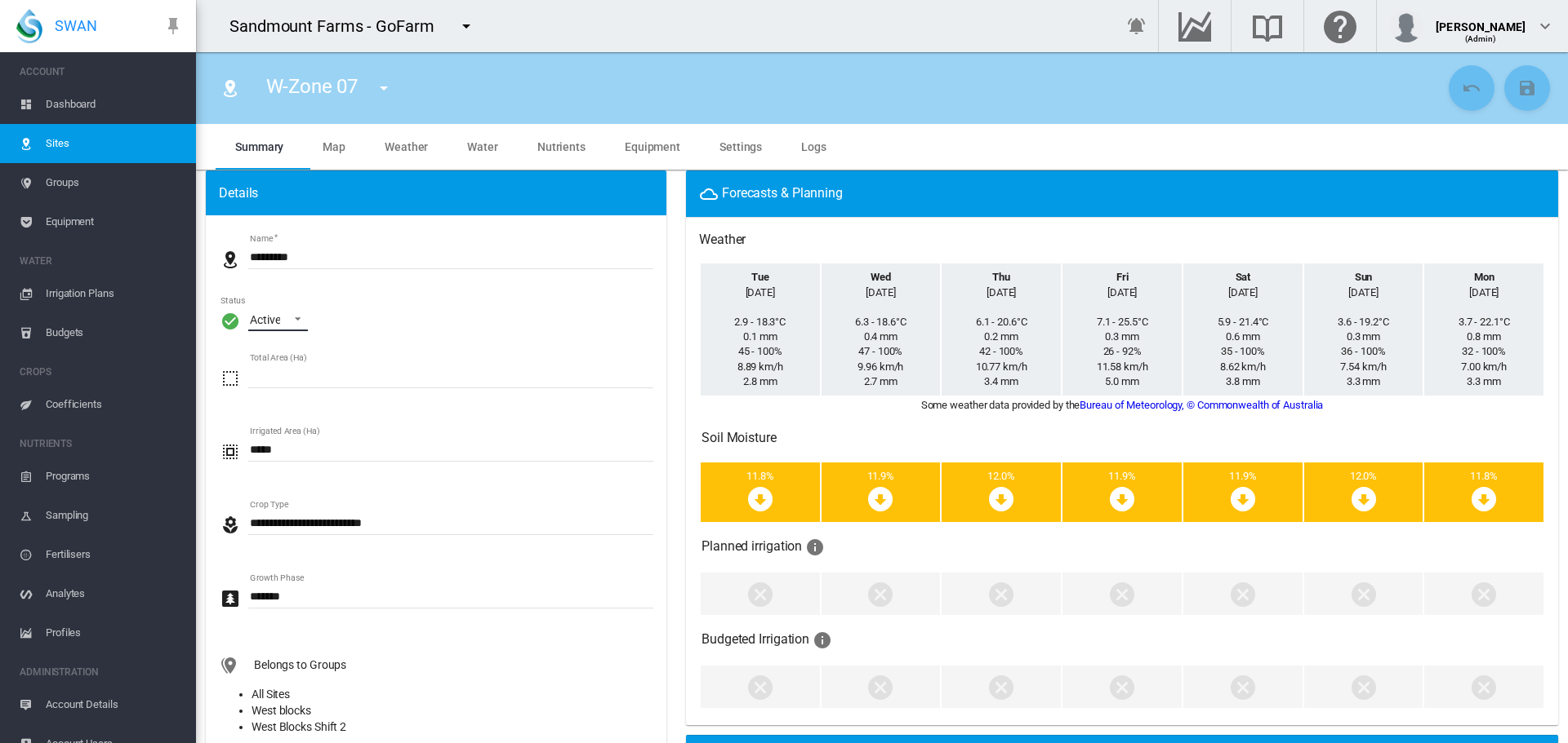
click at [278, 317] on div "Active" at bounding box center [265, 320] width 30 height 13
click at [286, 398] on div "Archived" at bounding box center [272, 398] width 43 height 16
click at [1517, 85] on md-icon "icon-content-save" at bounding box center [1527, 88] width 20 height 20
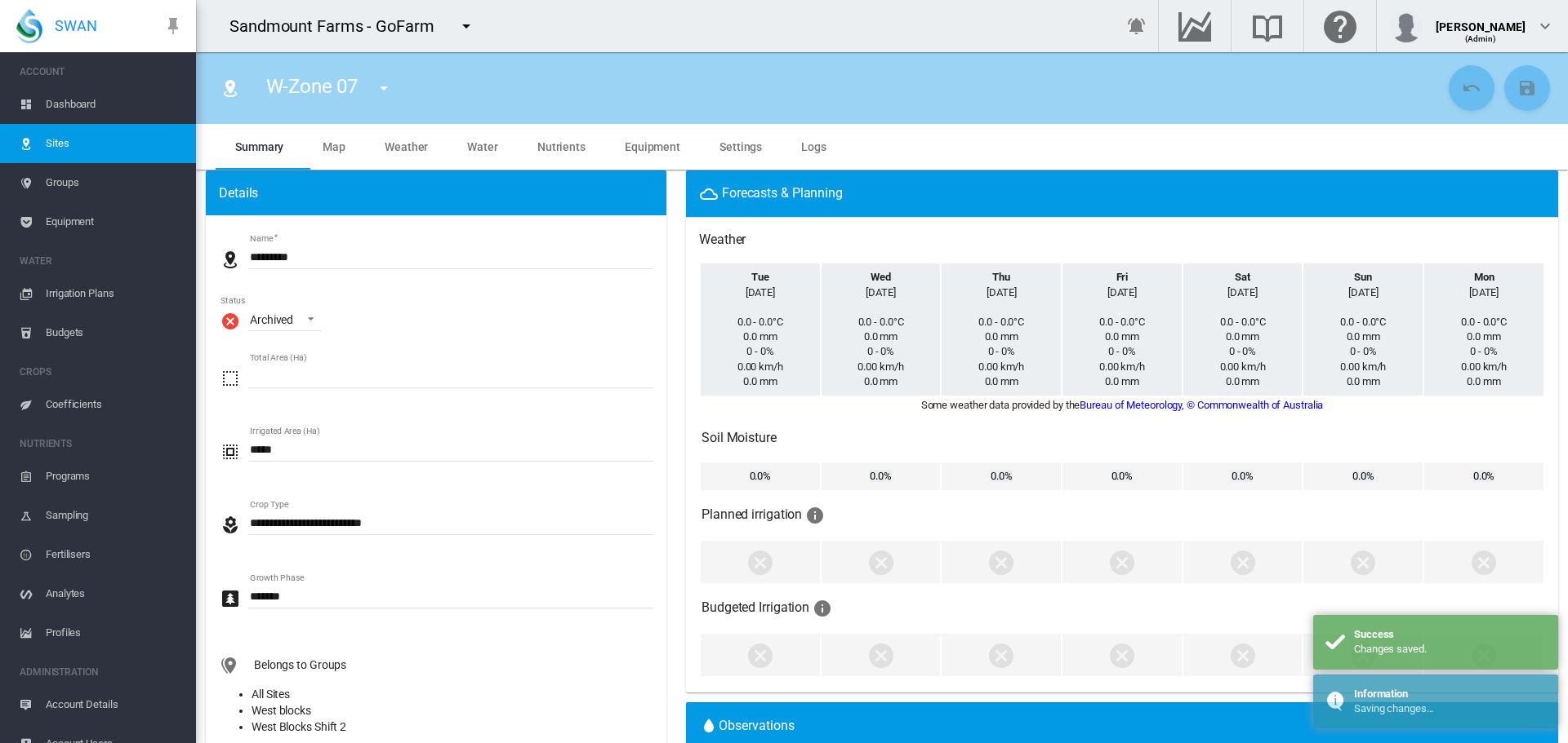
click at [377, 80] on md-icon "icon-menu-down" at bounding box center [384, 88] width 20 height 20
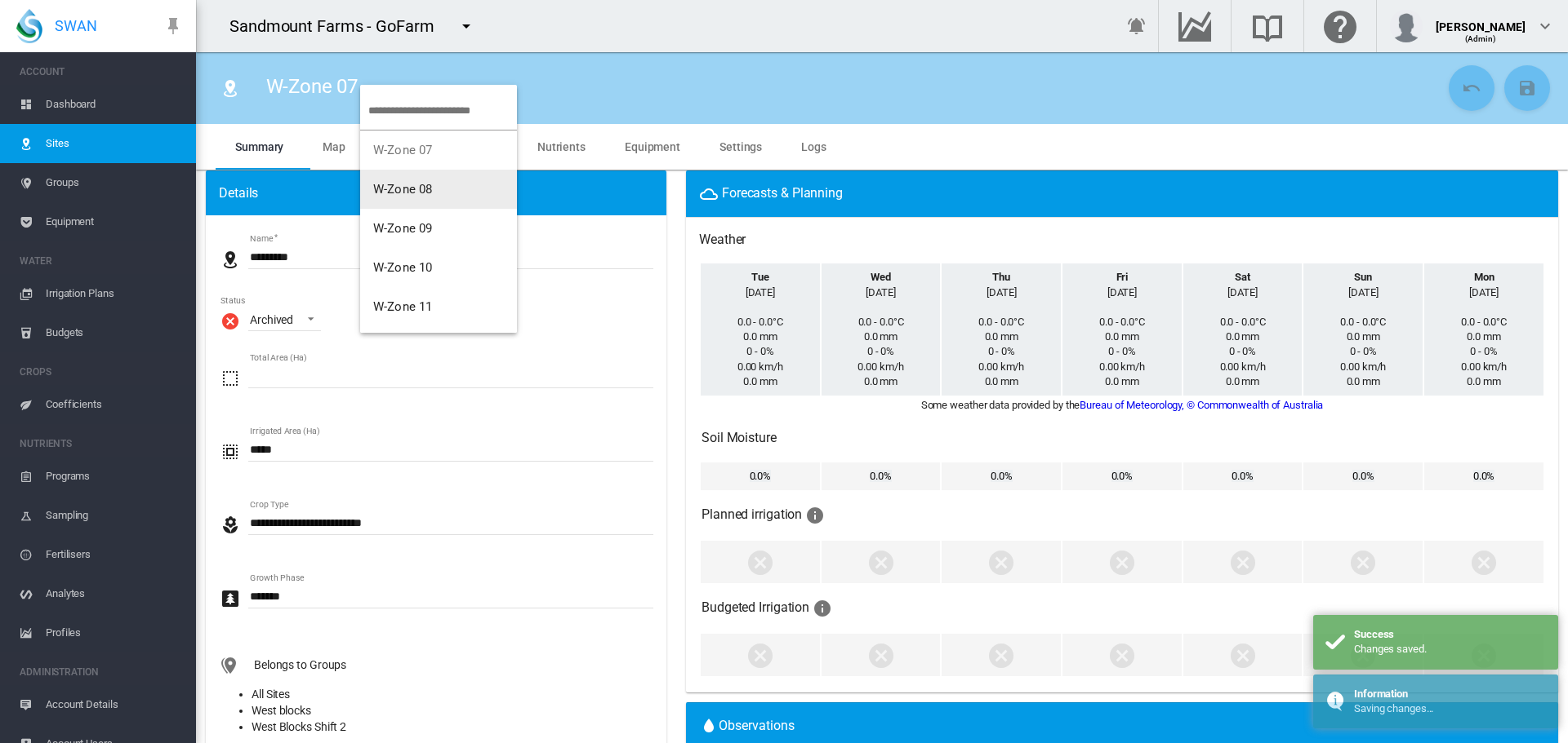
click at [429, 184] on span "W-Zone 08" at bounding box center [403, 189] width 59 height 15
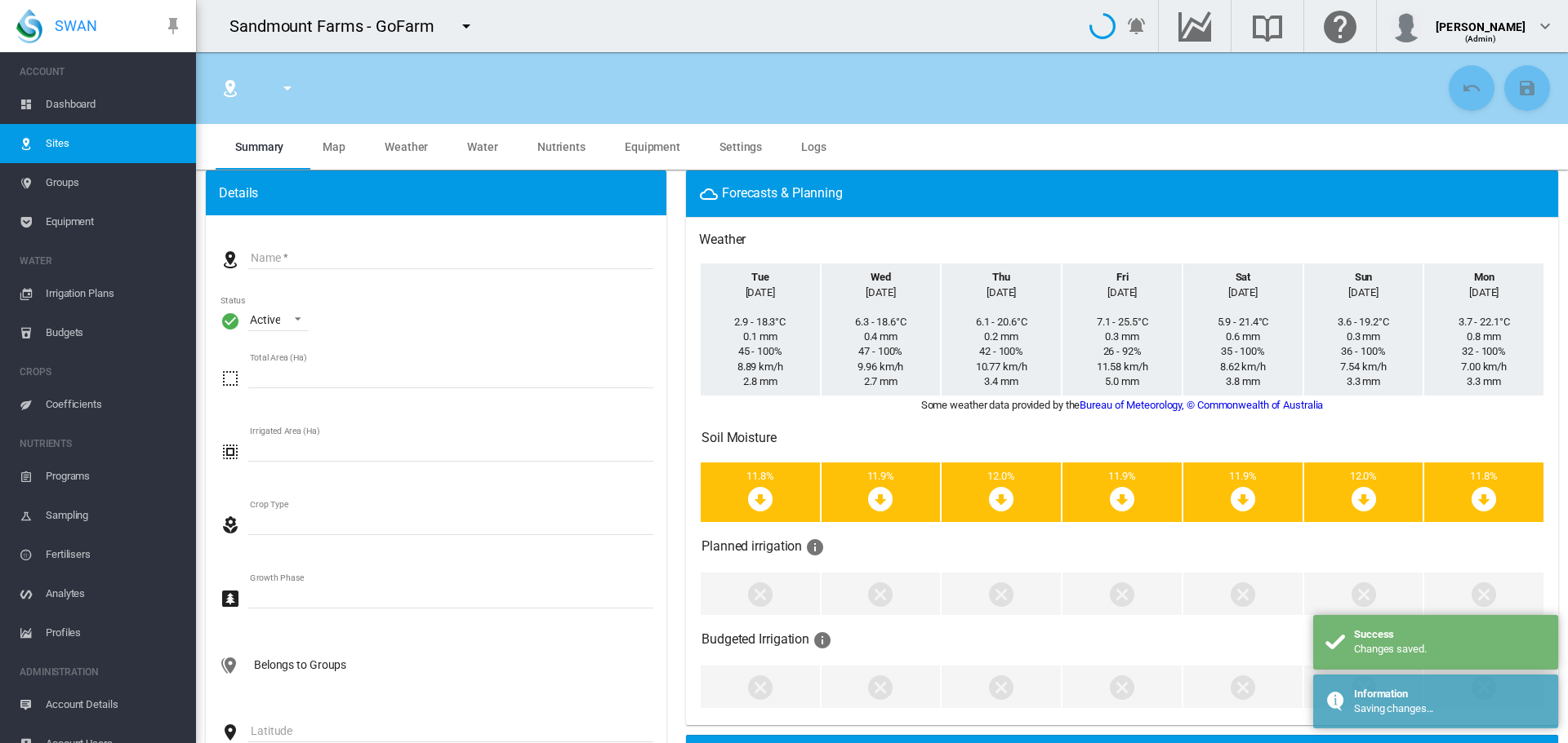
type input "*****"
type input "*********"
type input "***"
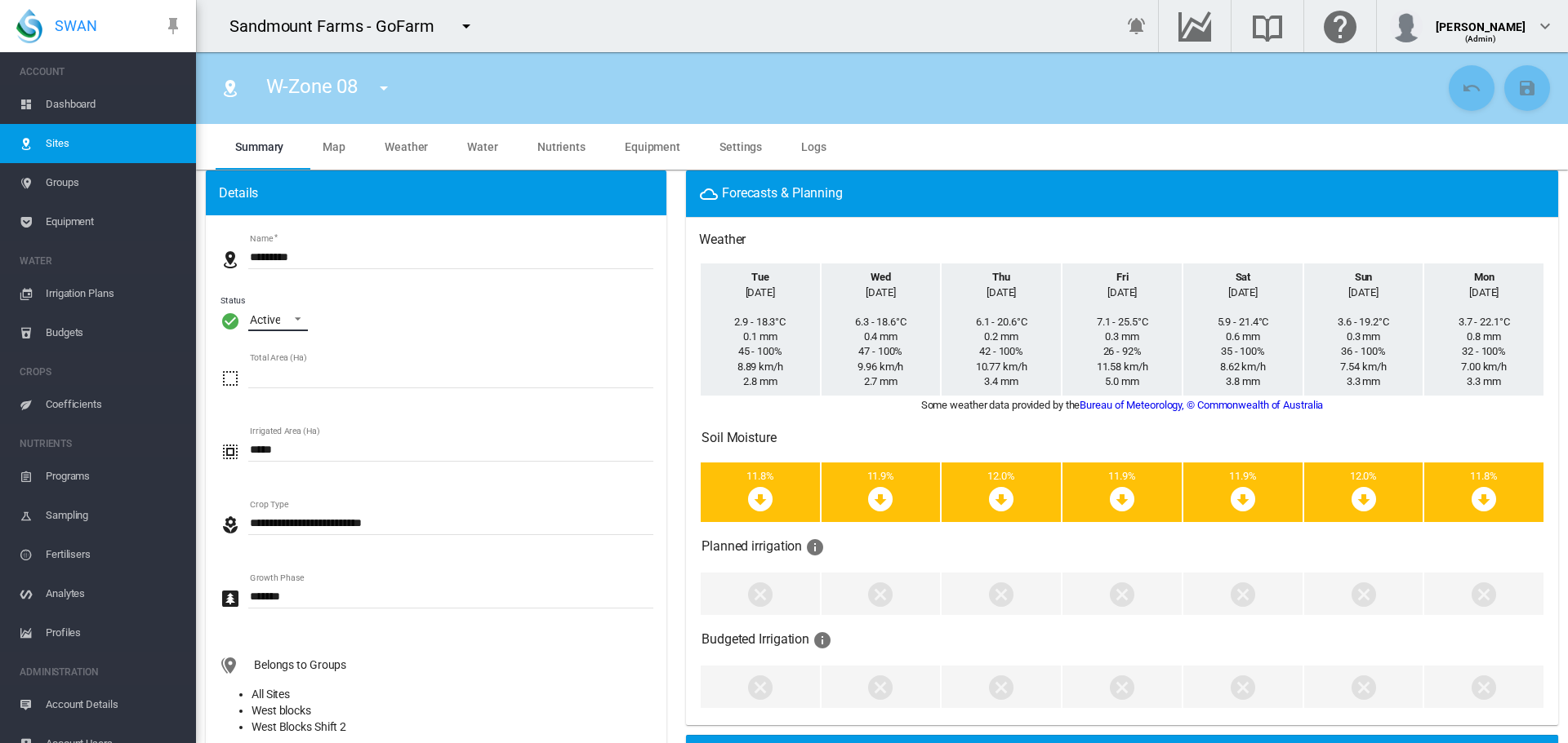
click at [277, 328] on span "Active" at bounding box center [265, 321] width 30 height 16
click at [304, 404] on md-option "Archived" at bounding box center [292, 397] width 111 height 39
click at [1521, 82] on md-icon "icon-content-save" at bounding box center [1527, 88] width 20 height 20
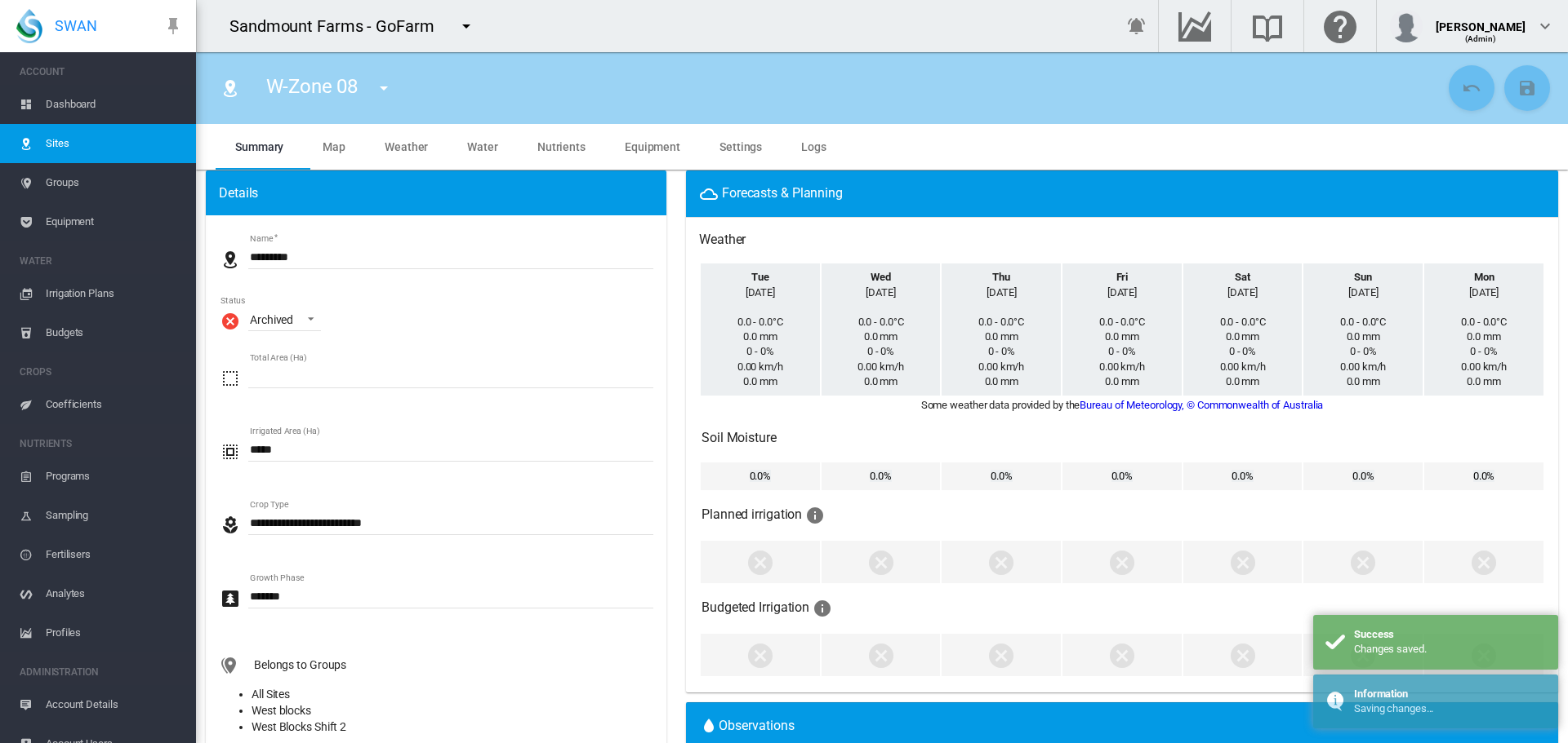
click at [371, 91] on button "button" at bounding box center [384, 88] width 33 height 33
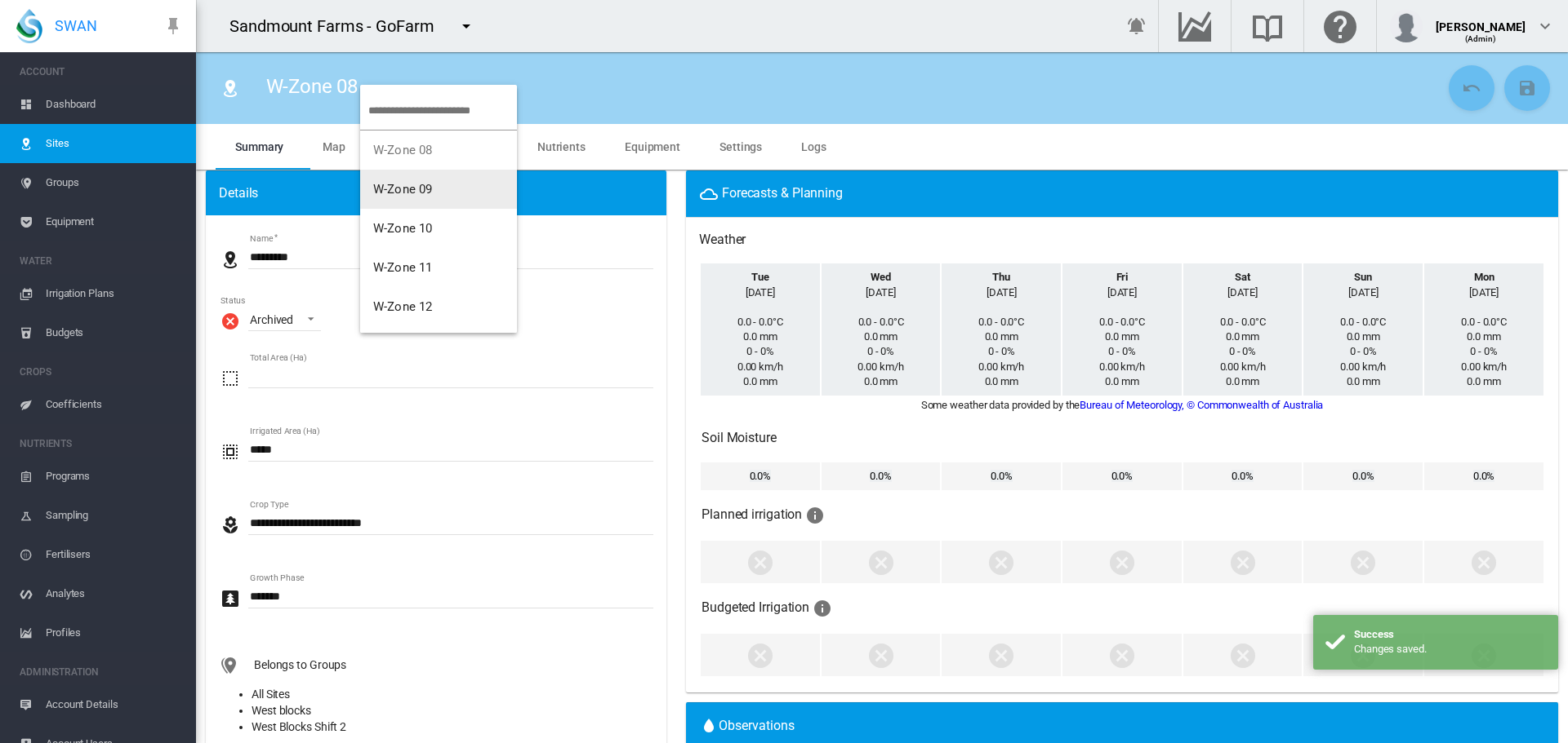
click at [430, 191] on span "W-Zone 09" at bounding box center [403, 189] width 59 height 15
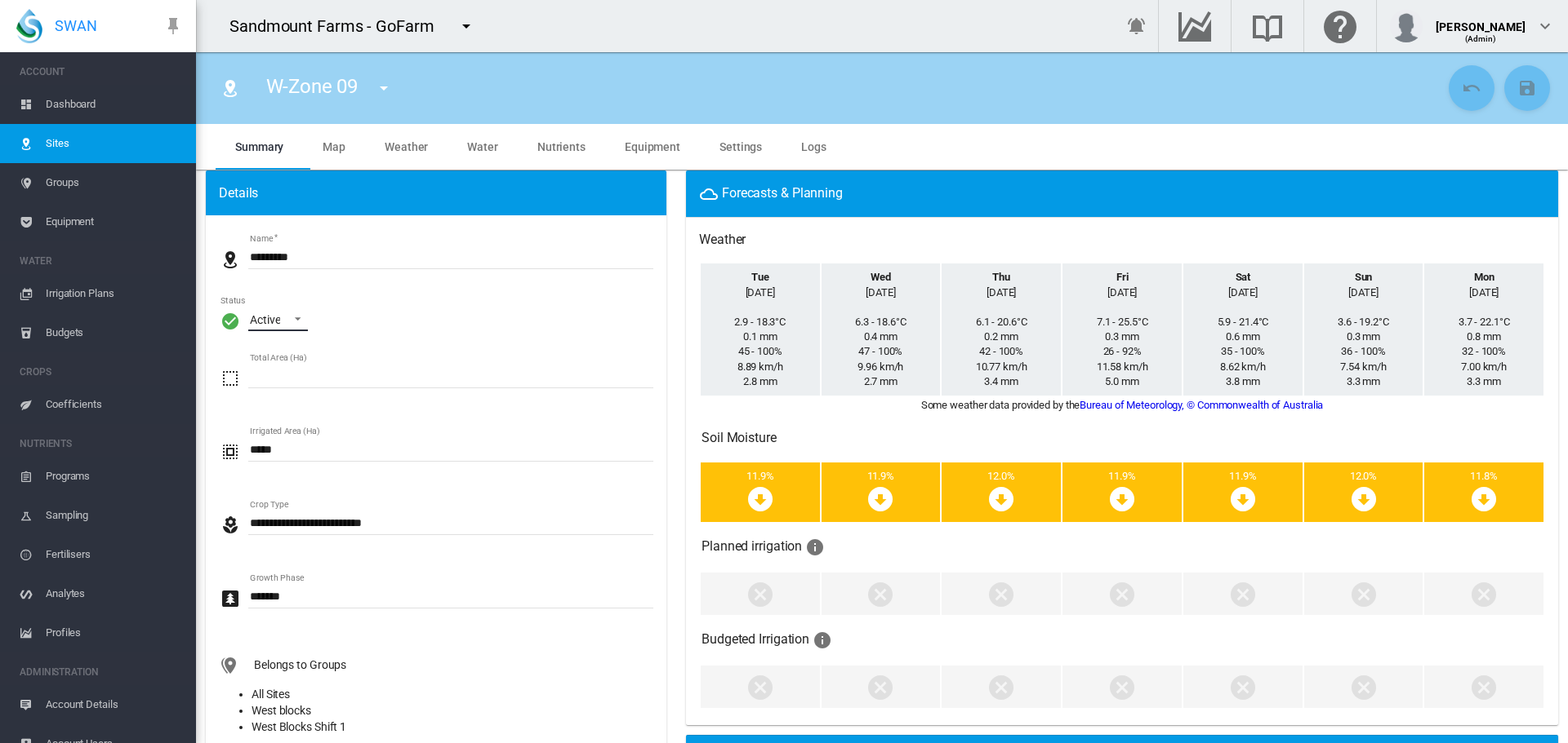
click at [279, 323] on div "Active" at bounding box center [265, 320] width 30 height 13
click at [275, 390] on div "Archived" at bounding box center [272, 398] width 43 height 16
click at [1514, 98] on button "Save Changes" at bounding box center [1527, 88] width 46 height 46
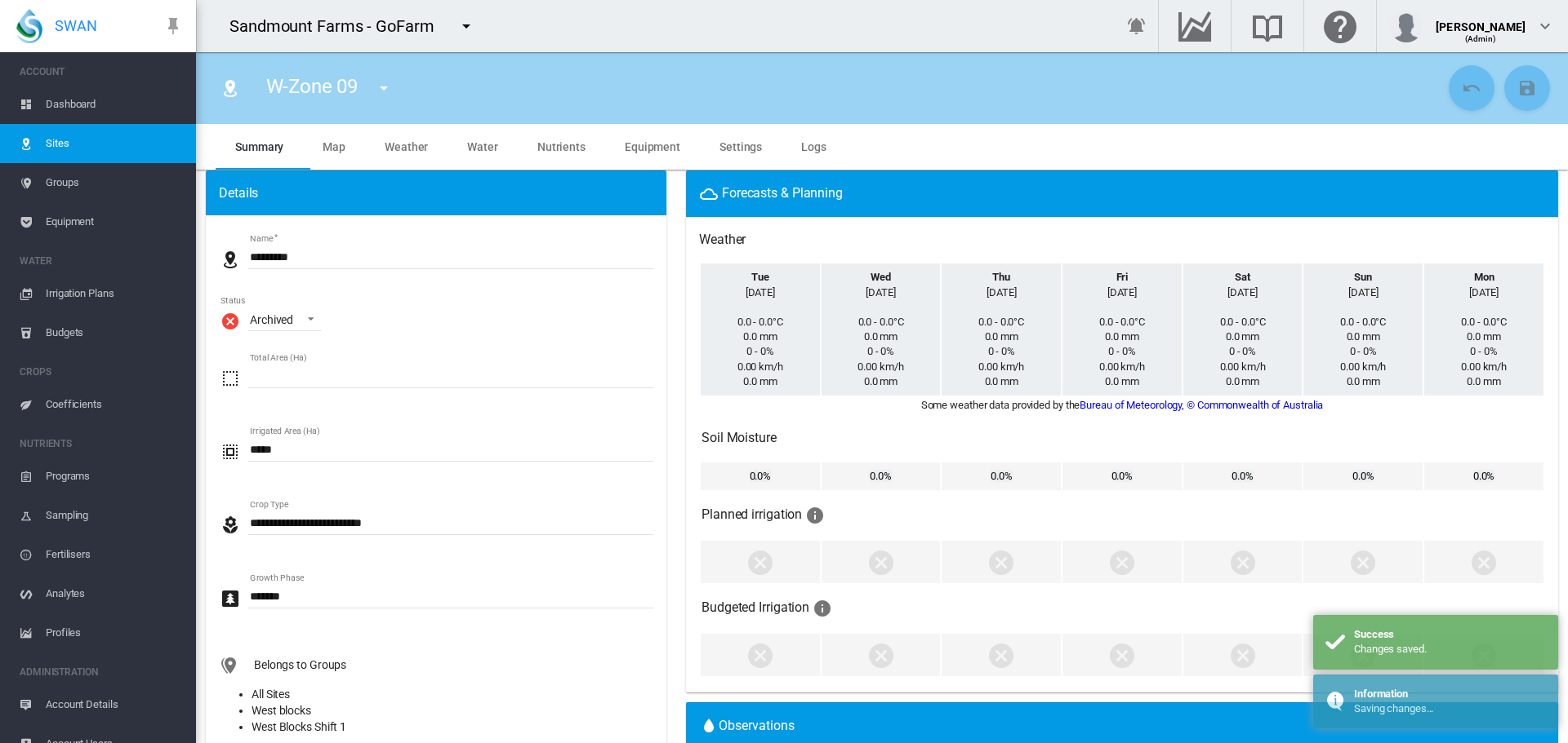
click at [374, 93] on md-icon "icon-menu-down" at bounding box center [384, 88] width 20 height 20
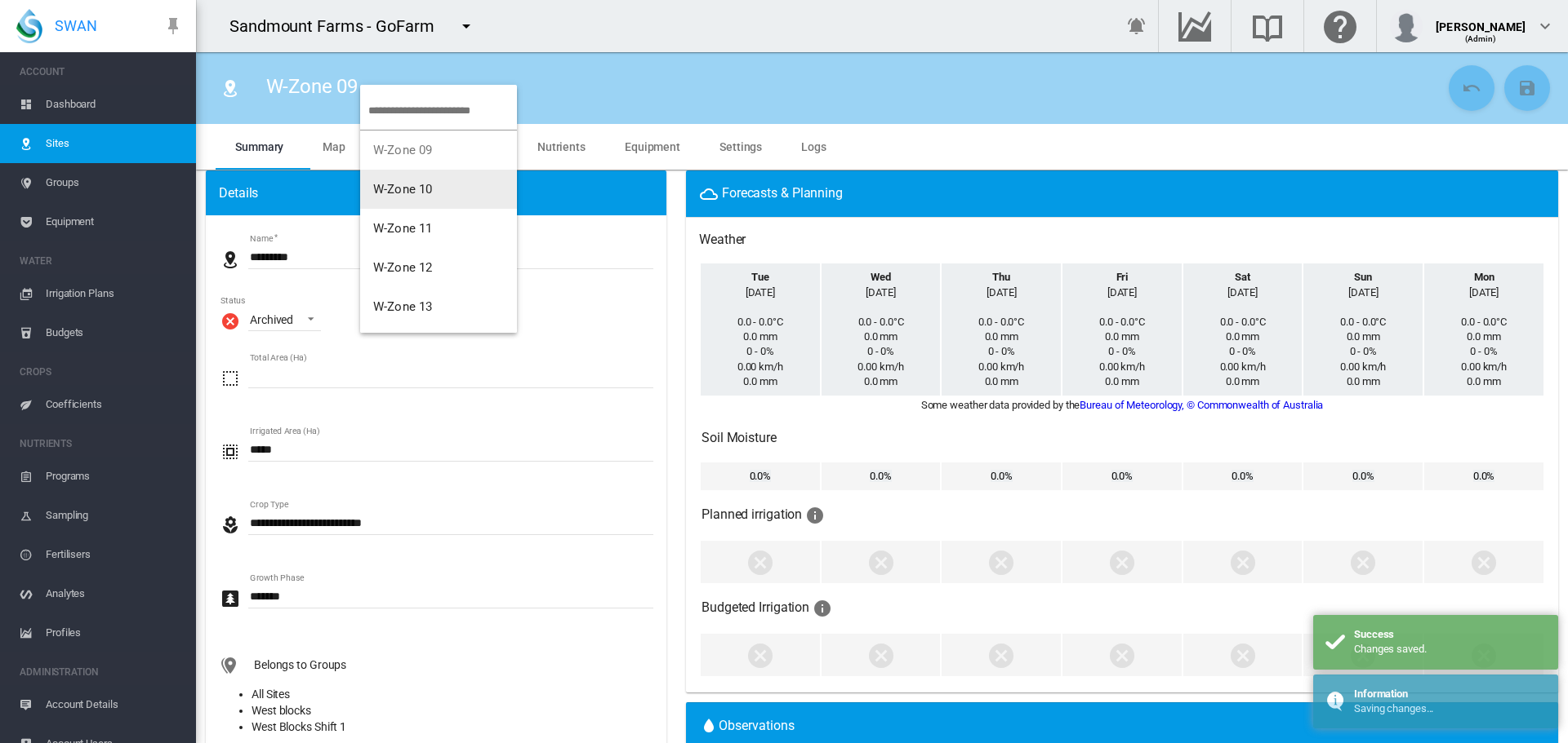
click at [450, 196] on button "W-Zone 10" at bounding box center [439, 189] width 157 height 39
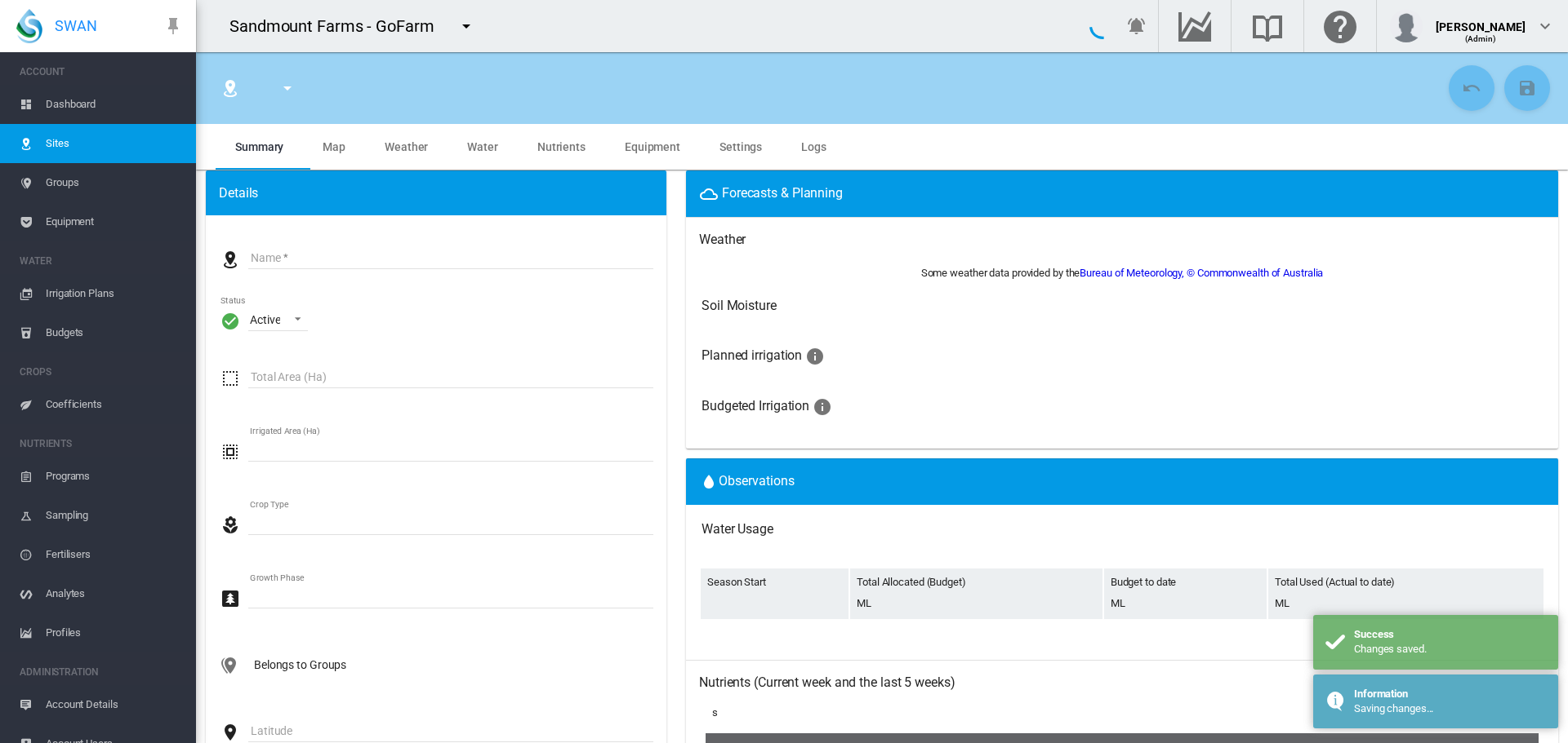
type input "*********"
type input "*****"
type input "*********"
type input "***"
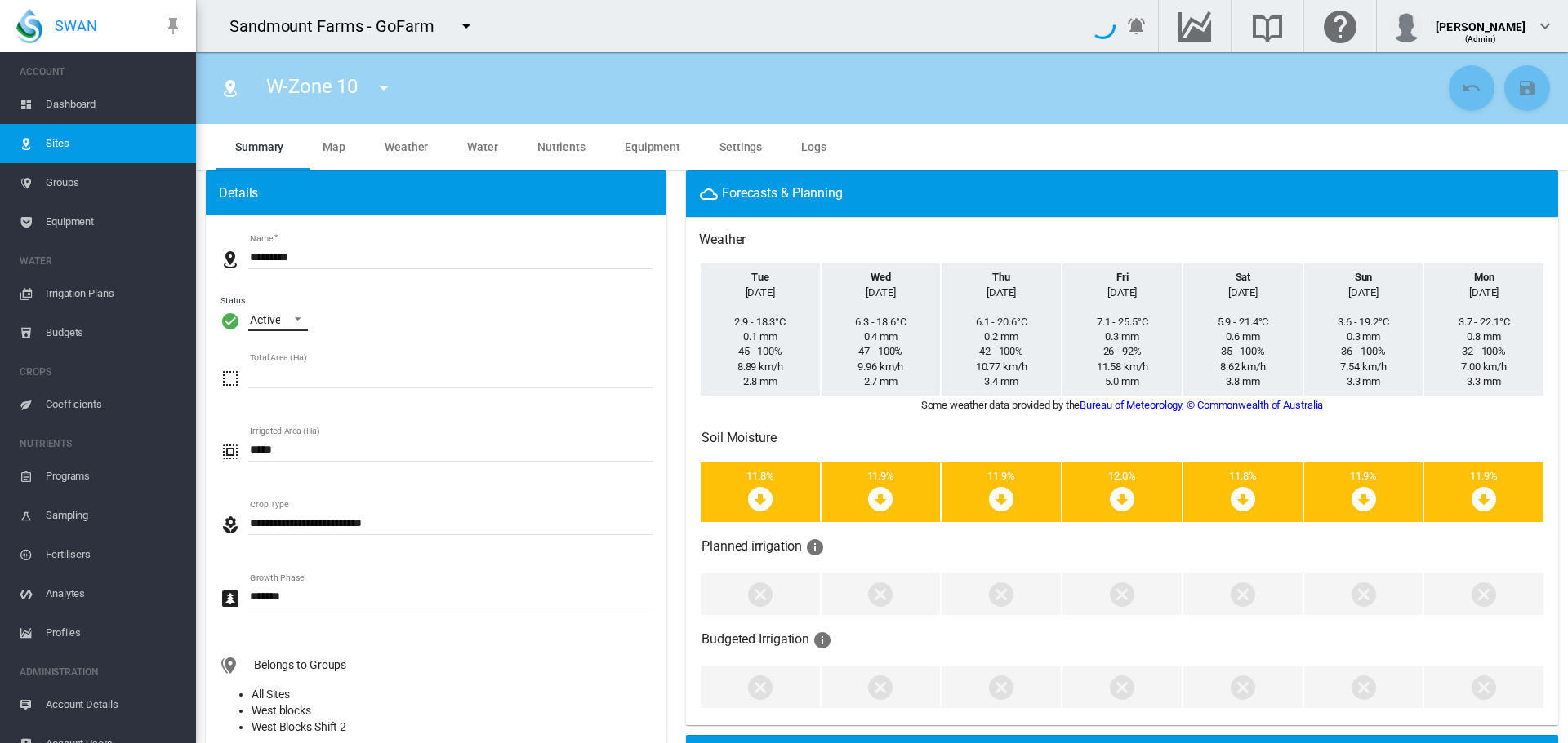
click at [291, 322] on span "\a Status\a : \a Active\a" at bounding box center [293, 317] width 20 height 15
click at [314, 396] on md-option "Archived" at bounding box center [292, 397] width 111 height 39
click at [1521, 84] on button "Save Changes" at bounding box center [1527, 88] width 46 height 46
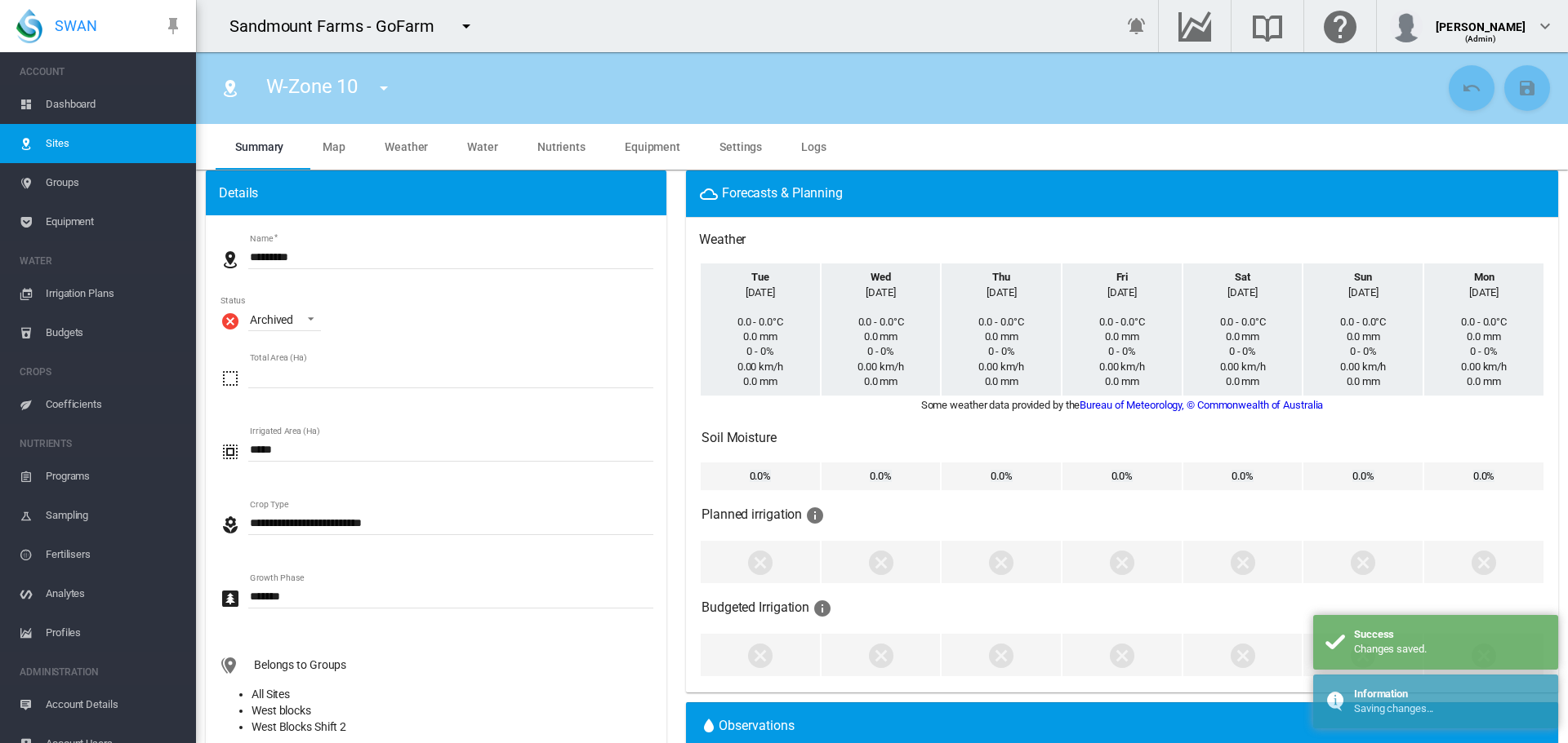
click at [373, 82] on button "button" at bounding box center [384, 88] width 33 height 33
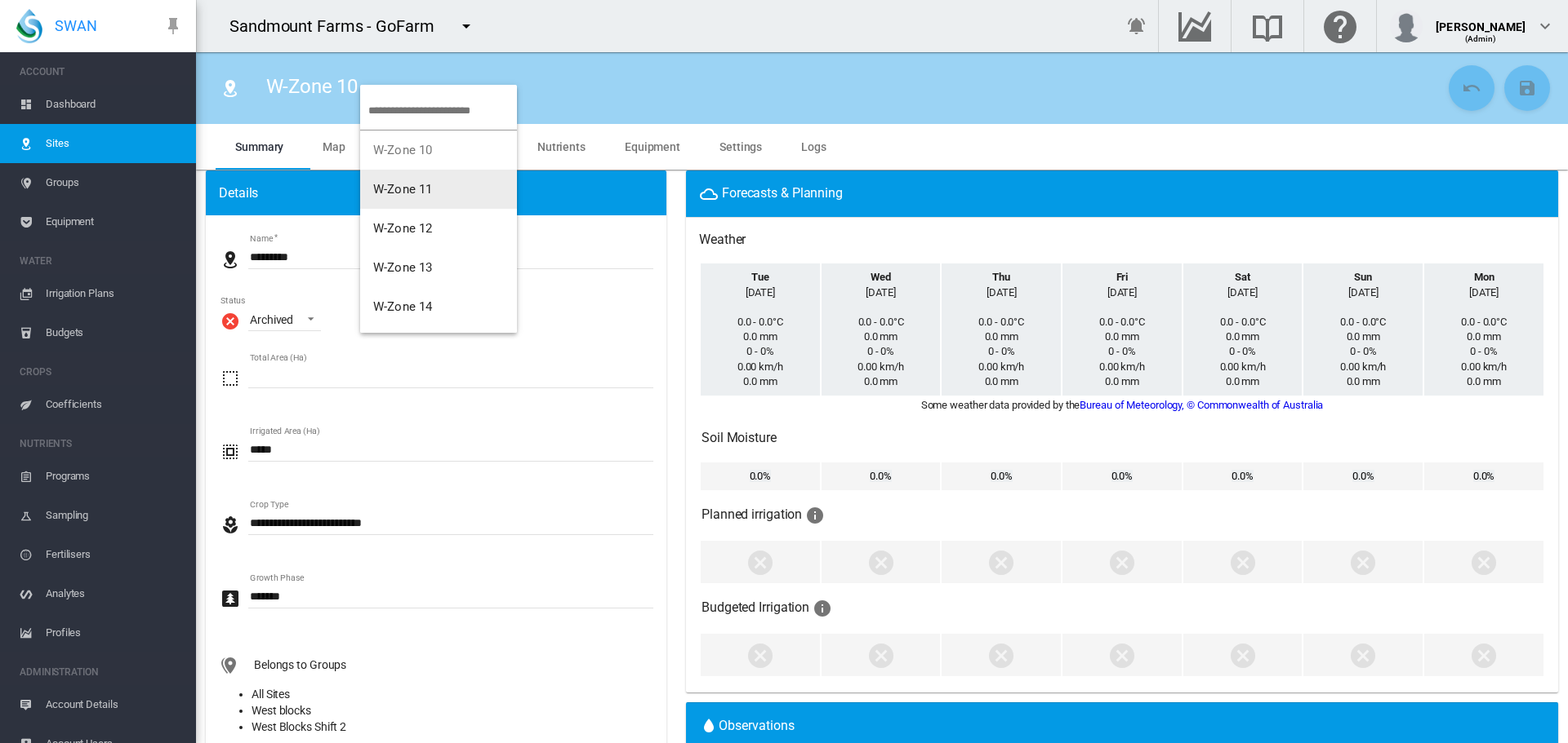
click at [422, 191] on span "W-Zone 11" at bounding box center [403, 189] width 59 height 15
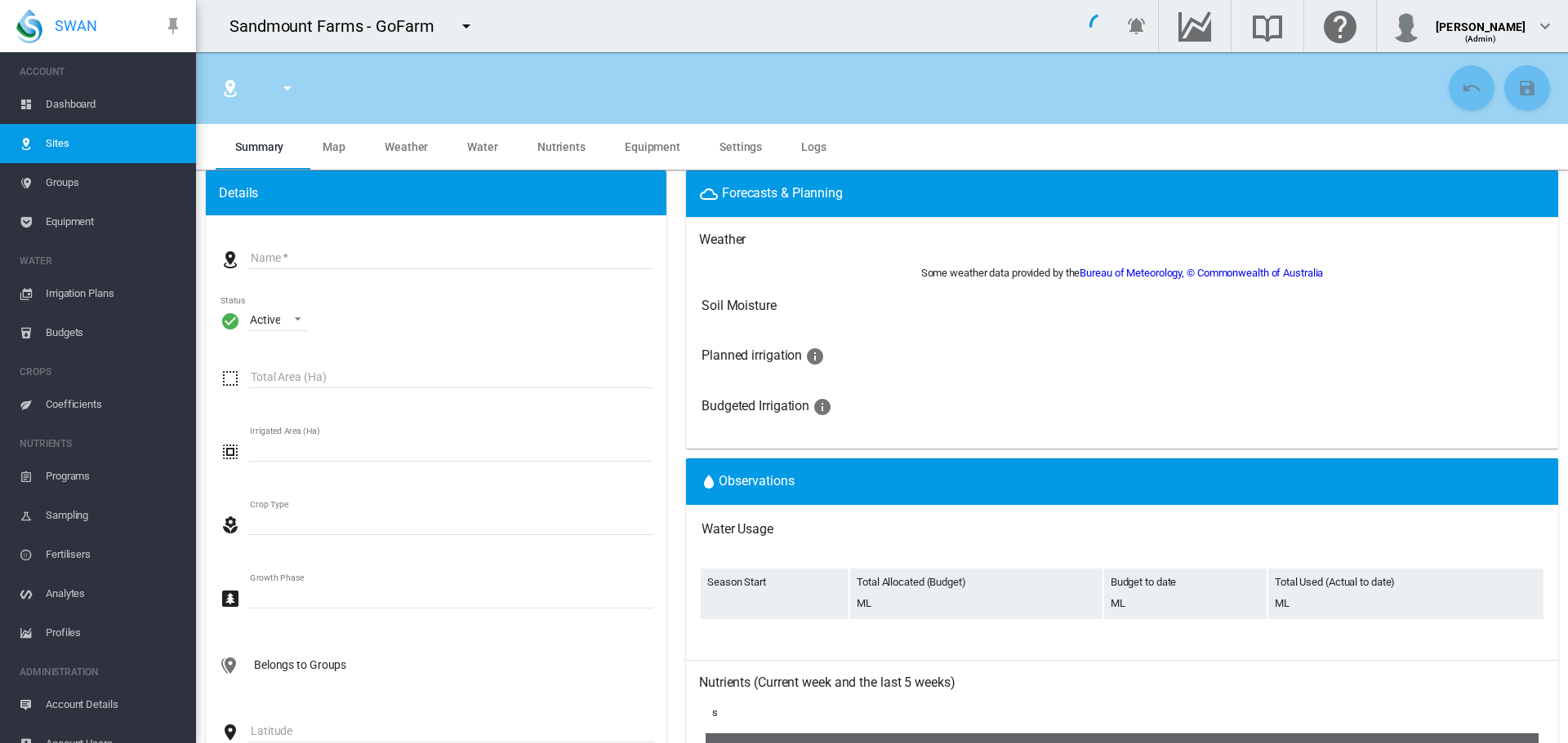
type input "*********"
type input "*****"
type input "*********"
type input "***"
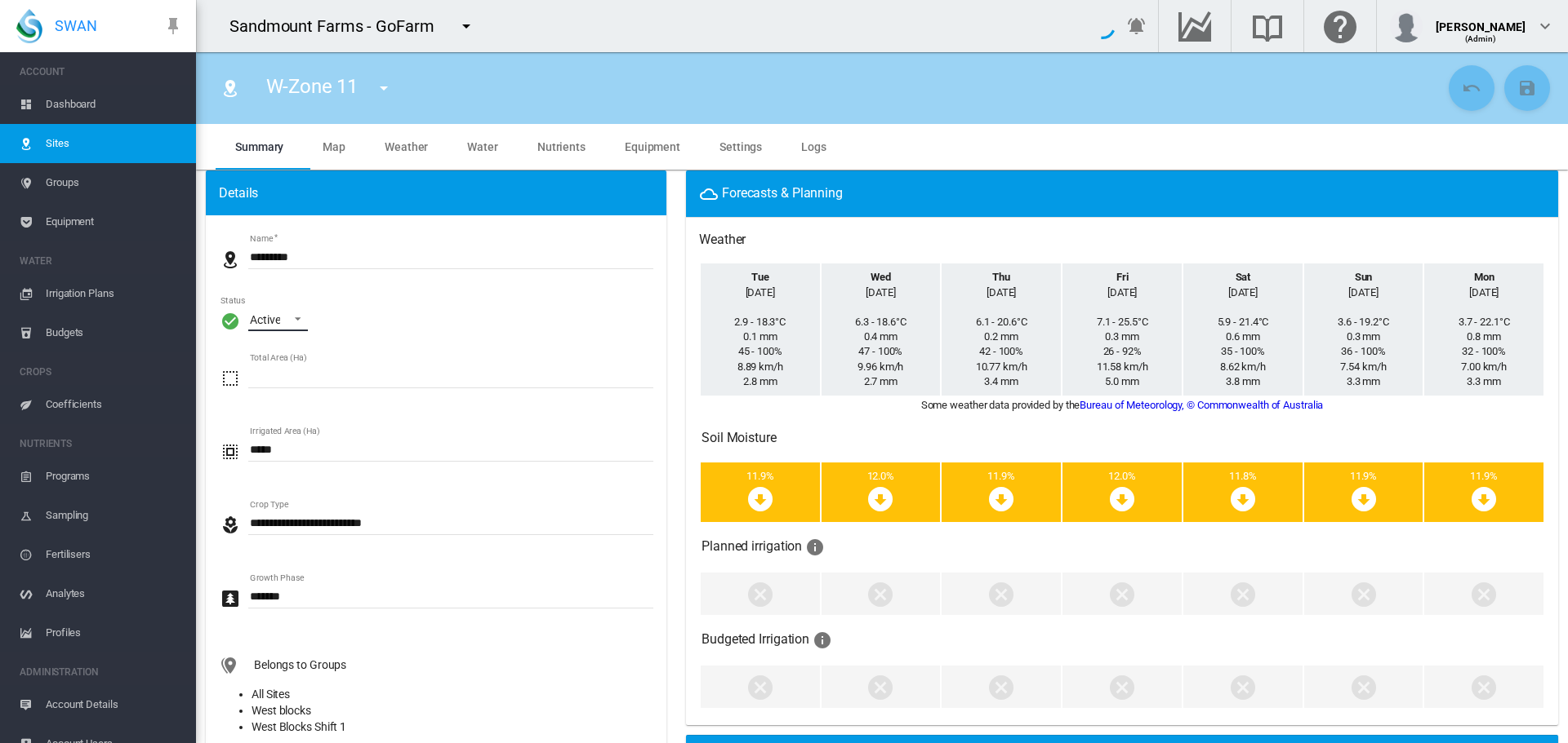
click at [264, 322] on div "Active" at bounding box center [265, 320] width 30 height 13
click at [292, 313] on span "\a Status\a : \a Active\a" at bounding box center [293, 317] width 20 height 15
click at [279, 389] on md-option "Archived" at bounding box center [292, 397] width 111 height 39
click at [1510, 104] on button "Save Changes" at bounding box center [1527, 88] width 46 height 46
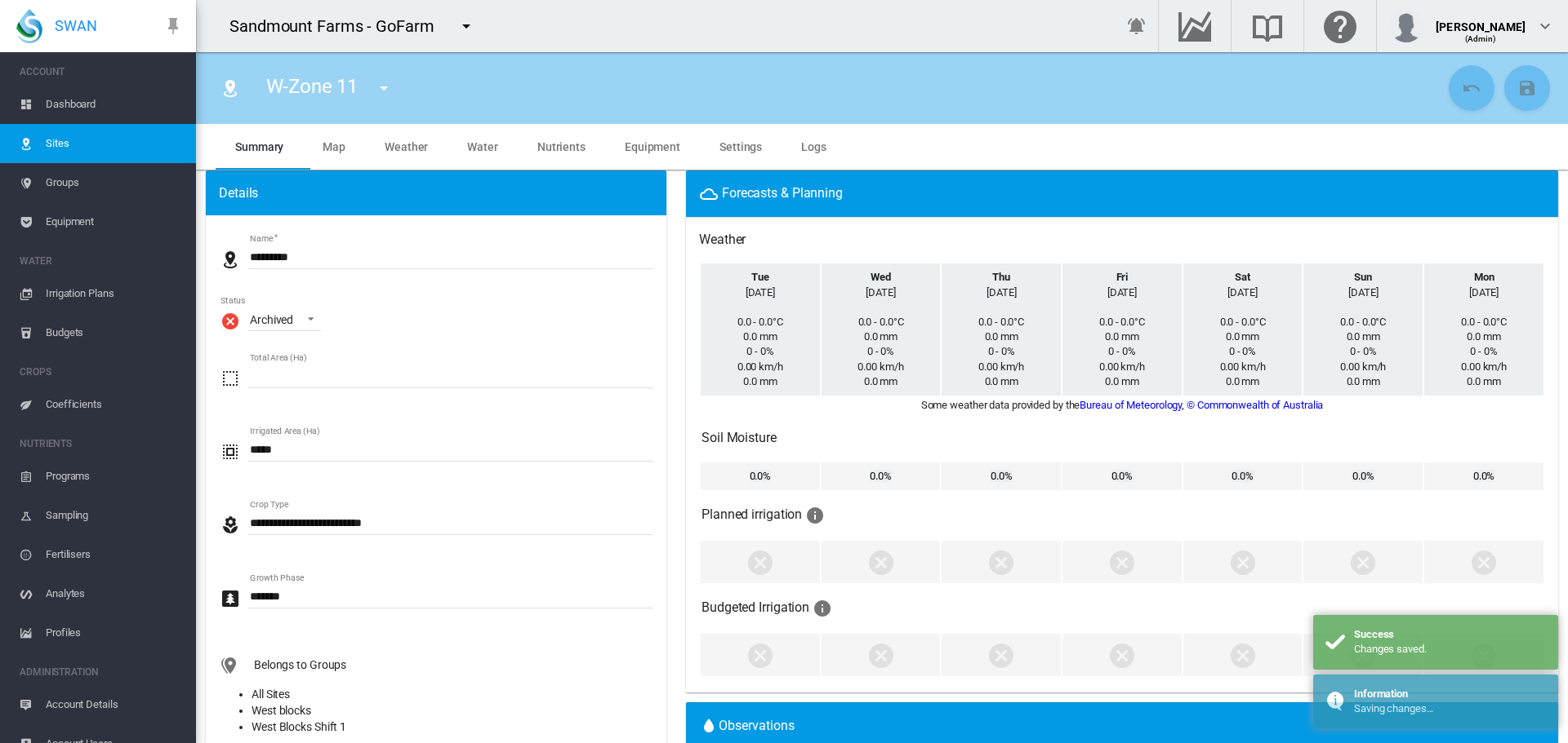
click at [380, 82] on md-icon "icon-menu-down" at bounding box center [384, 88] width 20 height 20
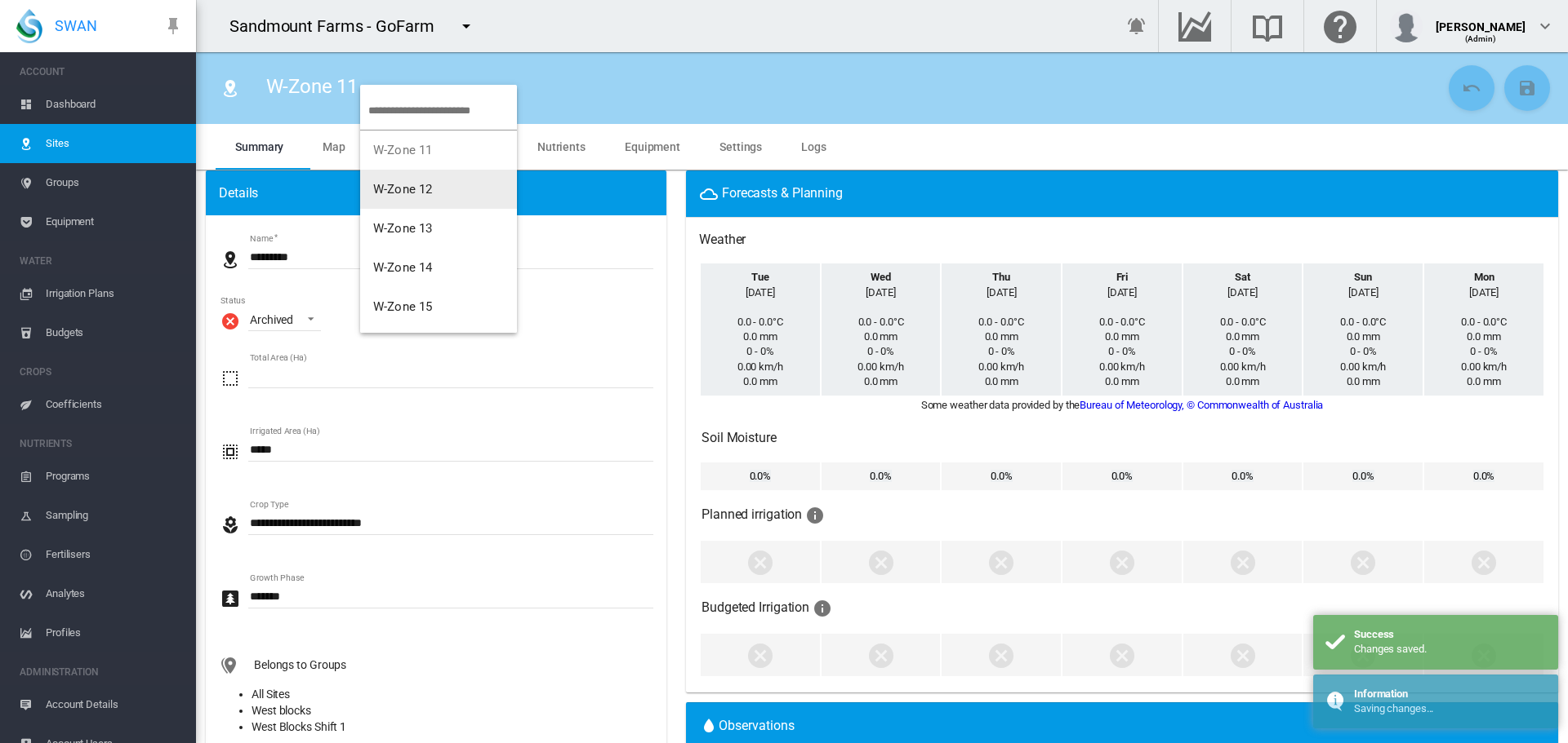
click at [398, 197] on button "W-Zone 12" at bounding box center [439, 189] width 157 height 39
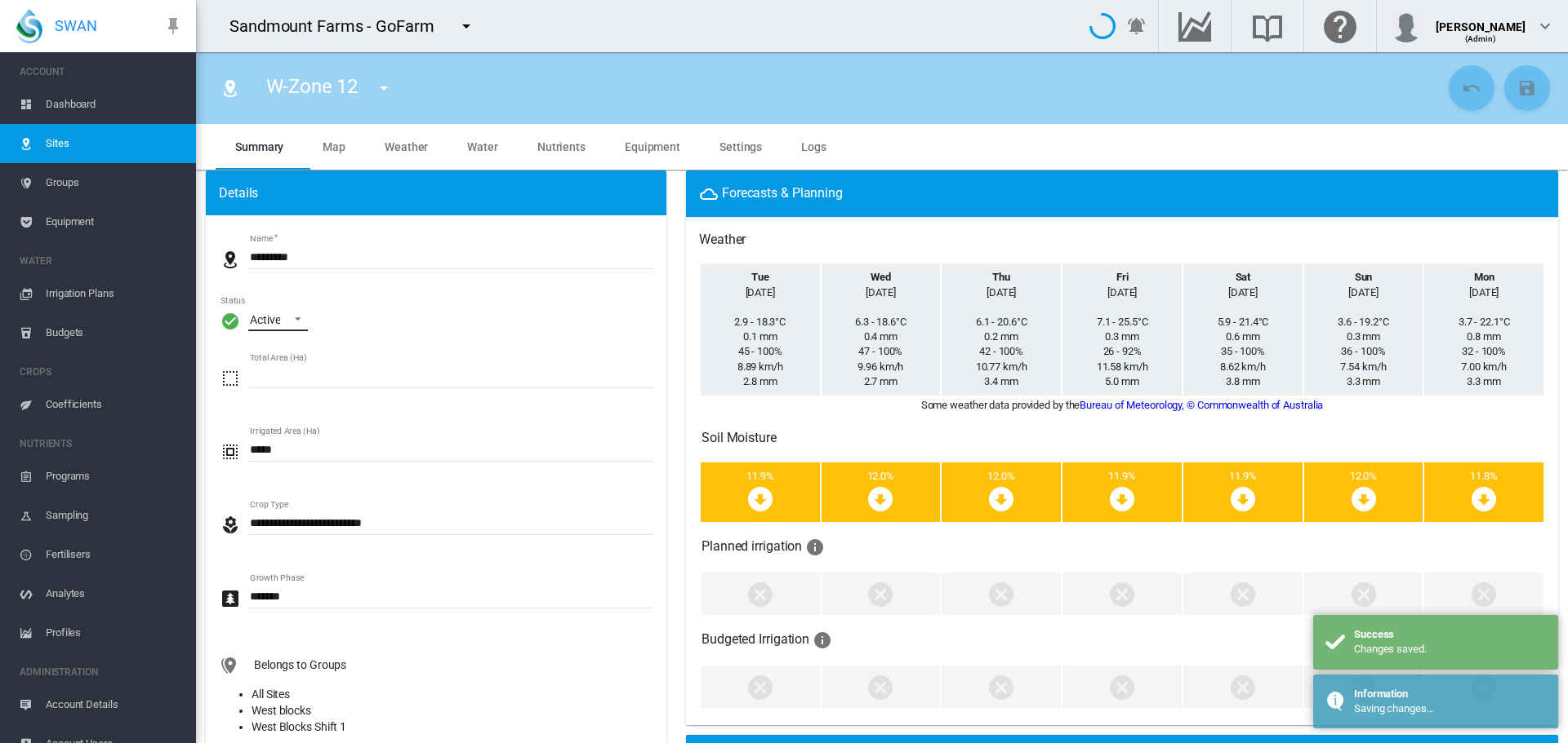
click at [284, 320] on span "\a Status\a : \a Active\a" at bounding box center [293, 317] width 20 height 15
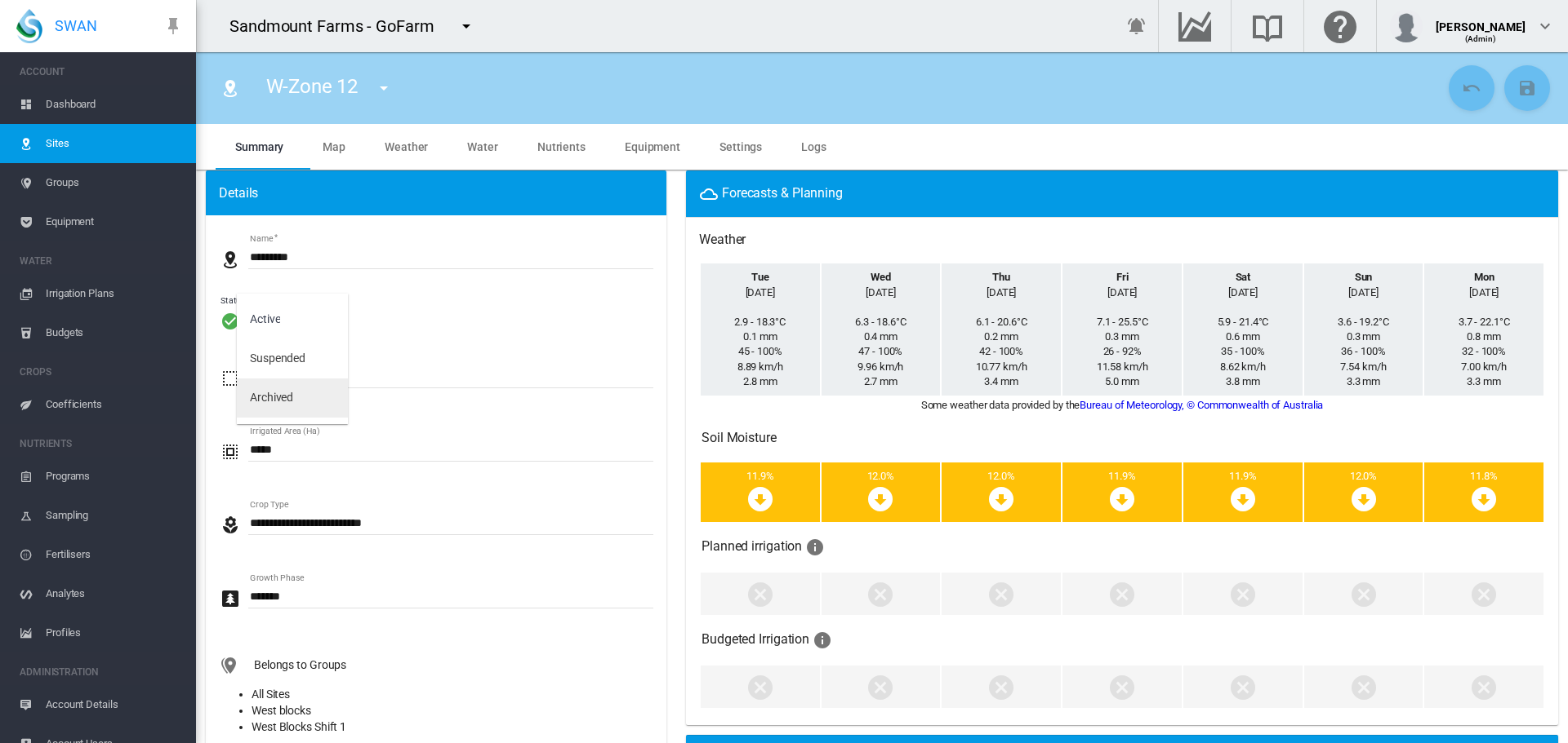
click at [305, 399] on md-option "Archived" at bounding box center [292, 397] width 111 height 39
click at [1517, 84] on md-icon "icon-content-save" at bounding box center [1527, 88] width 20 height 20
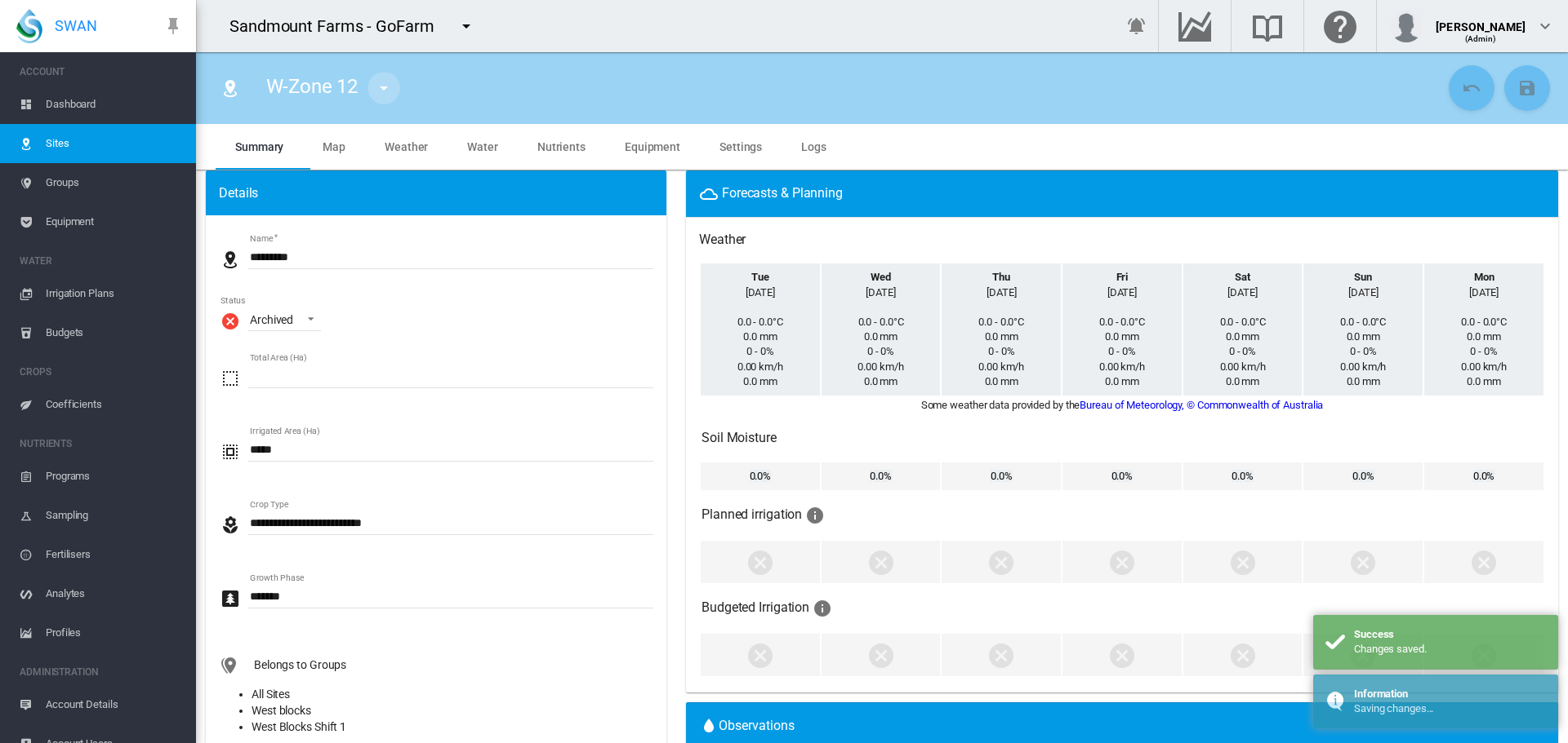
click at [392, 81] on md-icon "icon-menu-down" at bounding box center [384, 88] width 20 height 20
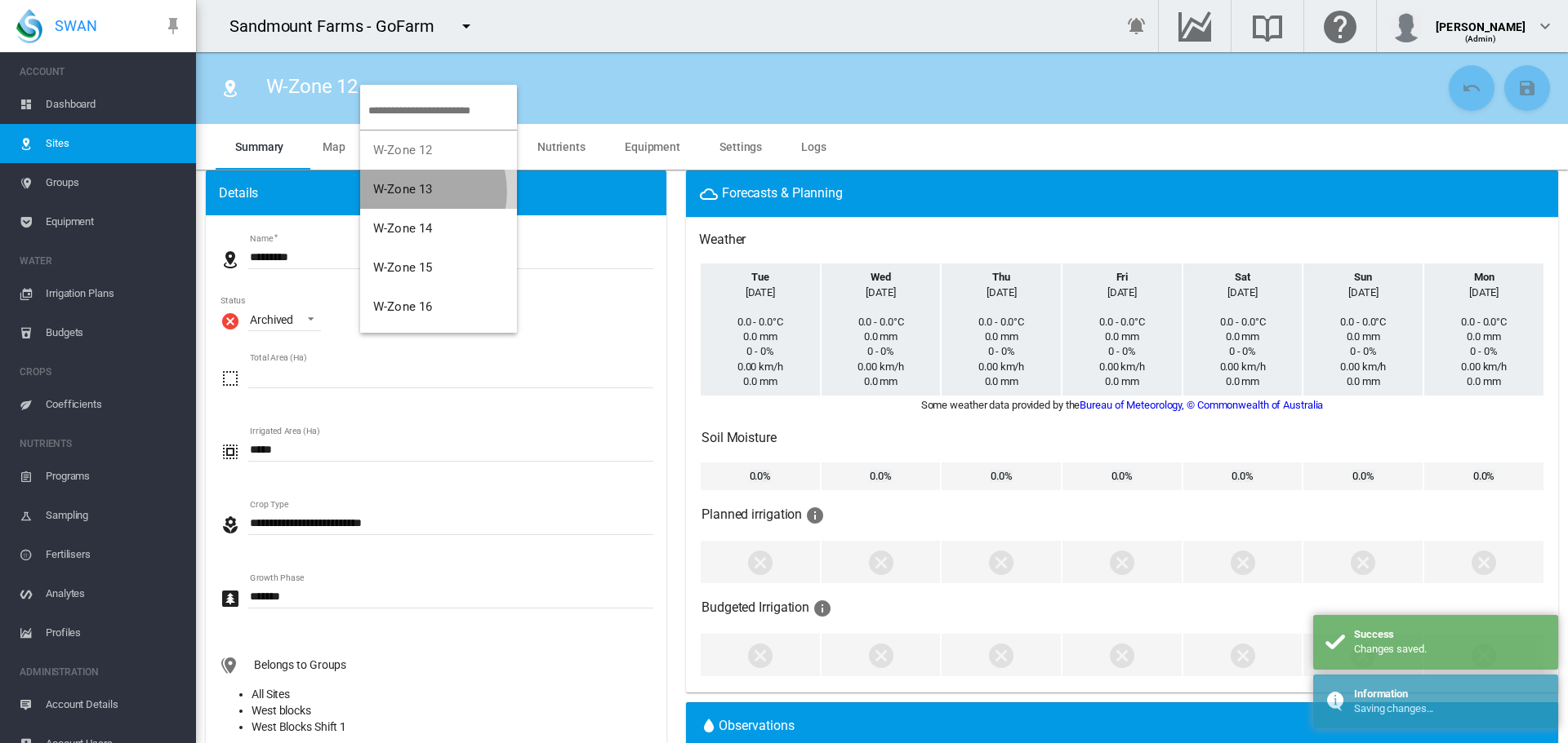
click at [411, 191] on span "W-Zone 13" at bounding box center [403, 189] width 59 height 15
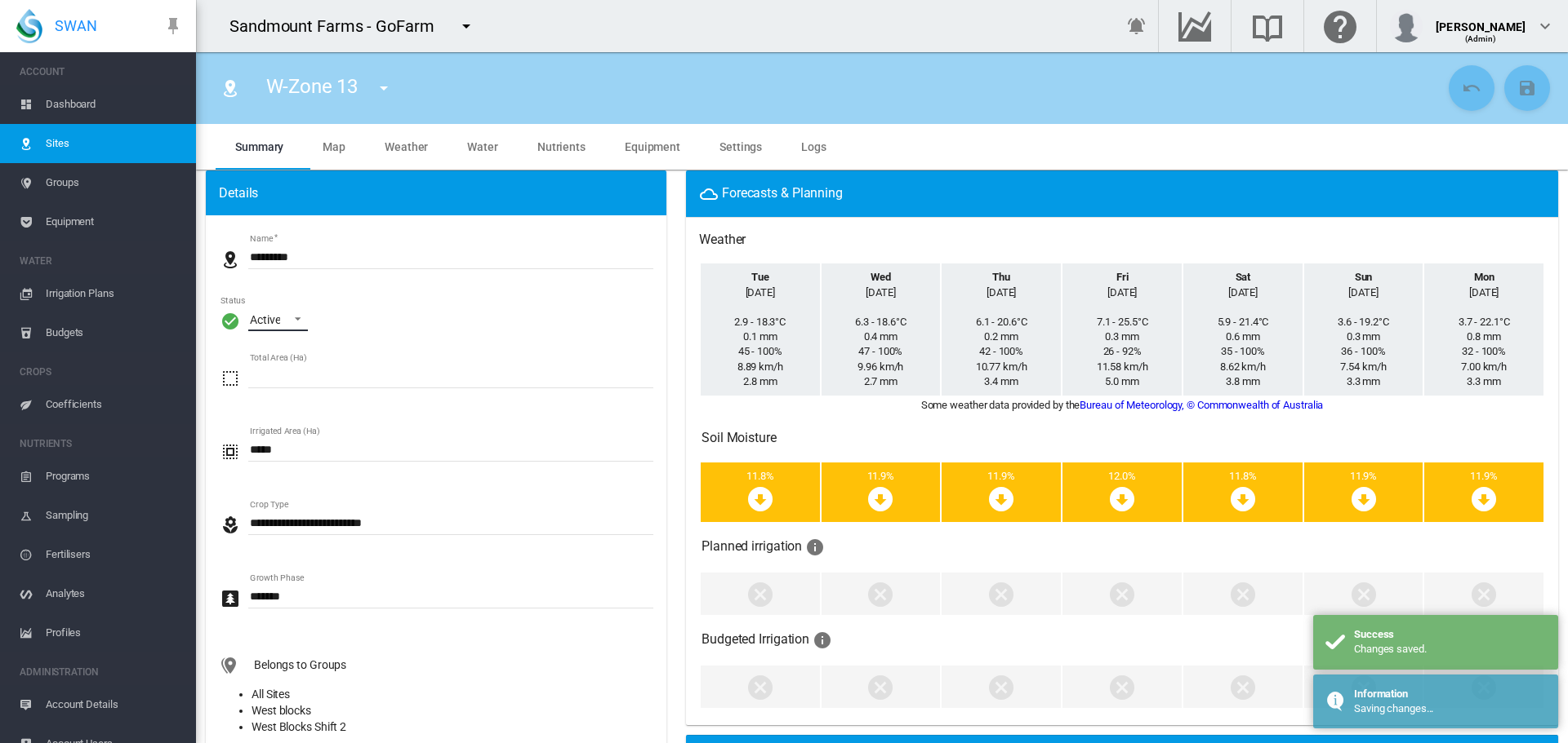
click at [279, 321] on div "Active" at bounding box center [265, 320] width 30 height 13
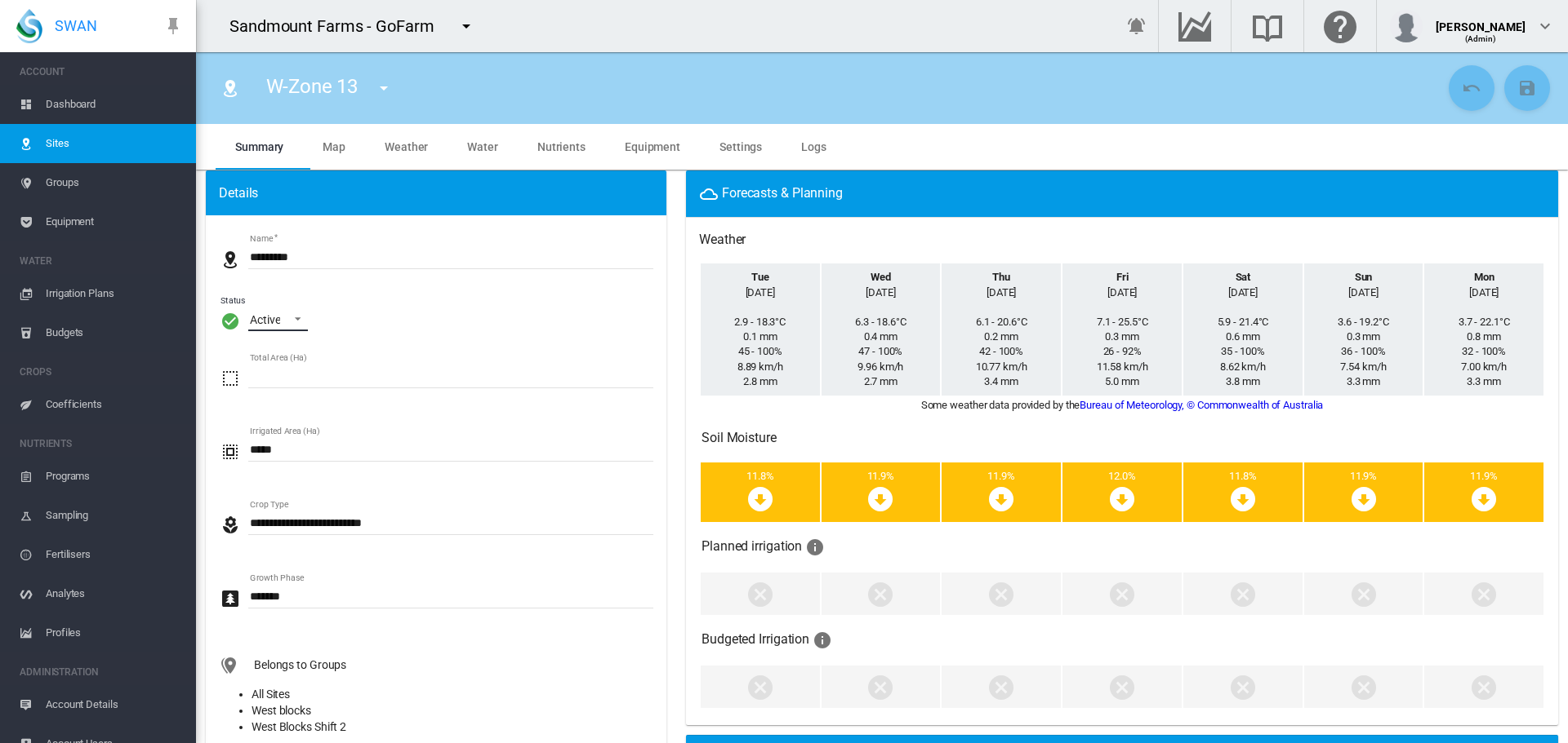
click at [290, 326] on md-select-value "Active" at bounding box center [278, 319] width 60 height 24
click at [286, 391] on div "Archived" at bounding box center [272, 398] width 43 height 16
click at [1517, 84] on md-icon "icon-content-save" at bounding box center [1527, 88] width 20 height 20
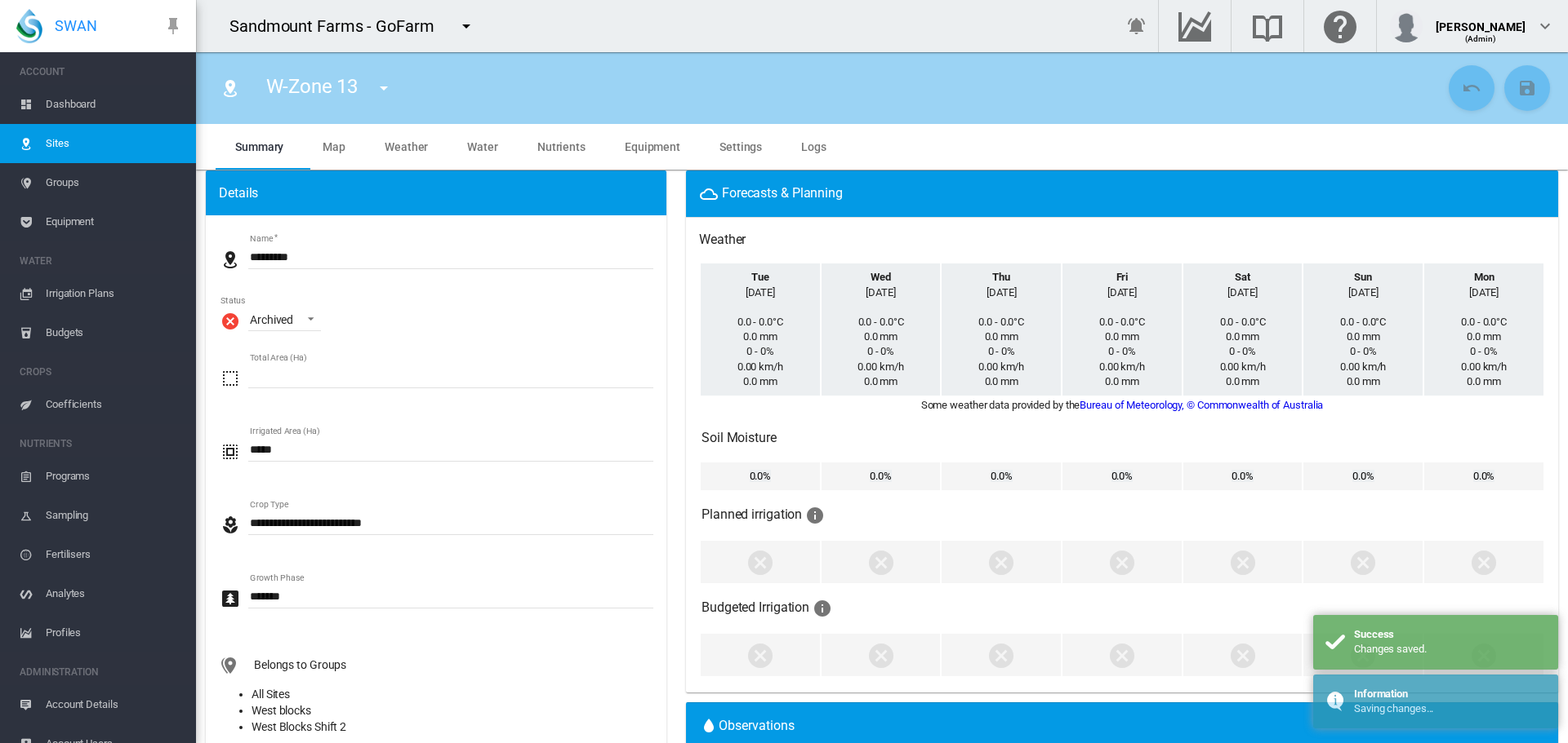
click at [385, 91] on md-icon "icon-menu-down" at bounding box center [384, 88] width 20 height 20
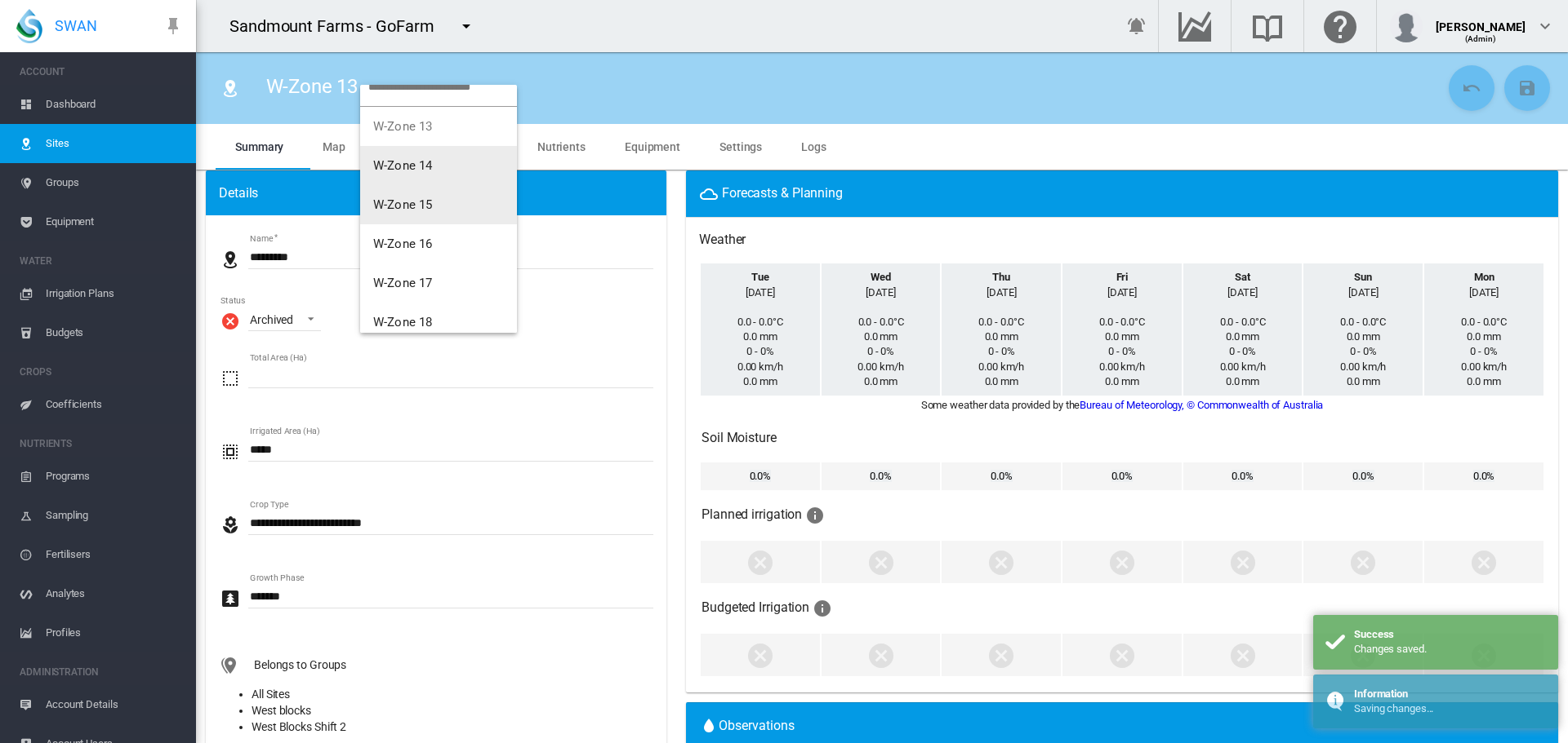
scroll to position [39, 0]
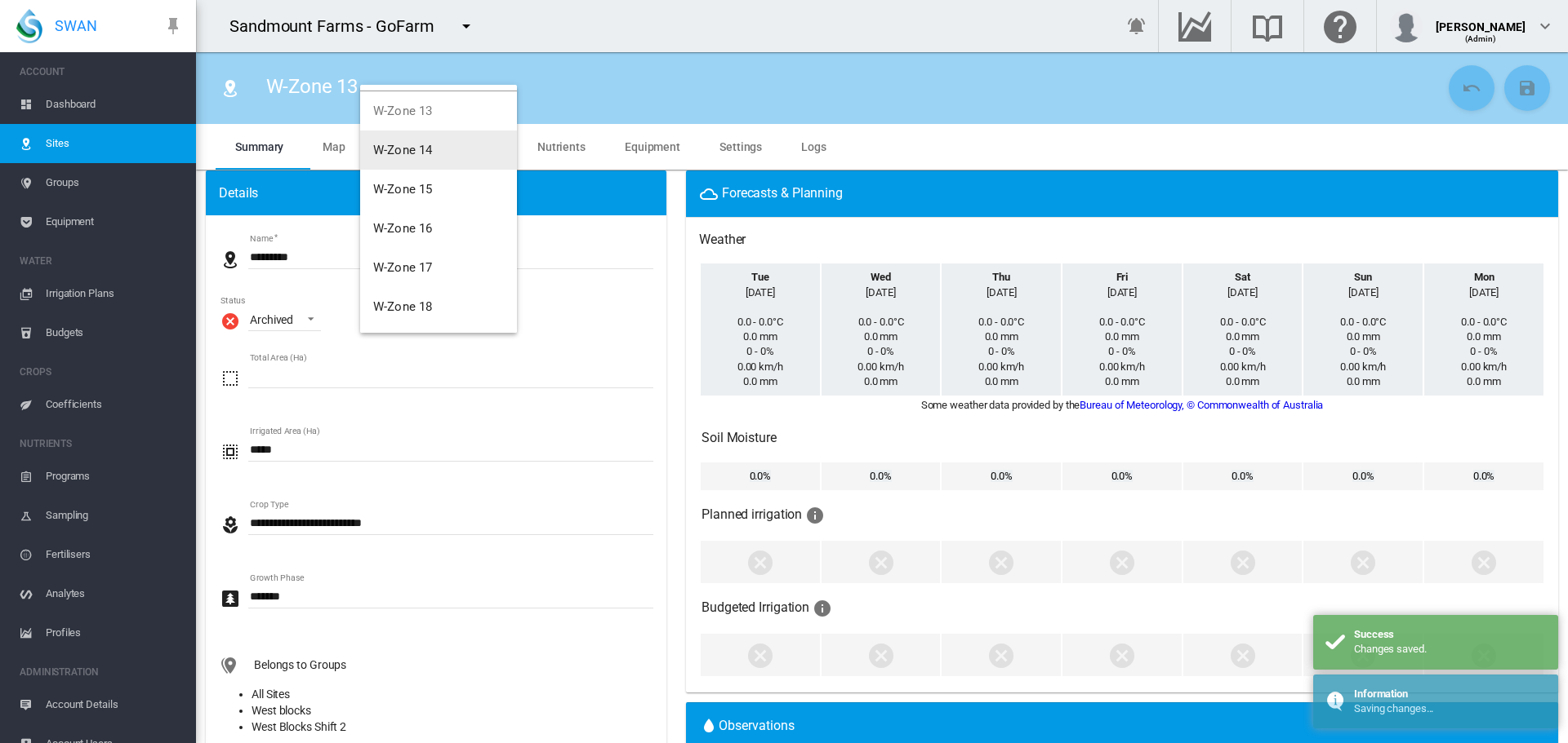
click at [448, 154] on button "W-Zone 14" at bounding box center [439, 149] width 157 height 39
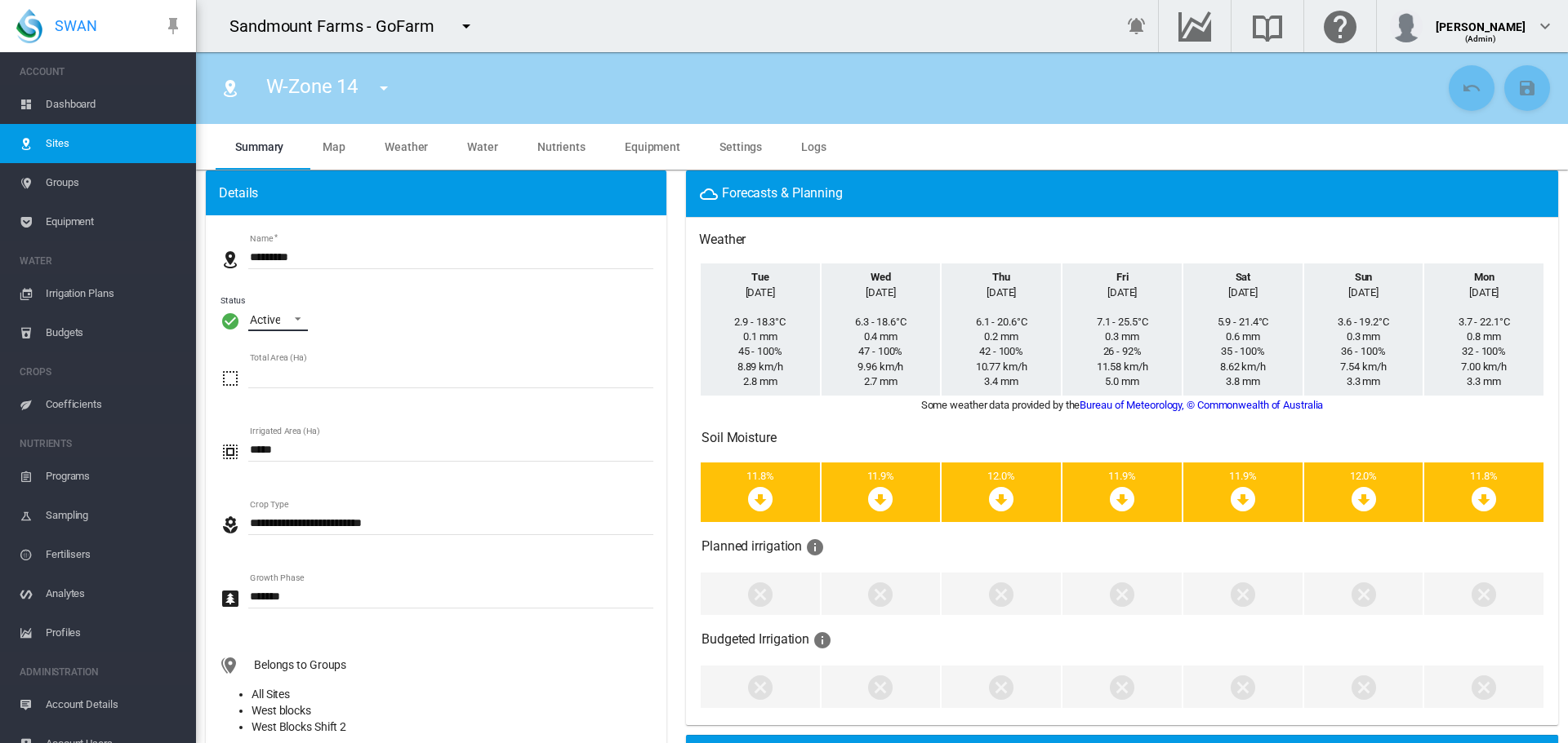
click at [266, 324] on div "Active" at bounding box center [265, 320] width 30 height 13
click at [285, 392] on div "Archived" at bounding box center [272, 398] width 43 height 16
click at [1515, 99] on button "Save Changes" at bounding box center [1527, 88] width 46 height 46
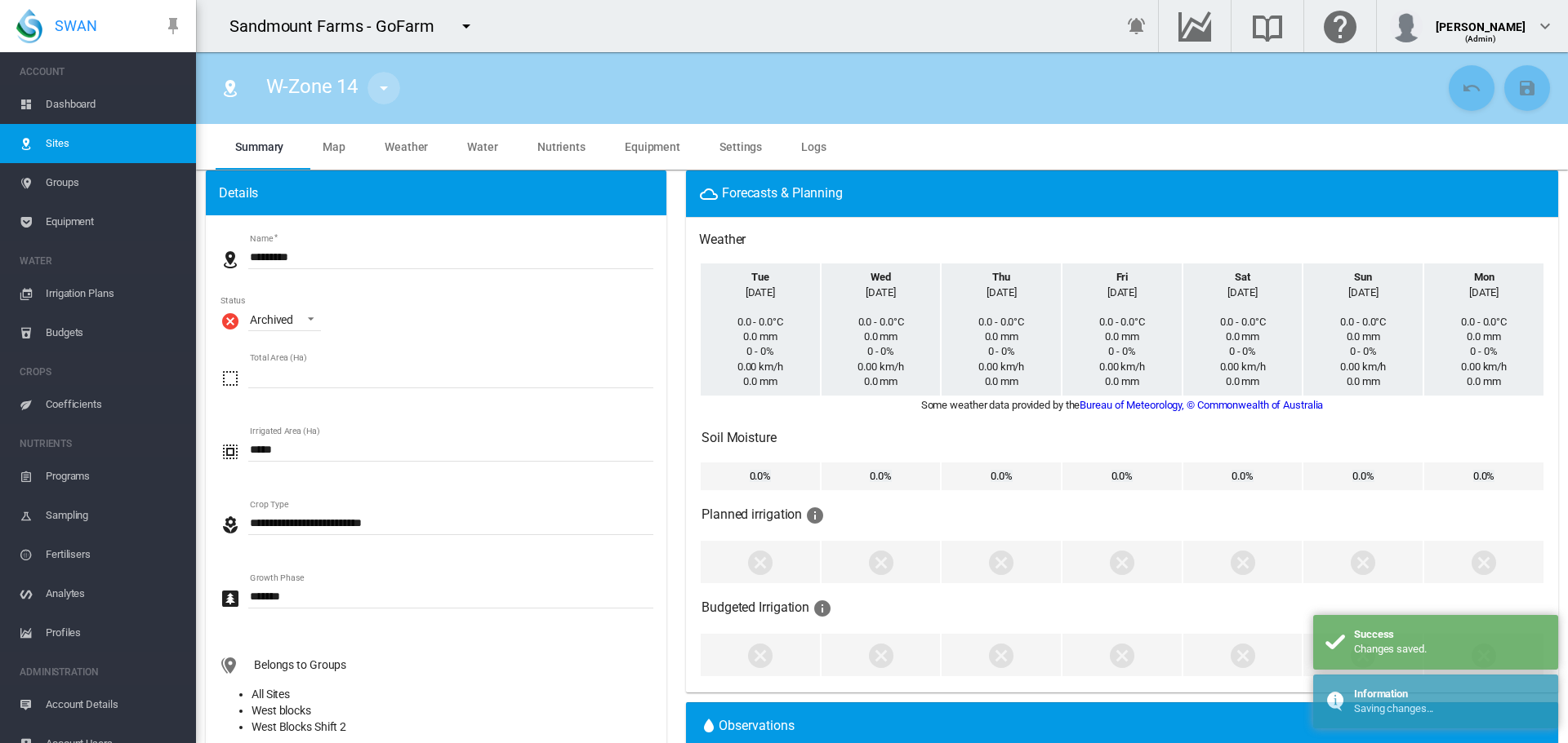
click at [392, 85] on md-icon "icon-menu-down" at bounding box center [384, 88] width 20 height 20
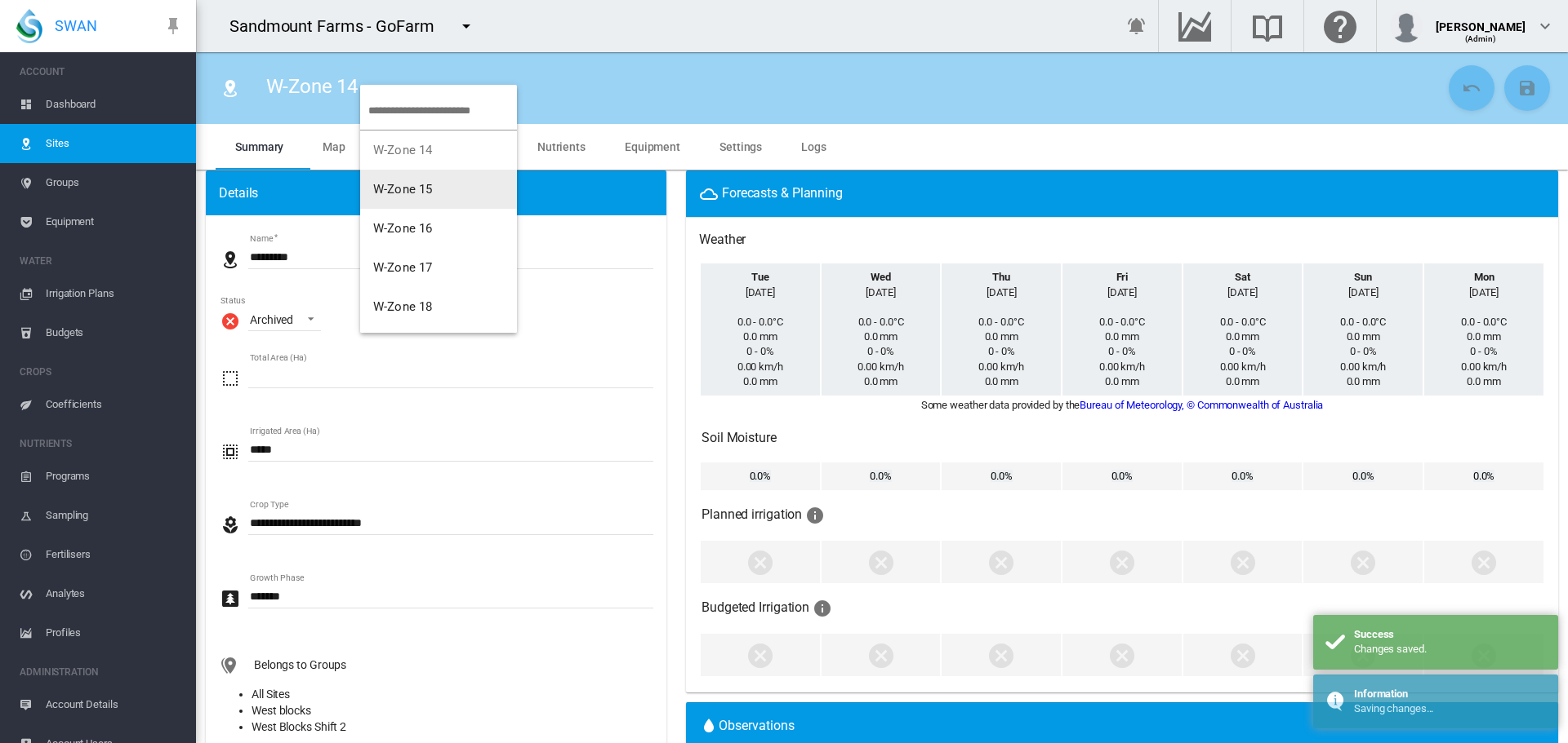
click at [437, 190] on button "W-Zone 15" at bounding box center [439, 189] width 157 height 39
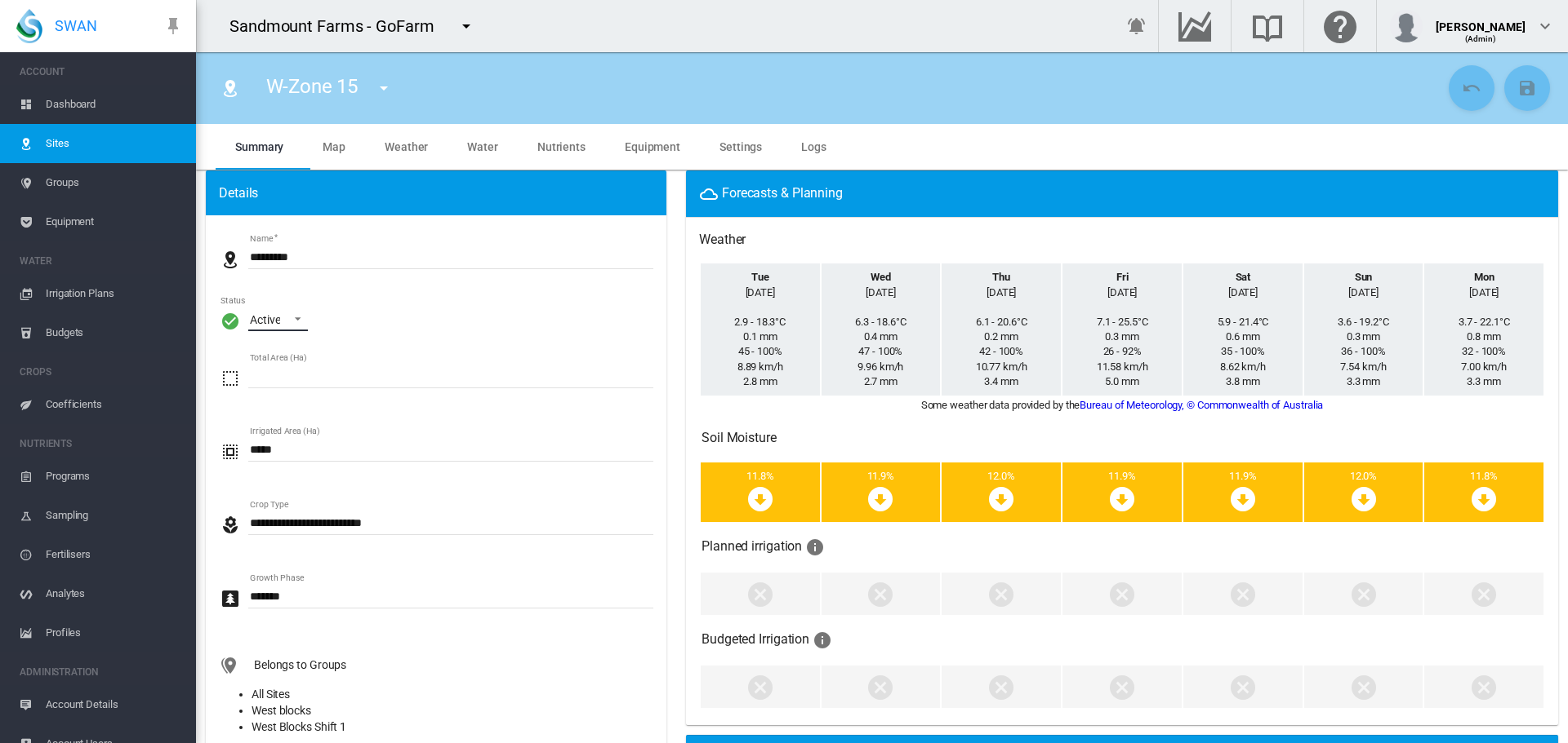
click at [296, 326] on md-select-value "Active" at bounding box center [278, 319] width 60 height 24
click at [289, 389] on md-option "Archived" at bounding box center [292, 397] width 111 height 39
click at [1517, 87] on md-icon "icon-content-save" at bounding box center [1527, 88] width 20 height 20
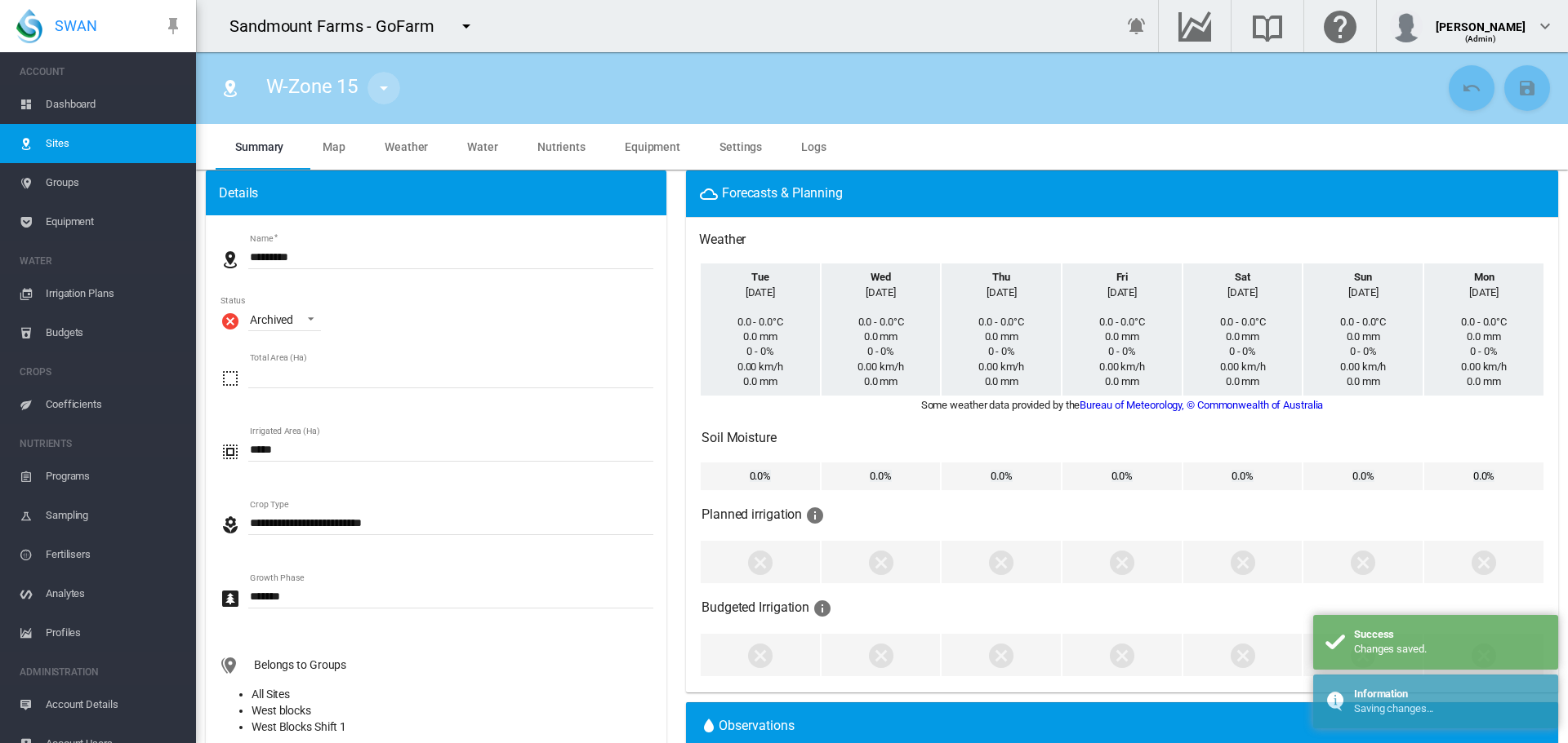
click at [375, 97] on md-icon "icon-menu-down" at bounding box center [384, 88] width 20 height 20
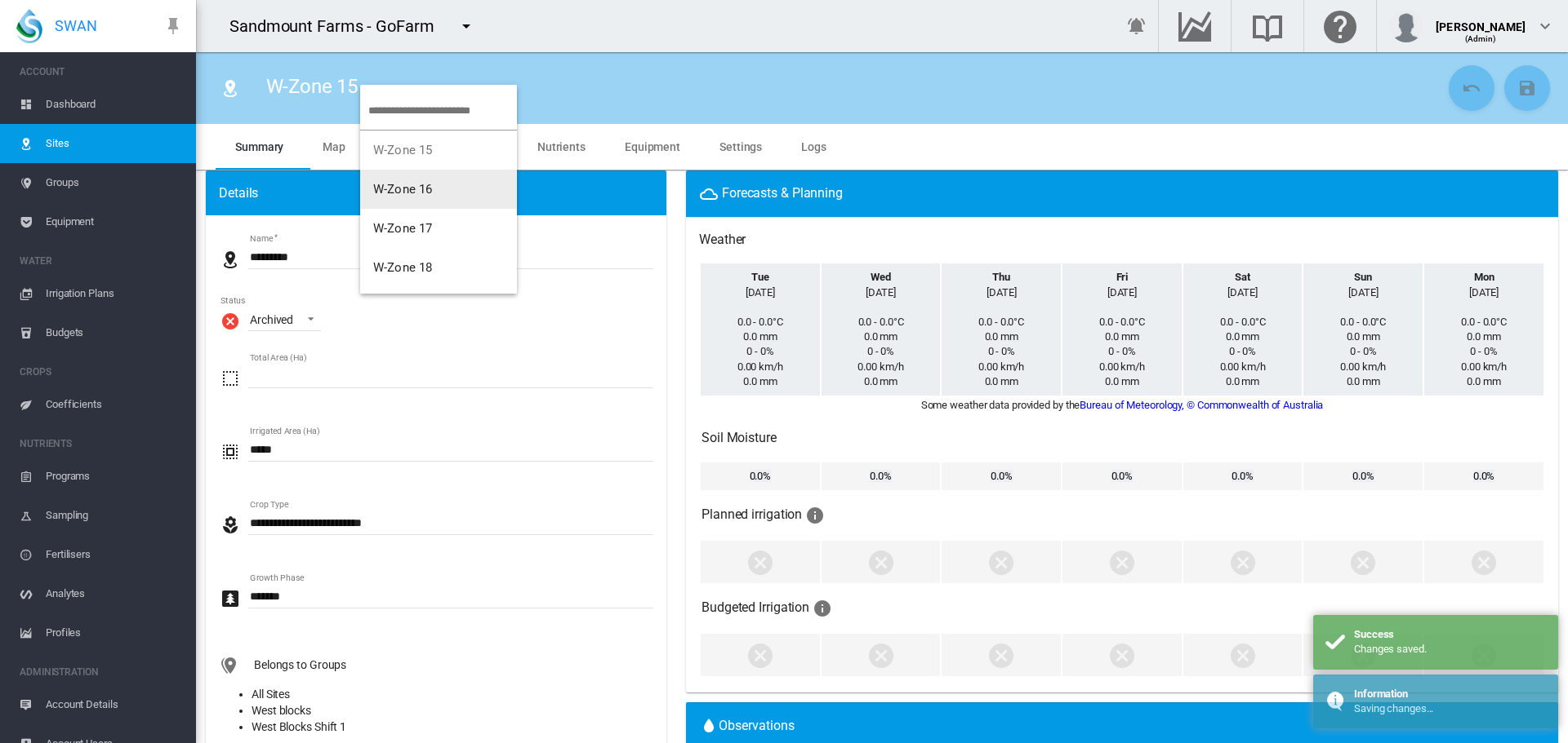
click at [404, 190] on span "W-Zone 16" at bounding box center [403, 189] width 59 height 15
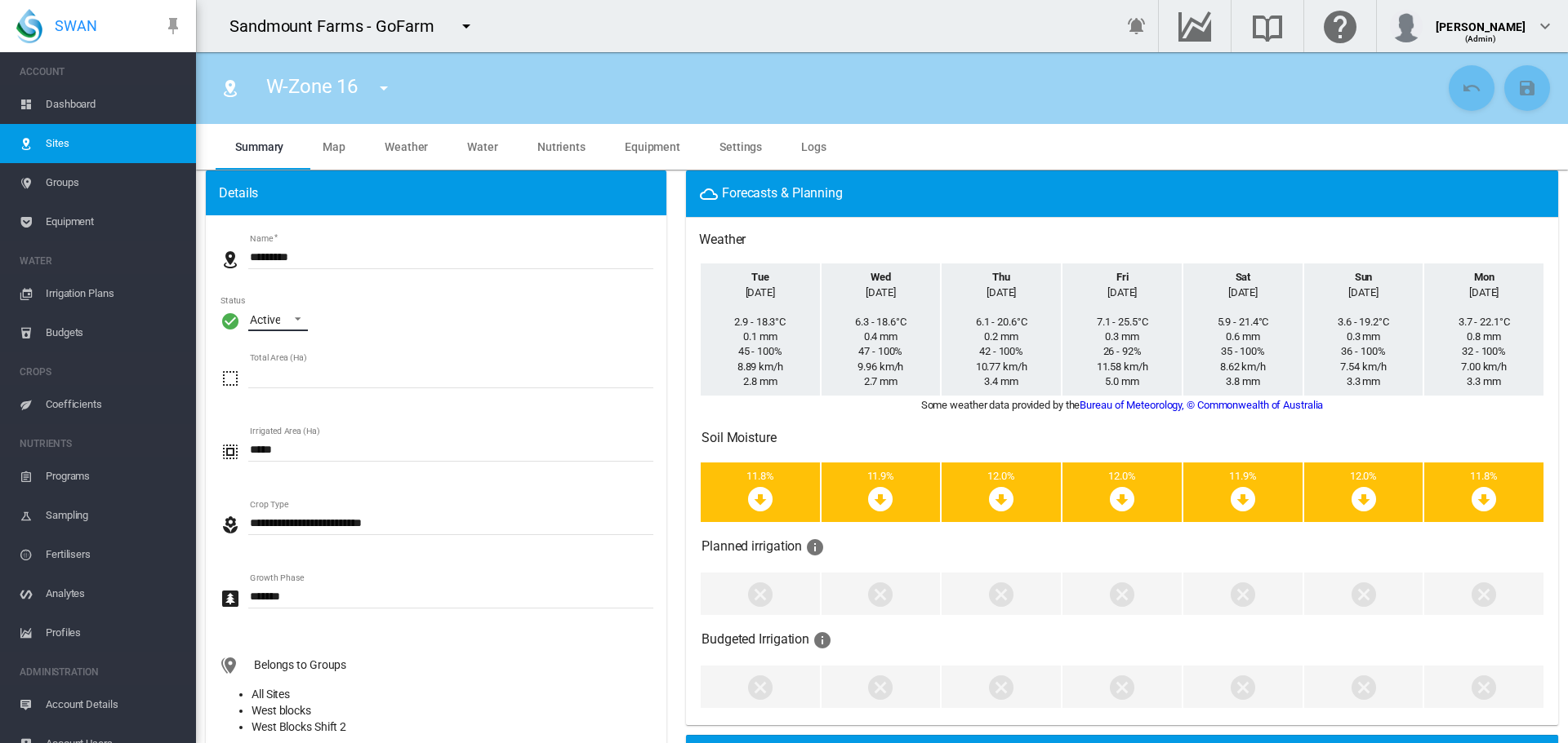
click at [291, 309] on md-select-value "Active" at bounding box center [278, 319] width 60 height 24
click at [297, 384] on md-option "Archived" at bounding box center [292, 397] width 111 height 39
drag, startPoint x: 1515, startPoint y: 90, endPoint x: 1313, endPoint y: 128, distance: 205.5
click at [1517, 90] on md-icon "icon-content-save" at bounding box center [1527, 88] width 20 height 20
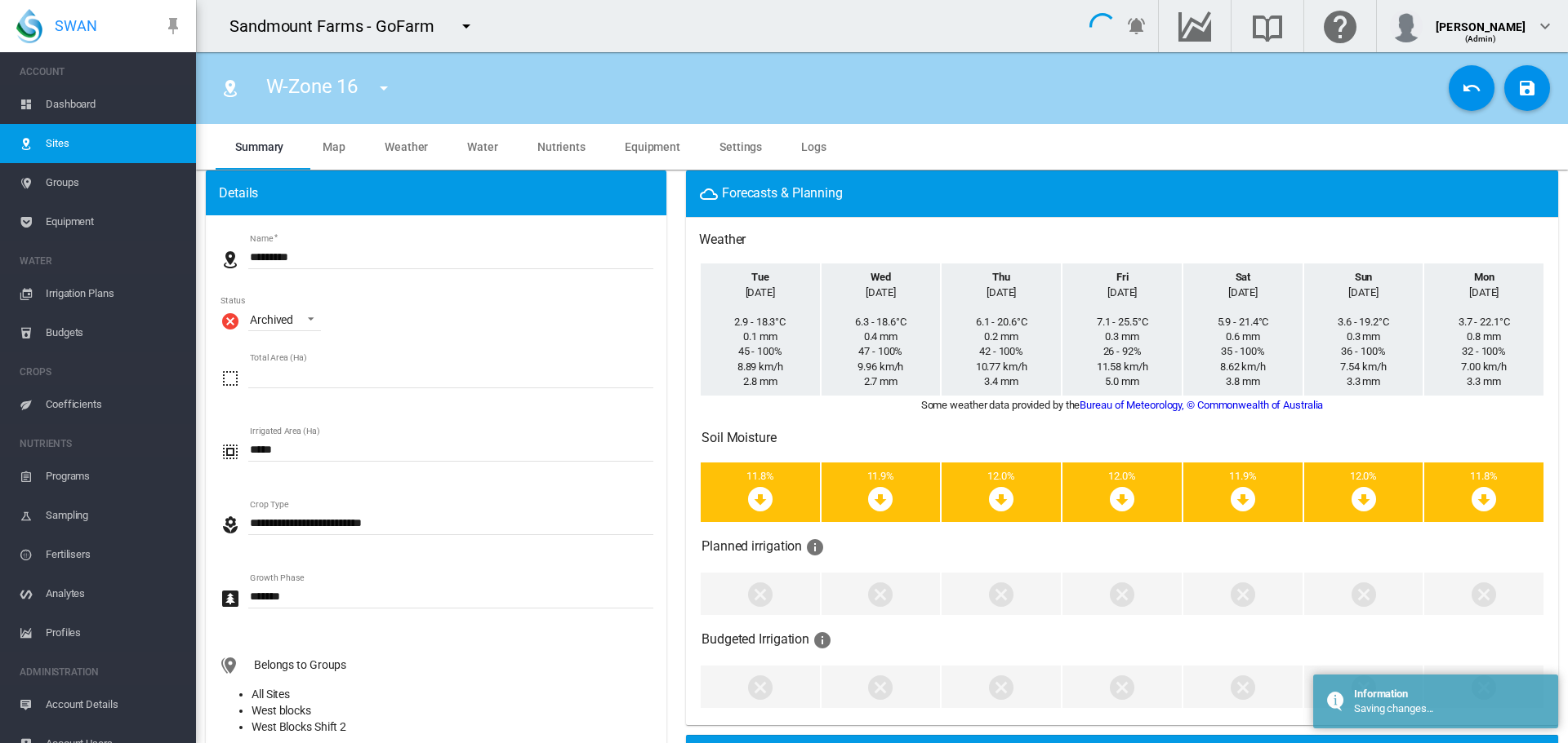
click at [379, 91] on md-icon "icon-menu-down" at bounding box center [384, 88] width 20 height 20
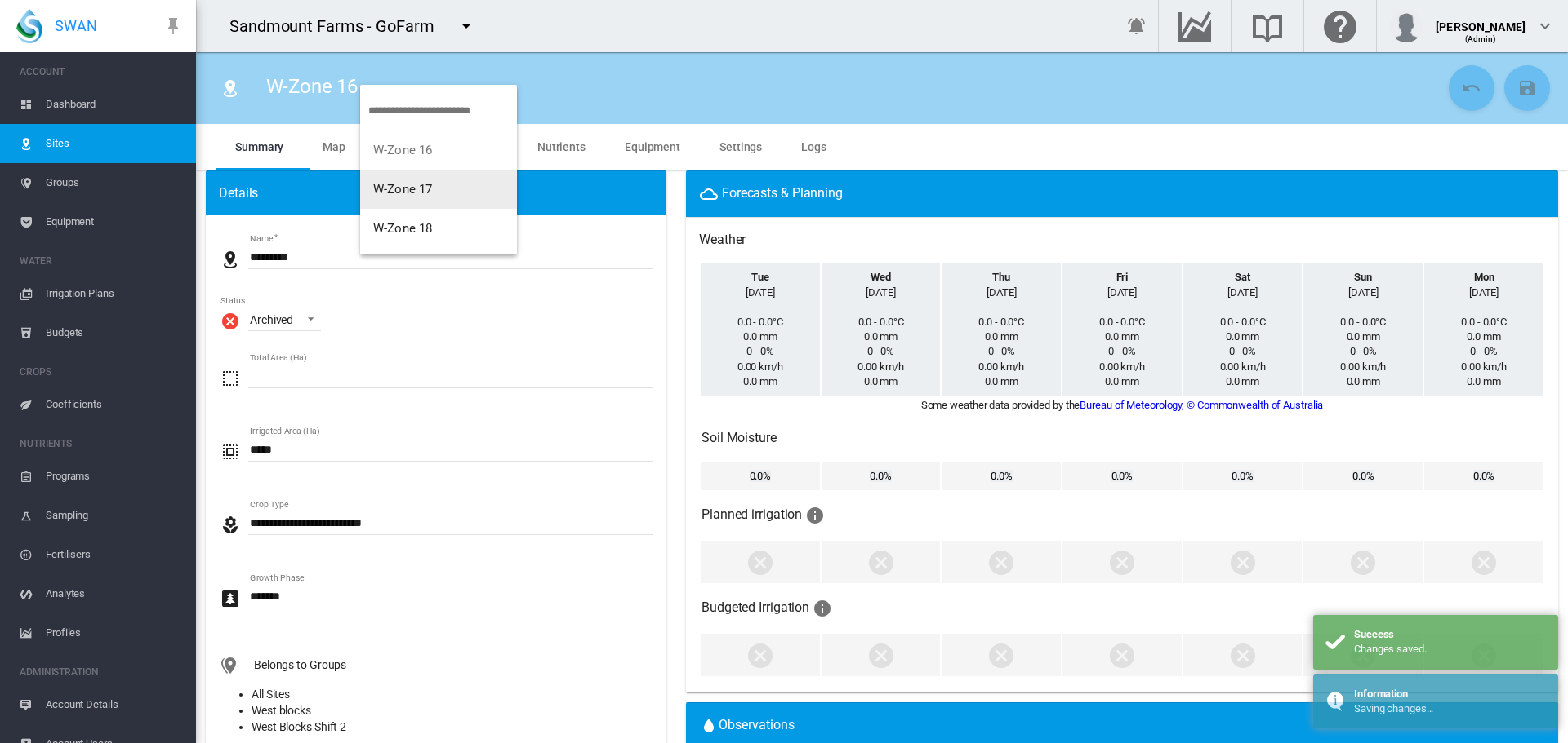
click at [406, 184] on span "W-Zone 17" at bounding box center [403, 189] width 59 height 15
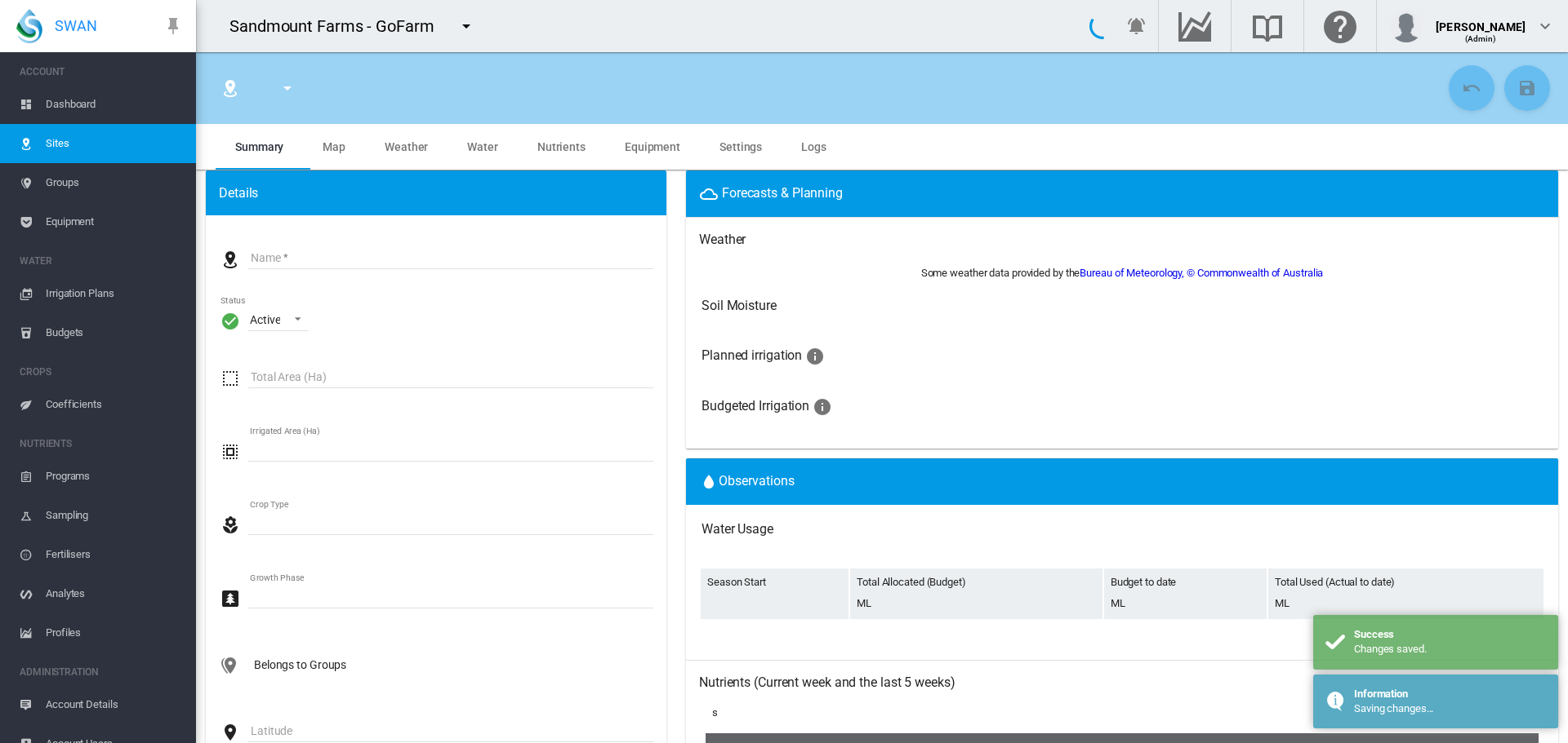
type input "*********"
type input "*****"
type input "*********"
type input "***"
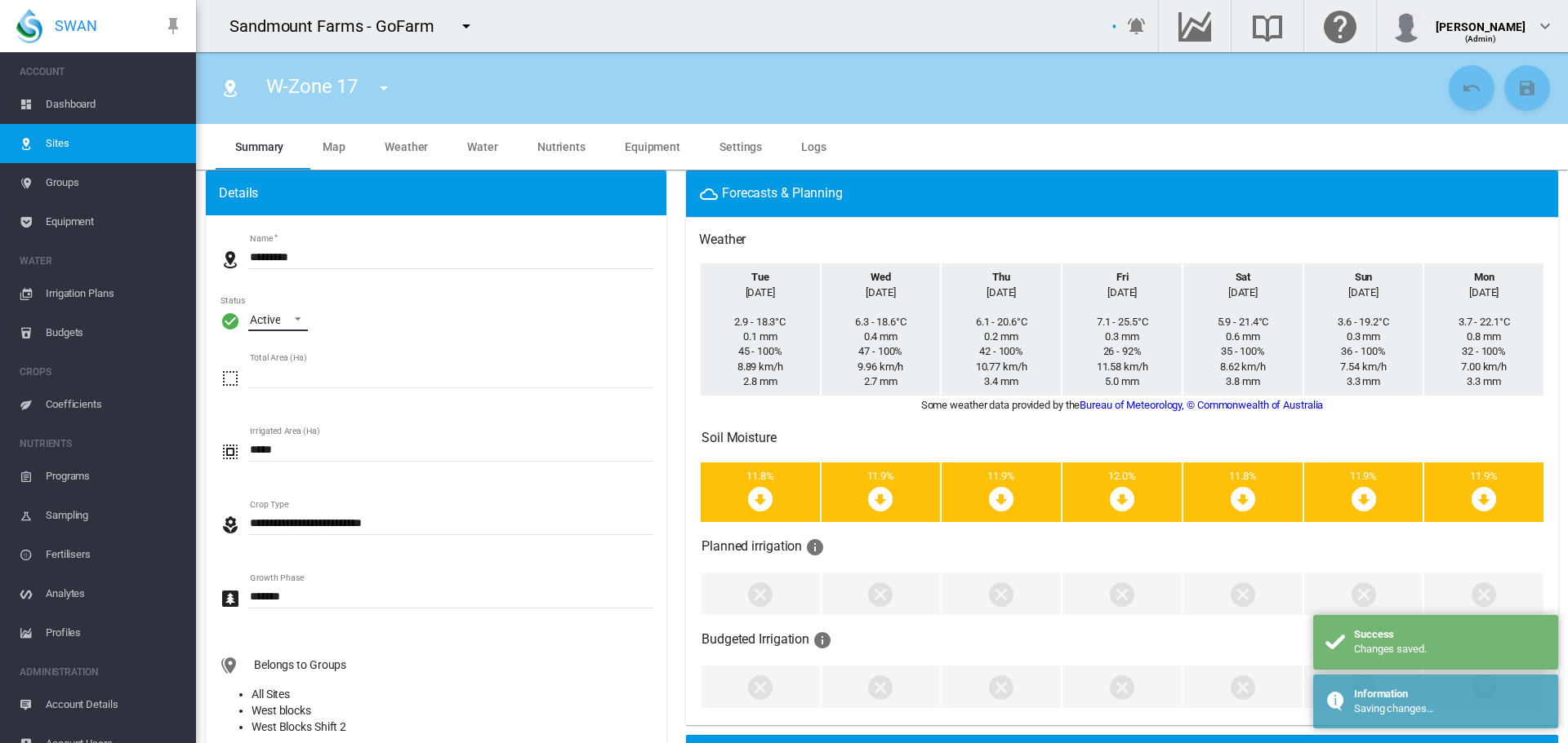
click at [306, 315] on md-select-value "Active" at bounding box center [278, 319] width 60 height 24
click at [314, 403] on md-input-container "Total Area (Ha) *****" at bounding box center [436, 391] width 435 height 59
click at [299, 320] on span "\a Status\a : \a Active\a" at bounding box center [293, 317] width 20 height 15
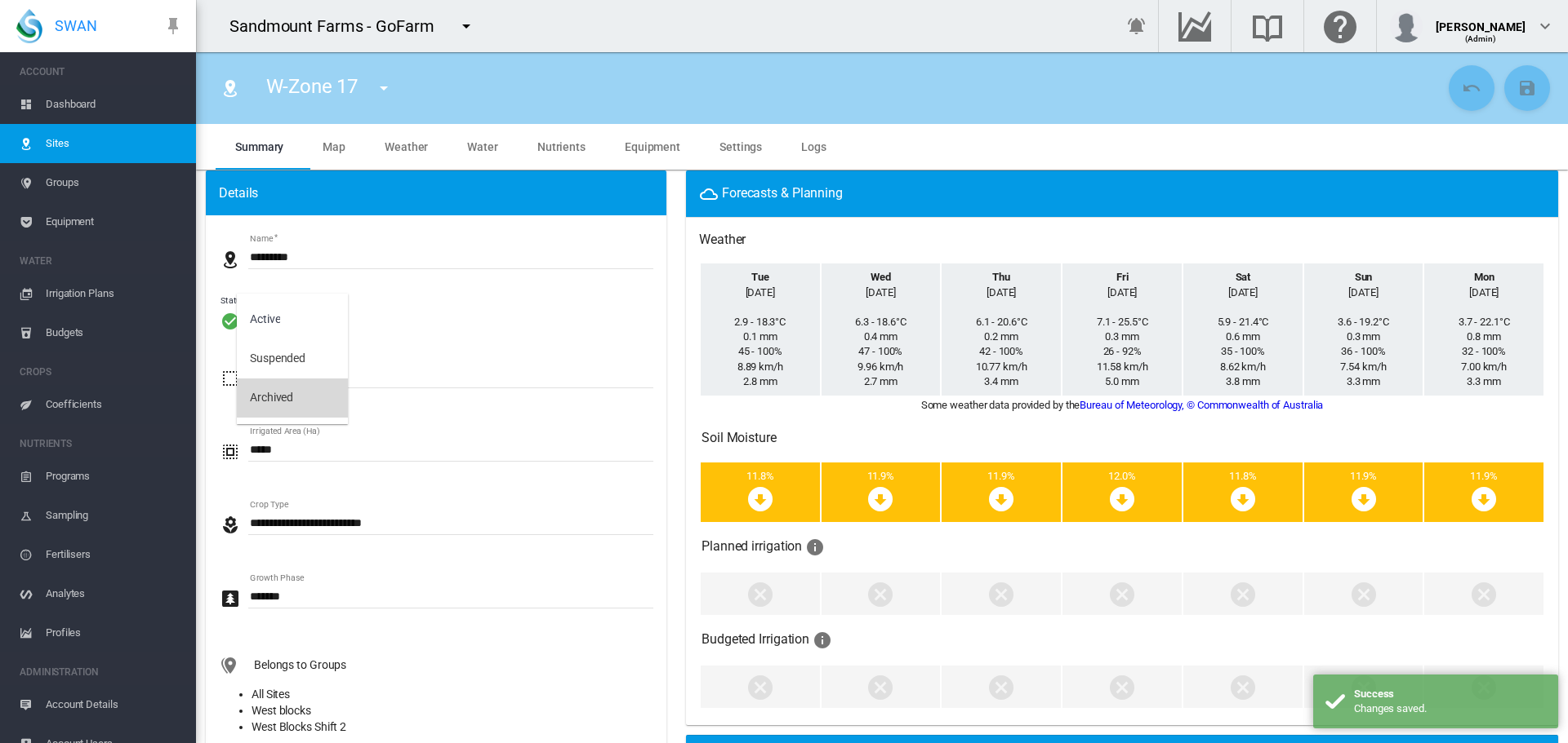
click at [302, 390] on md-option "Archived" at bounding box center [292, 397] width 111 height 39
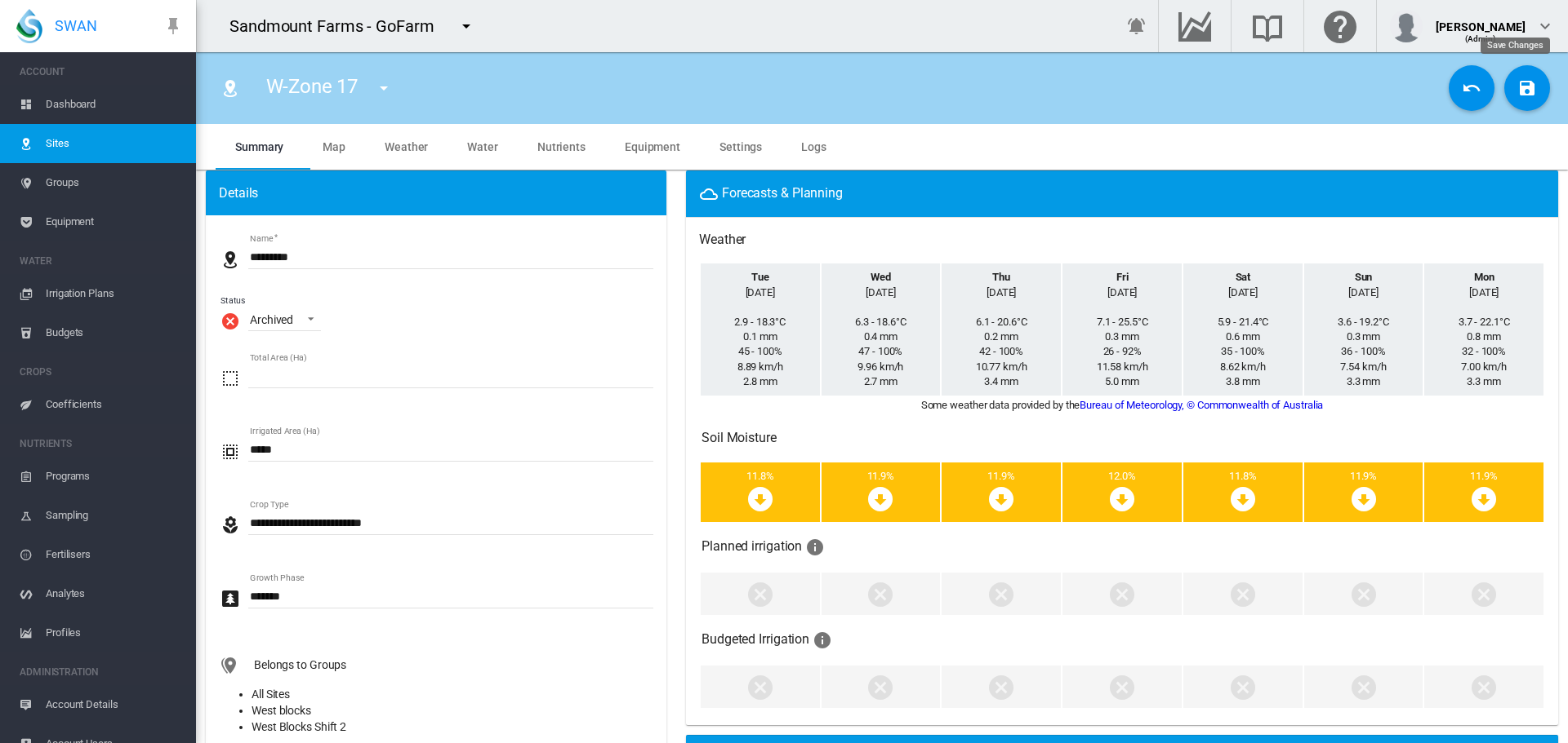
click at [1504, 97] on button "Save Changes" at bounding box center [1527, 88] width 46 height 46
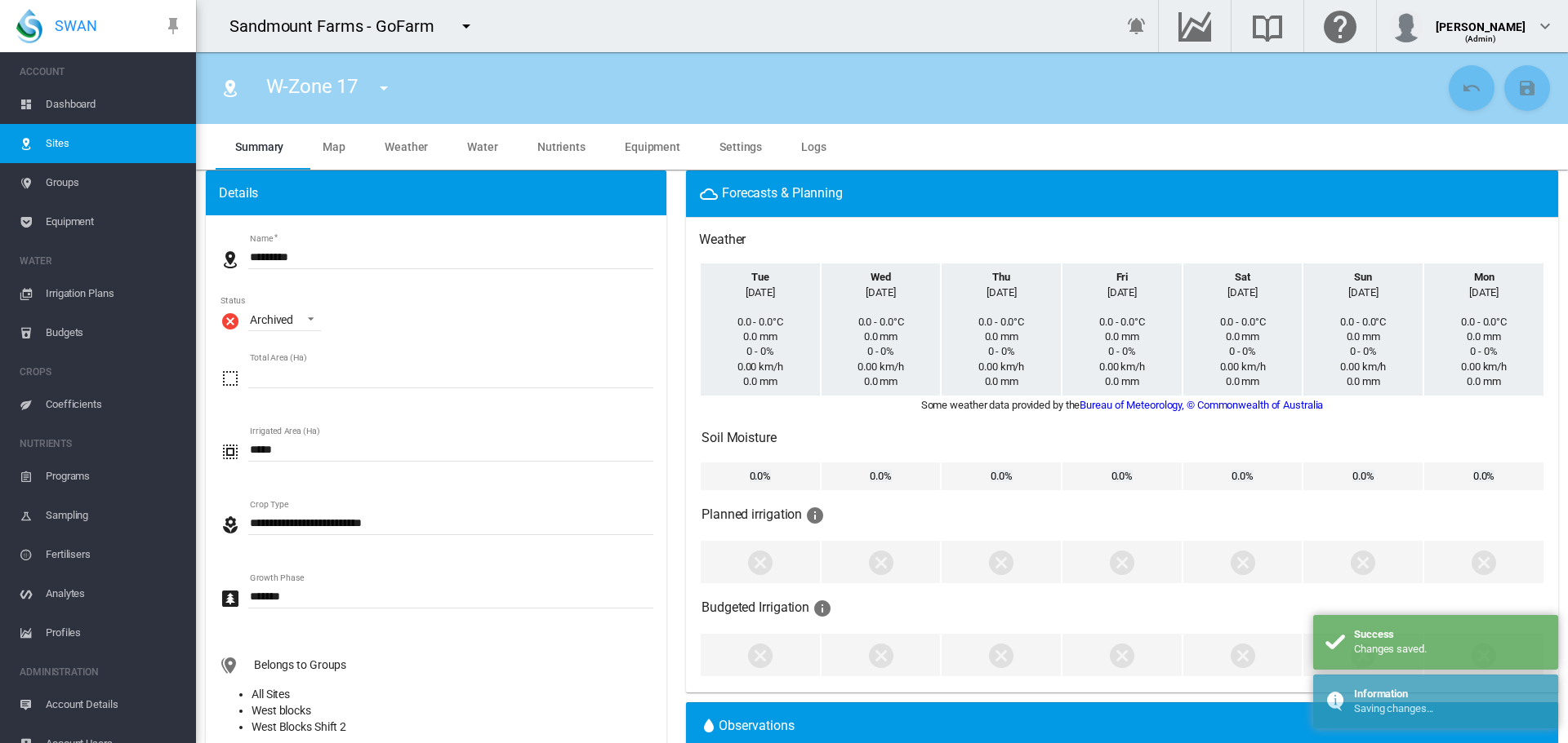
click at [367, 100] on div "W-Zone 17 W-Zone 17 W-Zone 18" at bounding box center [336, 88] width 168 height 46
click at [381, 89] on md-icon "icon-menu-down" at bounding box center [384, 88] width 20 height 20
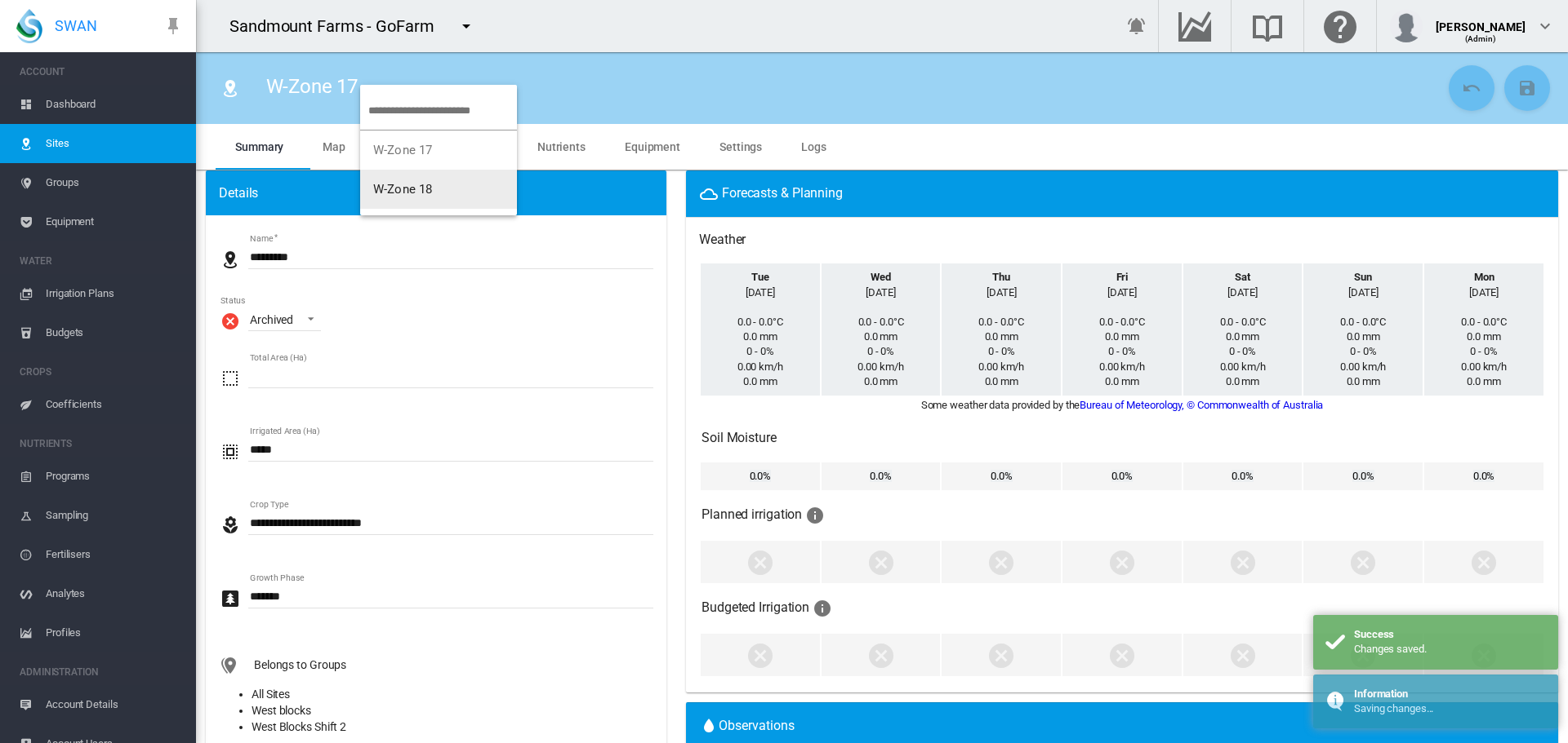
click at [413, 197] on button "W-Zone 18" at bounding box center [439, 189] width 157 height 39
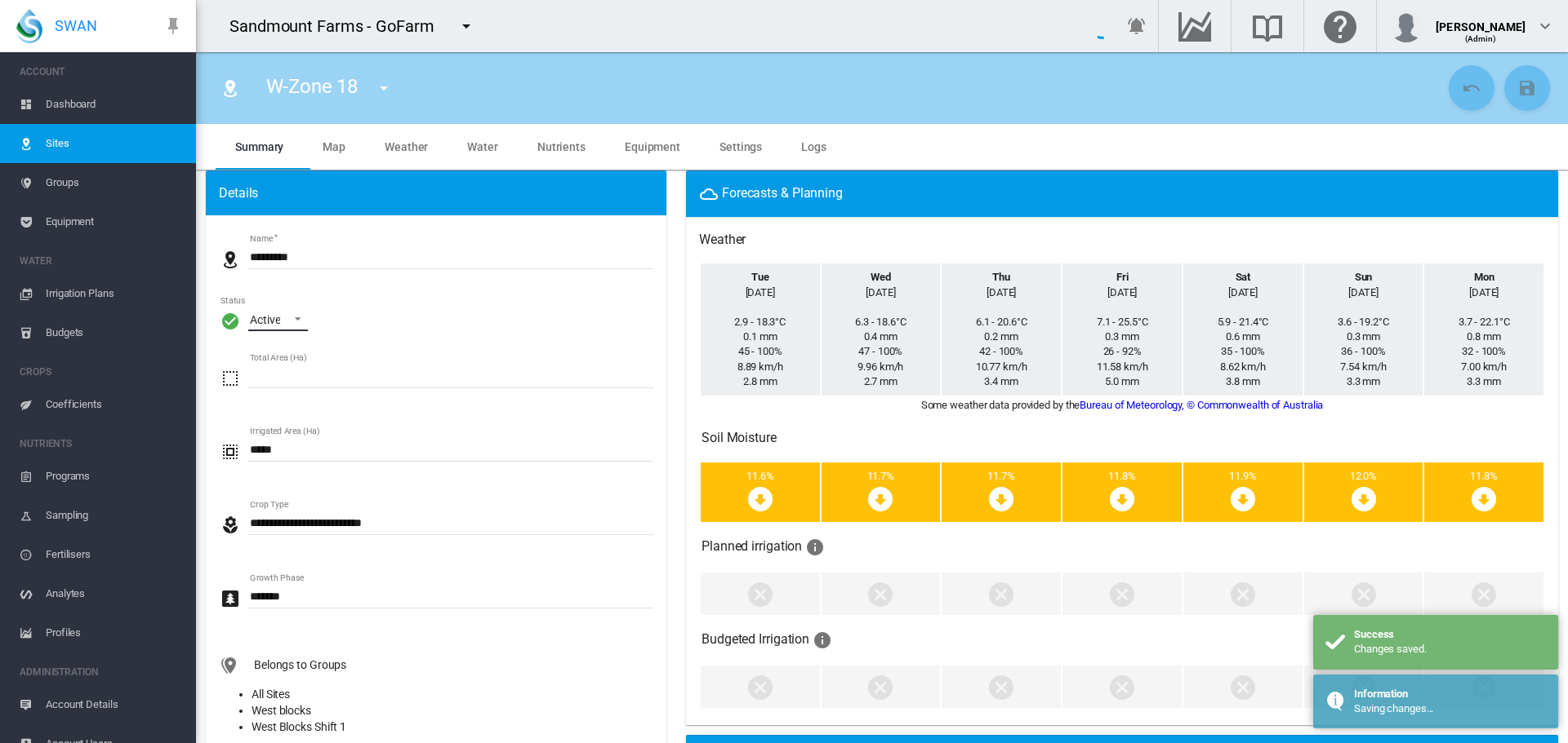
click at [289, 324] on span "\a Status\a : \a Active\a" at bounding box center [293, 317] width 20 height 15
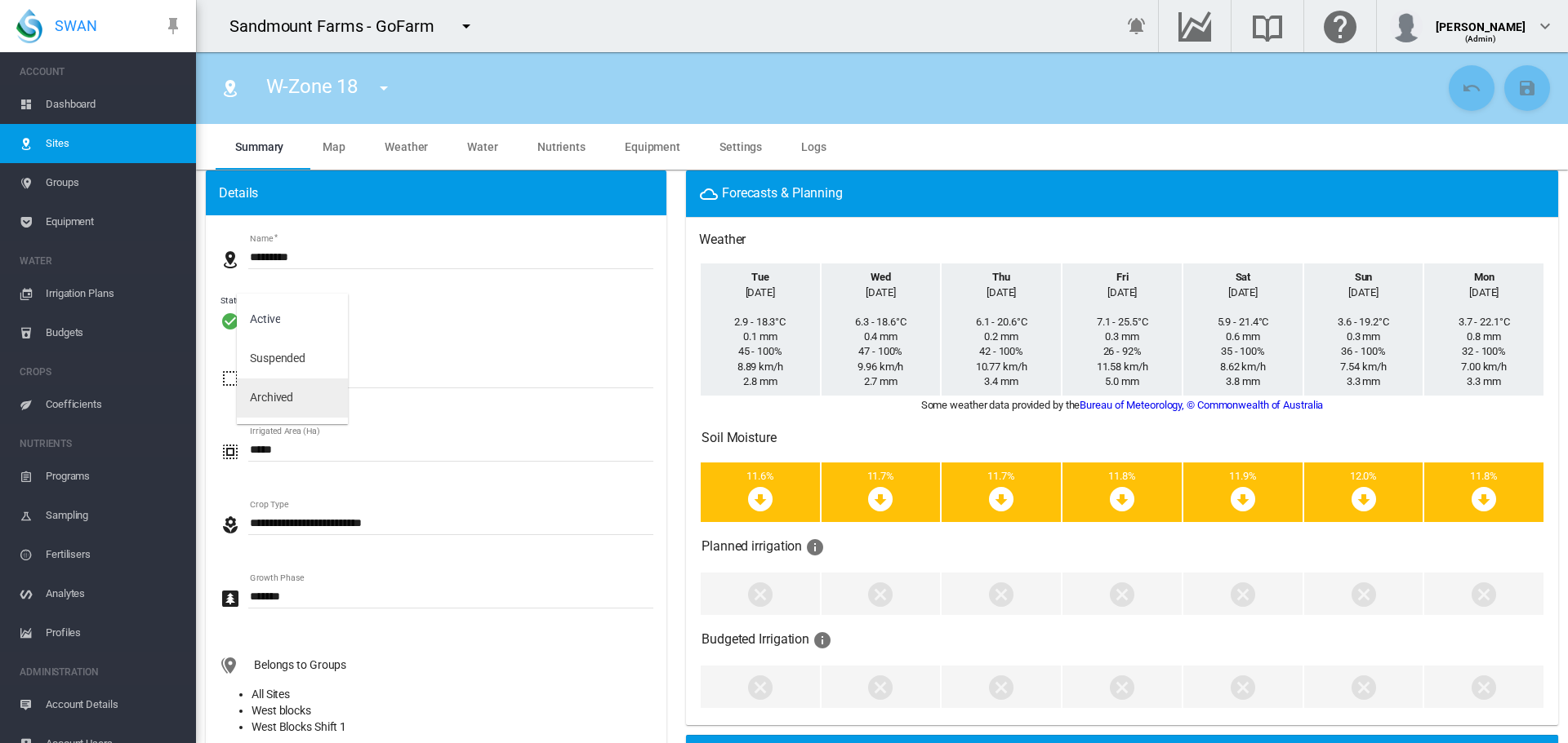
click at [285, 401] on div "Archived" at bounding box center [272, 398] width 43 height 16
click at [1504, 97] on button "Save Changes" at bounding box center [1527, 88] width 46 height 46
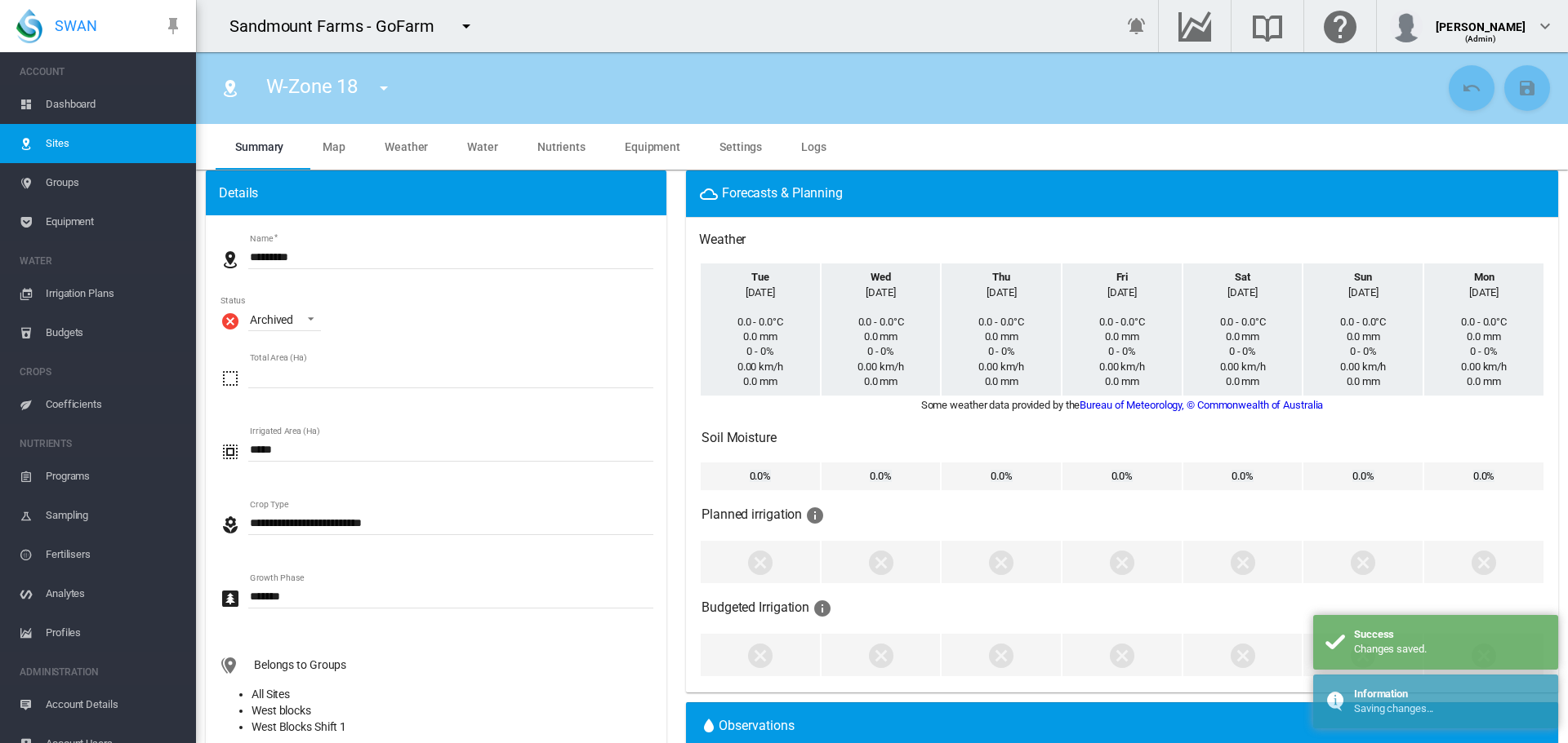
drag, startPoint x: 0, startPoint y: 0, endPoint x: 161, endPoint y: 84, distance: 181.6
click at [154, 106] on span "Dashboard" at bounding box center [114, 103] width 137 height 39
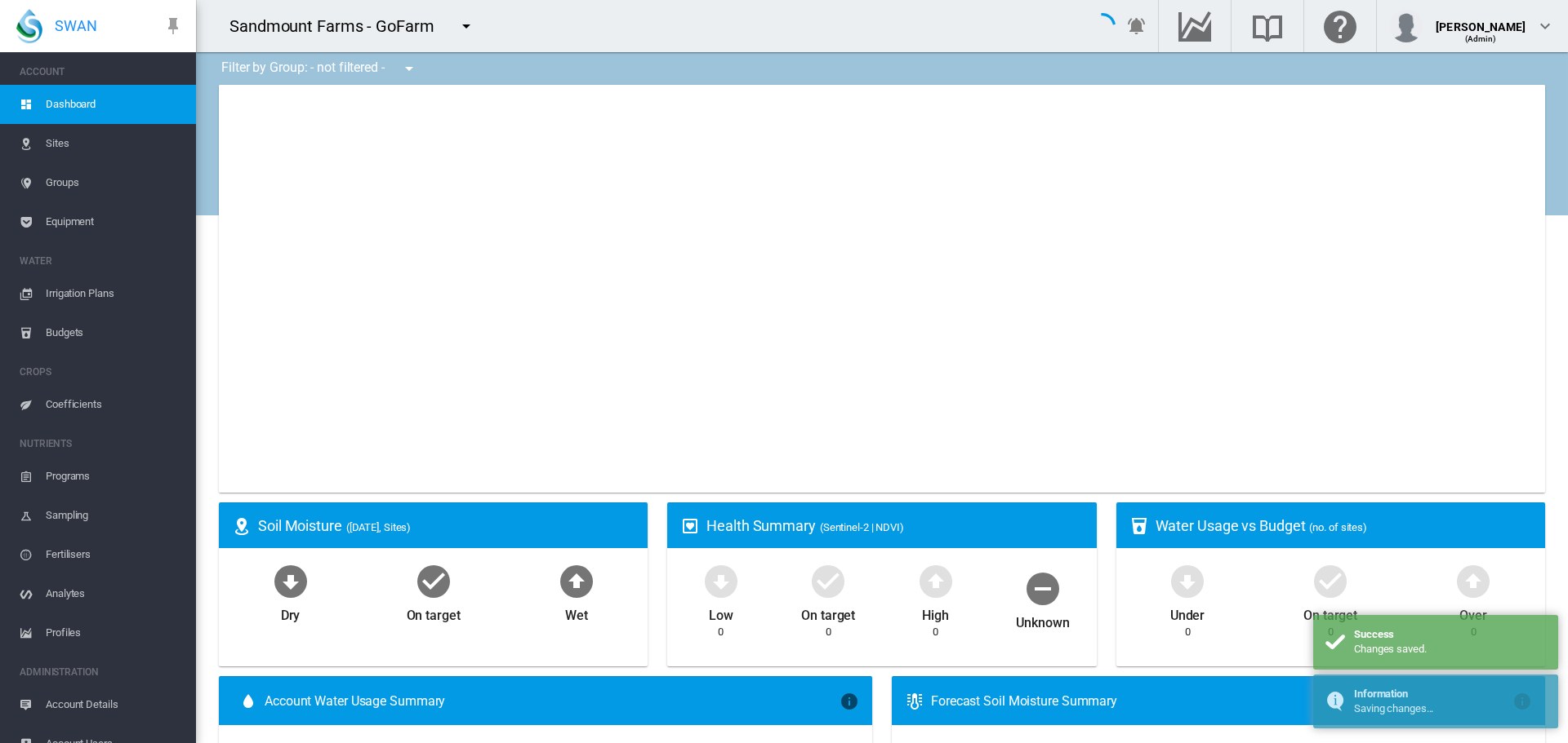
type input "**********"
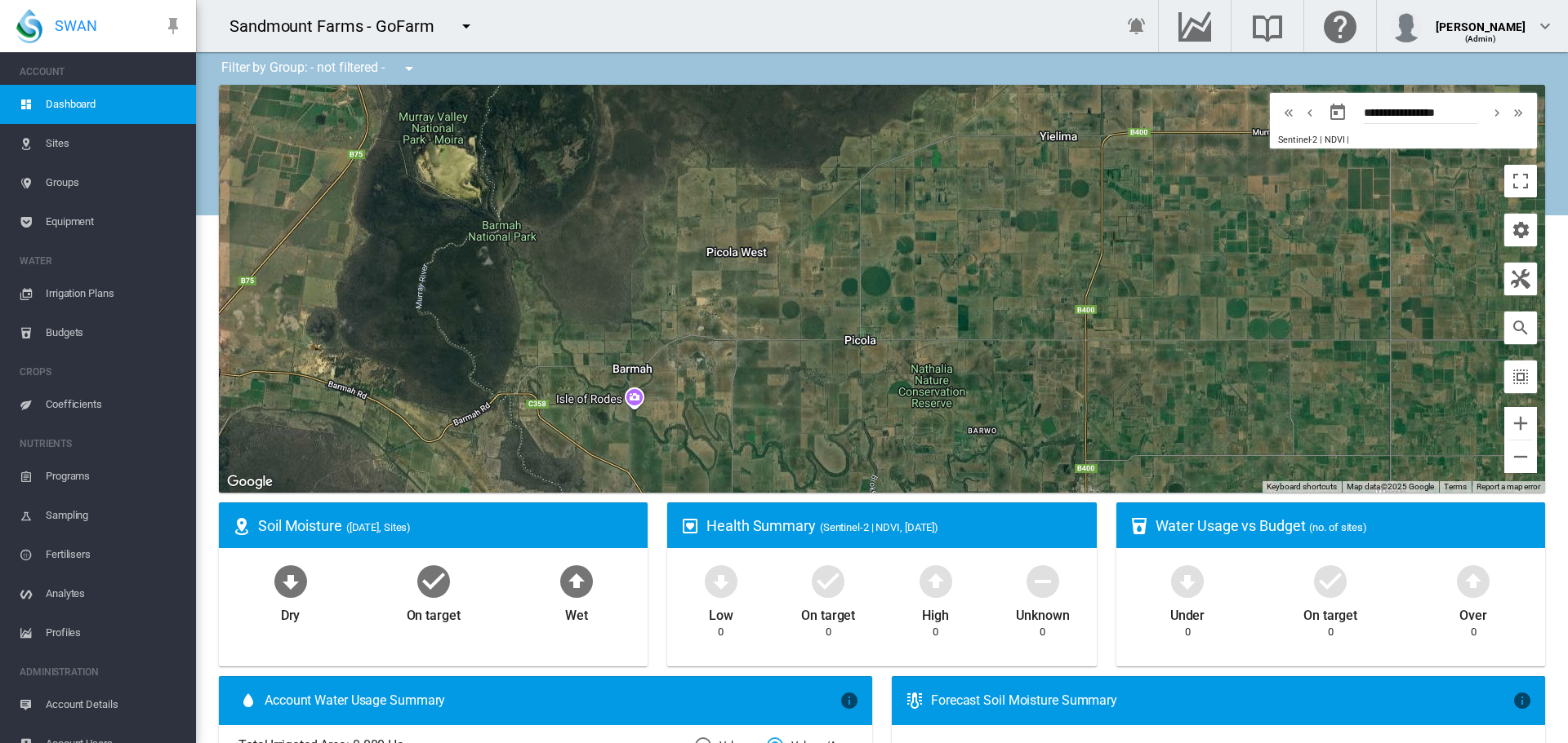
click at [100, 141] on span "Sites" at bounding box center [114, 143] width 137 height 39
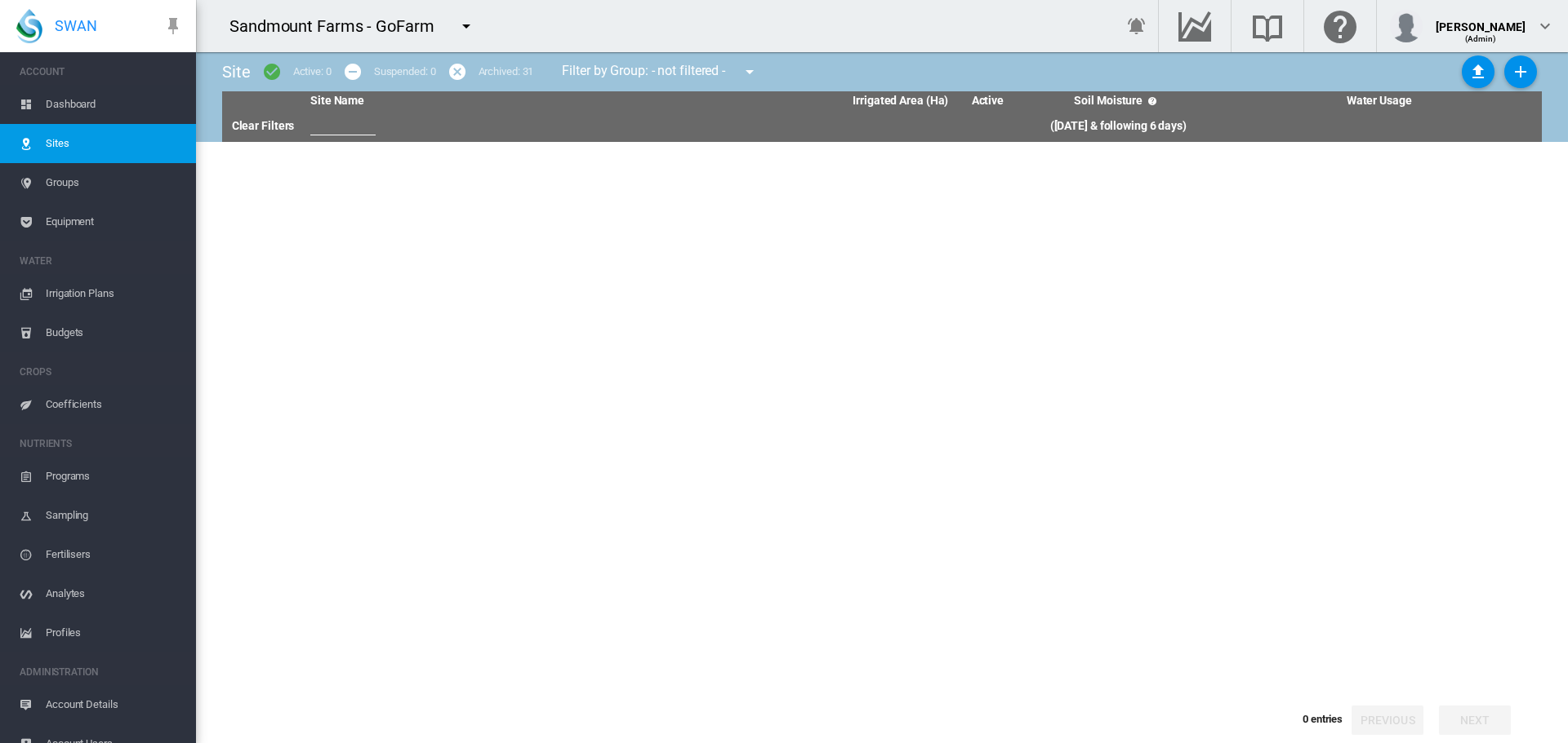
click at [1480, 72] on md-icon "icon-upload" at bounding box center [1477, 72] width 20 height 20
